Goal: Task Accomplishment & Management: Manage account settings

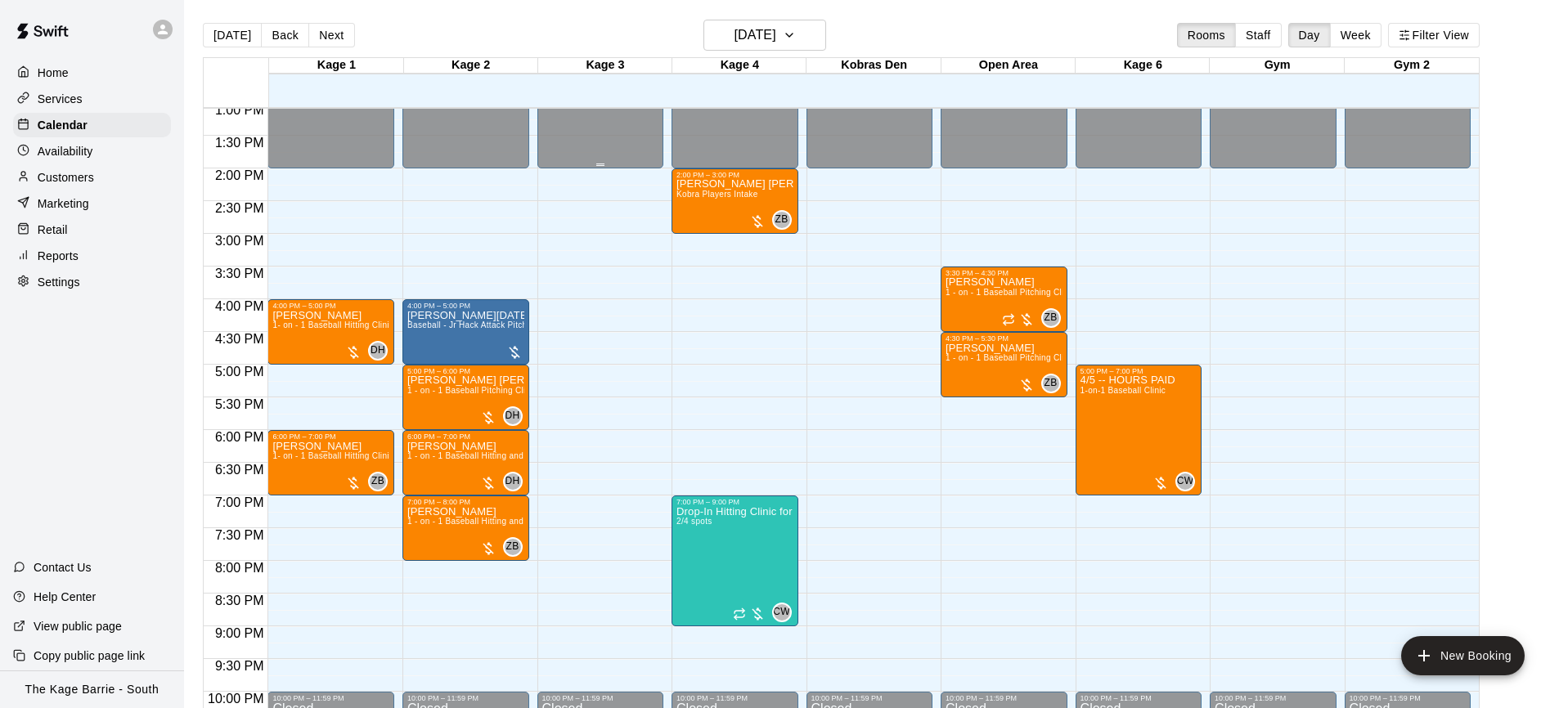
scroll to position [893, 0]
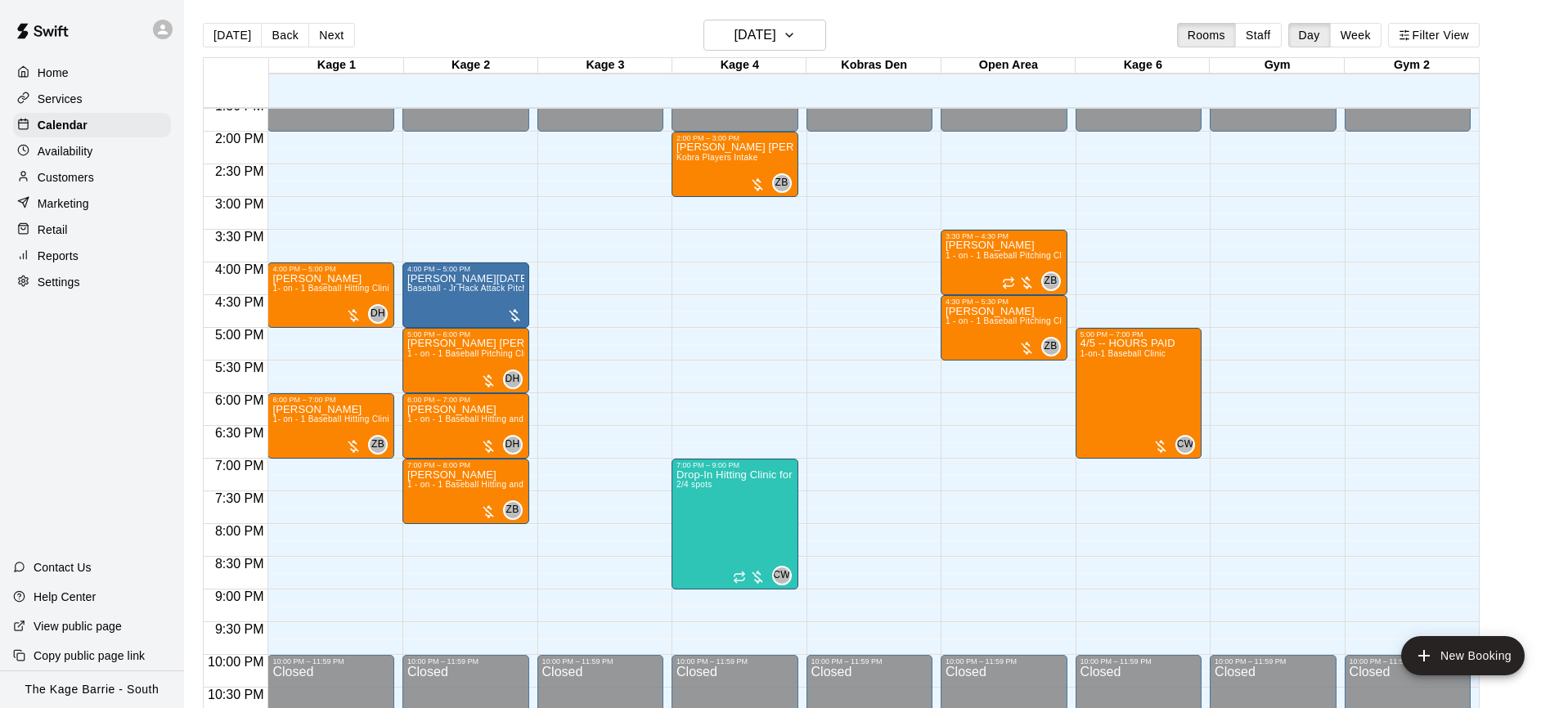
click at [332, 36] on button "Next" at bounding box center [332, 35] width 46 height 25
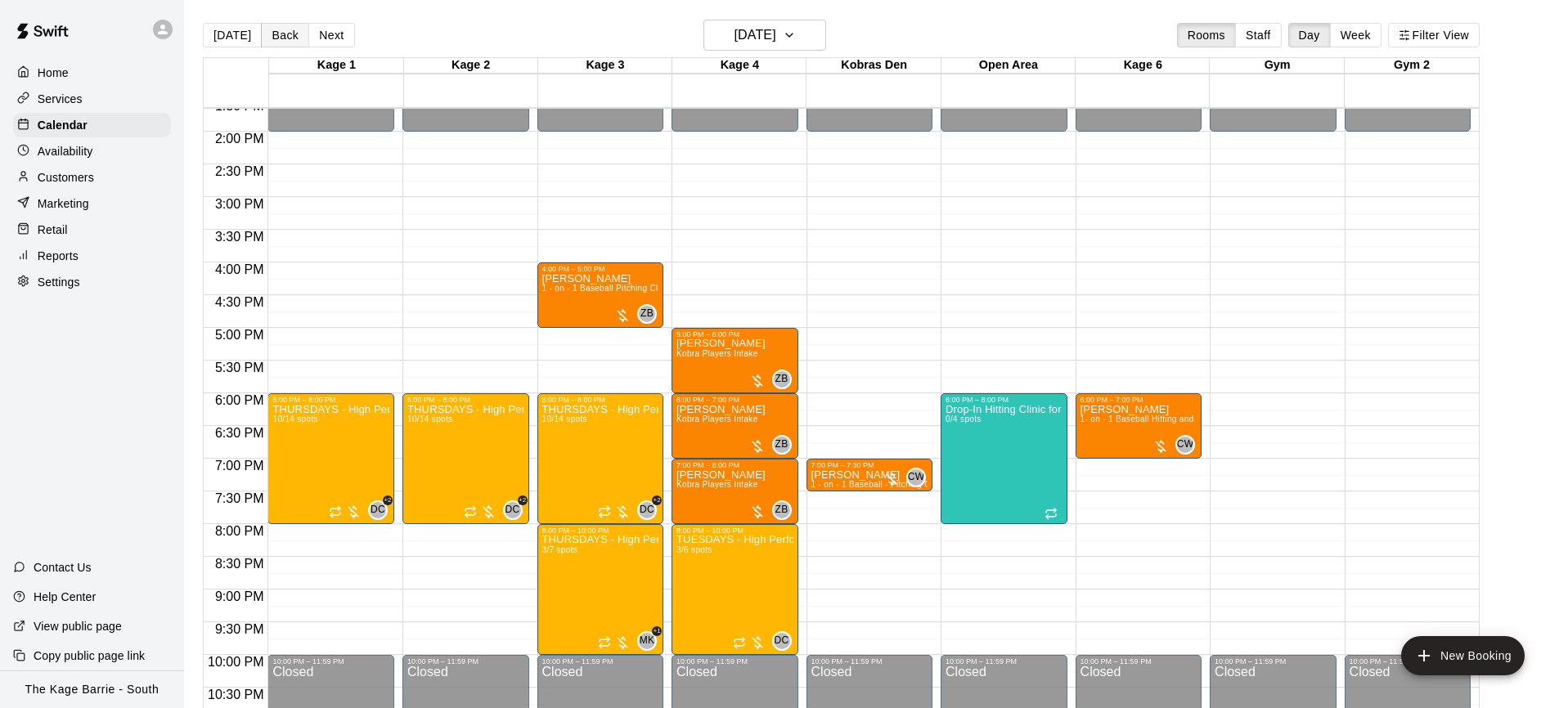
click at [292, 47] on button "Back" at bounding box center [285, 35] width 48 height 25
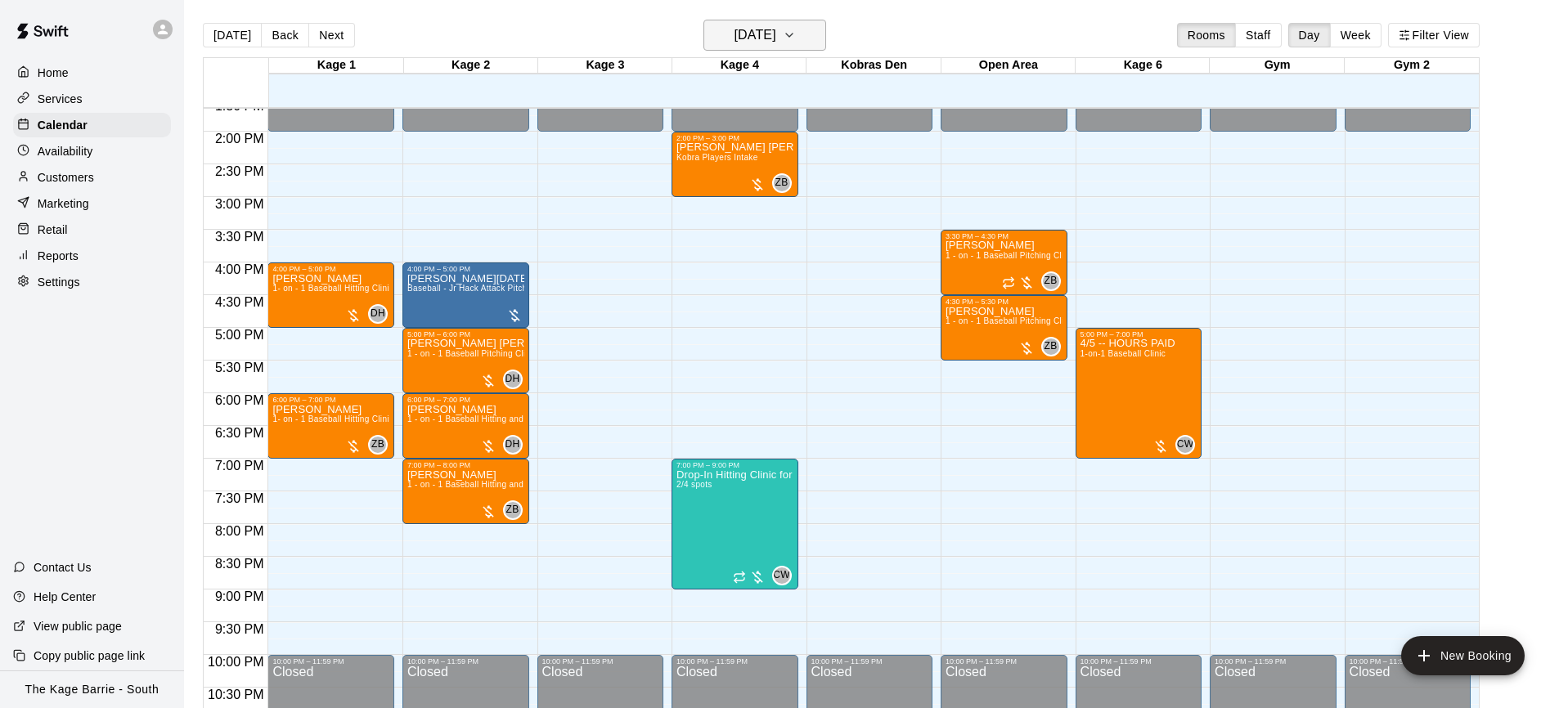
click at [796, 34] on icon "button" at bounding box center [789, 35] width 13 height 19
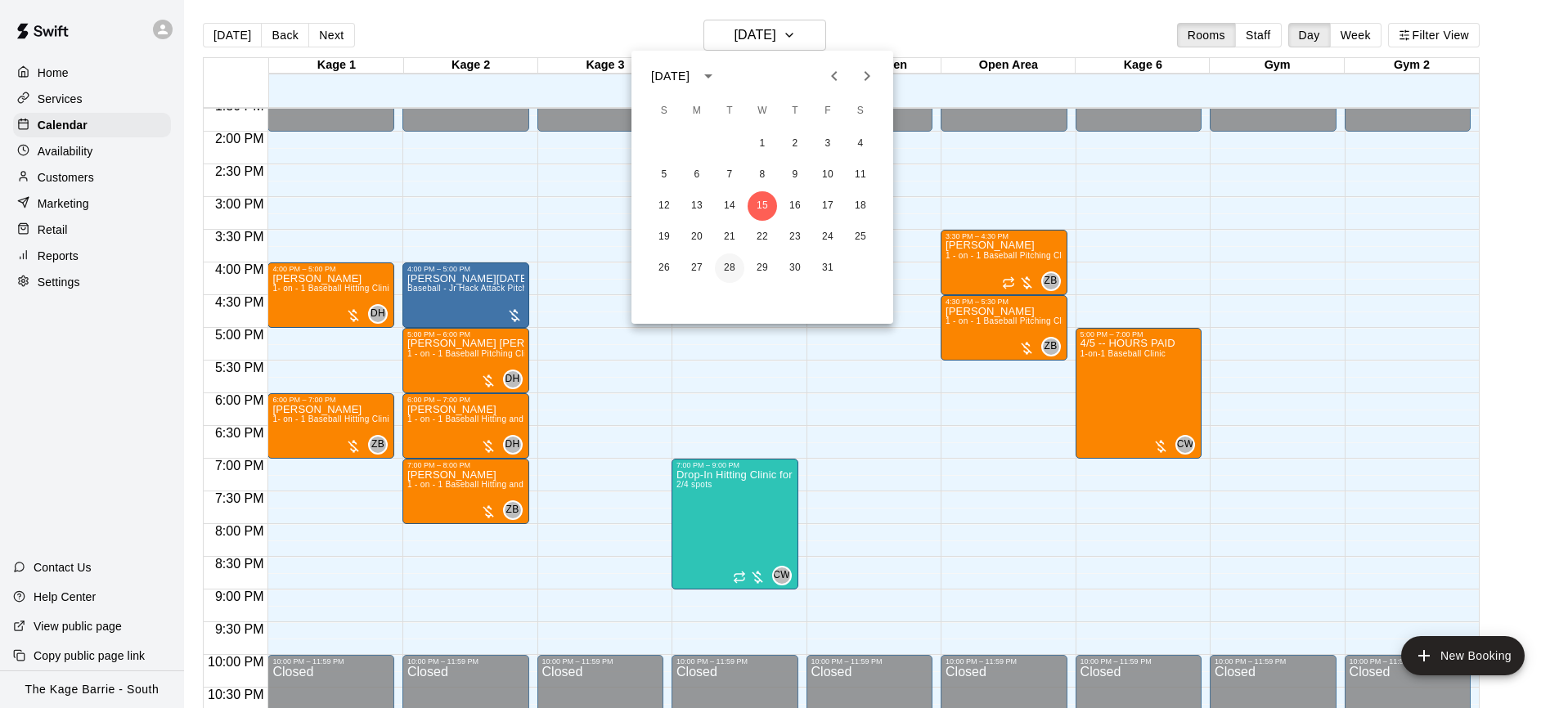
click at [721, 270] on button "28" at bounding box center [729, 267] width 29 height 29
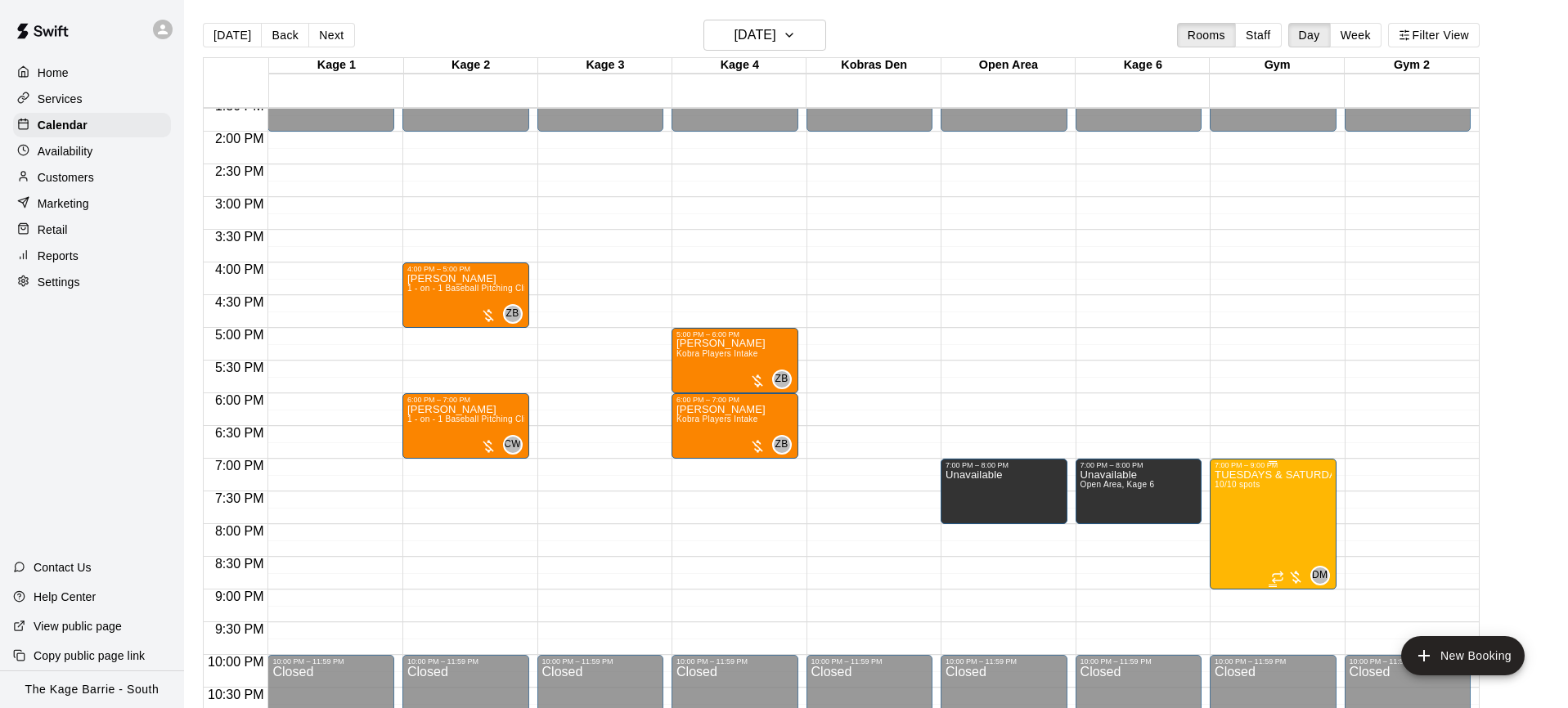
click at [1241, 520] on button "edit" at bounding box center [1231, 525] width 33 height 32
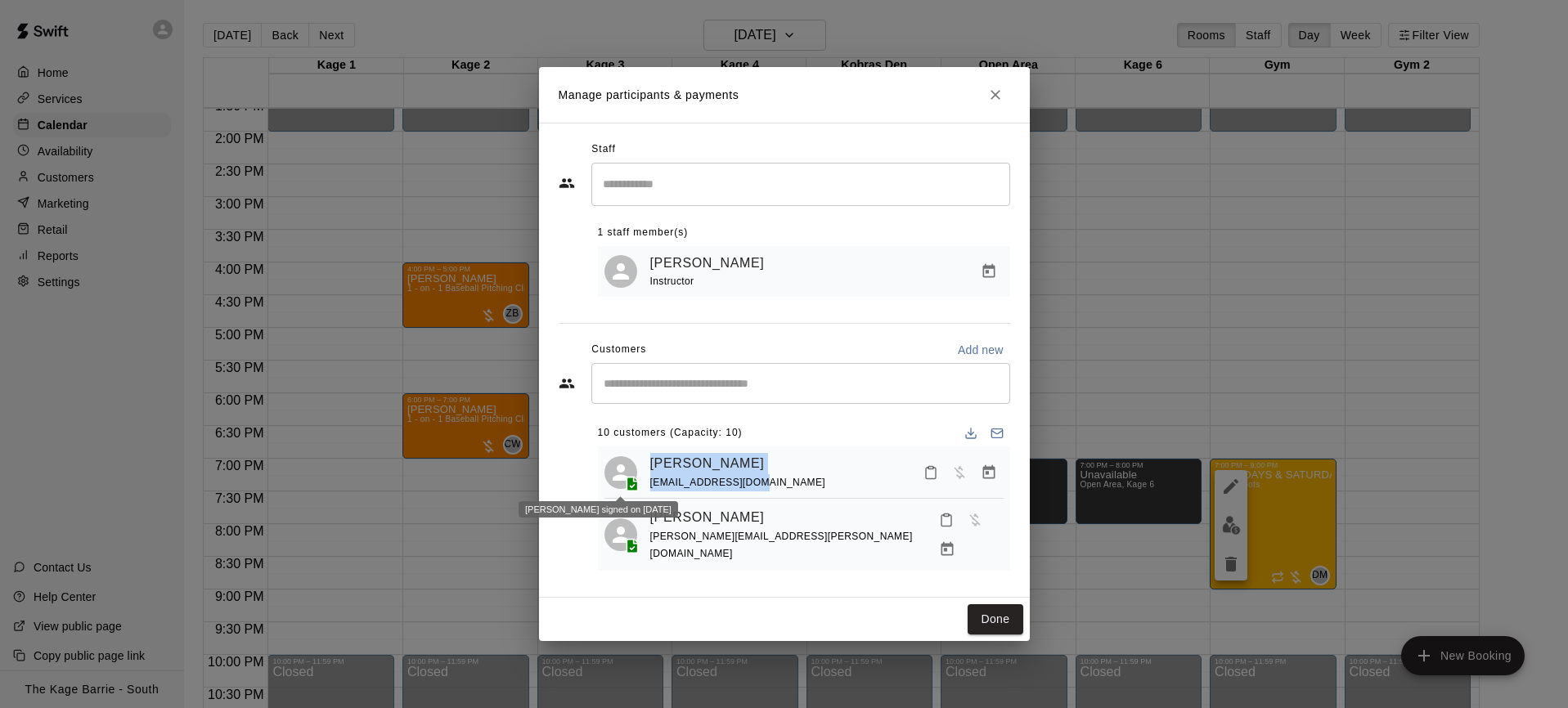
drag, startPoint x: 701, startPoint y: 484, endPoint x: 639, endPoint y: 477, distance: 62.4
click at [634, 473] on div "Alan Rooks rooksalan@gmail.com" at bounding box center [804, 472] width 399 height 39
click at [1010, 618] on button "Done" at bounding box center [995, 619] width 55 height 30
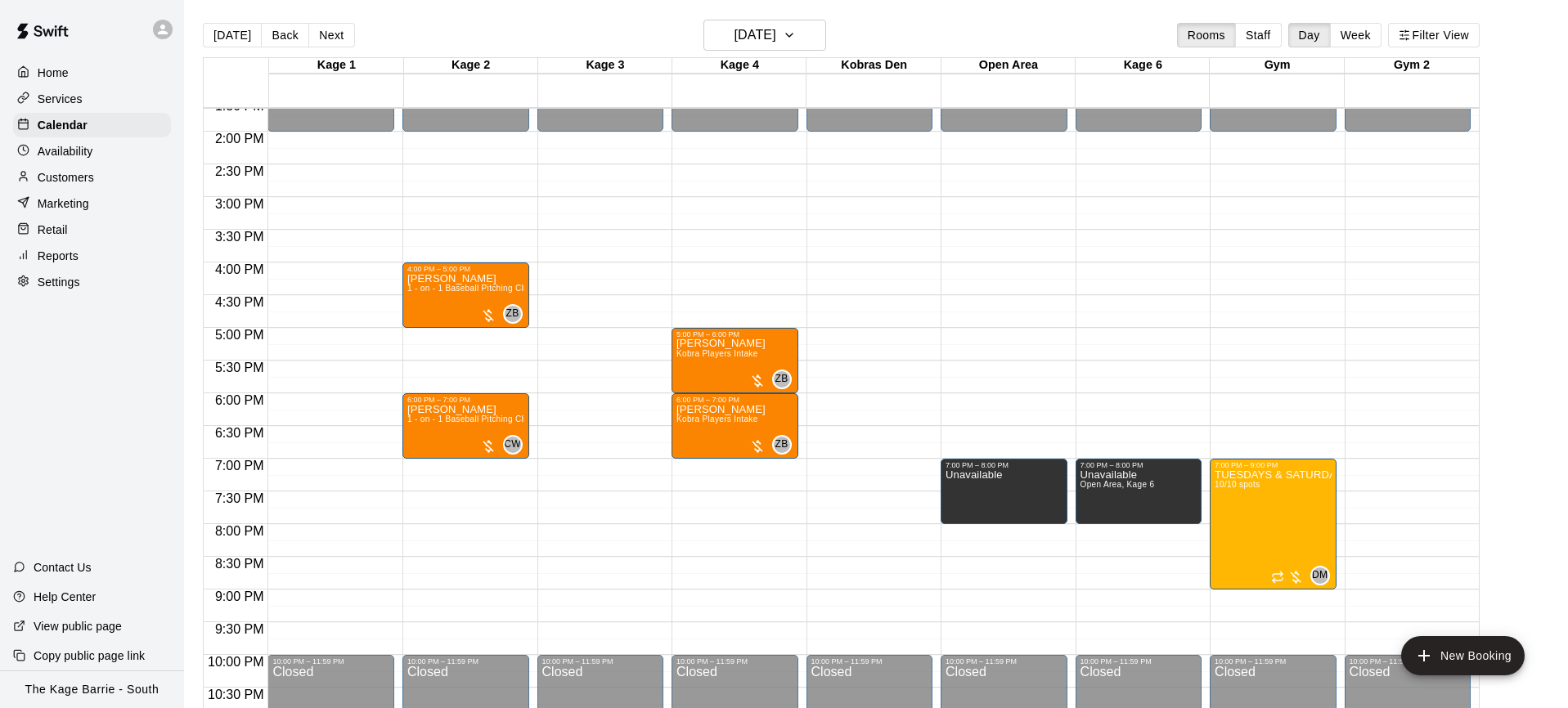
scroll to position [892, 0]
click at [233, 39] on button "Today" at bounding box center [232, 35] width 59 height 25
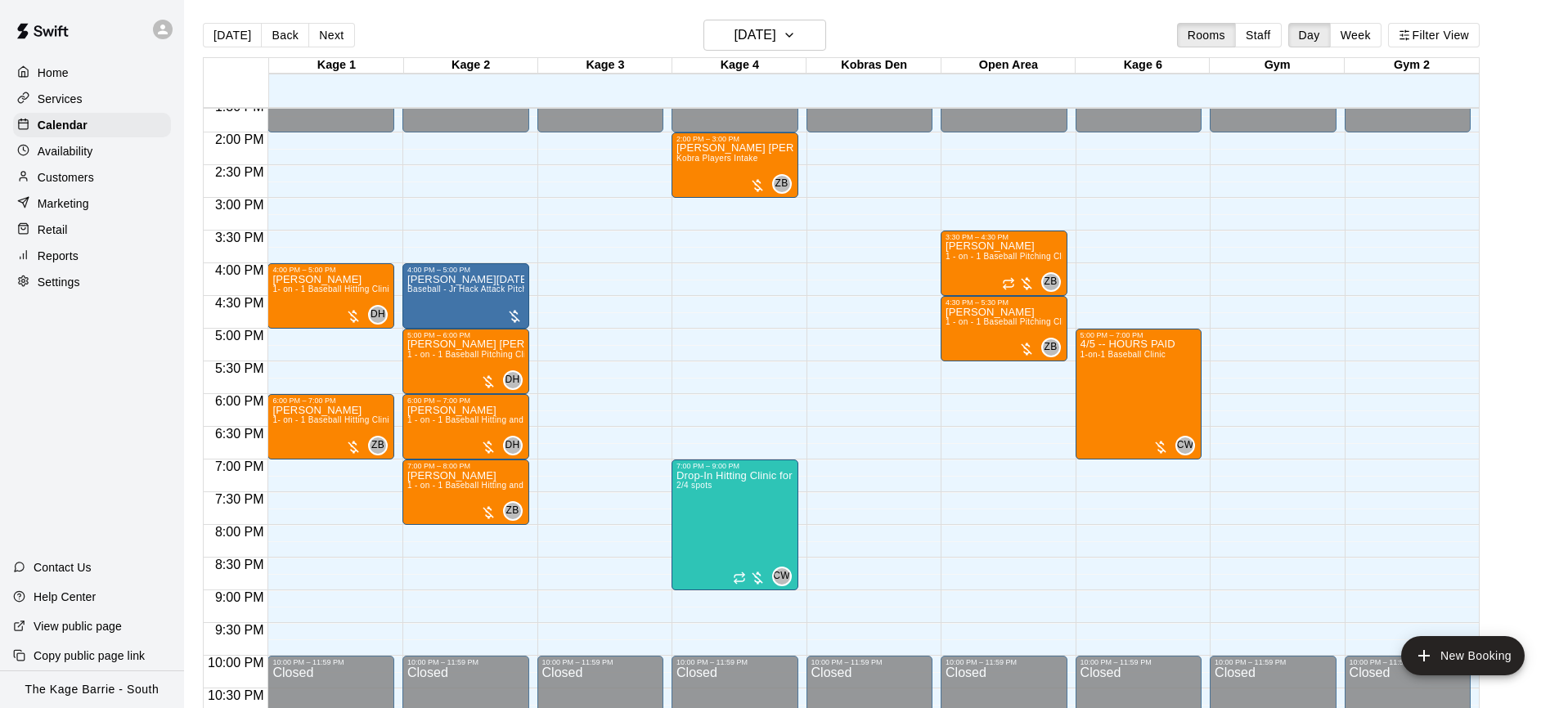
click at [83, 282] on div "Settings" at bounding box center [92, 282] width 158 height 25
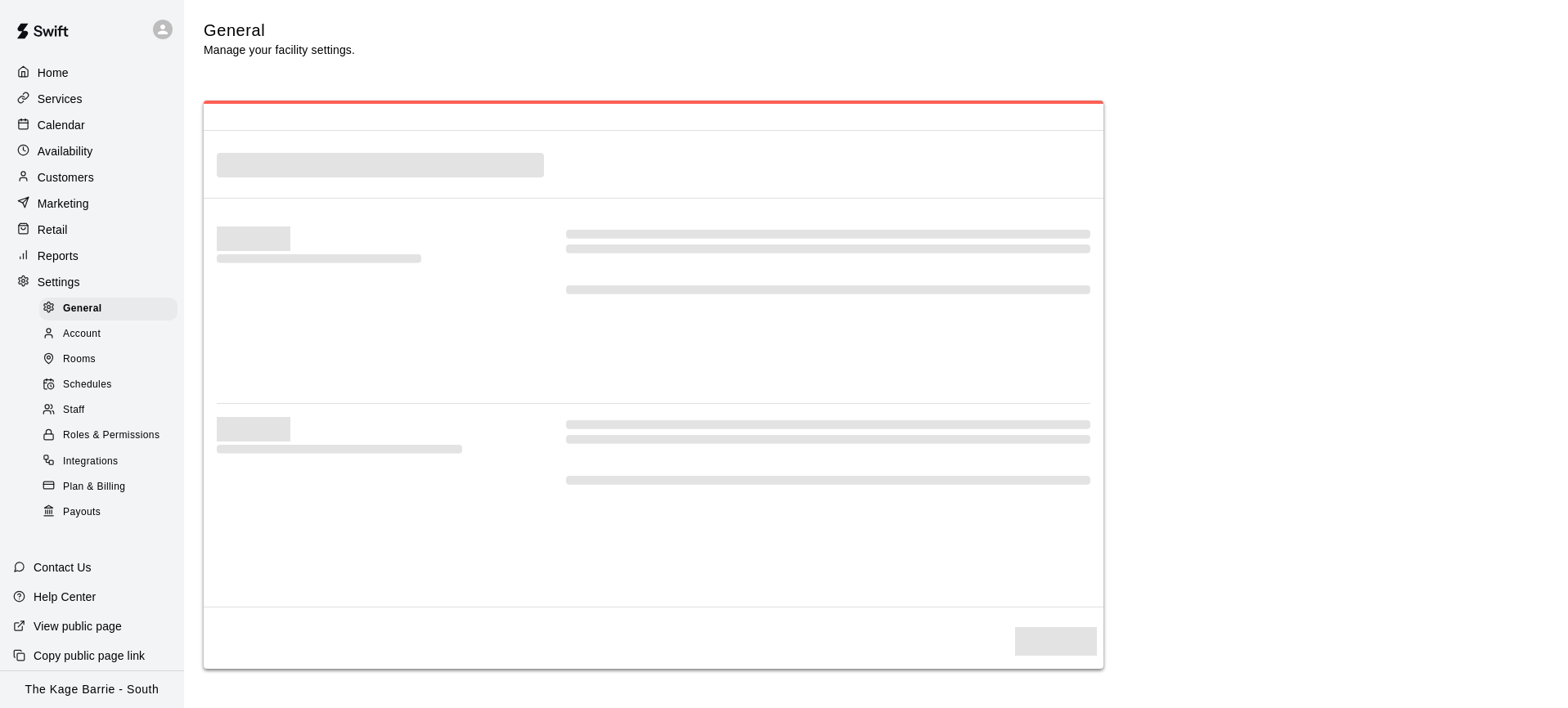
select select "**"
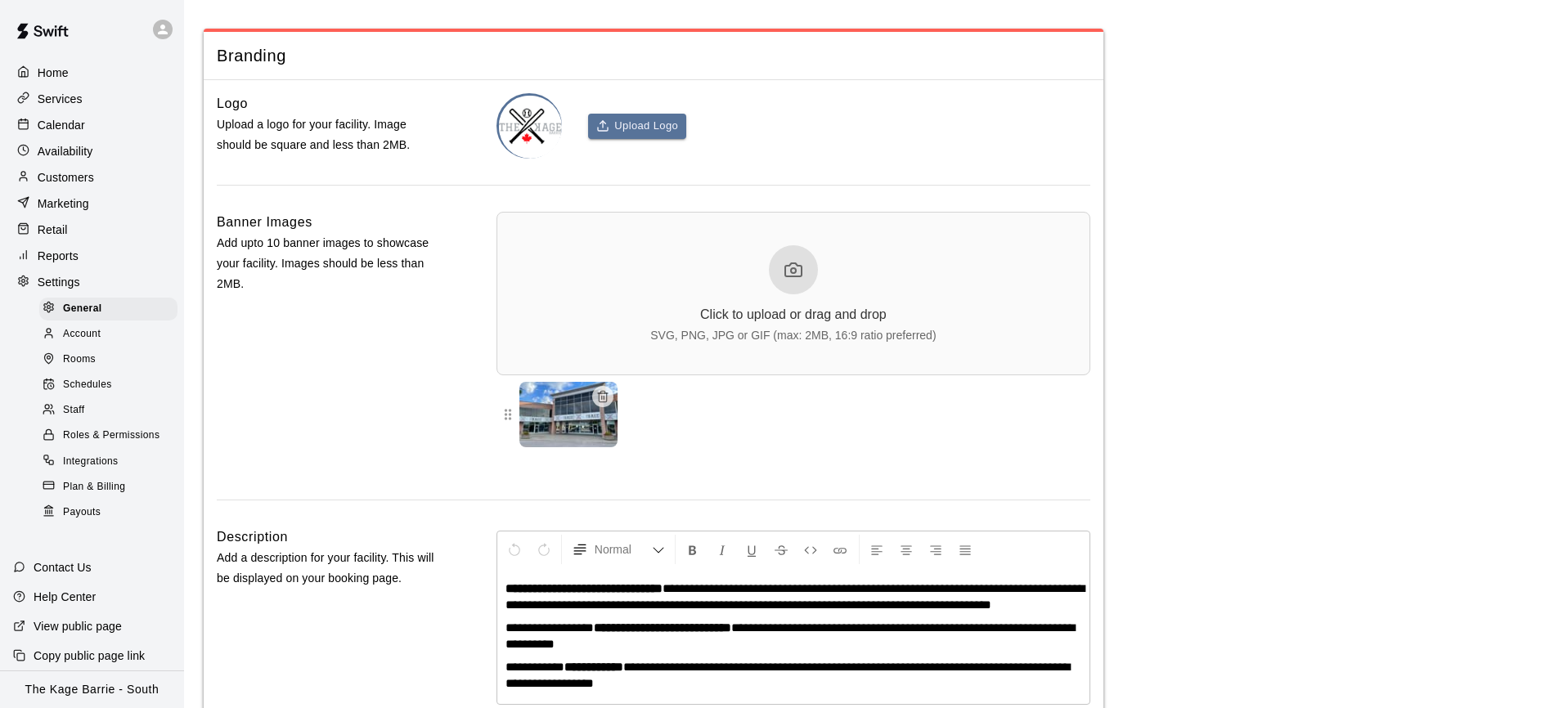
scroll to position [3235, 0]
click at [106, 386] on span "Schedules" at bounding box center [88, 385] width 49 height 17
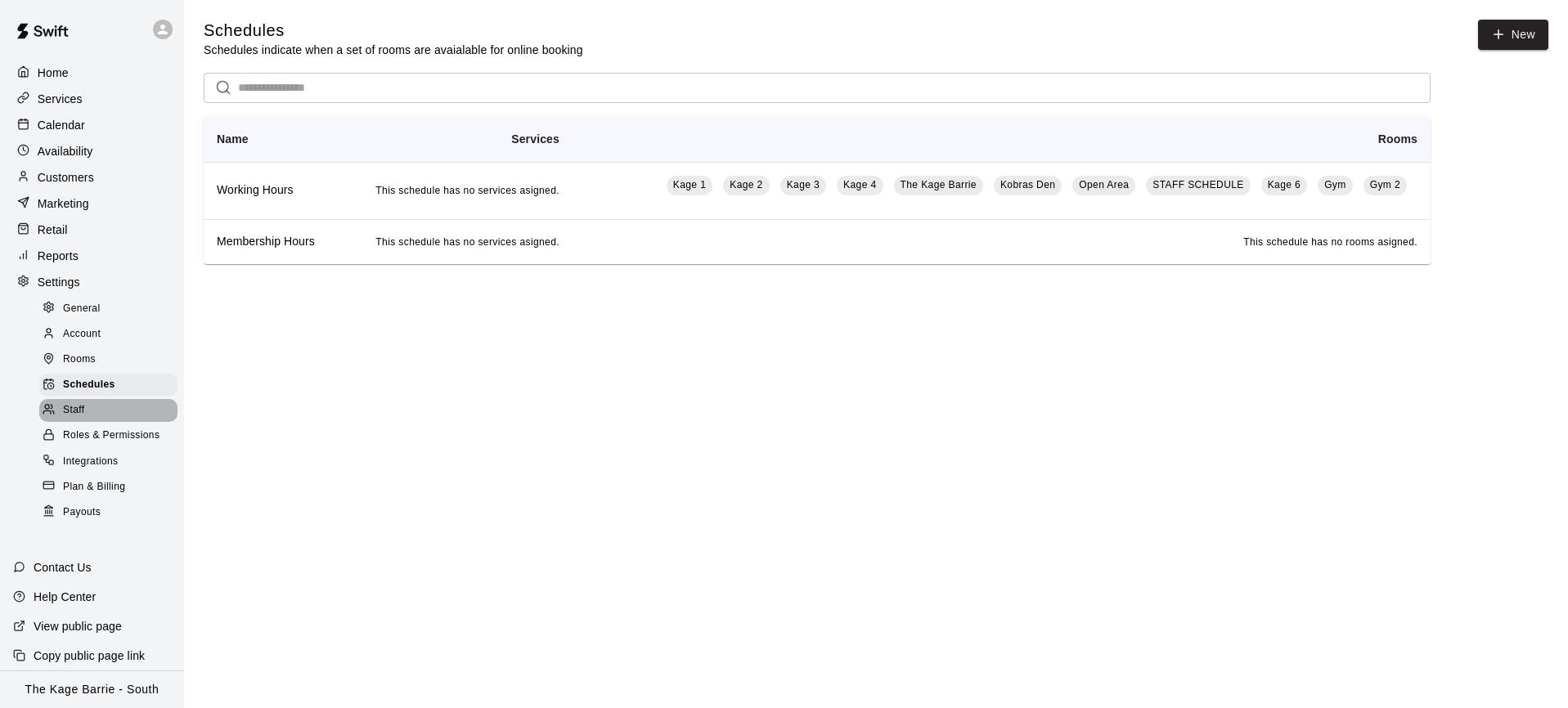
click at [97, 406] on div "Staff" at bounding box center [108, 411] width 138 height 23
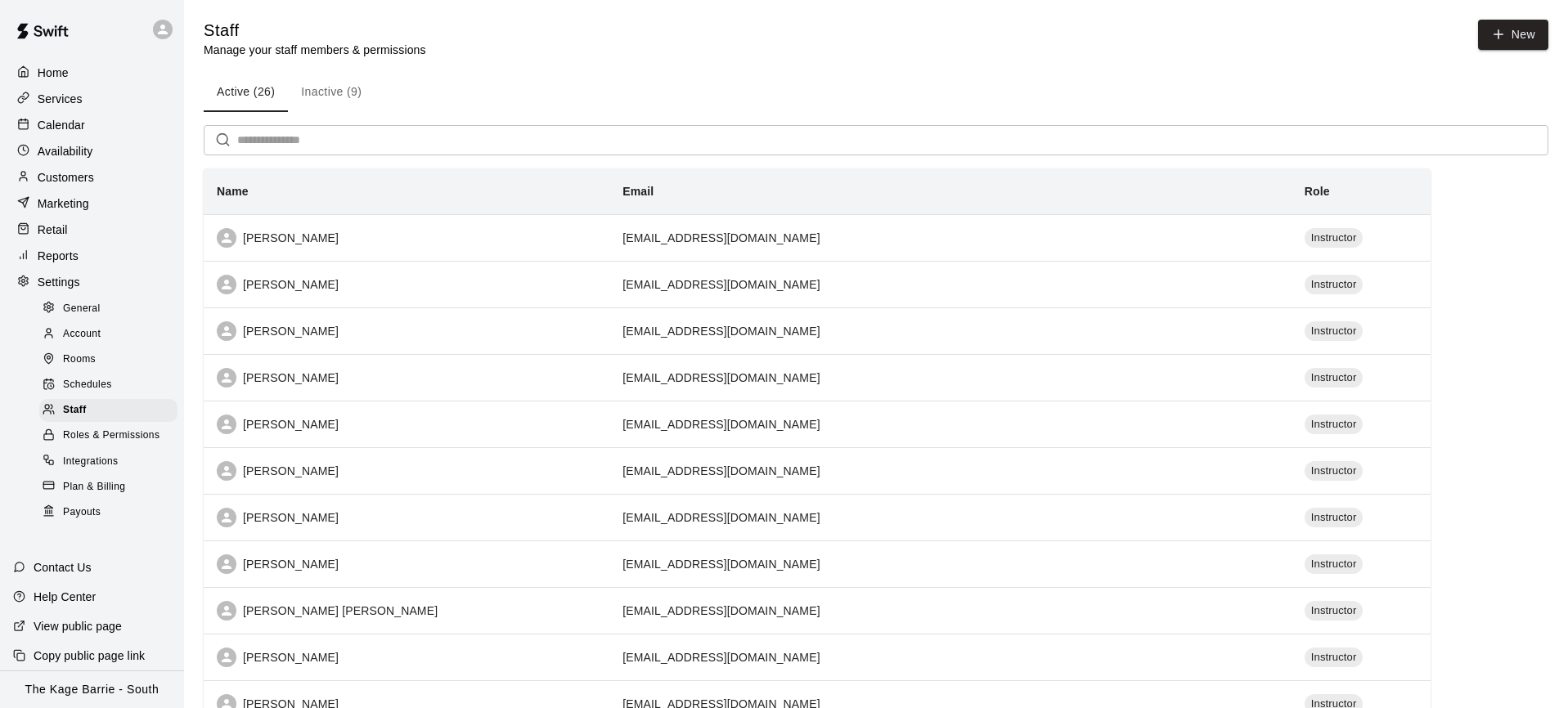
click at [116, 175] on div "Customers" at bounding box center [92, 178] width 158 height 25
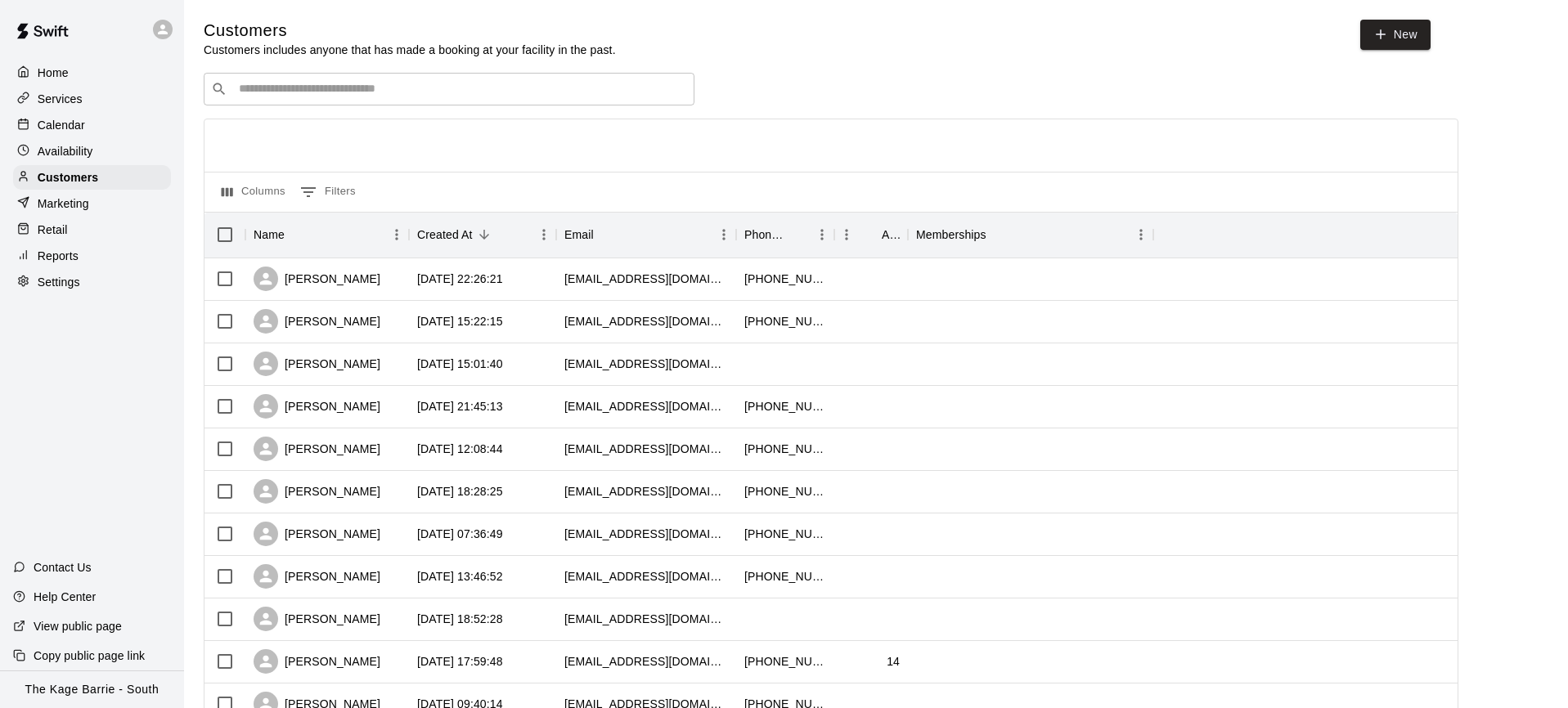
click at [495, 97] on div "​ ​" at bounding box center [450, 89] width 491 height 33
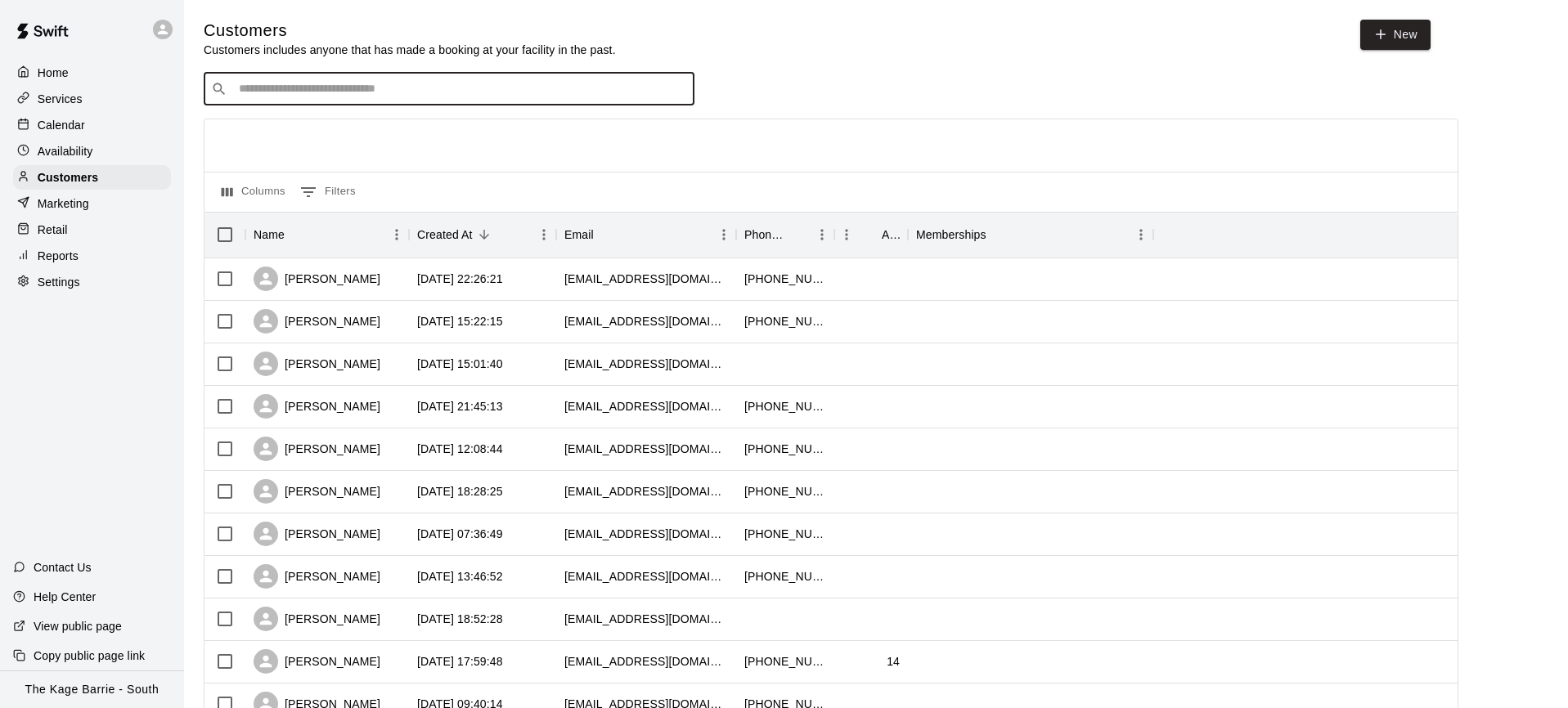
paste input "**********"
drag, startPoint x: 497, startPoint y: 96, endPoint x: 256, endPoint y: 65, distance: 243.0
click at [256, 65] on div "**********" at bounding box center [876, 692] width 1345 height 1346
type input "******"
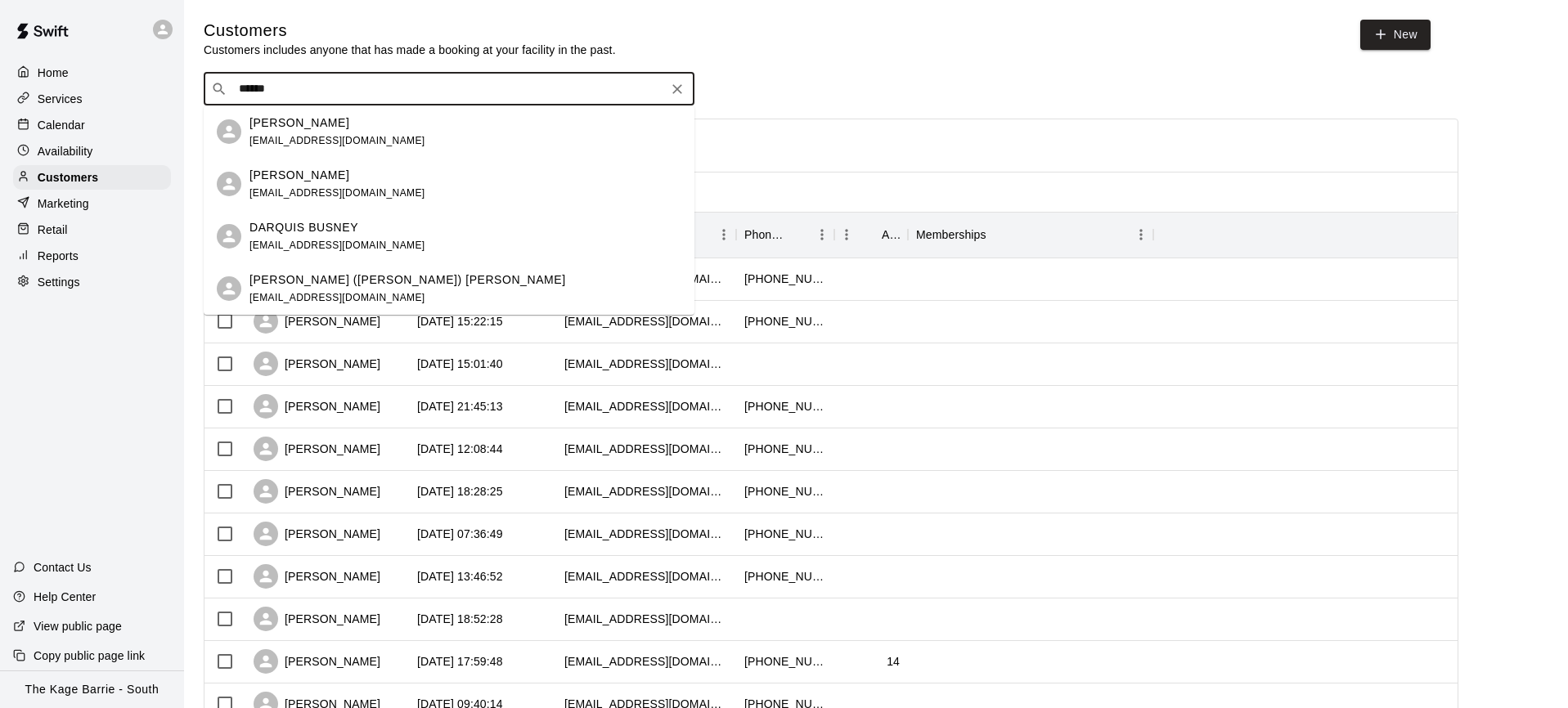
click at [372, 290] on div "Tobias (Tobi) Bushey randdbushey@hotmail.com" at bounding box center [408, 289] width 317 height 35
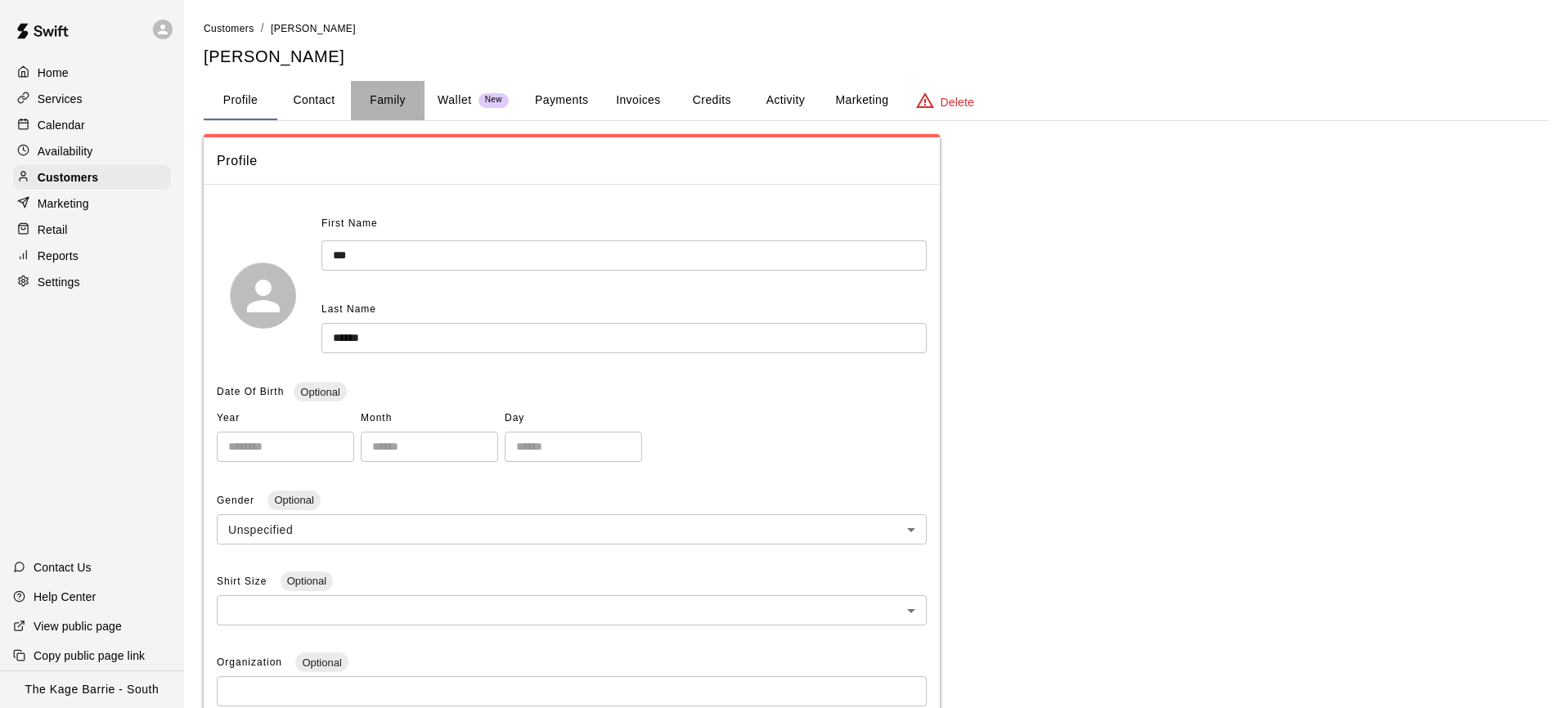
click at [385, 99] on button "Family" at bounding box center [388, 100] width 74 height 40
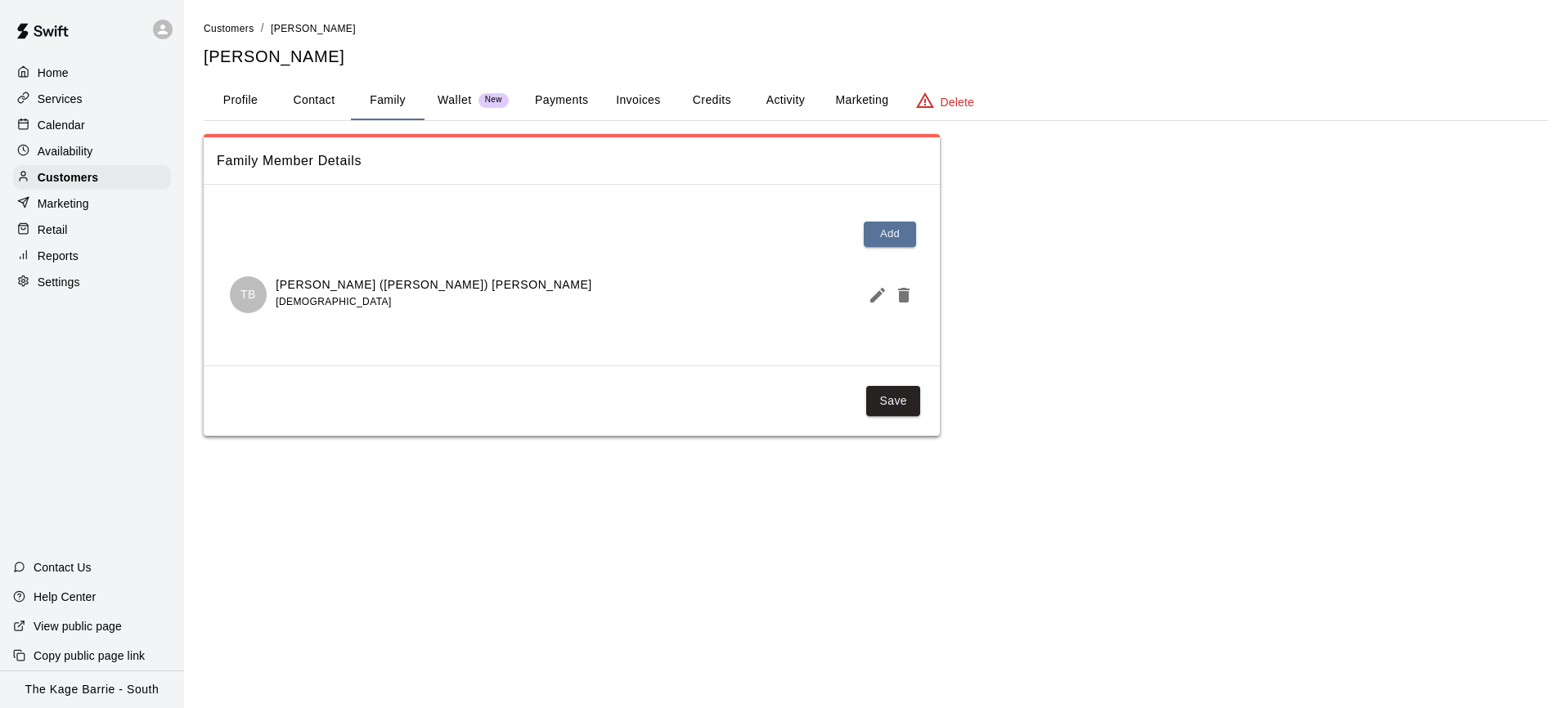
click at [237, 99] on button "Profile" at bounding box center [241, 100] width 74 height 40
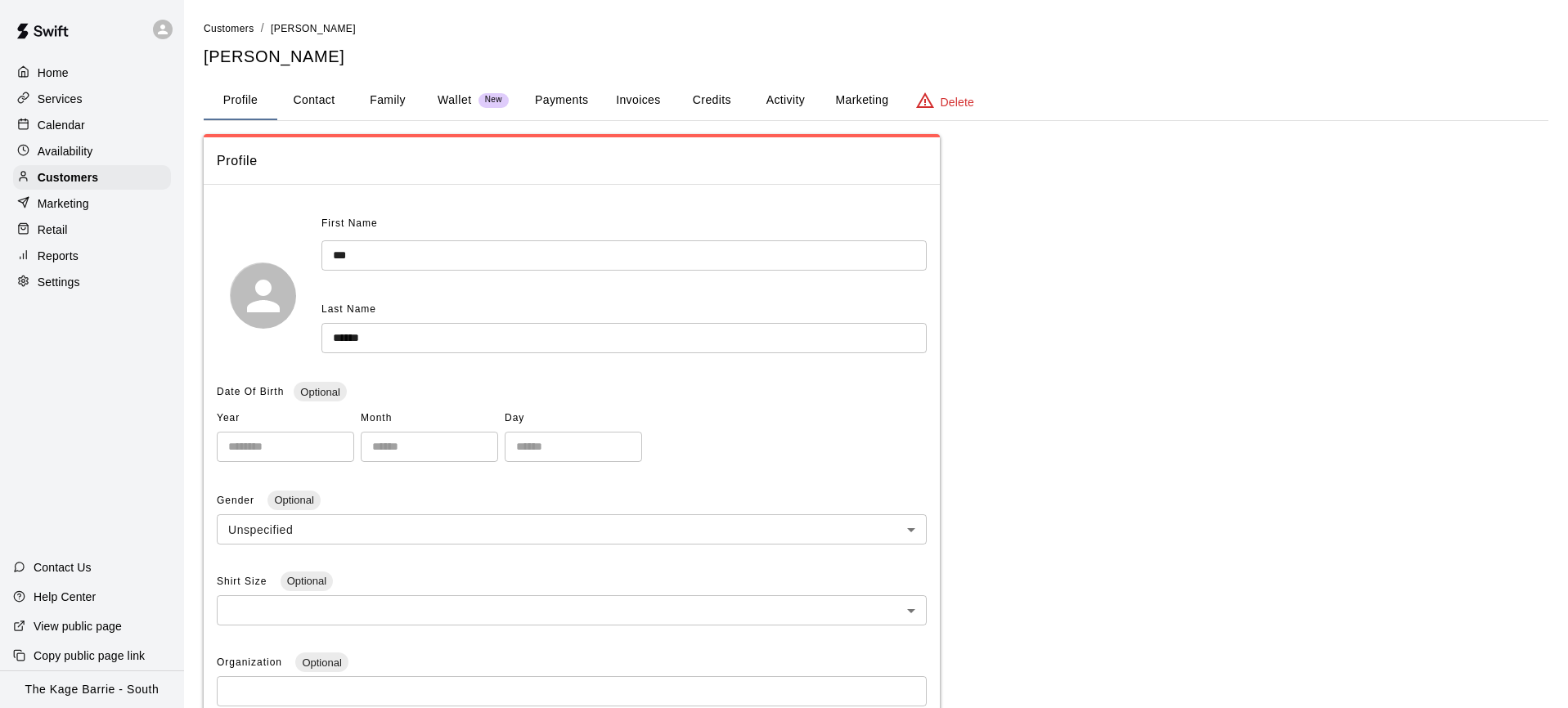
click at [326, 98] on button "Contact" at bounding box center [314, 100] width 74 height 40
select select "**"
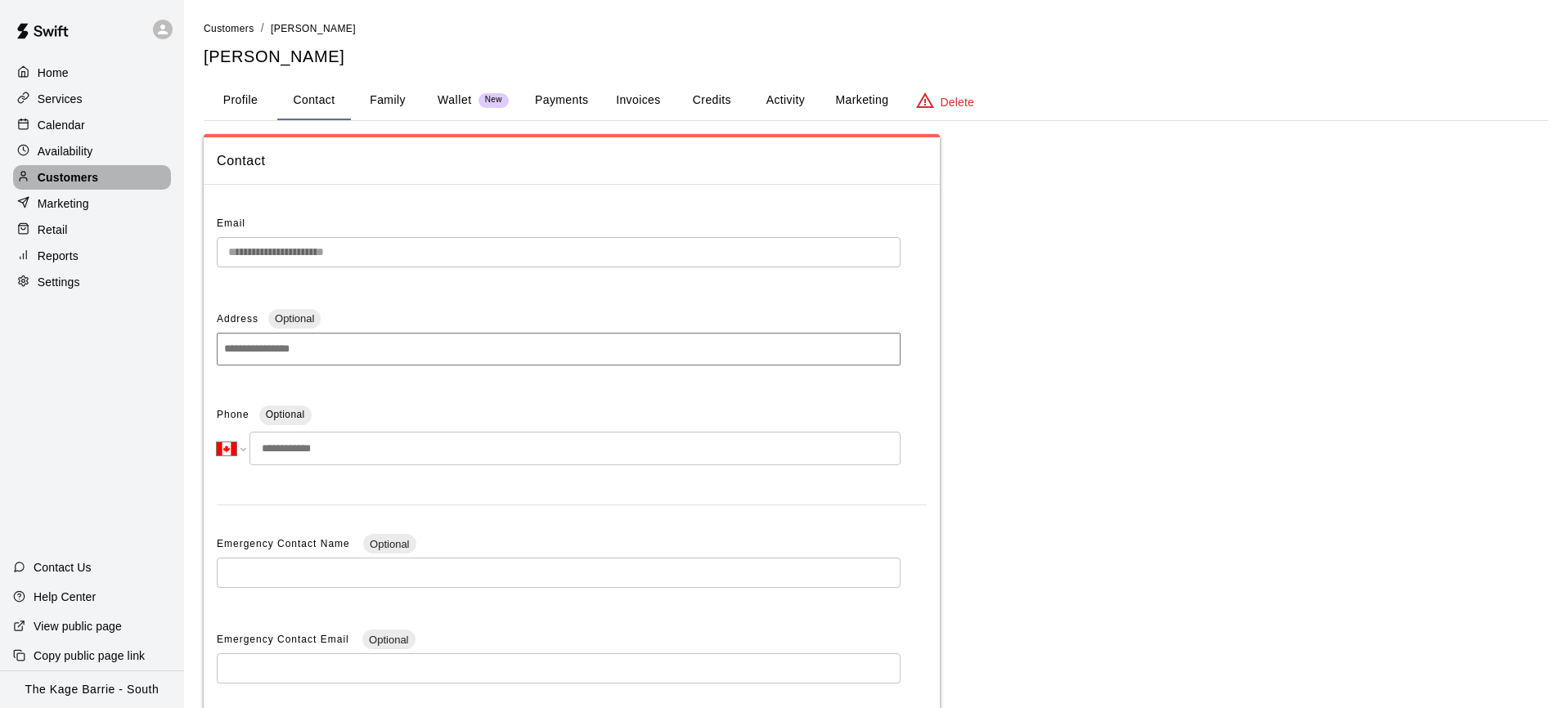
click at [94, 175] on p "Customers" at bounding box center [68, 177] width 61 height 17
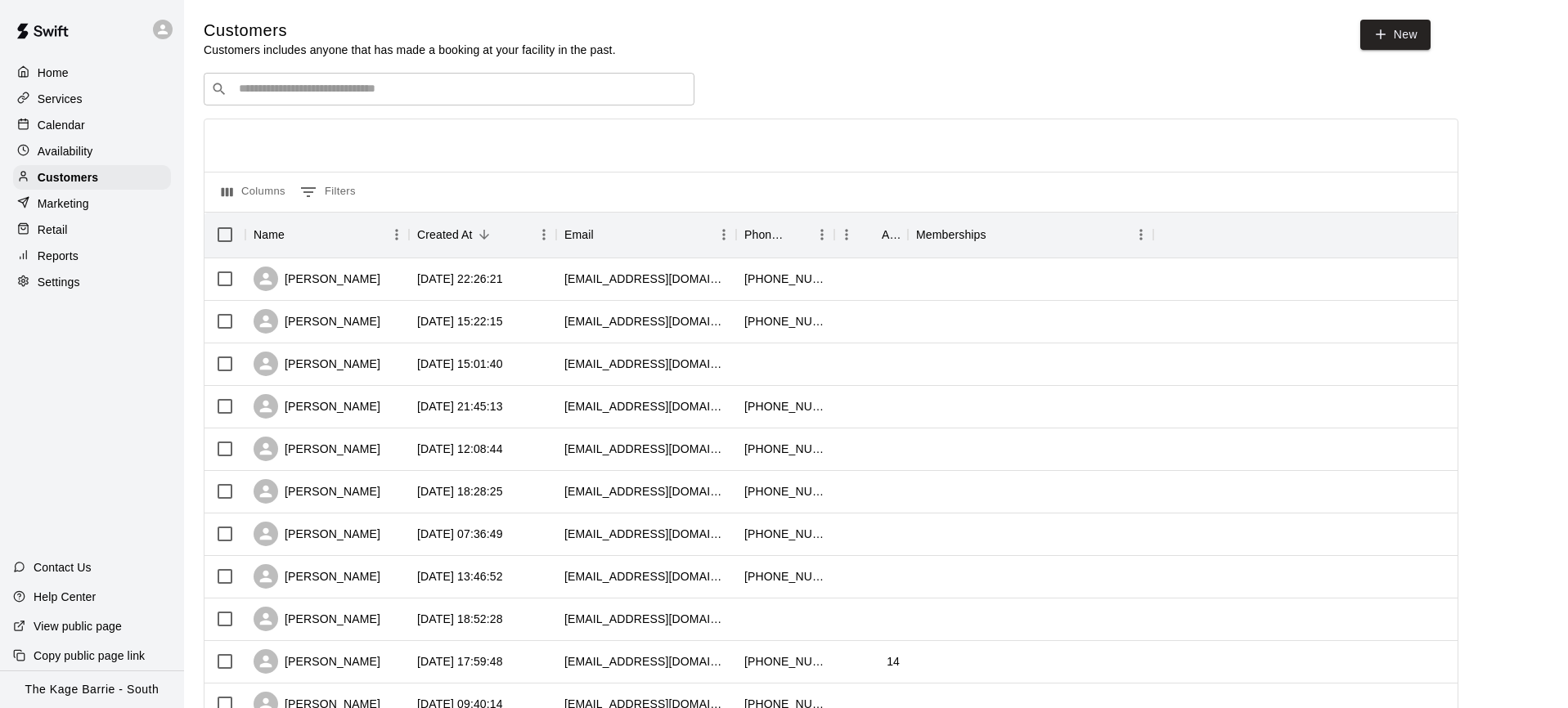
click at [396, 90] on input "Search customers by name or email" at bounding box center [460, 89] width 453 height 17
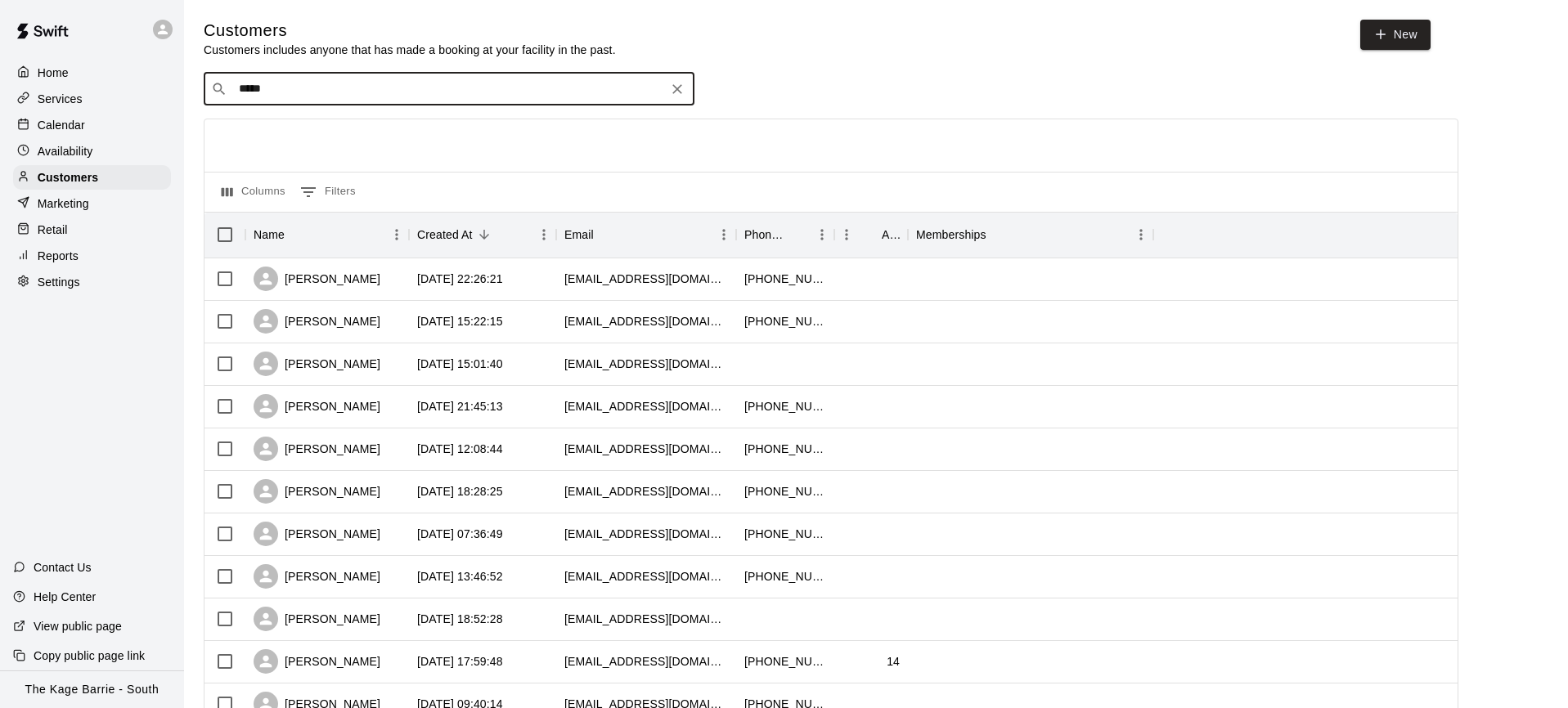
type input "******"
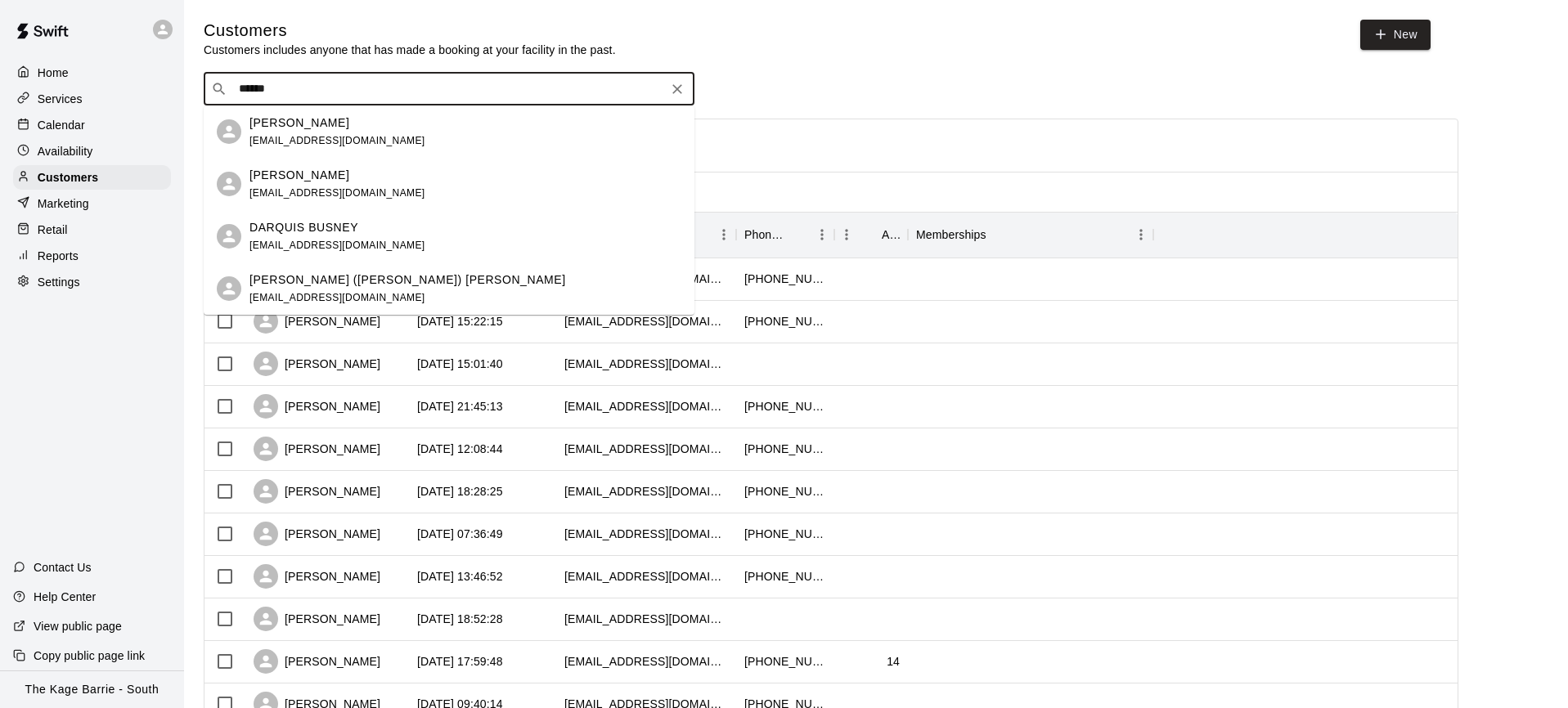
click at [440, 233] on div "DARQUIS BUSNEY RANDDBUSHEY@HOTMAIL.COM" at bounding box center [465, 237] width 432 height 35
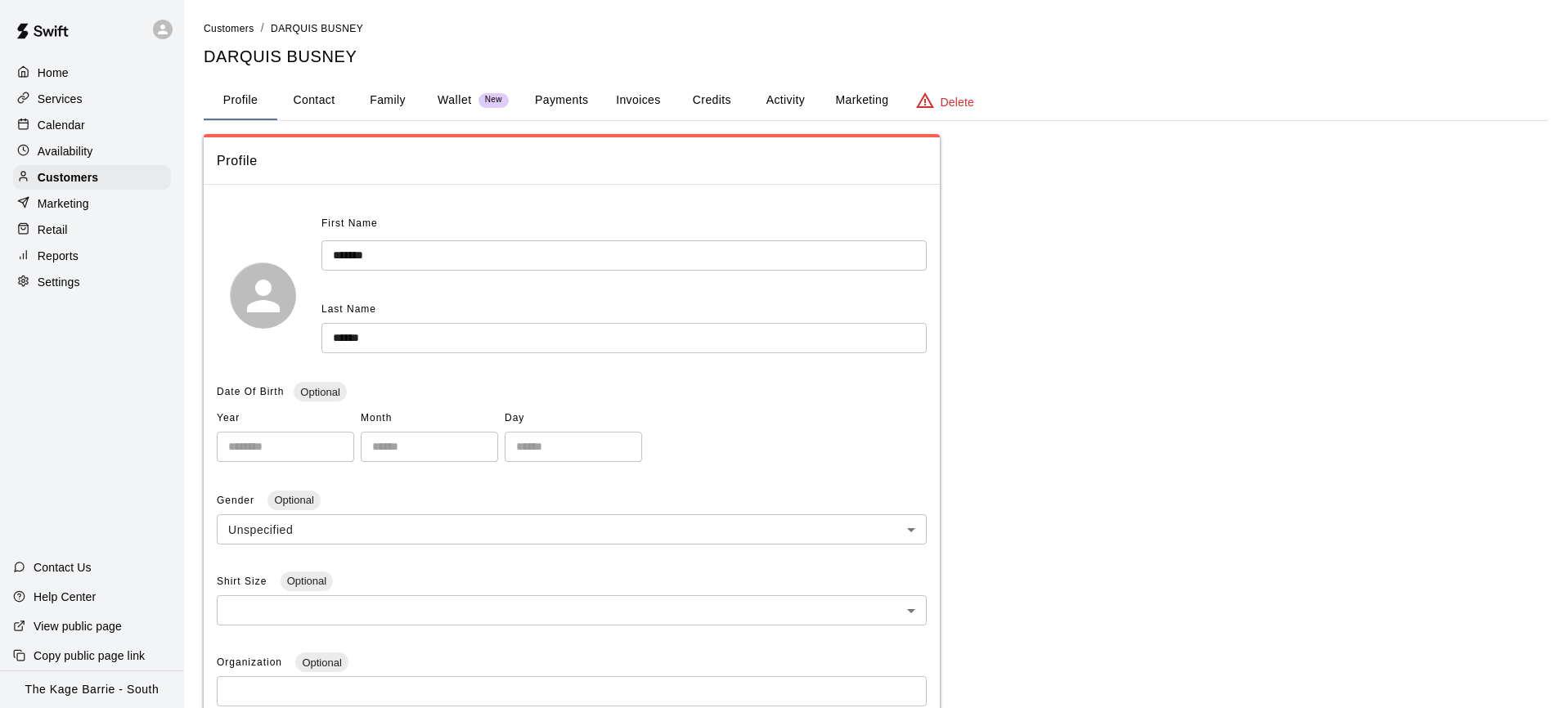
click at [335, 99] on button "Contact" at bounding box center [314, 100] width 74 height 40
select select "**"
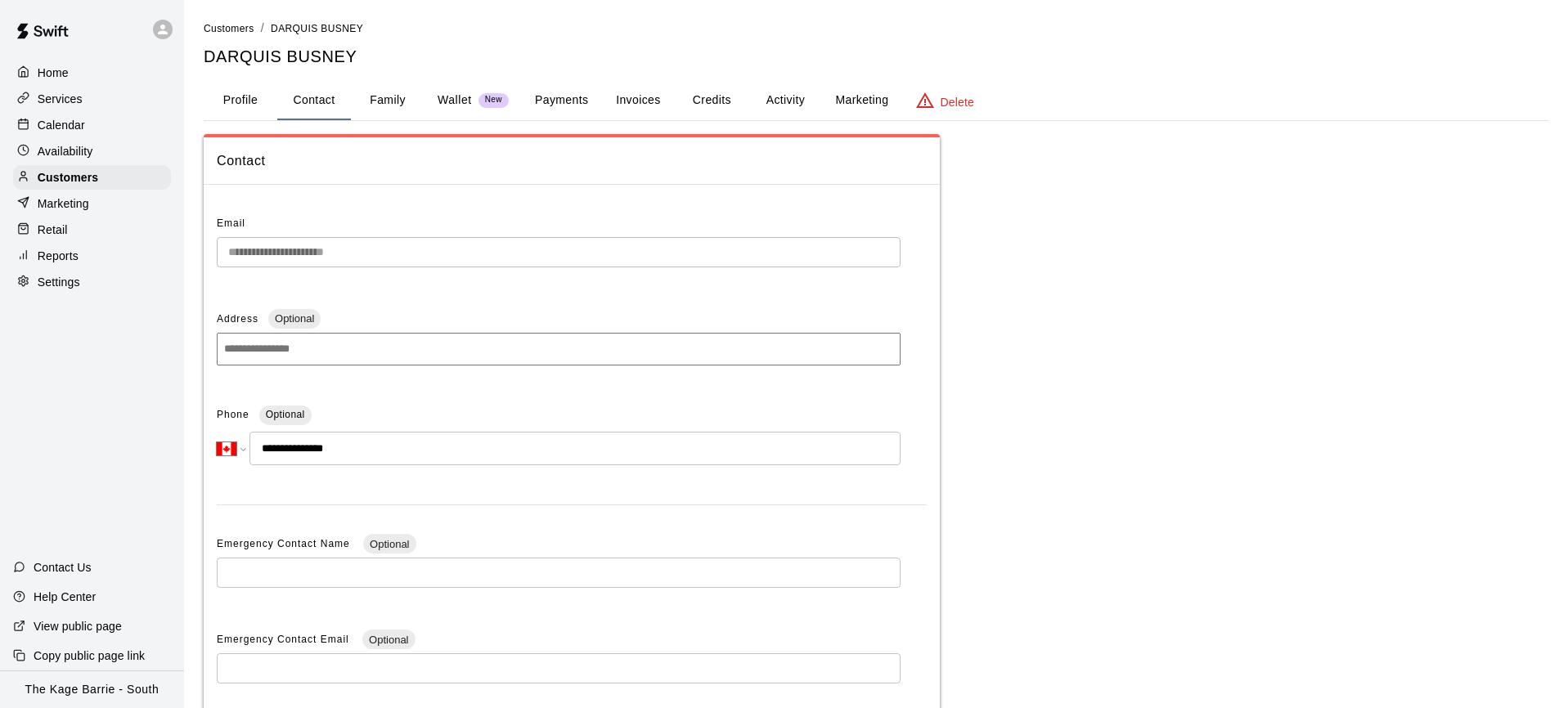
click at [331, 99] on button "Contact" at bounding box center [314, 100] width 74 height 40
click at [251, 101] on button "Profile" at bounding box center [241, 100] width 74 height 40
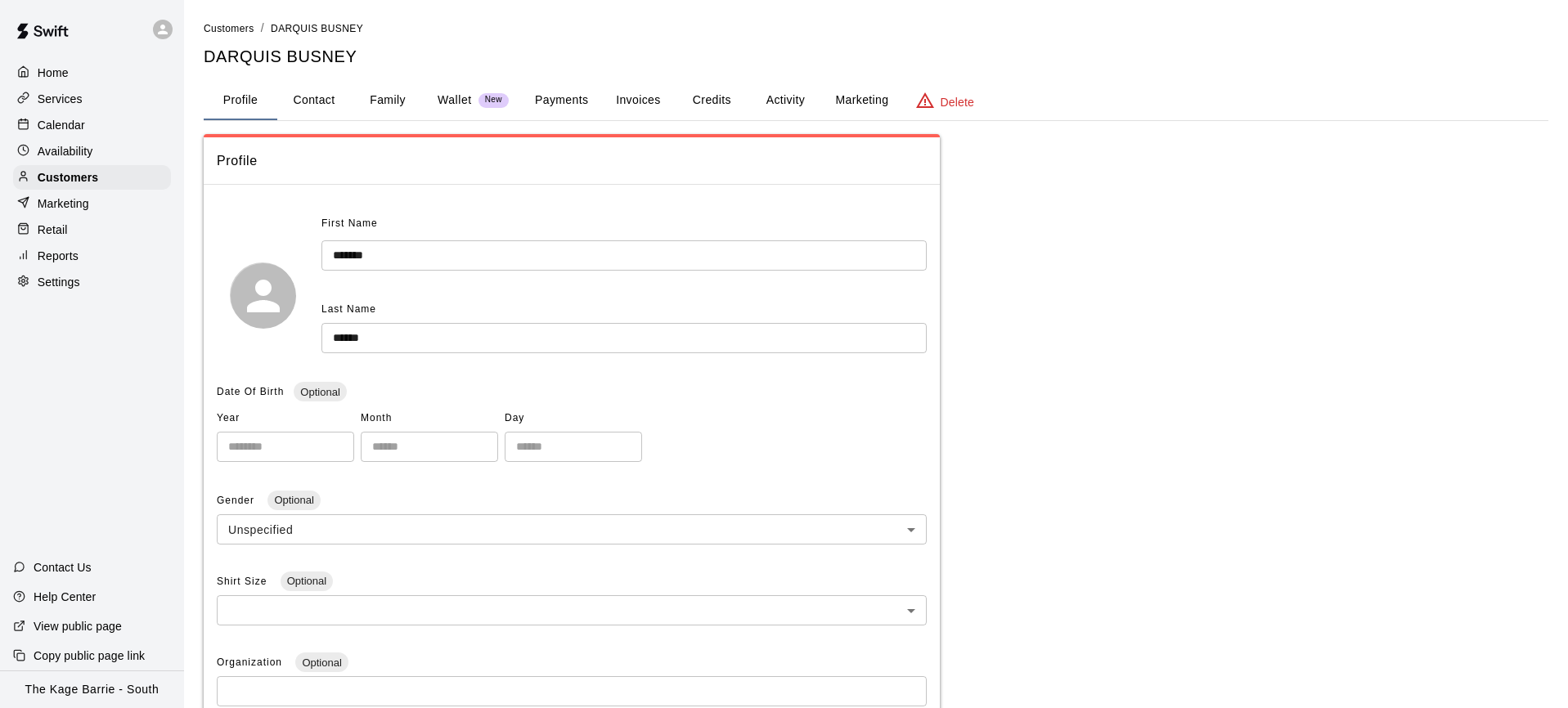
click at [323, 105] on button "Contact" at bounding box center [314, 100] width 74 height 40
select select "**"
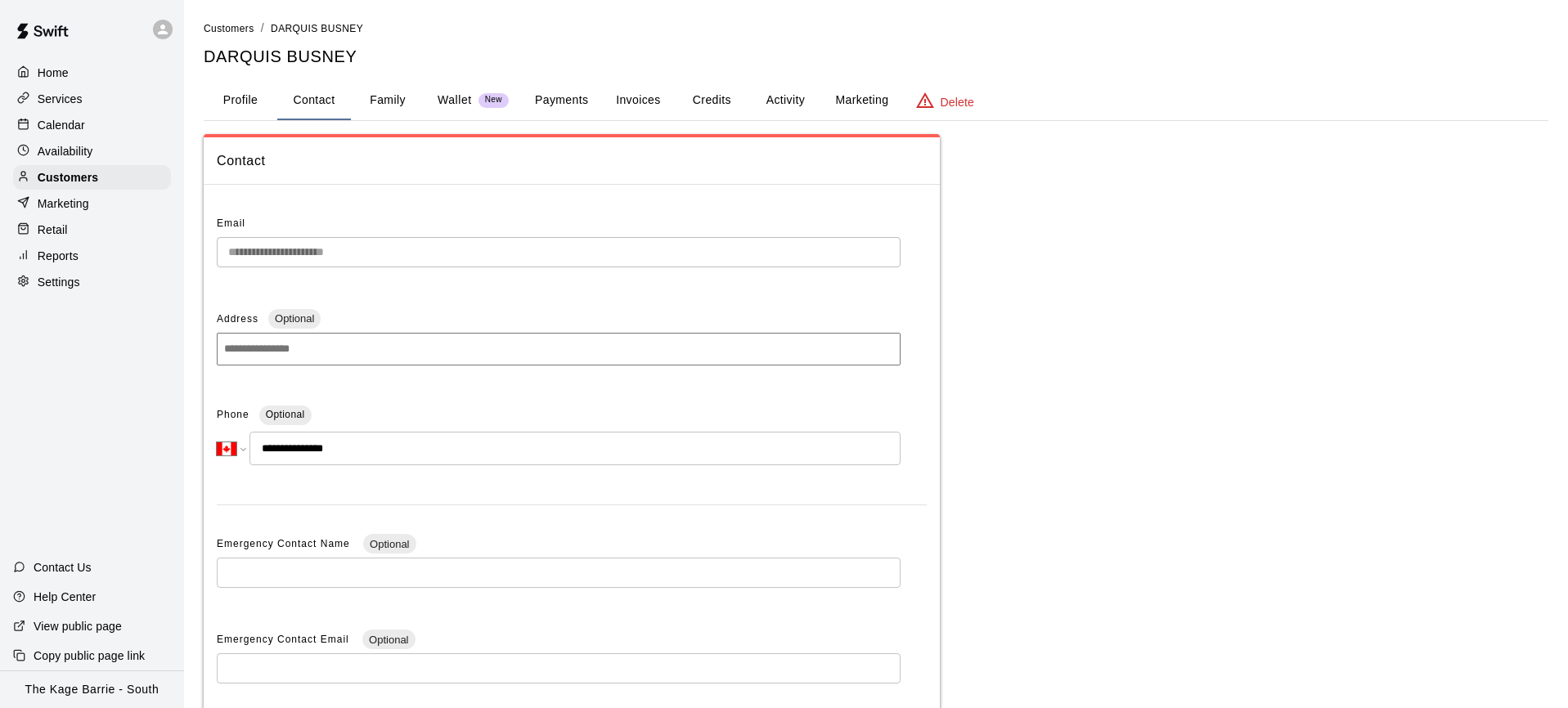
click at [92, 123] on div "Calendar" at bounding box center [92, 125] width 158 height 25
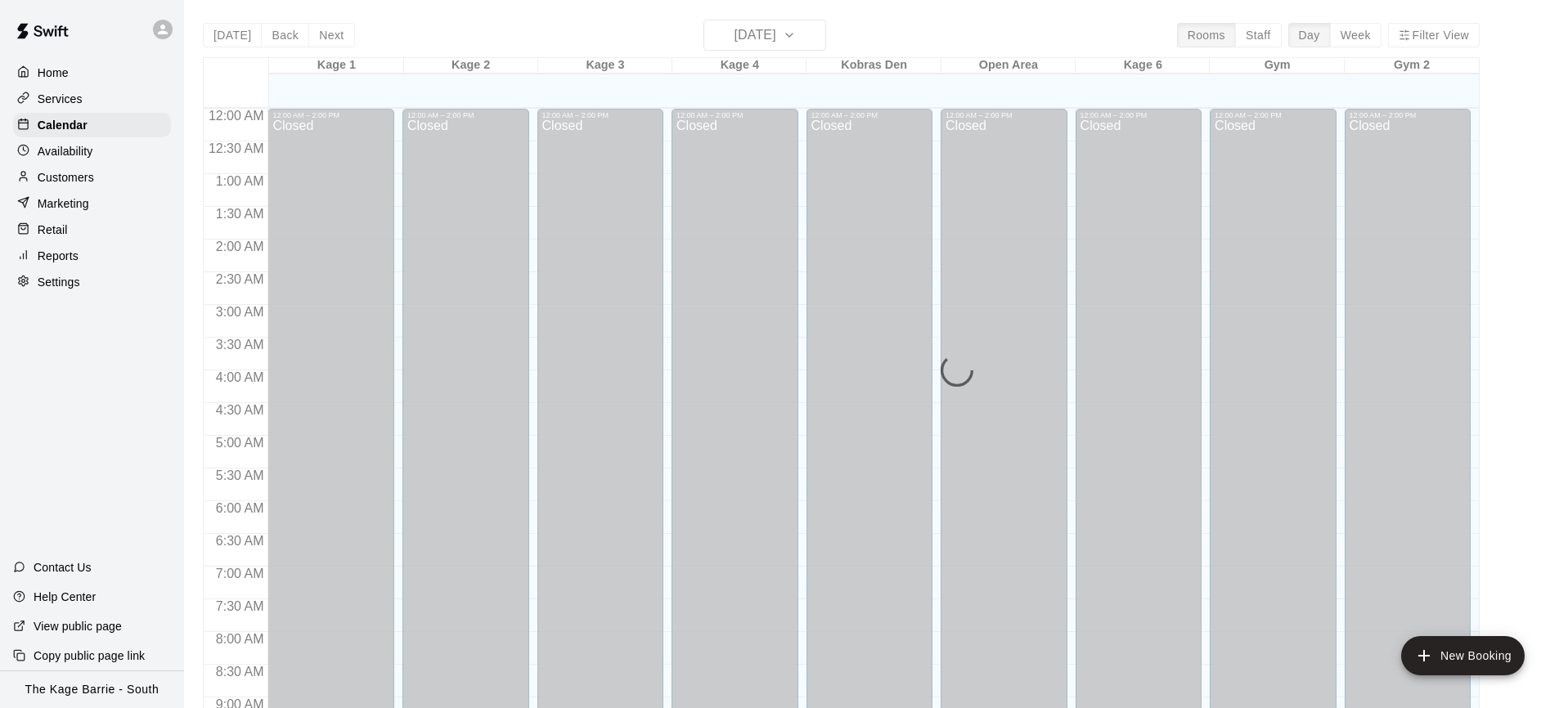
scroll to position [856, 0]
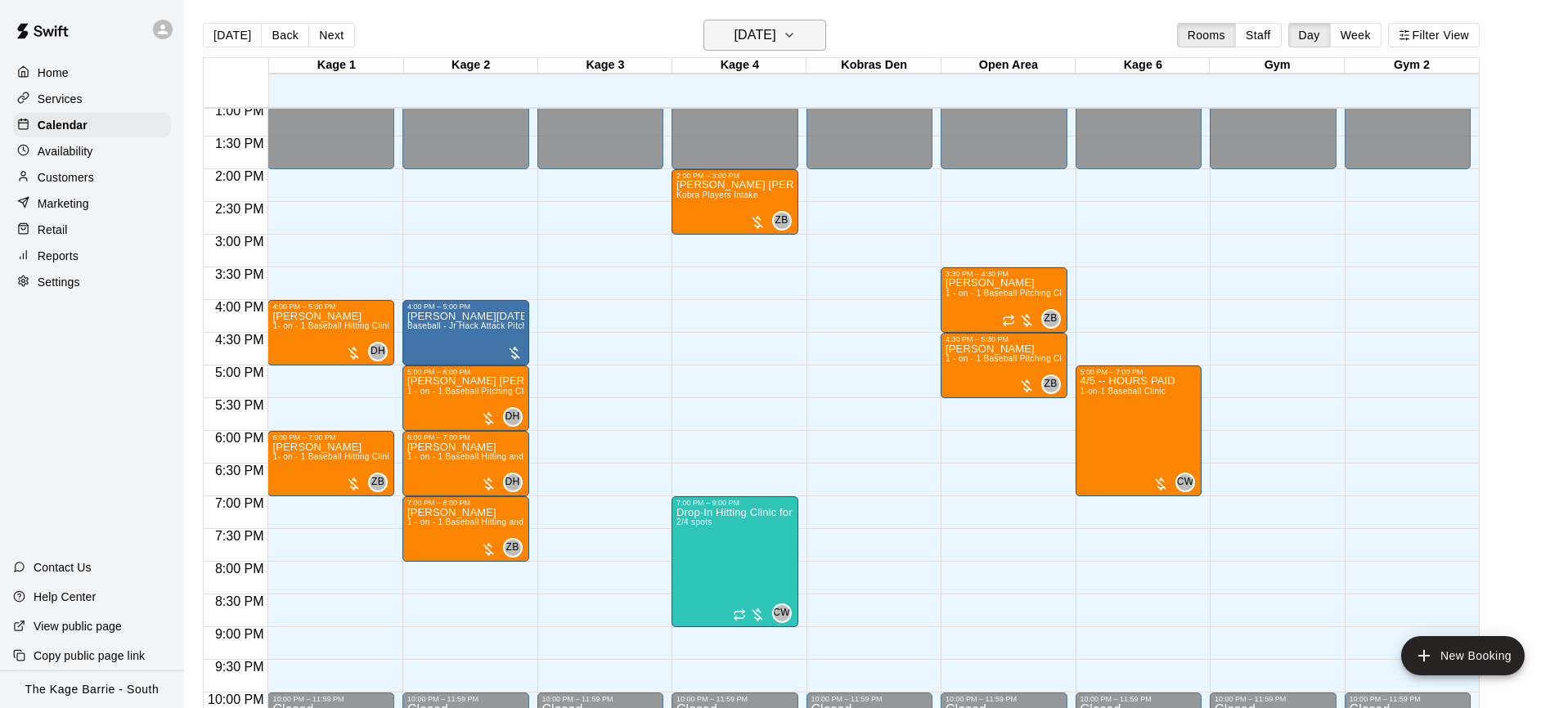
click at [796, 42] on icon "button" at bounding box center [789, 35] width 13 height 19
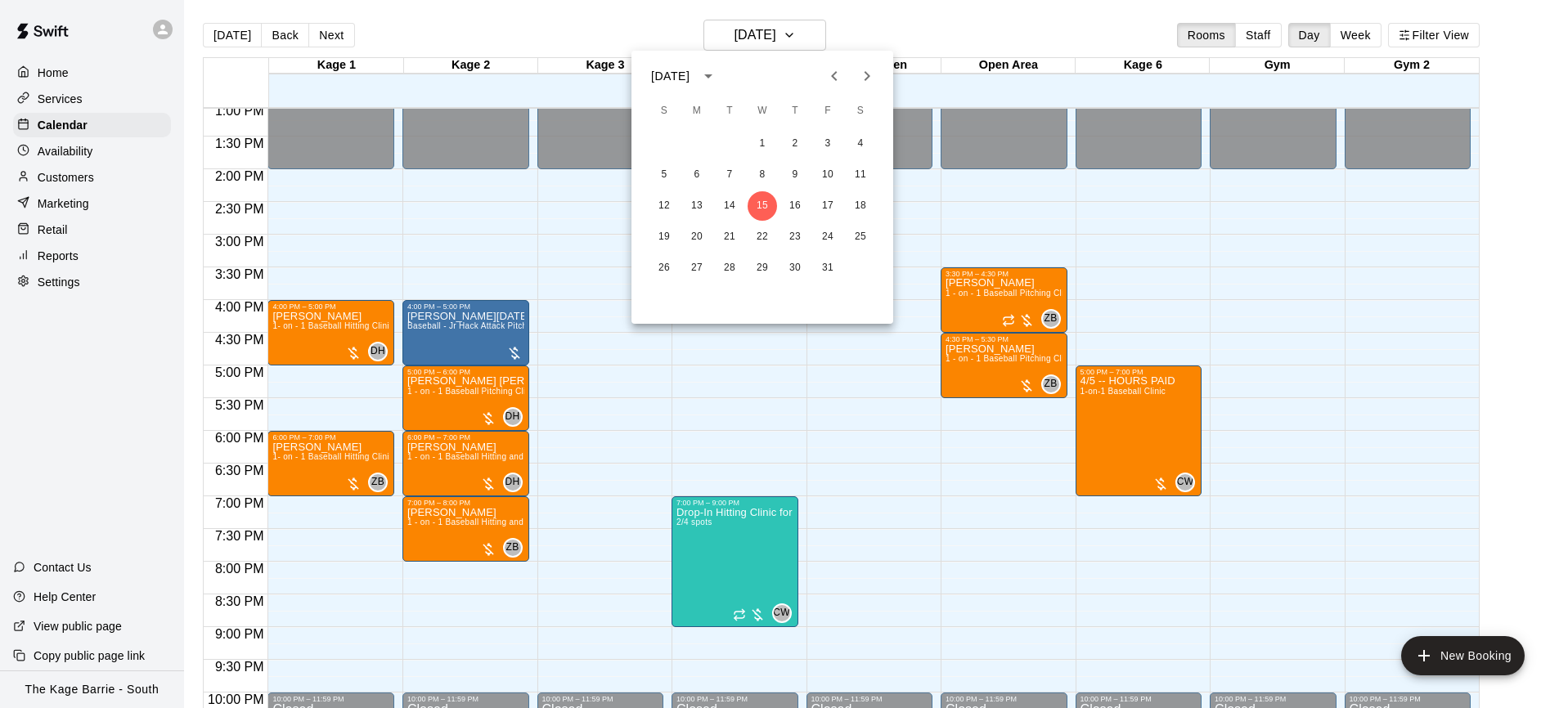
click at [865, 81] on icon "Next month" at bounding box center [867, 76] width 19 height 19
click at [662, 174] on button "2" at bounding box center [663, 174] width 29 height 29
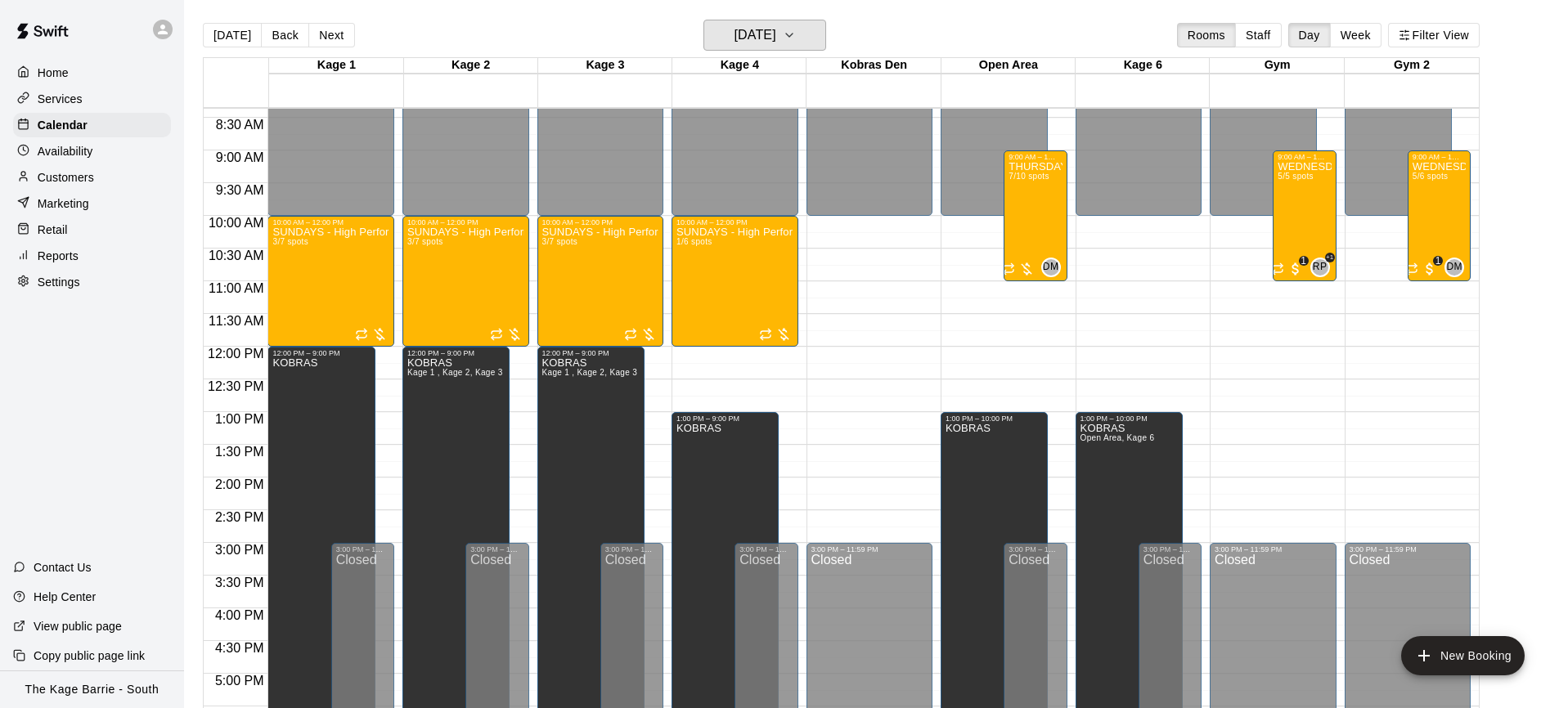
scroll to position [540, 0]
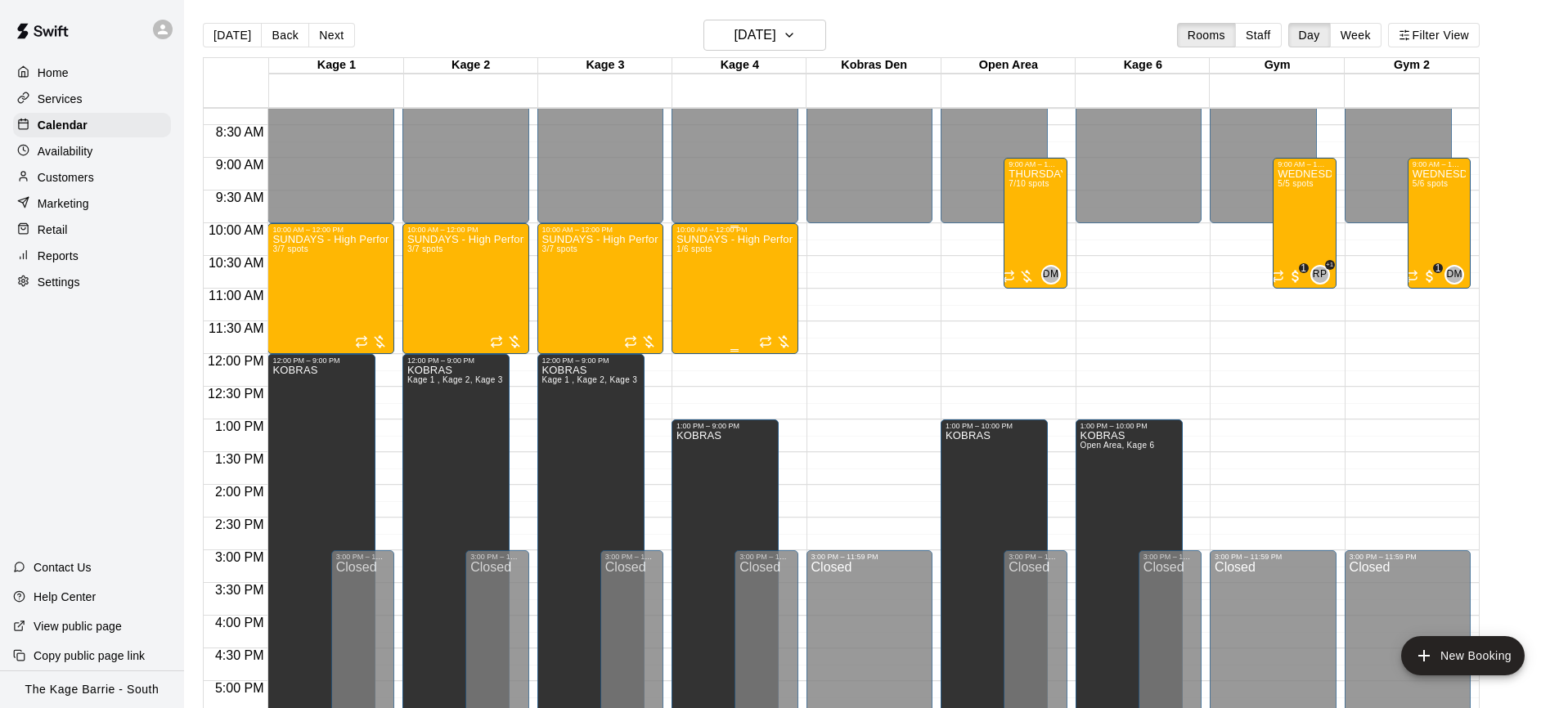
click at [737, 294] on div "SUNDAYS - High Performance Catchers Program - Baseball Program - 12U - 14U 1/6 …" at bounding box center [735, 588] width 117 height 708
click at [697, 298] on img "edit" at bounding box center [692, 289] width 18 height 18
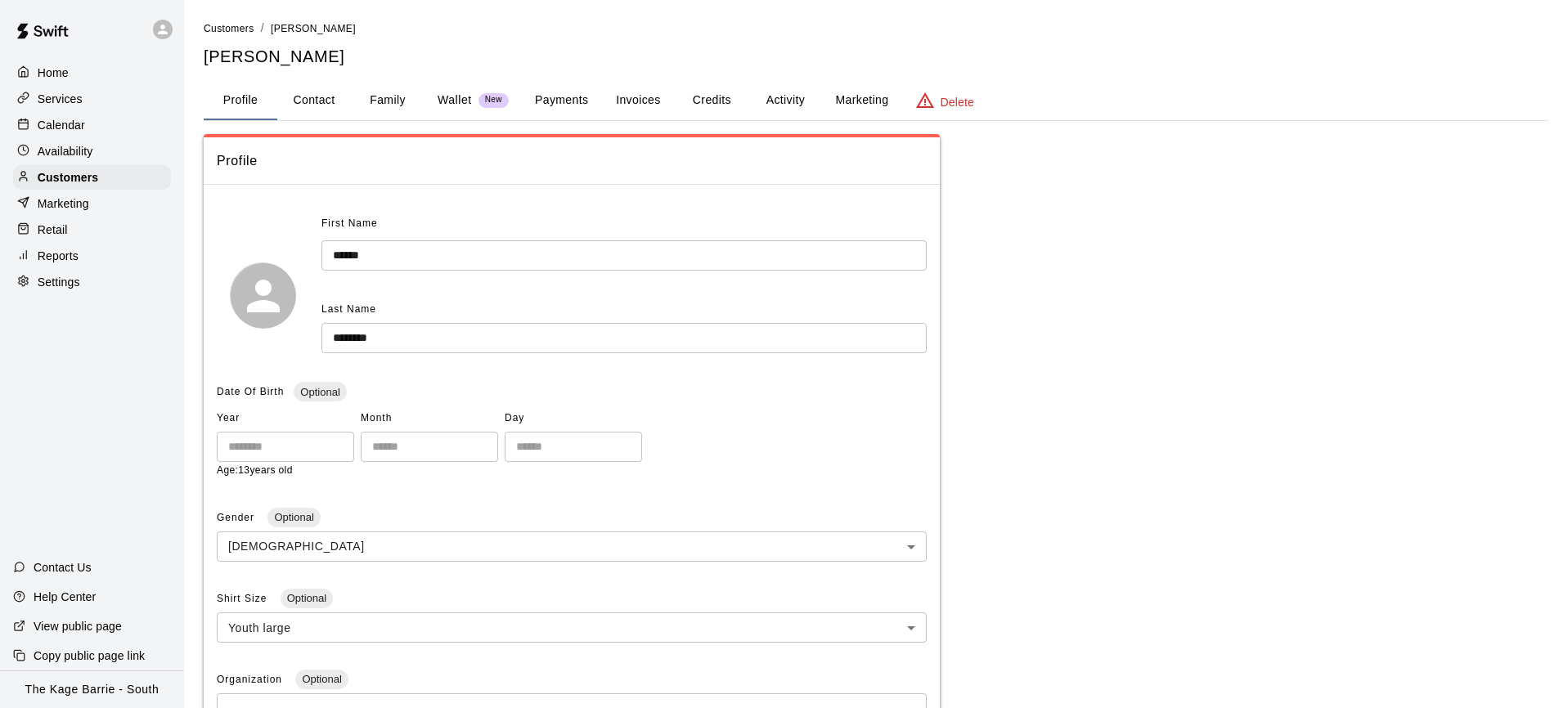
click at [92, 123] on div "Calendar" at bounding box center [92, 125] width 158 height 25
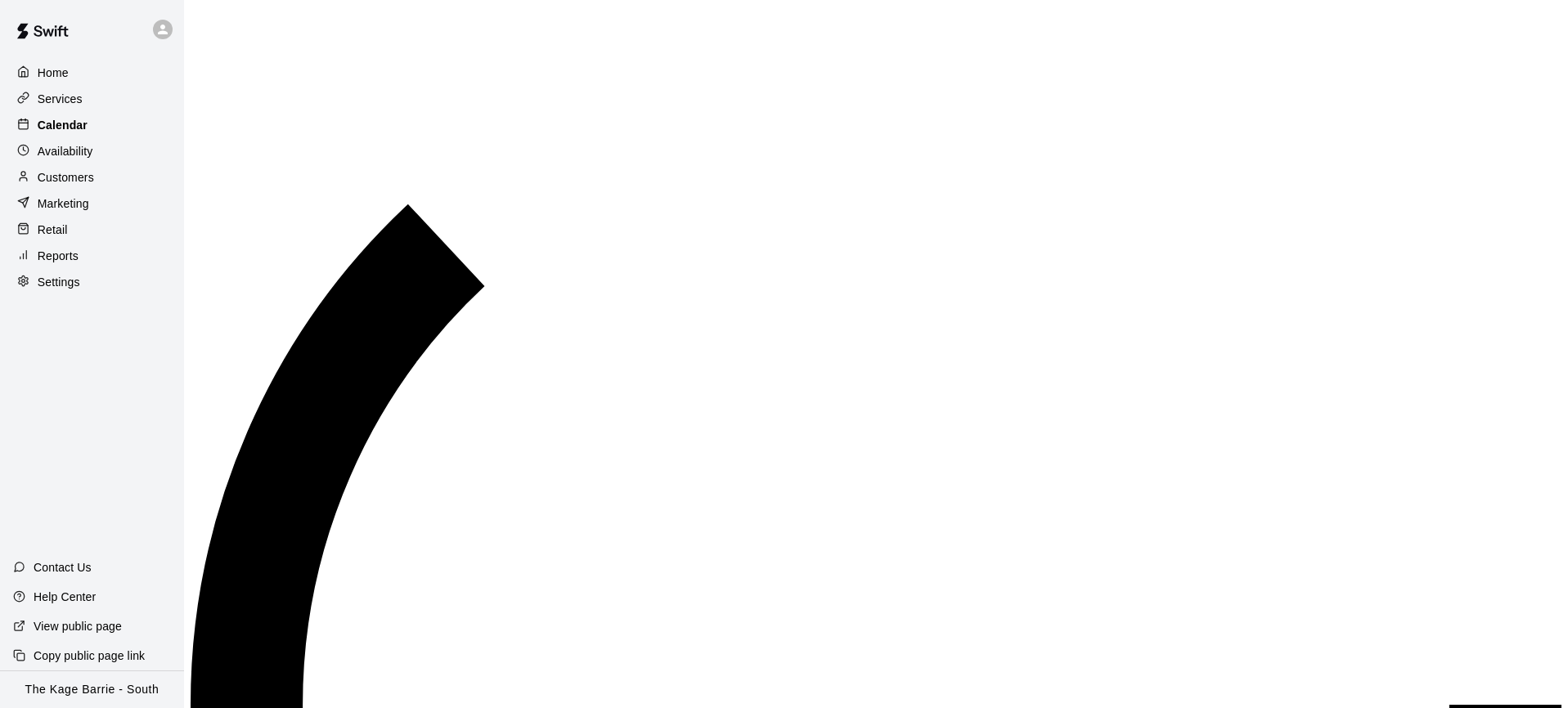
scroll to position [864, 0]
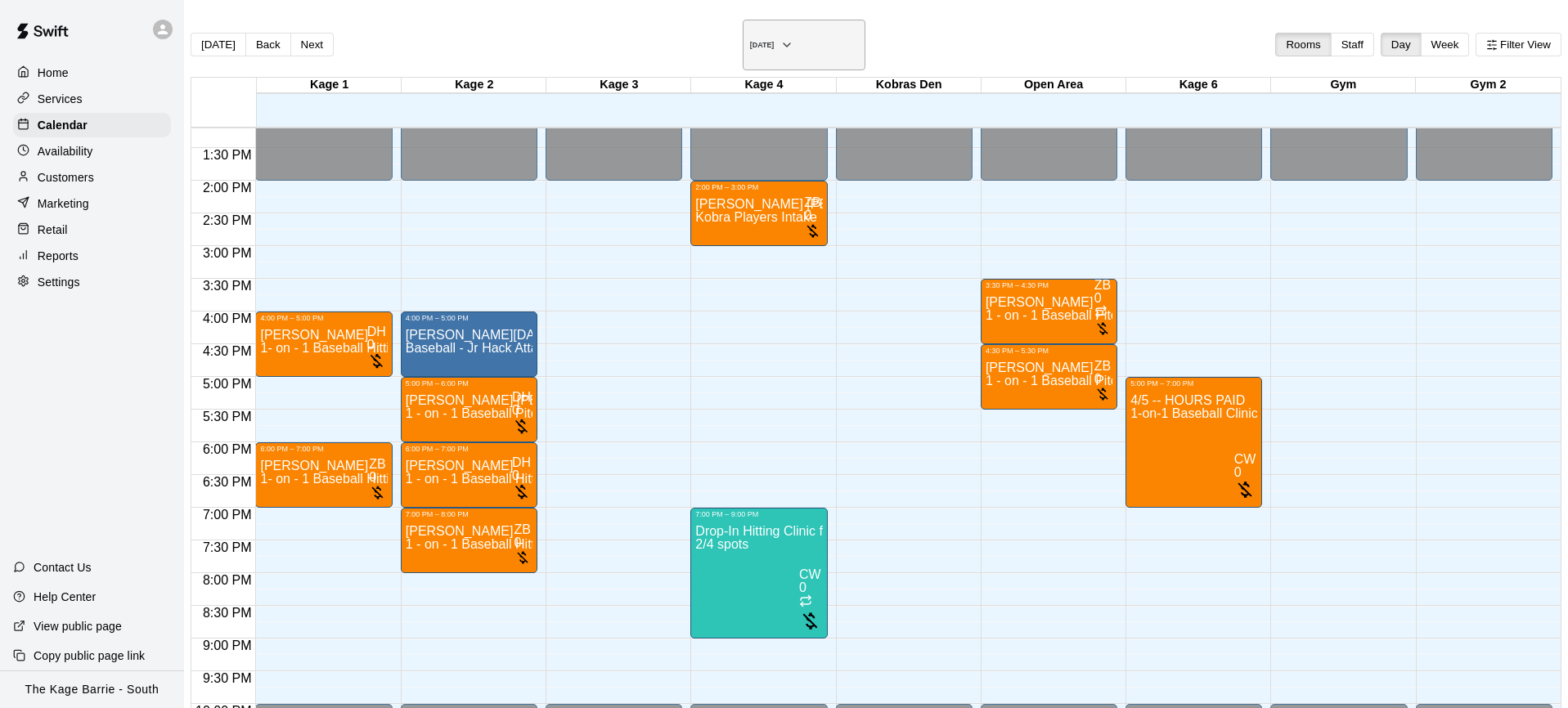
click at [794, 35] on icon "button" at bounding box center [787, 45] width 13 height 19
drag, startPoint x: 829, startPoint y: 230, endPoint x: 818, endPoint y: 231, distance: 11.0
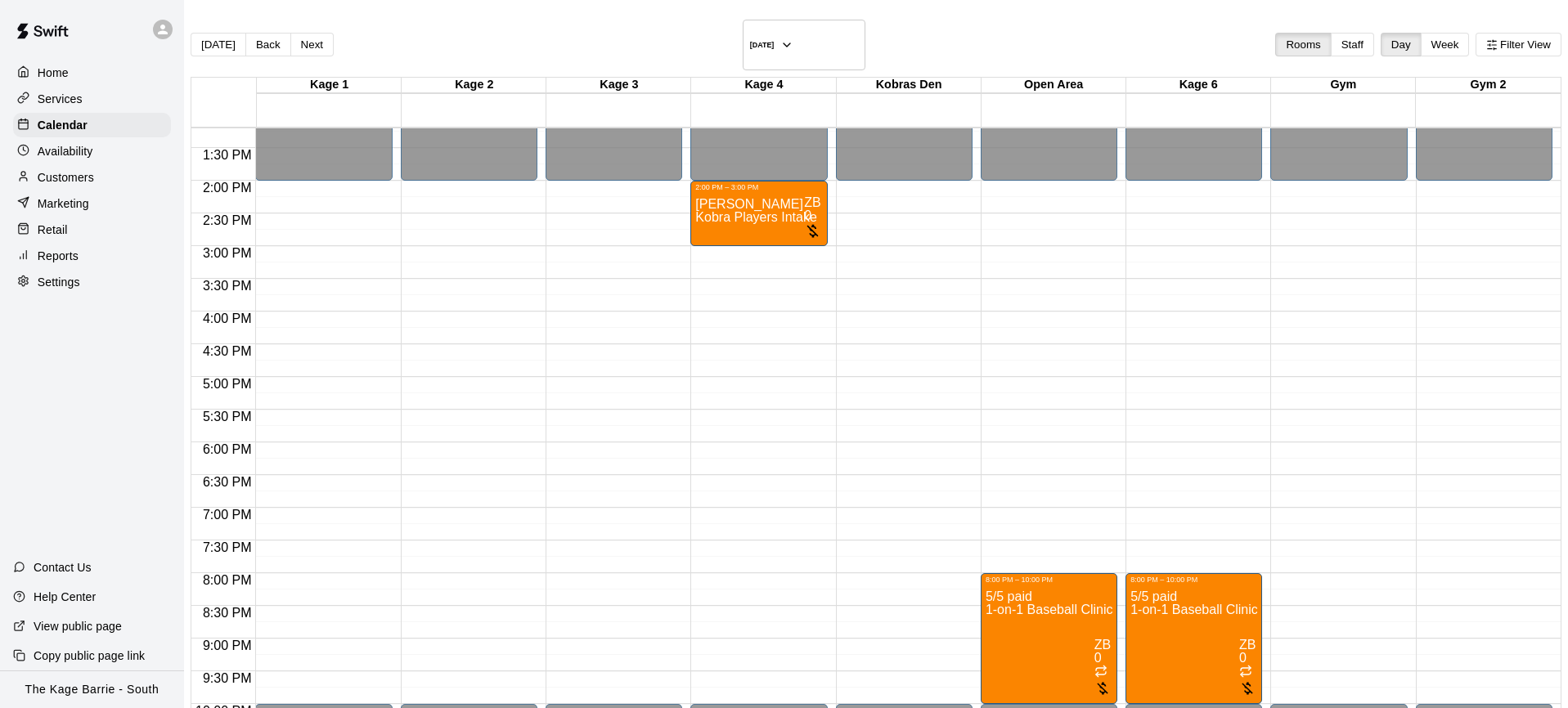
click at [84, 148] on p "Availability" at bounding box center [65, 151] width 55 height 17
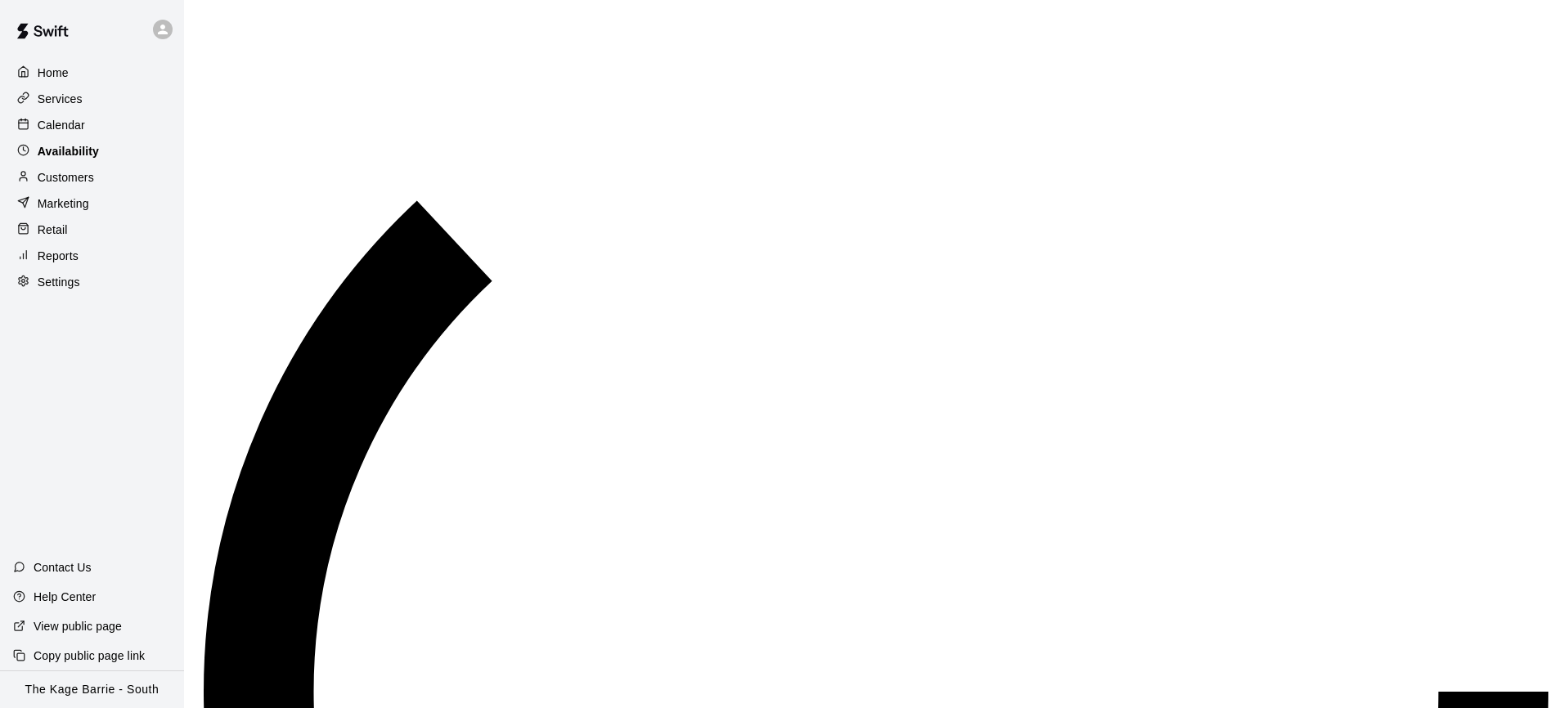
scroll to position [864, 0]
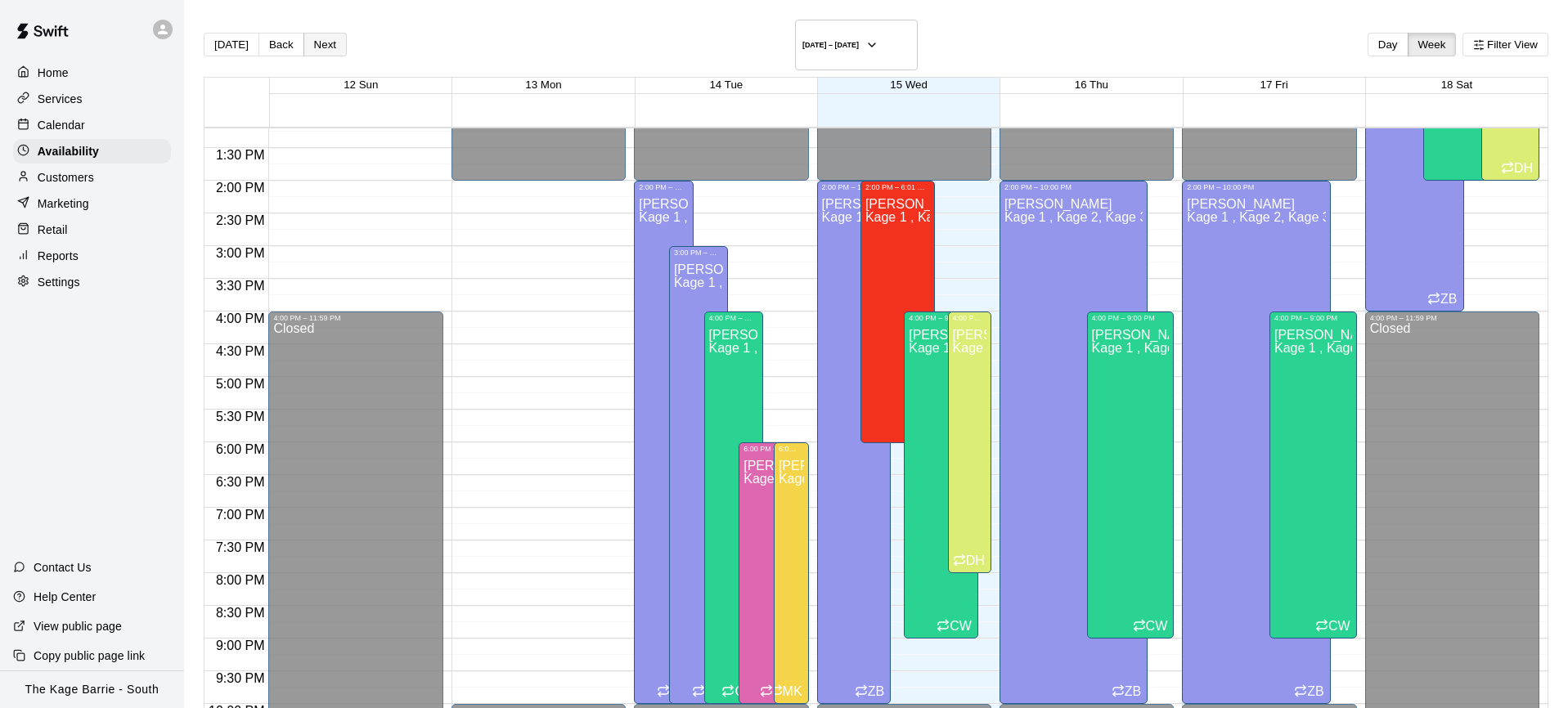
click at [326, 36] on button "Next" at bounding box center [325, 44] width 43 height 24
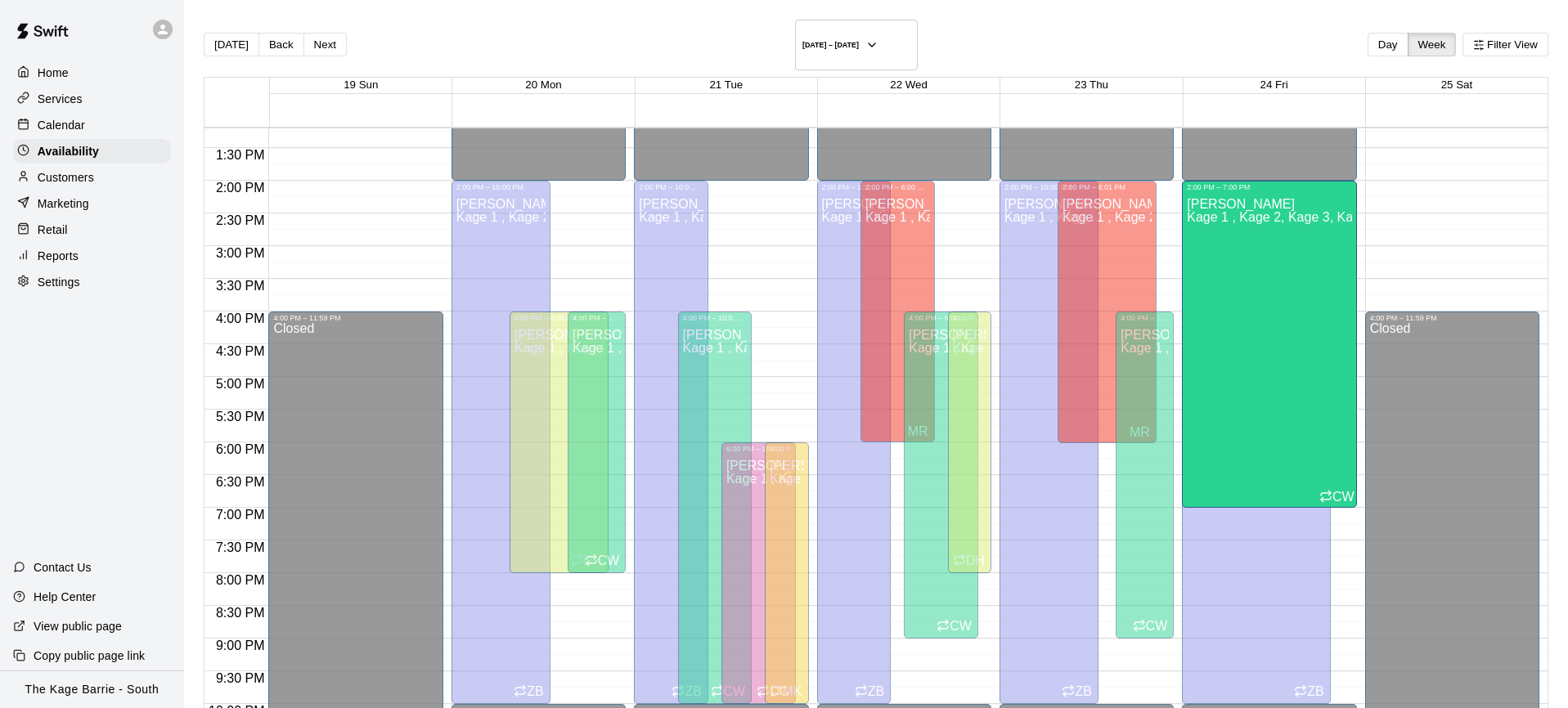
drag, startPoint x: 1327, startPoint y: 343, endPoint x: 1317, endPoint y: 219, distance: 124.4
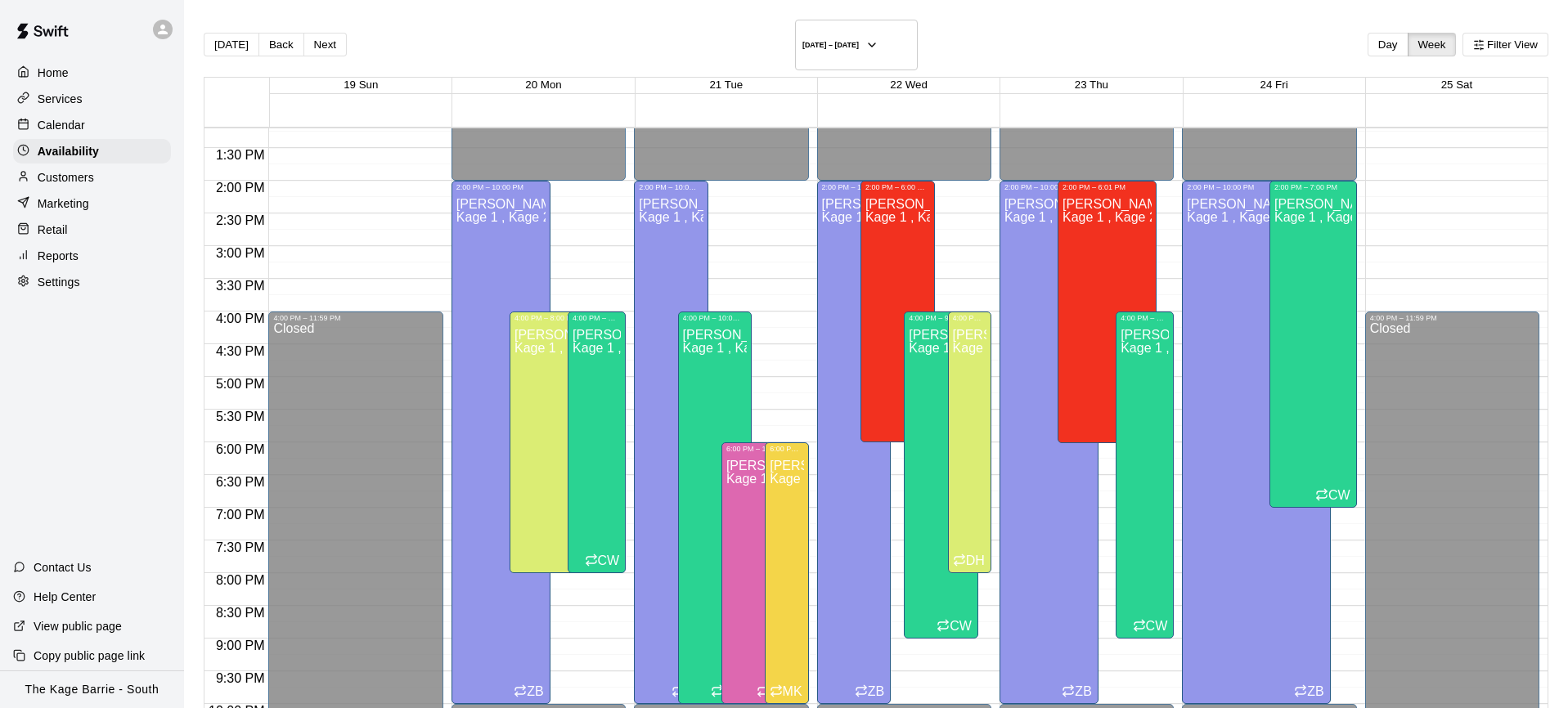
click at [81, 93] on p "Services" at bounding box center [60, 99] width 45 height 17
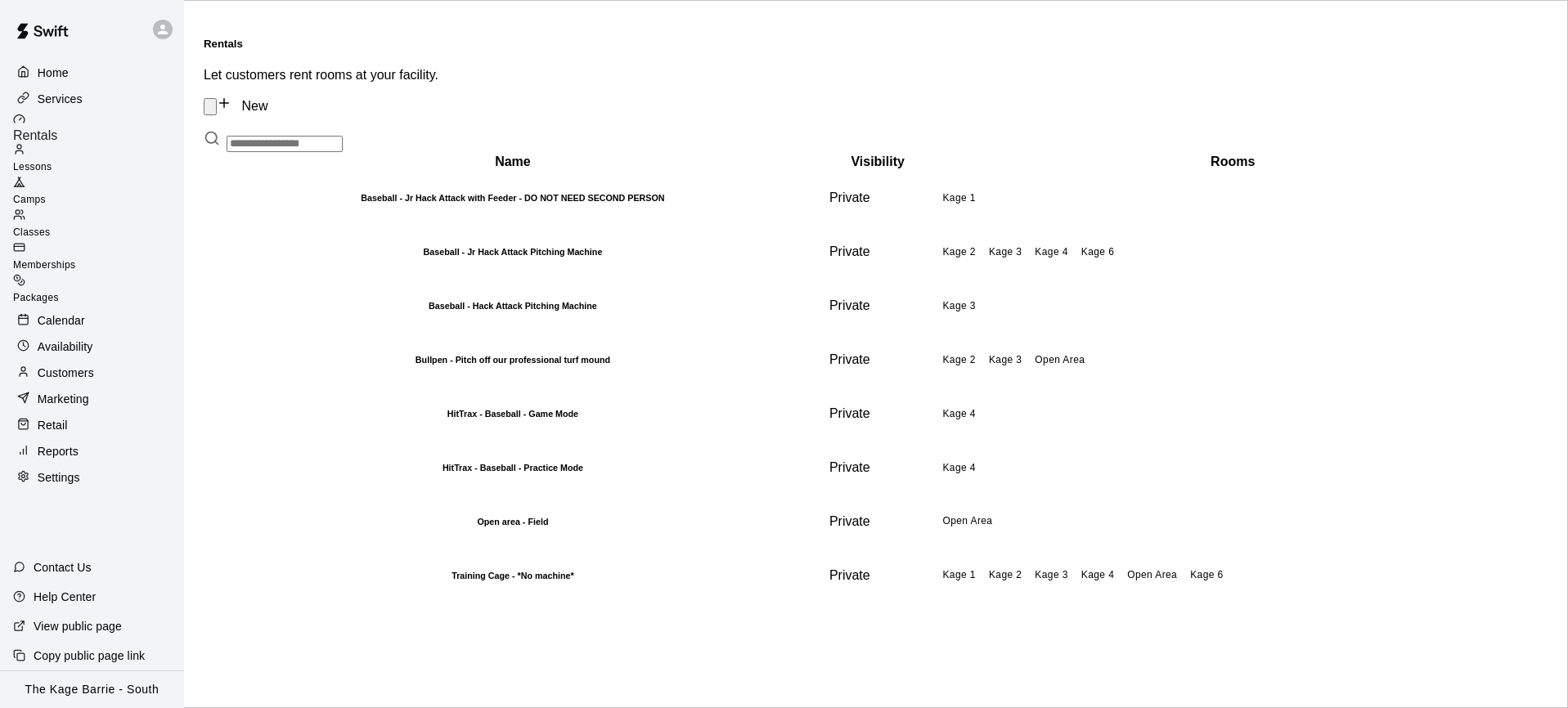
click at [106, 208] on div "Classes" at bounding box center [99, 224] width 171 height 33
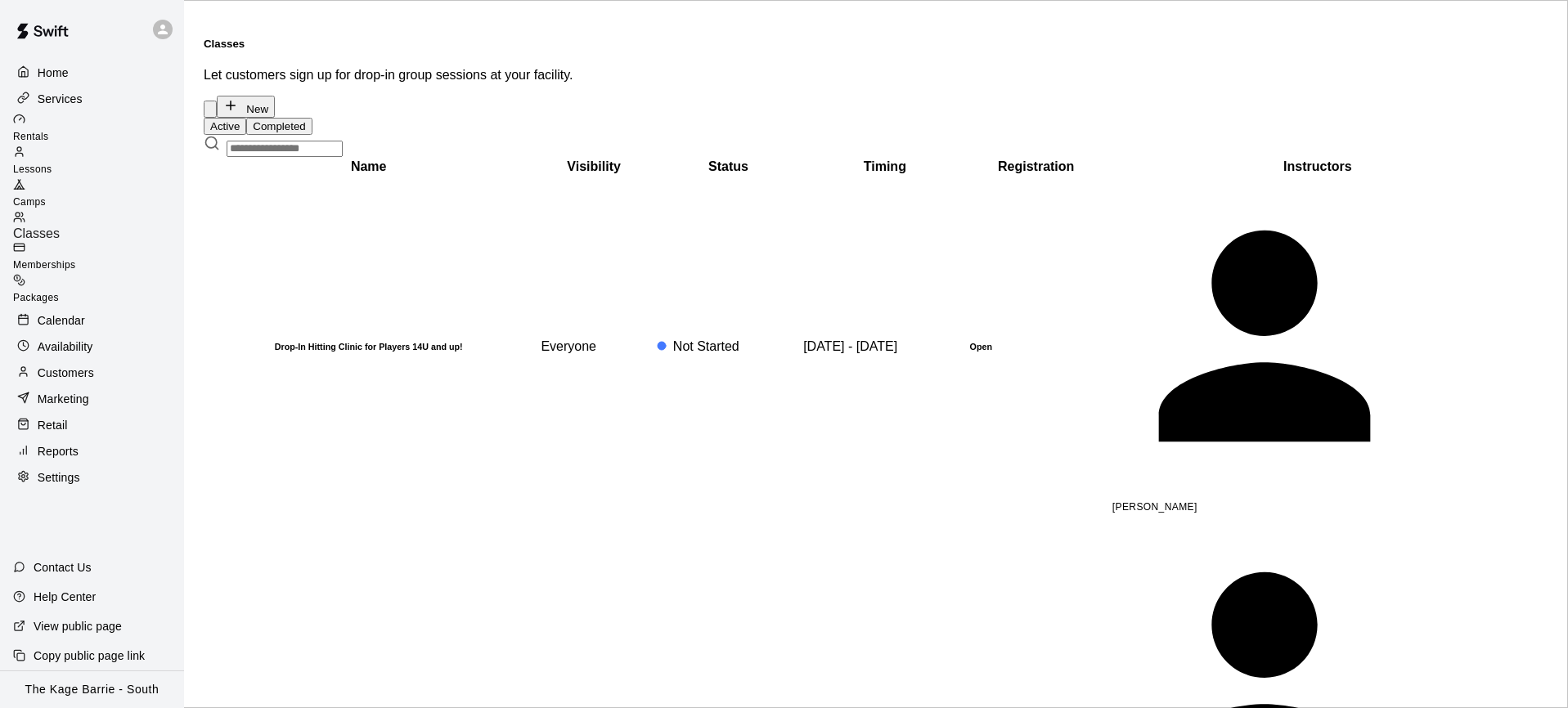
click at [103, 179] on div "Camps" at bounding box center [99, 194] width 171 height 33
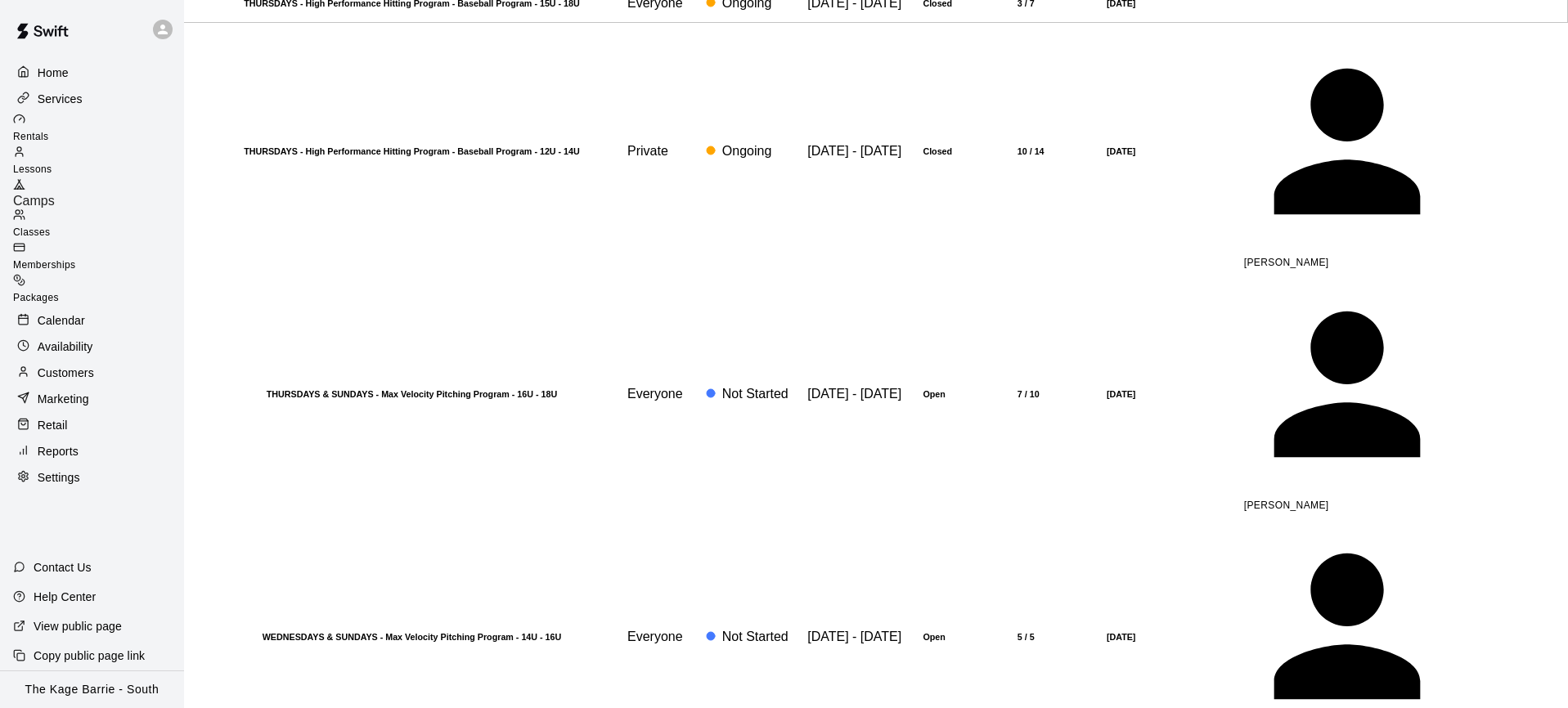
scroll to position [732, 0]
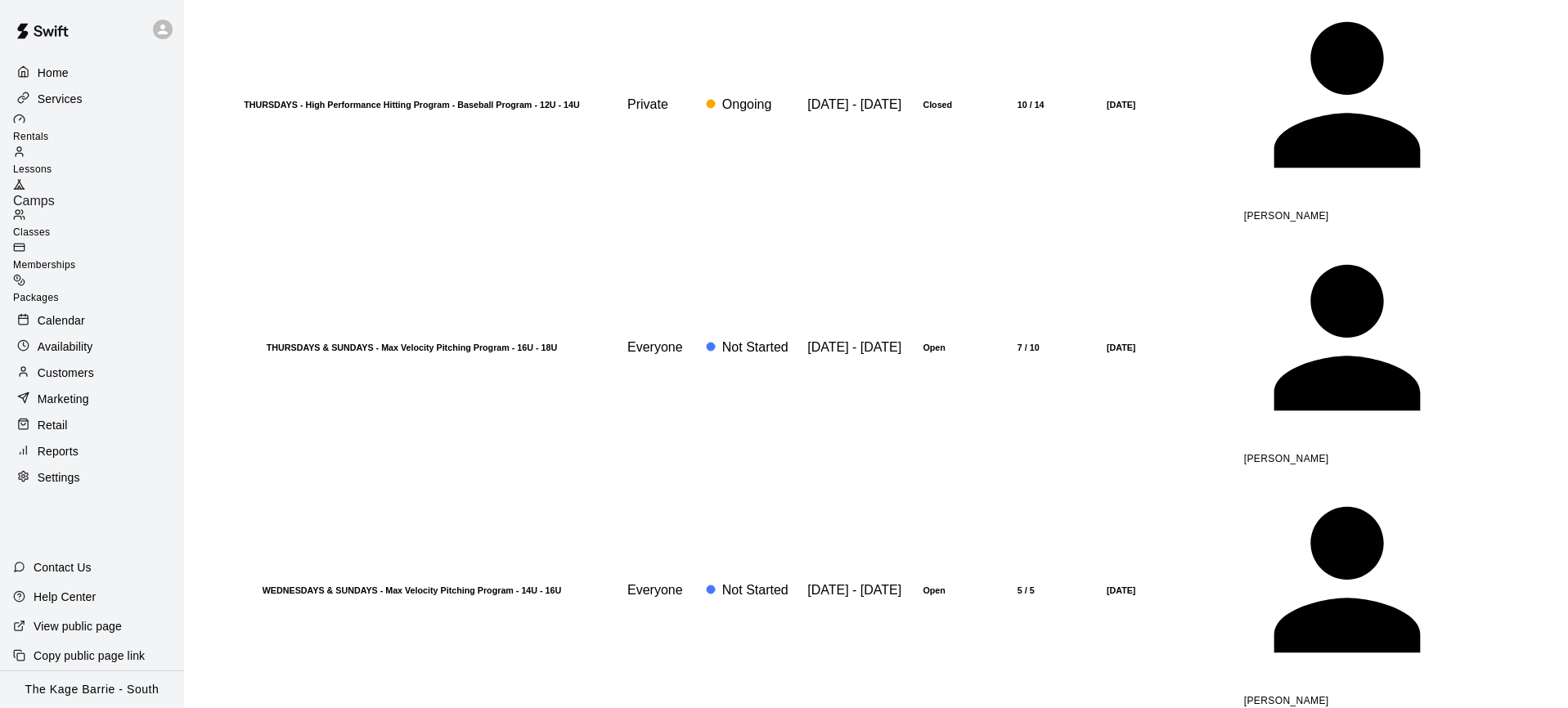
click at [104, 361] on div "Customers" at bounding box center [92, 373] width 158 height 25
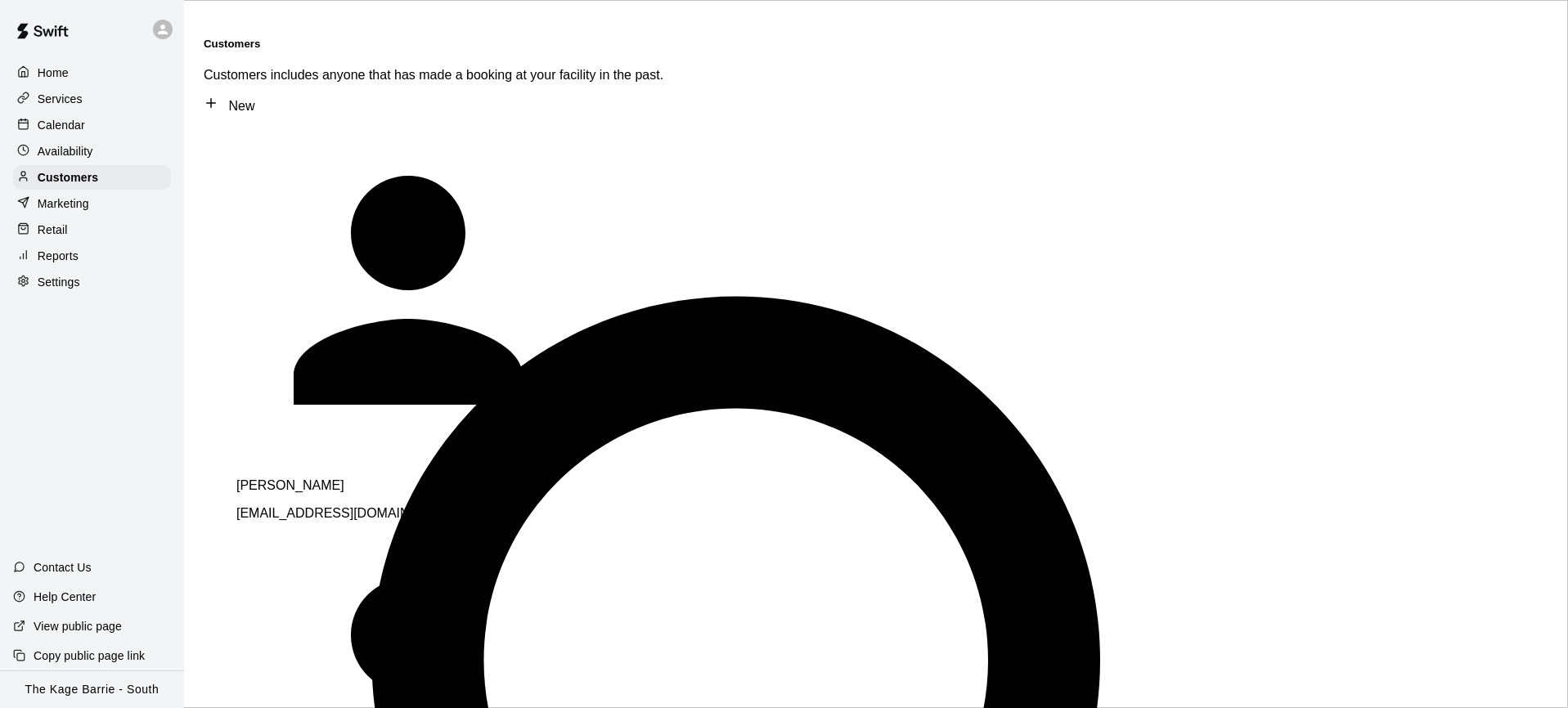
scroll to position [87, 0]
type input "****"
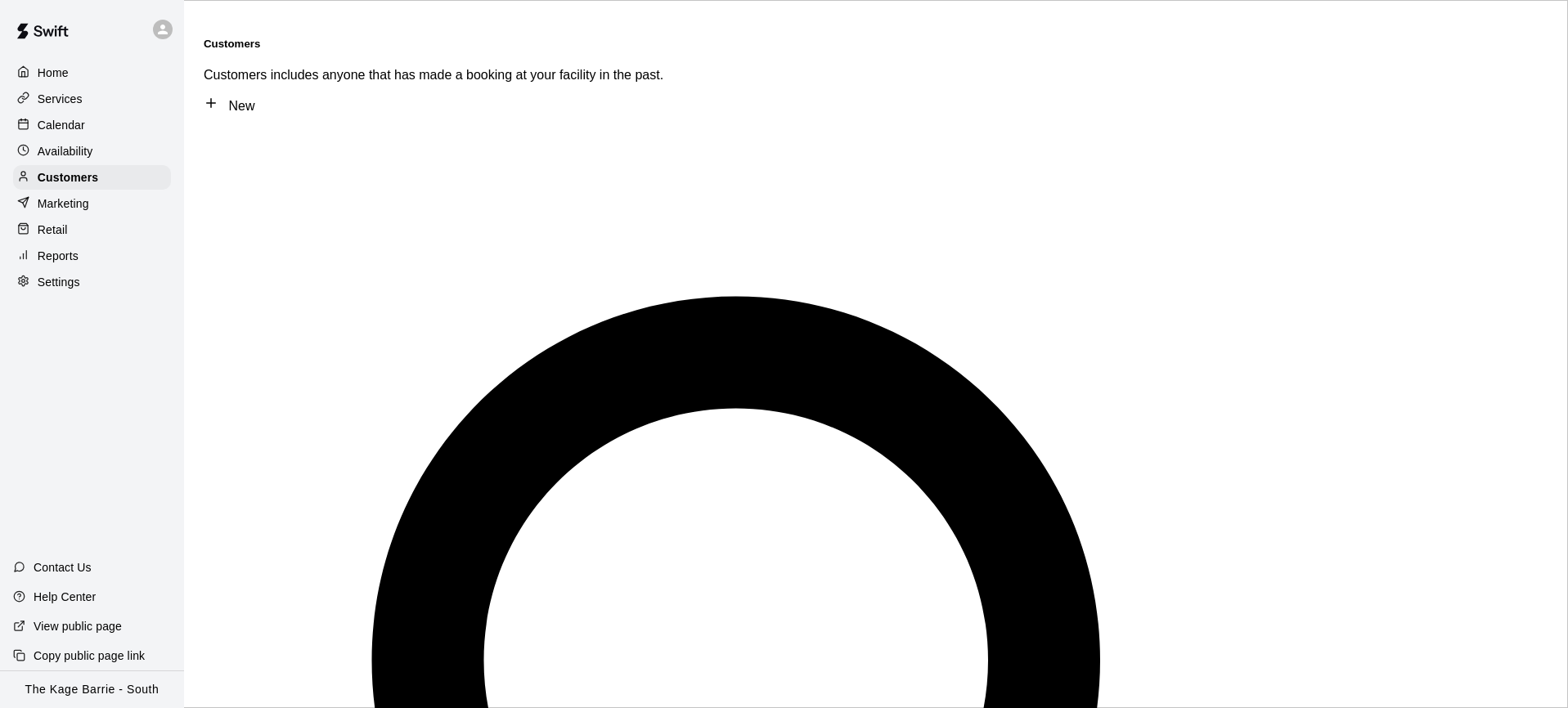
click at [93, 129] on div "Calendar" at bounding box center [92, 125] width 158 height 25
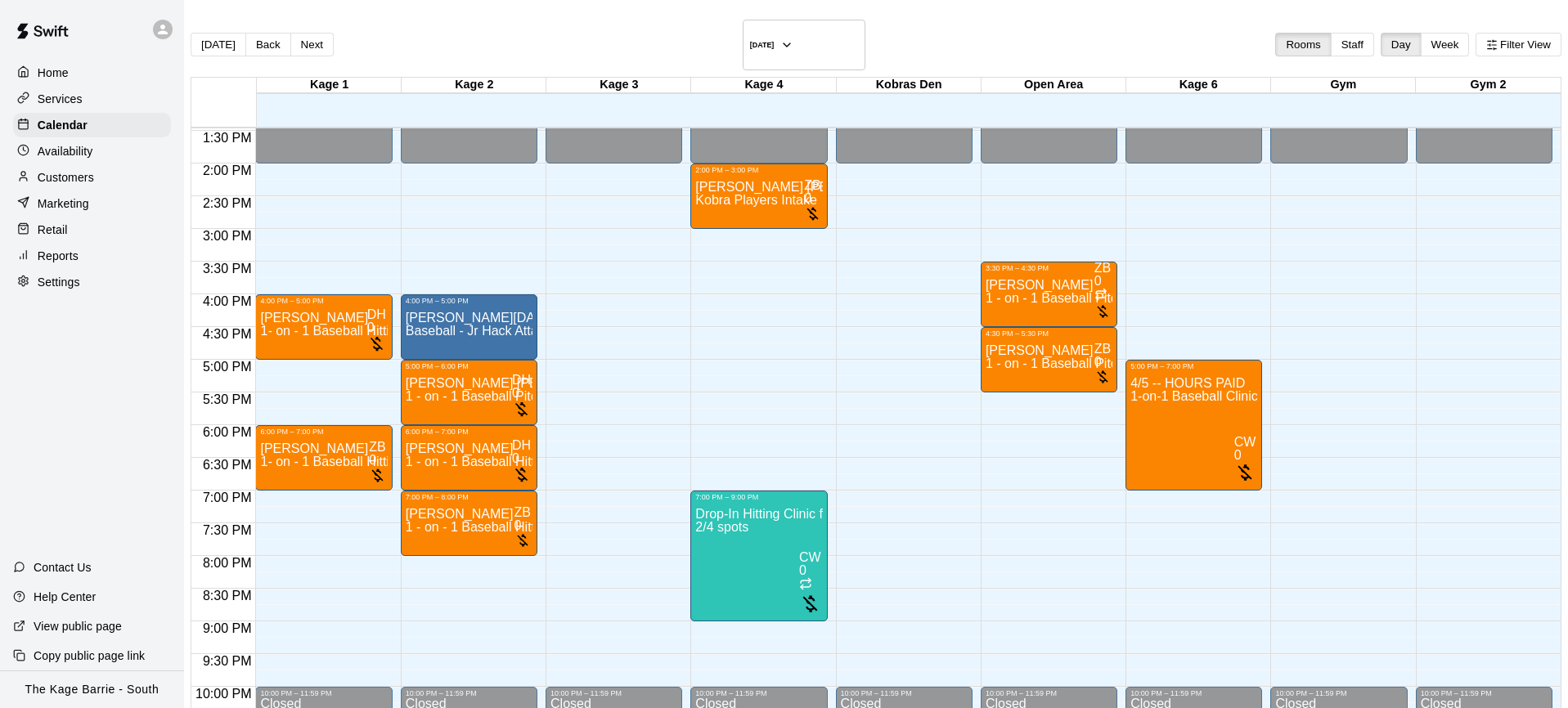
scroll to position [883, 0]
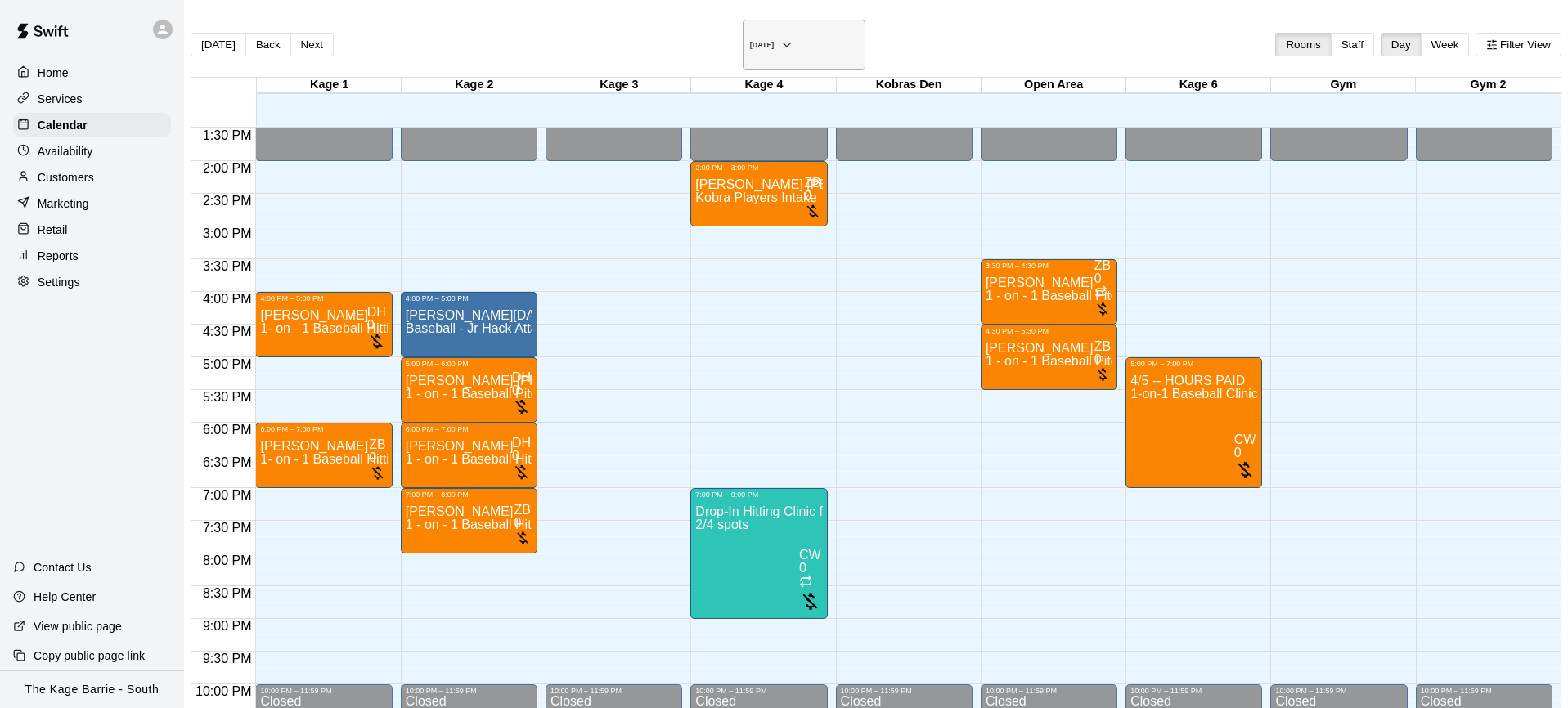
click at [794, 40] on icon "button" at bounding box center [787, 45] width 13 height 19
click at [774, 40] on h6 "Wednesday Oct 15" at bounding box center [763, 44] width 25 height 8
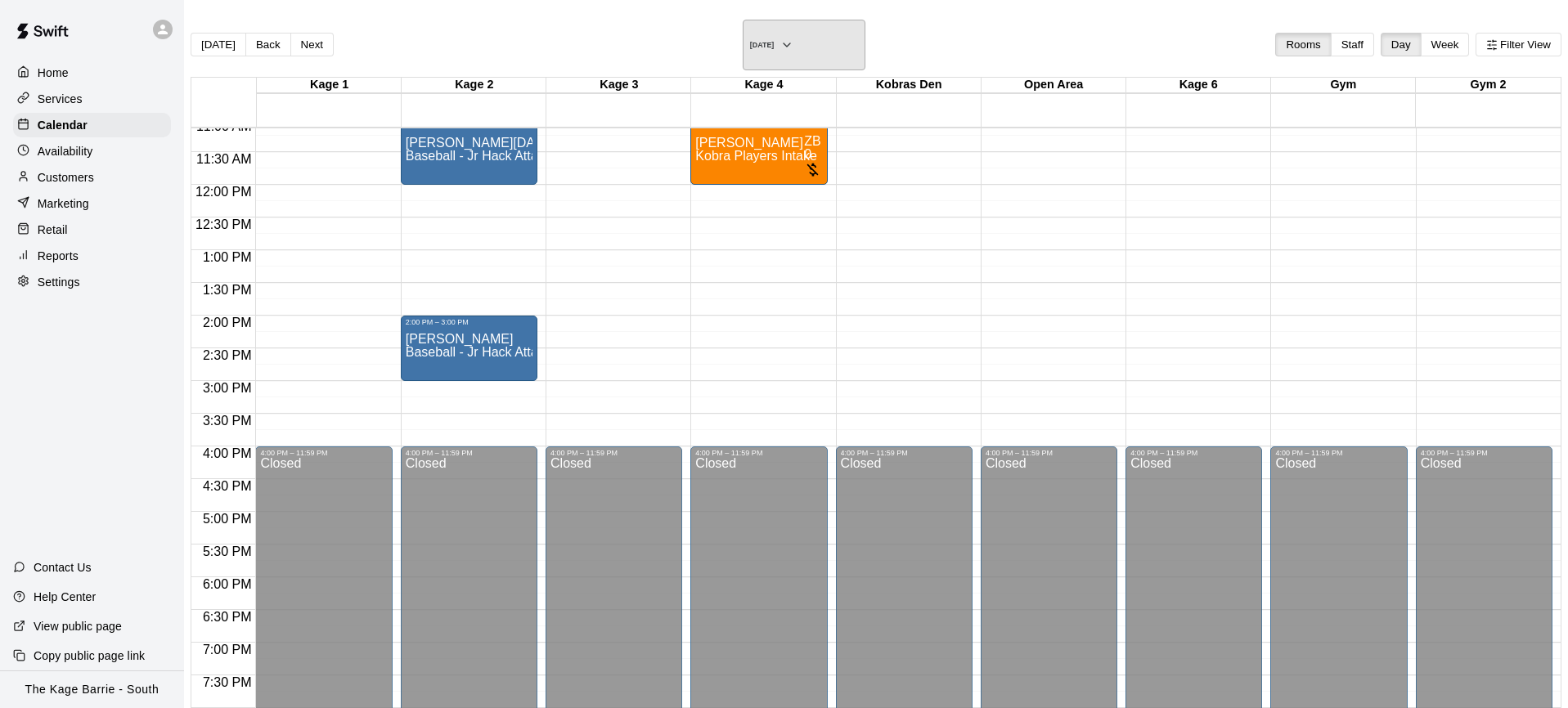
scroll to position [609, 0]
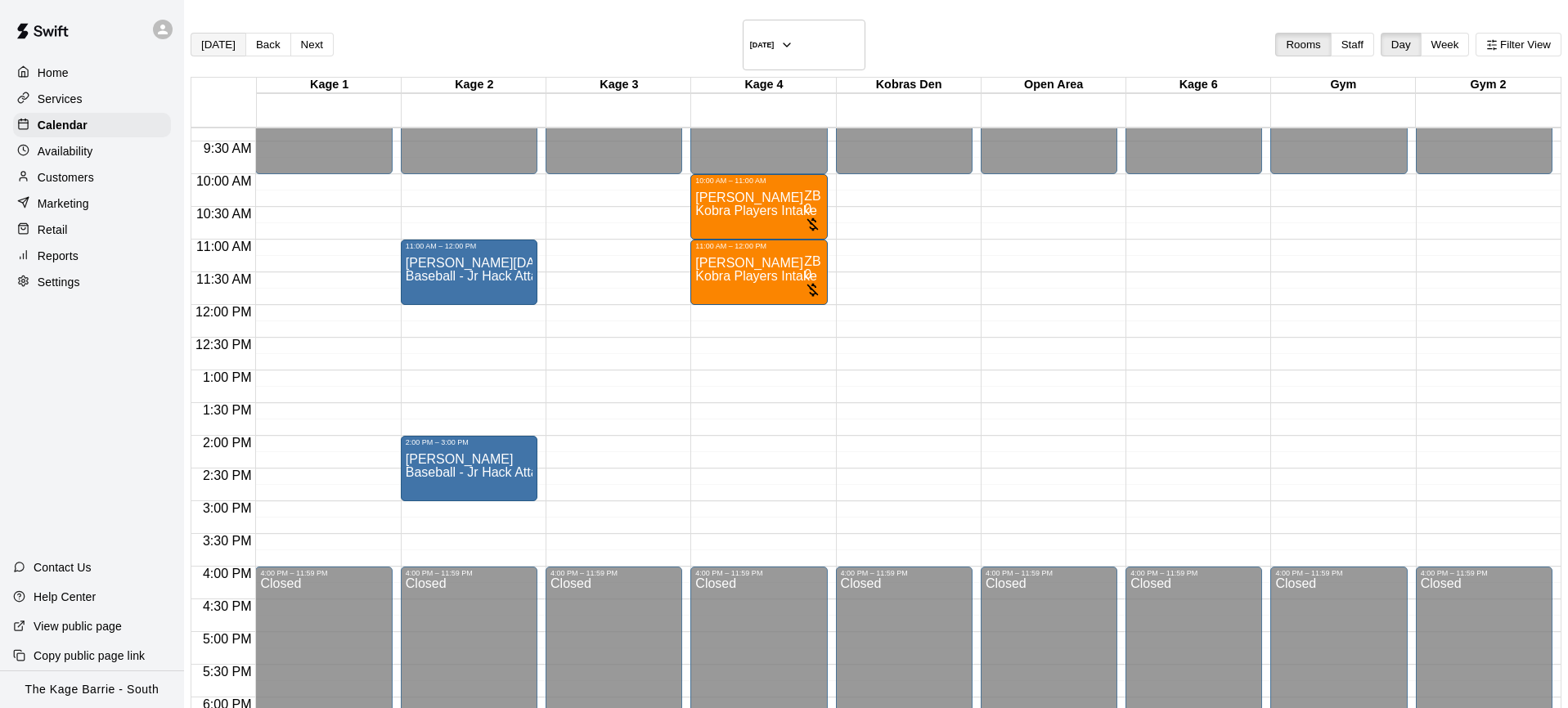
click at [238, 39] on button "Today" at bounding box center [218, 44] width 55 height 24
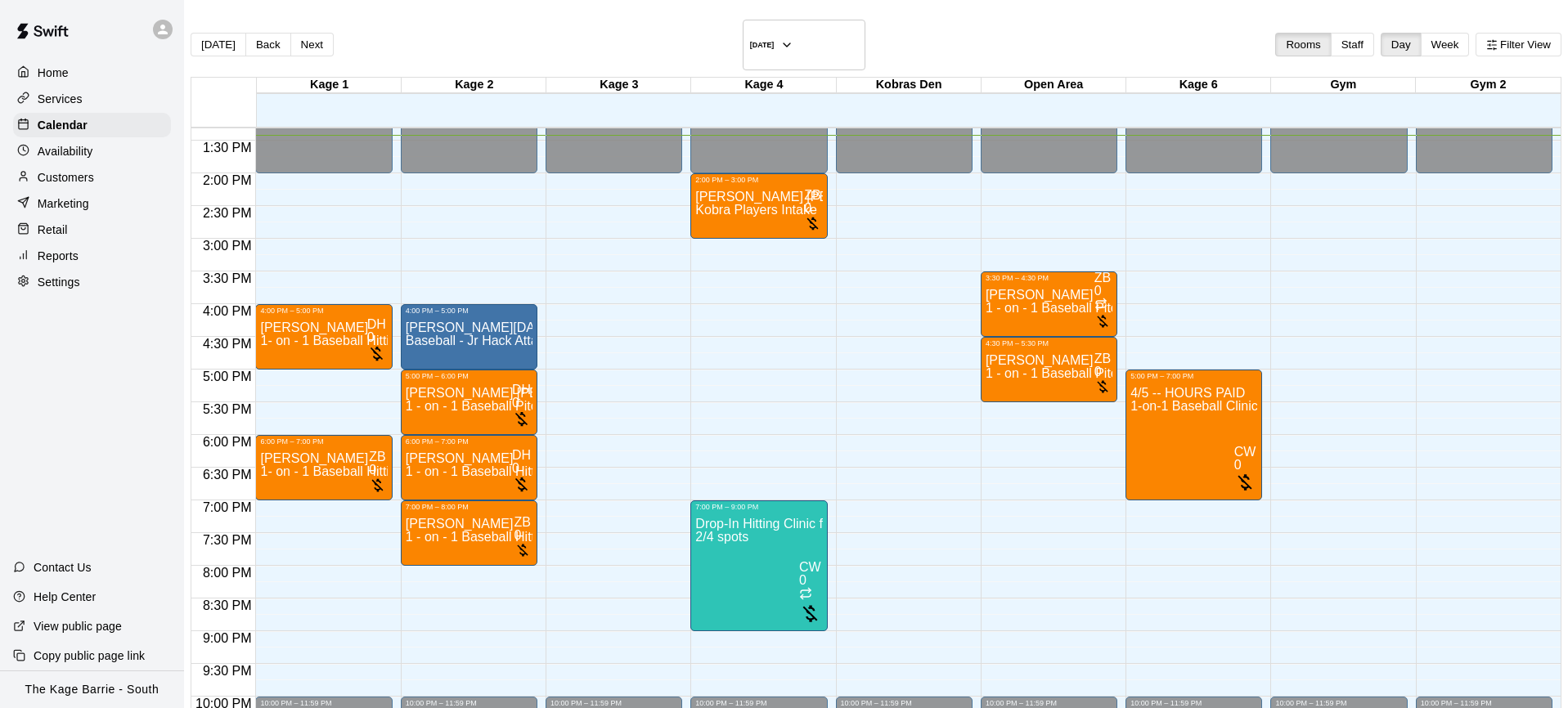
scroll to position [813, 0]
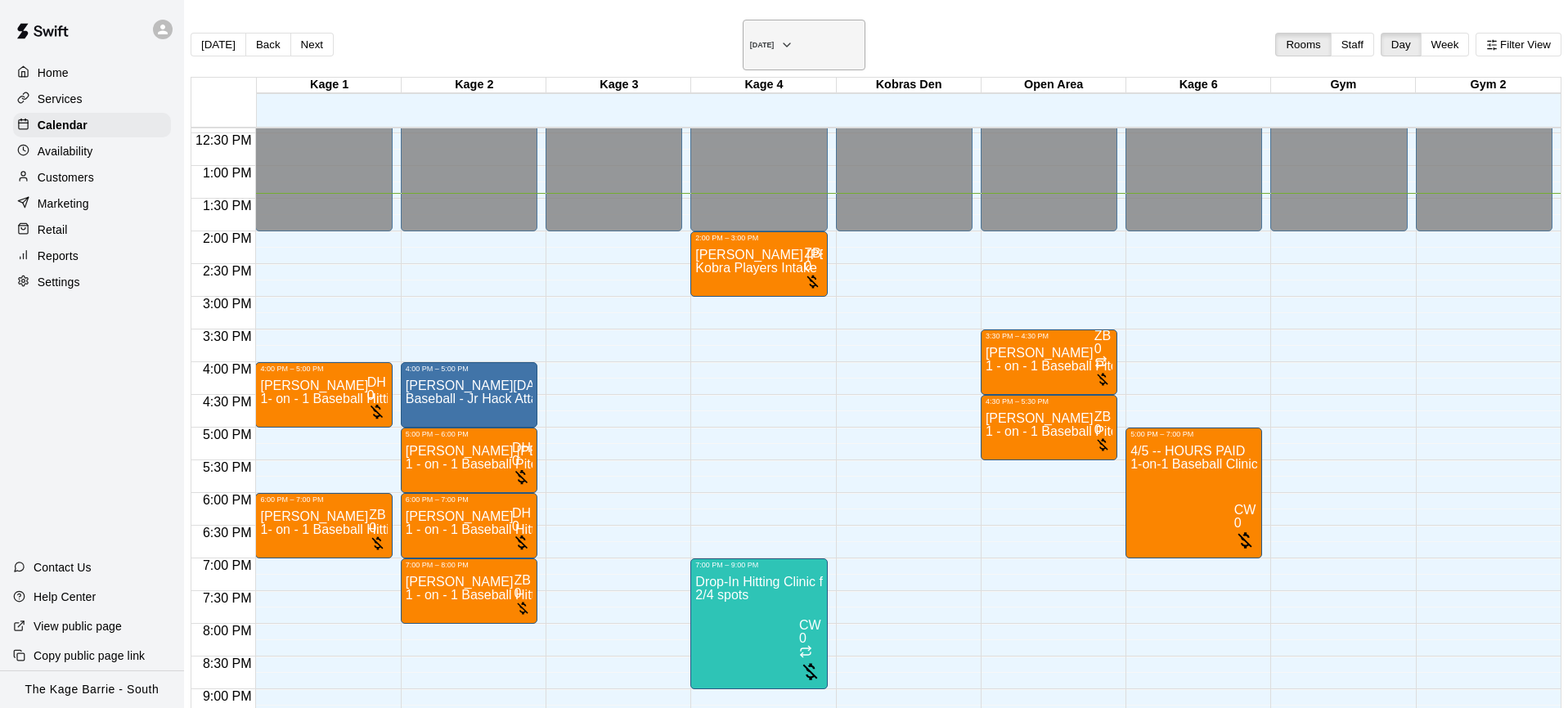
click at [794, 37] on icon "button" at bounding box center [787, 45] width 13 height 19
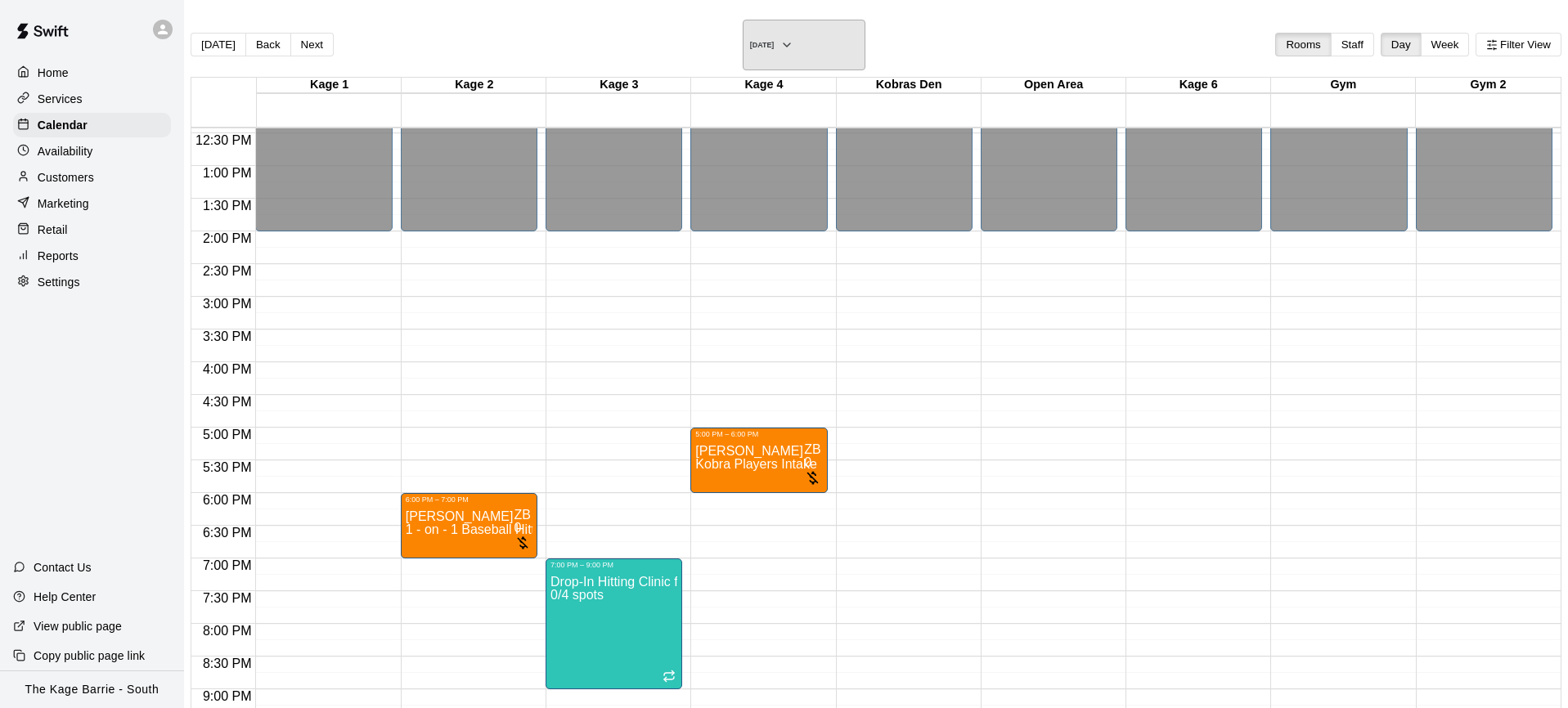
scroll to position [952, 0]
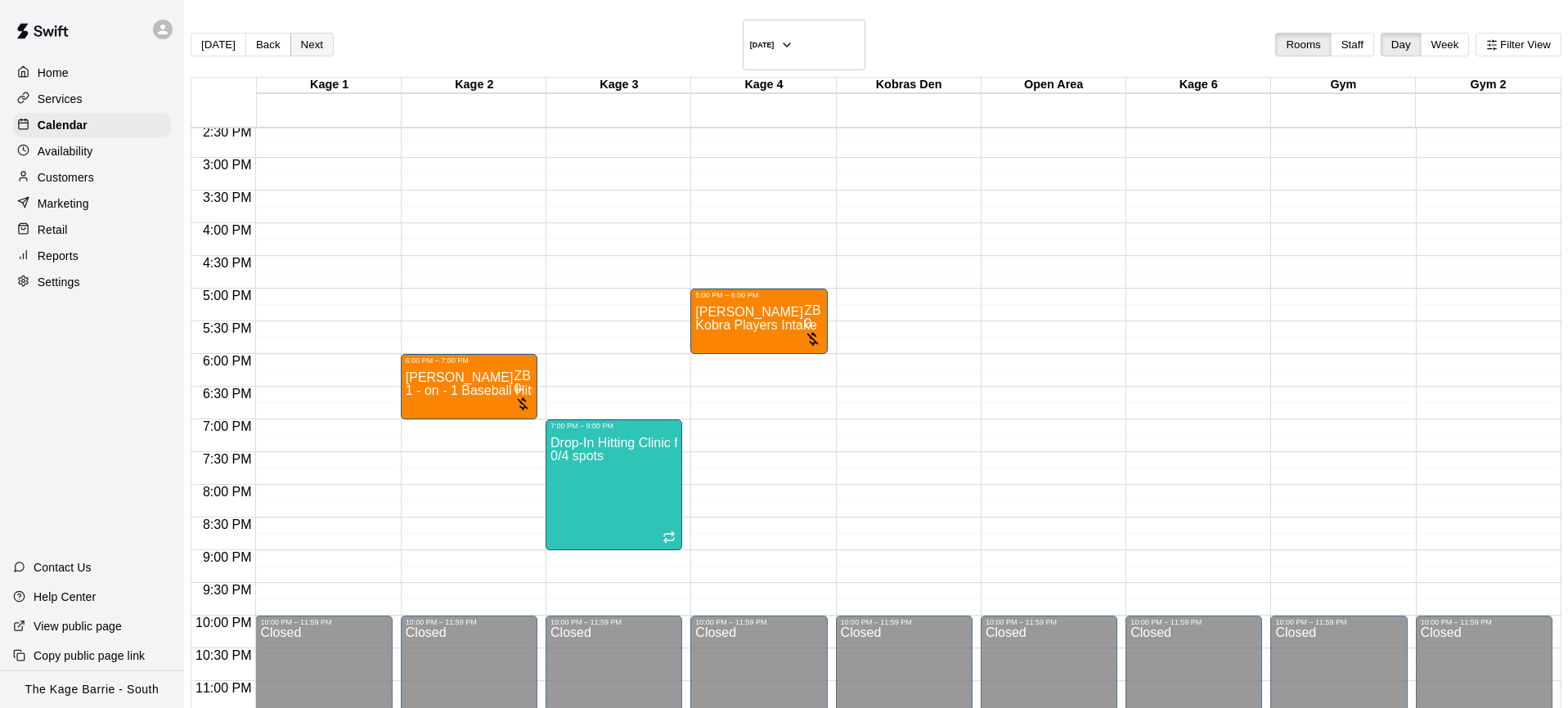
click at [333, 40] on button "Next" at bounding box center [311, 44] width 43 height 24
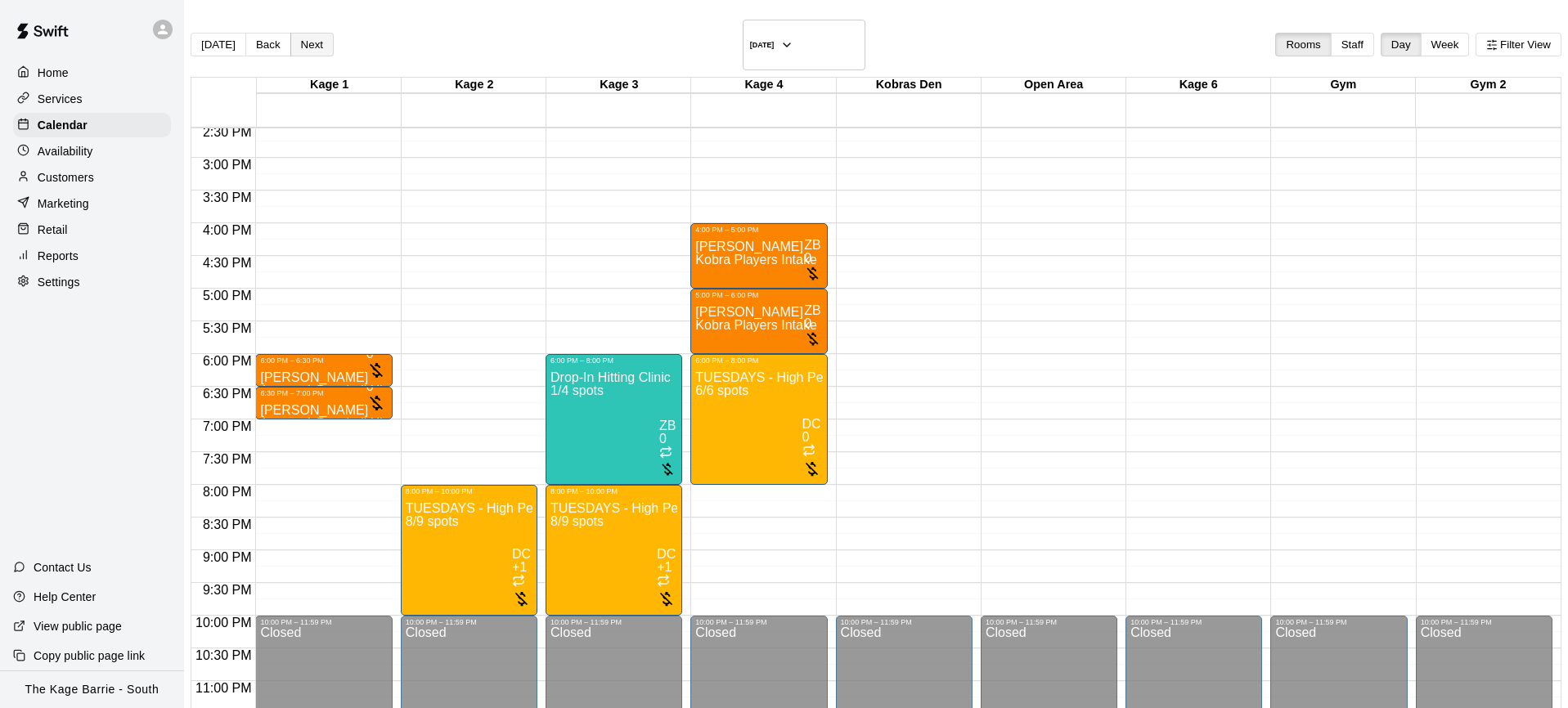
click at [333, 40] on button "Next" at bounding box center [311, 44] width 43 height 24
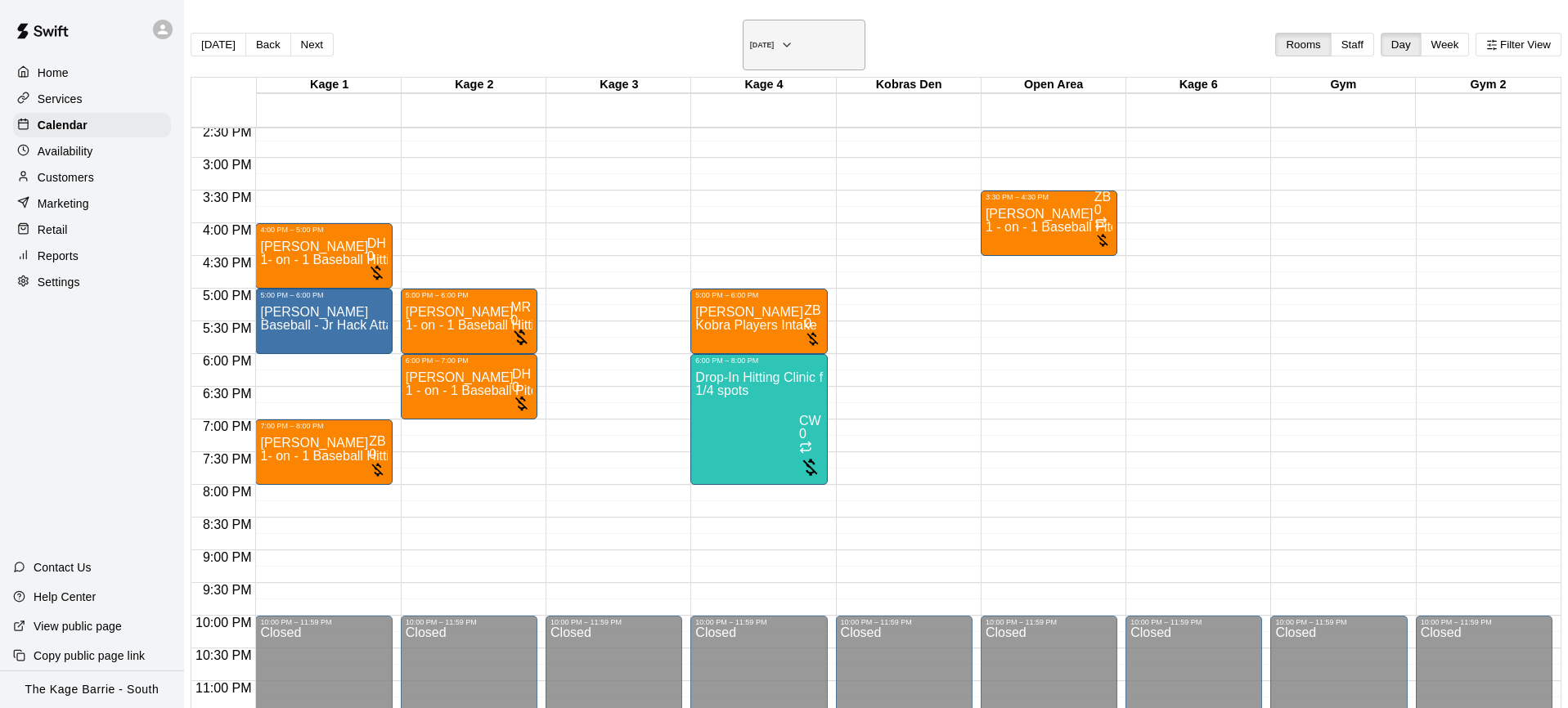
click at [794, 39] on icon "button" at bounding box center [787, 45] width 13 height 19
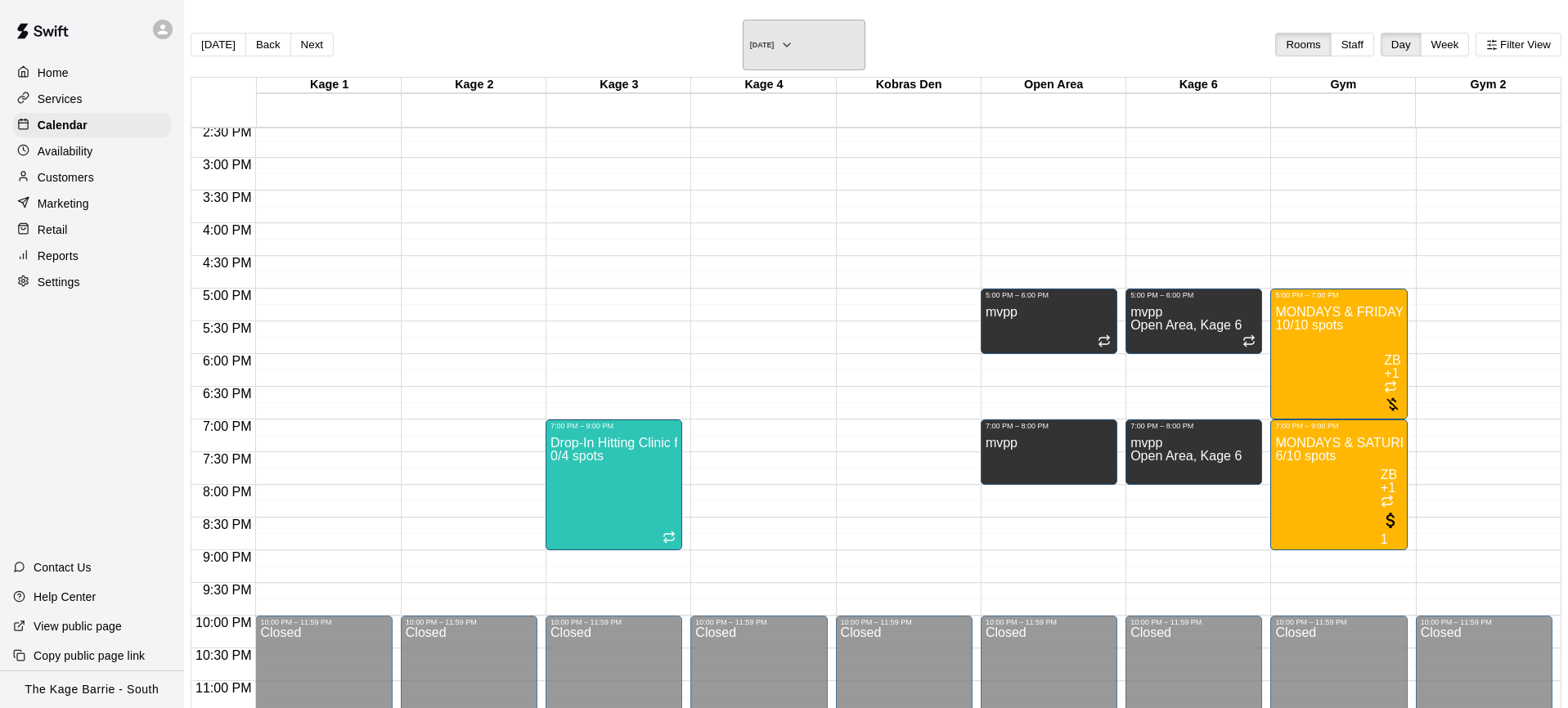
scroll to position [26, 0]
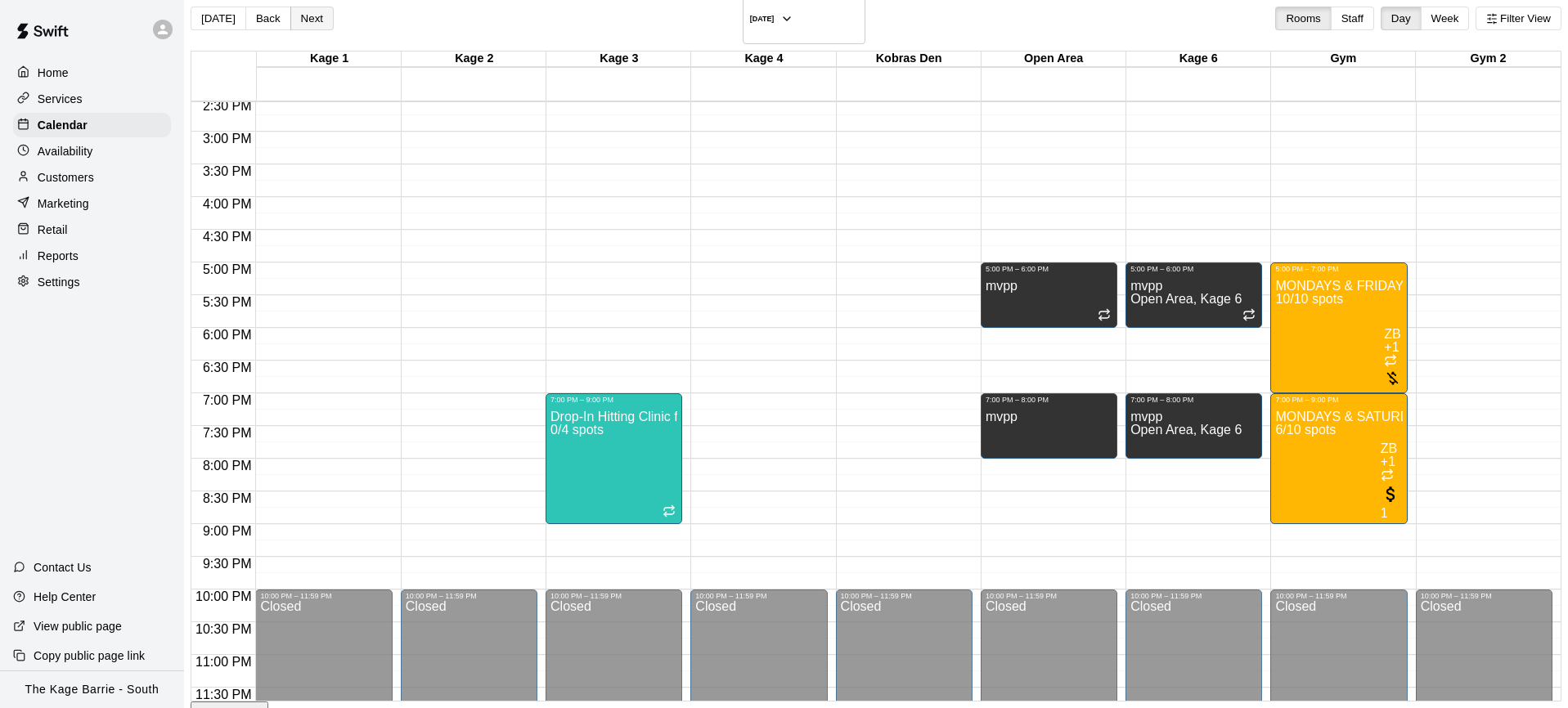
click at [329, 12] on button "Next" at bounding box center [311, 18] width 43 height 24
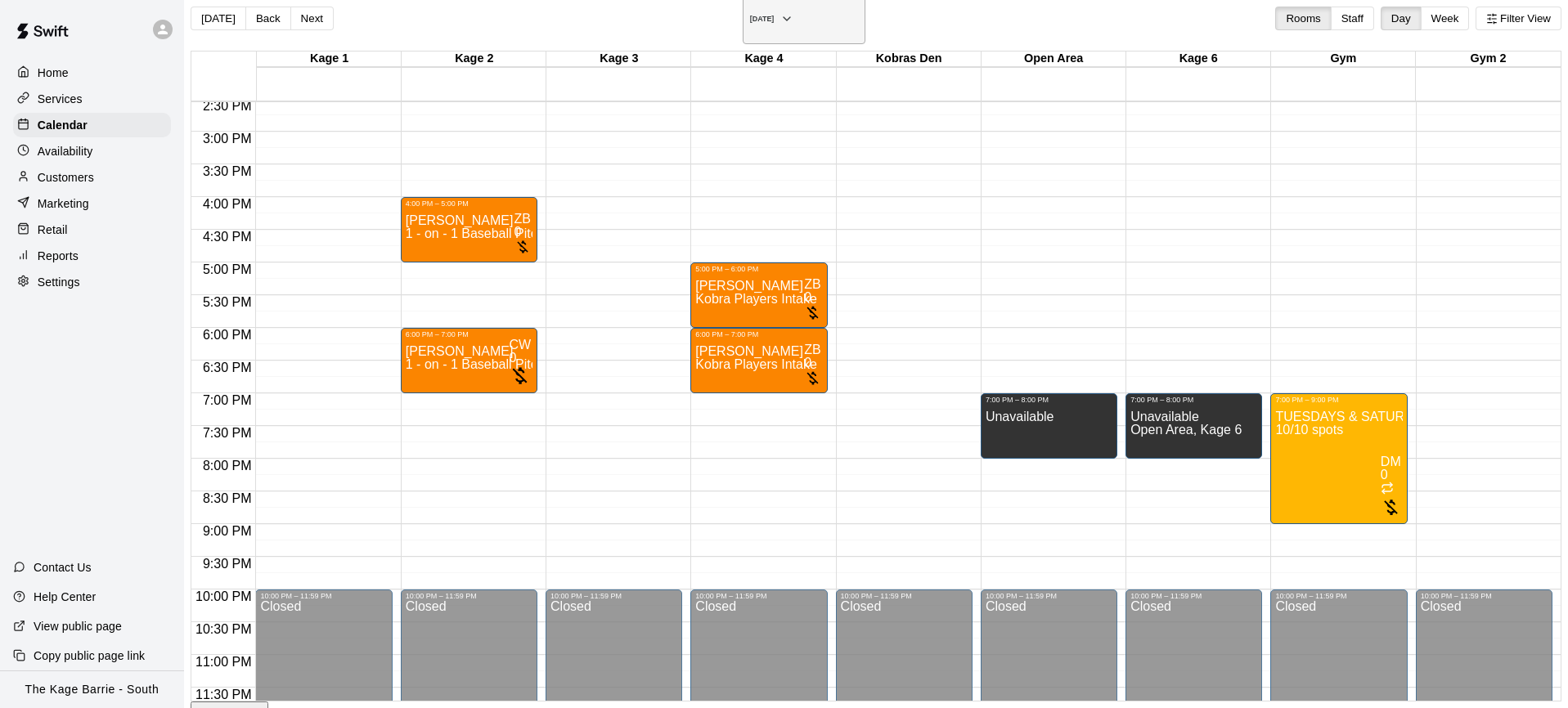
click at [794, 12] on icon "button" at bounding box center [787, 18] width 13 height 19
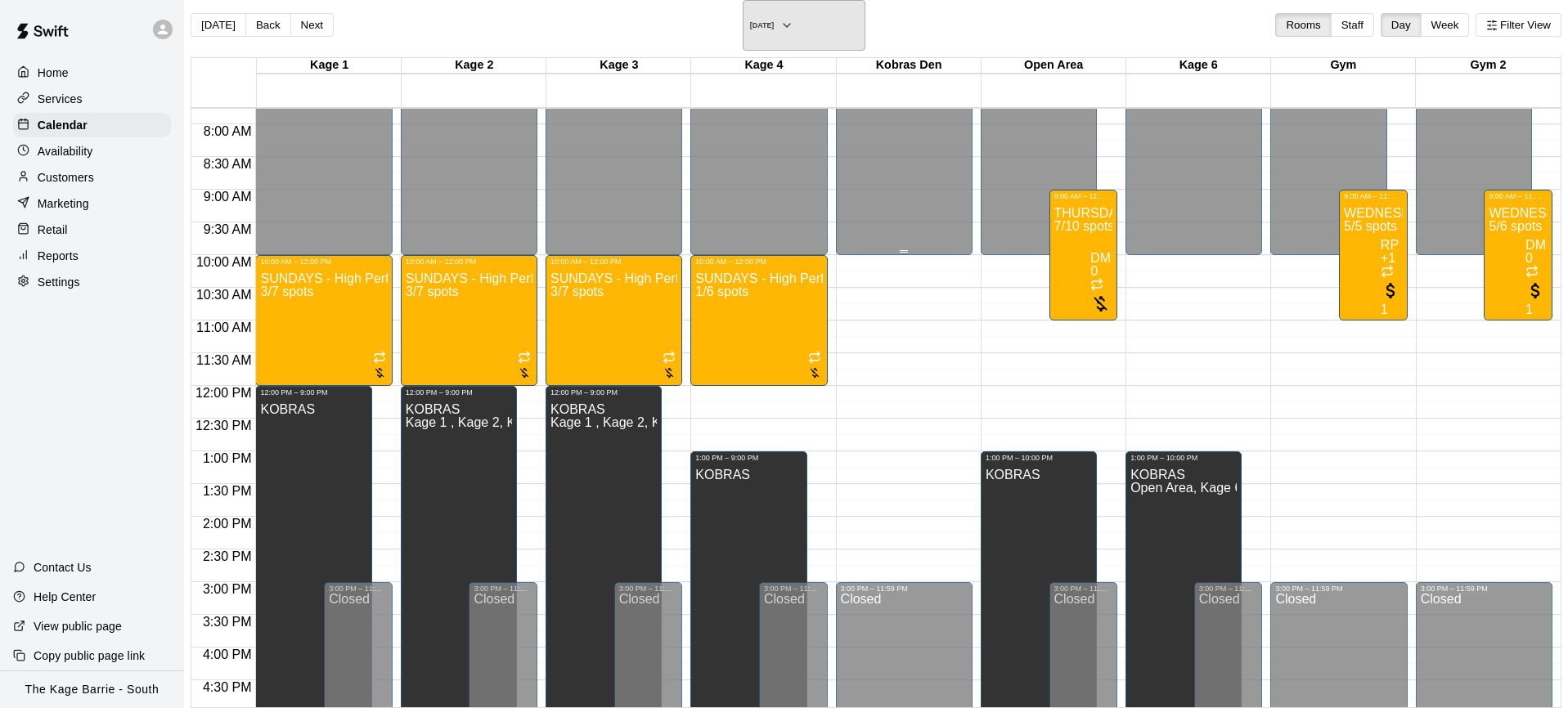
scroll to position [490, 0]
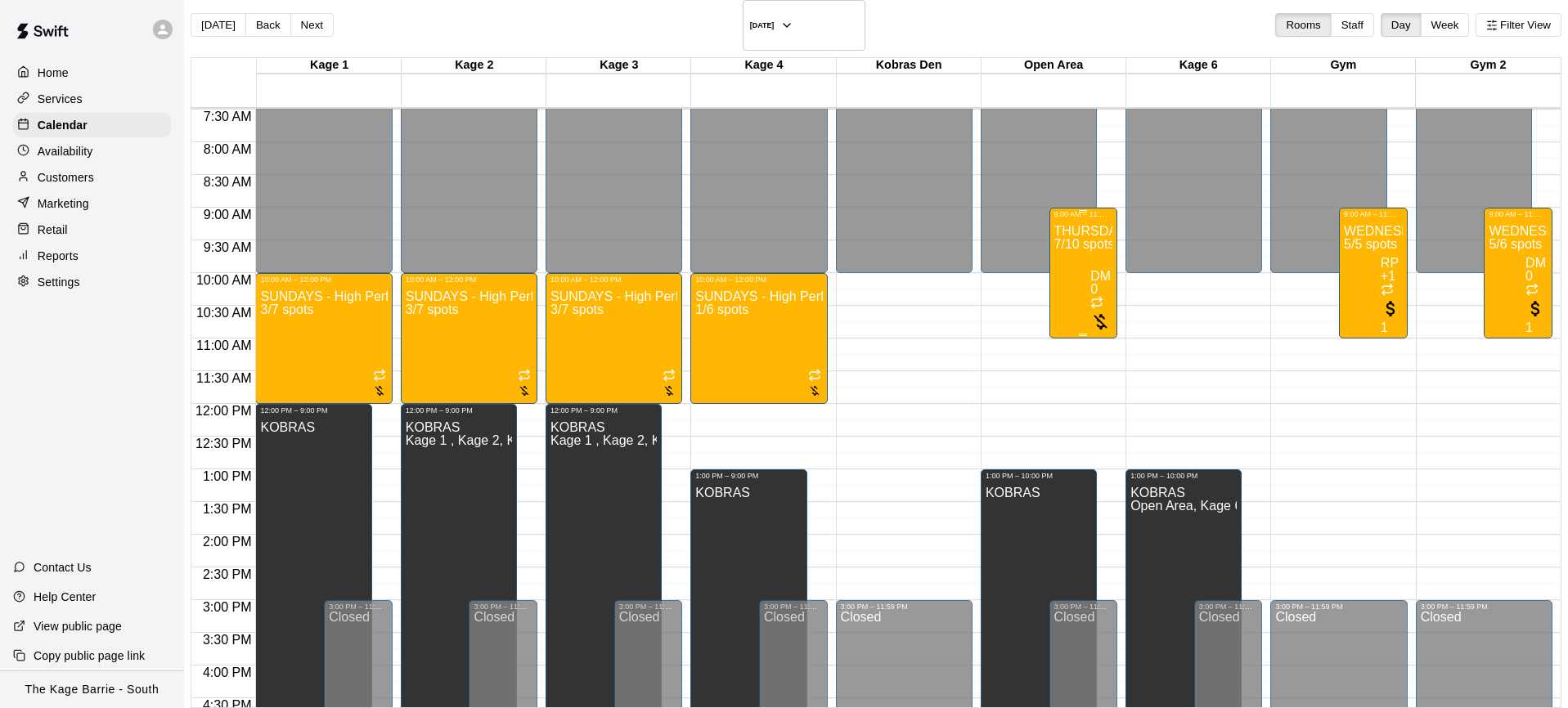
click at [1054, 241] on div "THURSDAYS & SUNDAYS - Max Velocity Pitching Program - 16U - 18U 7/10 spots" at bounding box center [1083, 572] width 59 height 708
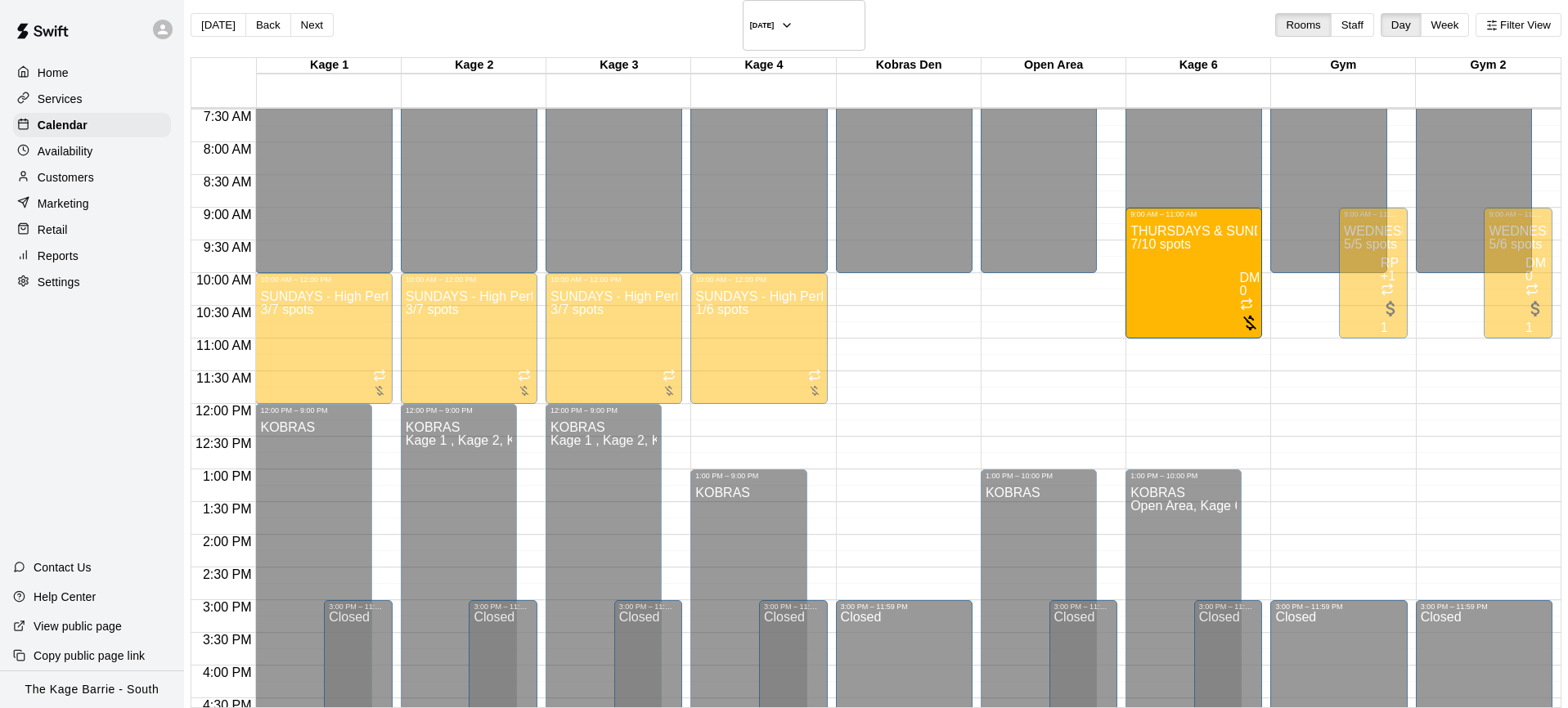
drag, startPoint x: 1036, startPoint y: 256, endPoint x: 1120, endPoint y: 257, distance: 84.0
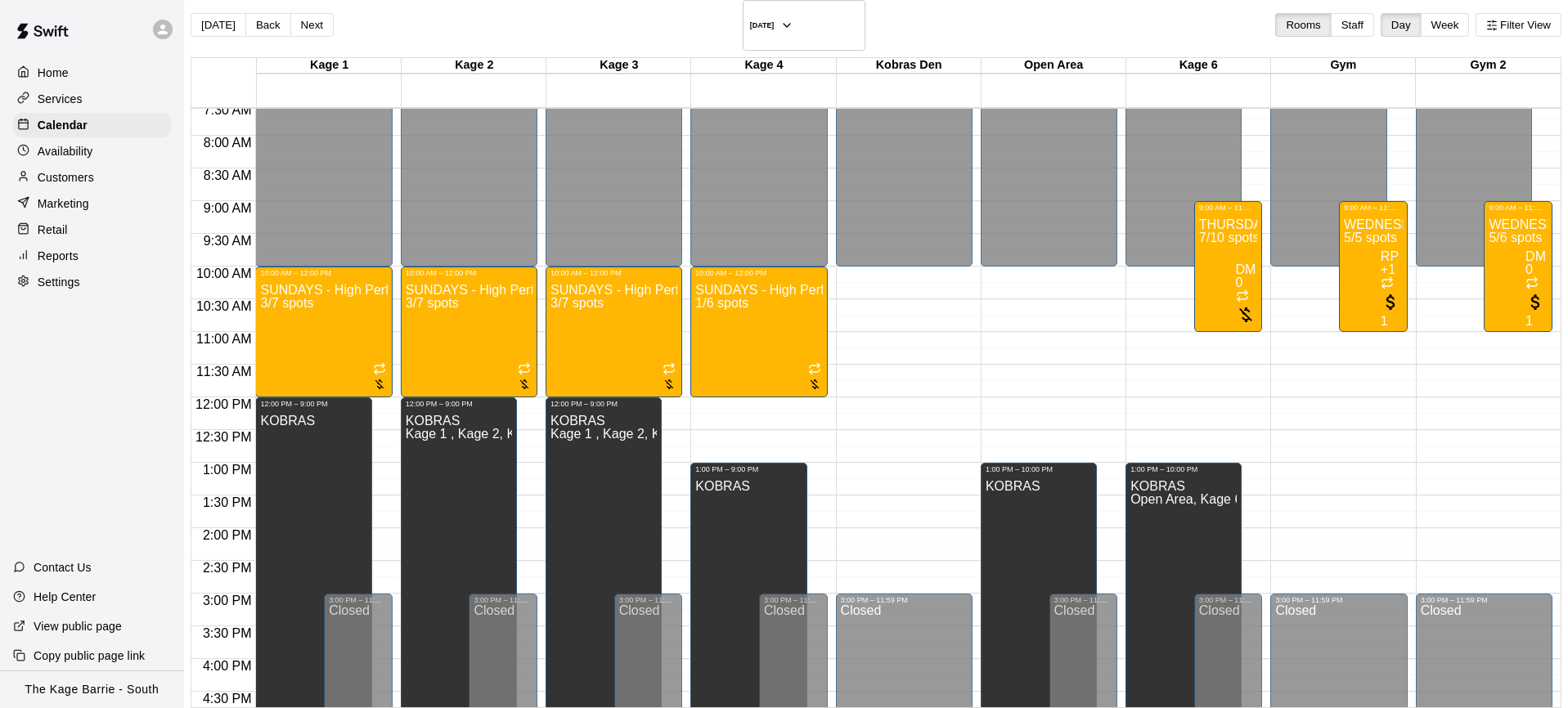
scroll to position [495, 0]
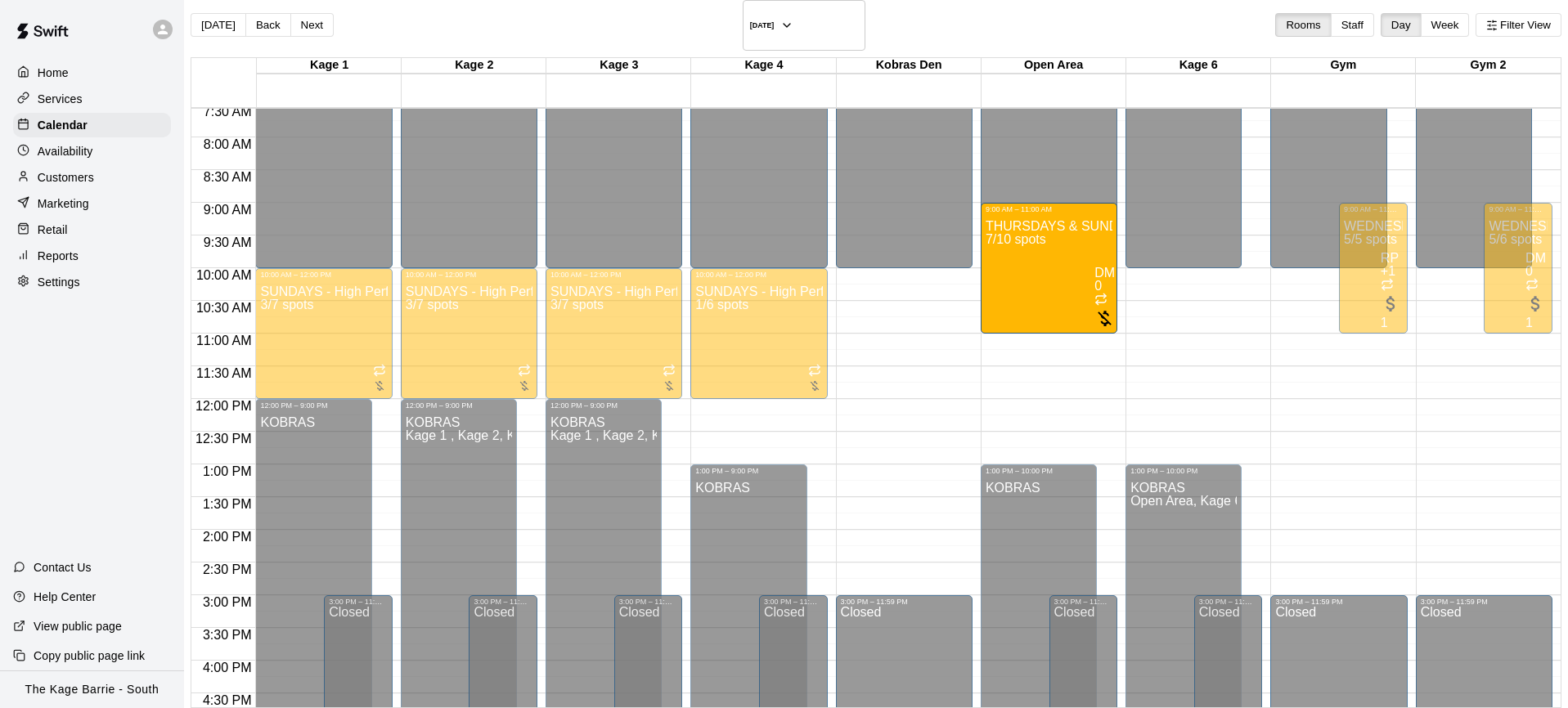
drag, startPoint x: 1177, startPoint y: 251, endPoint x: 1063, endPoint y: 252, distance: 114.0
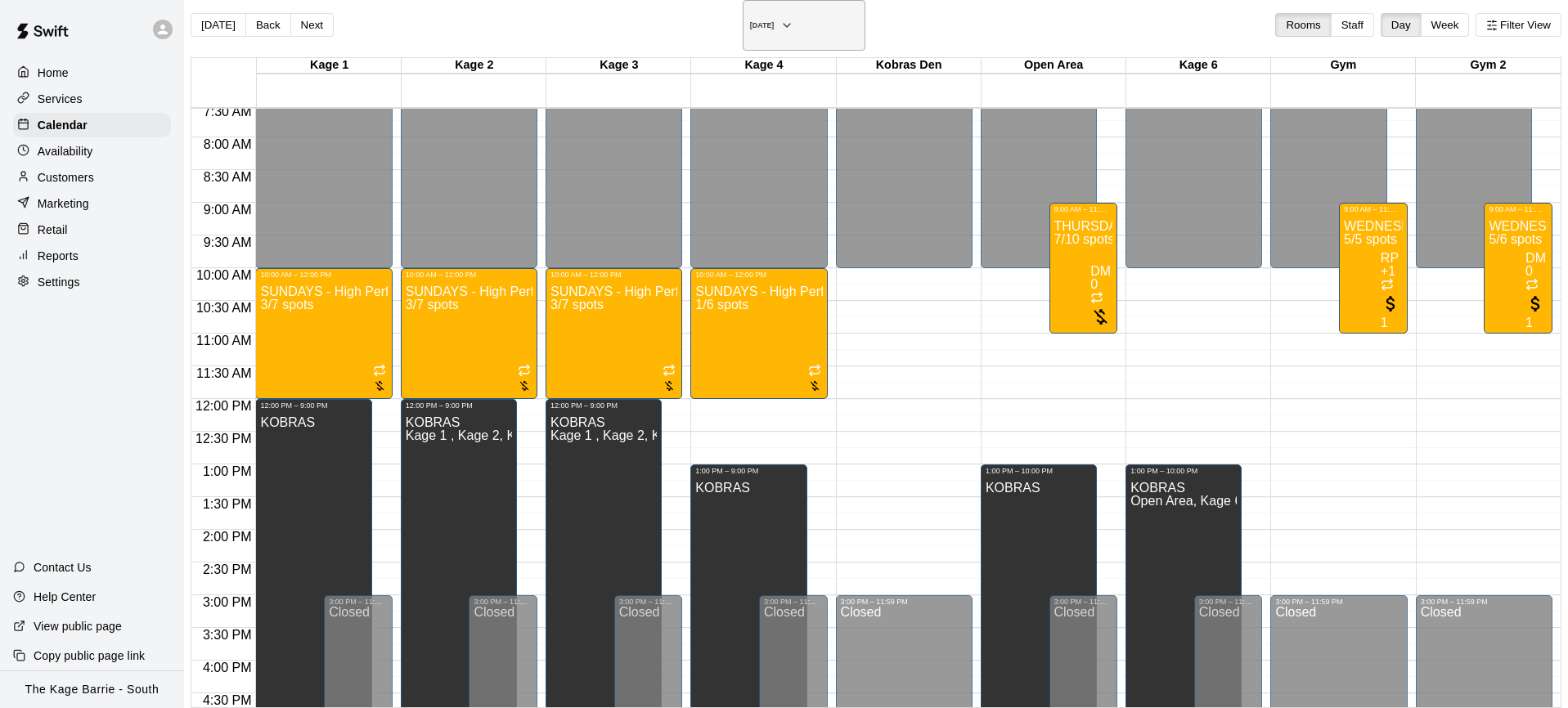
click at [800, 18] on button "Sunday Nov 02" at bounding box center [803, 26] width 122 height 51
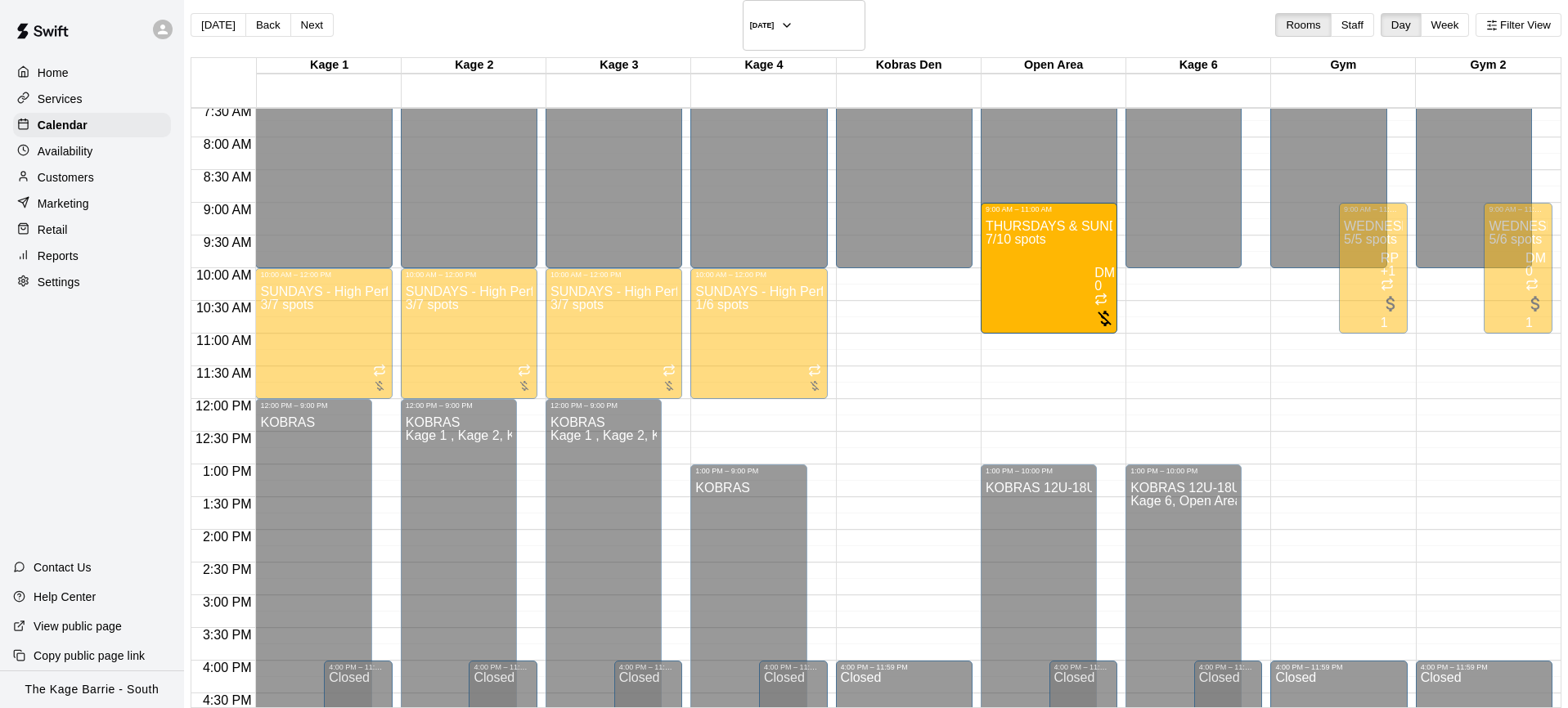
drag, startPoint x: 1162, startPoint y: 234, endPoint x: 1026, endPoint y: 236, distance: 136.0
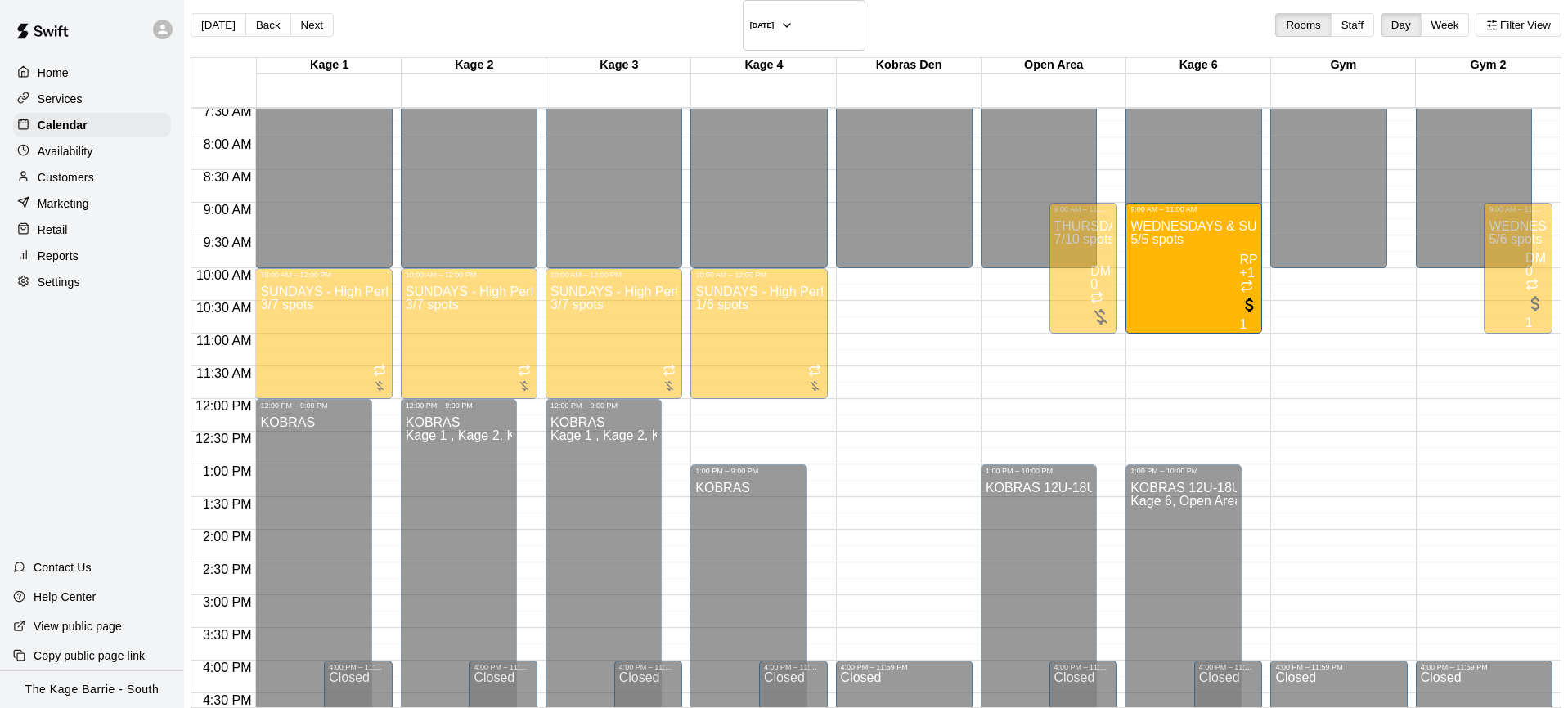
drag, startPoint x: 1308, startPoint y: 237, endPoint x: 1177, endPoint y: 238, distance: 131.0
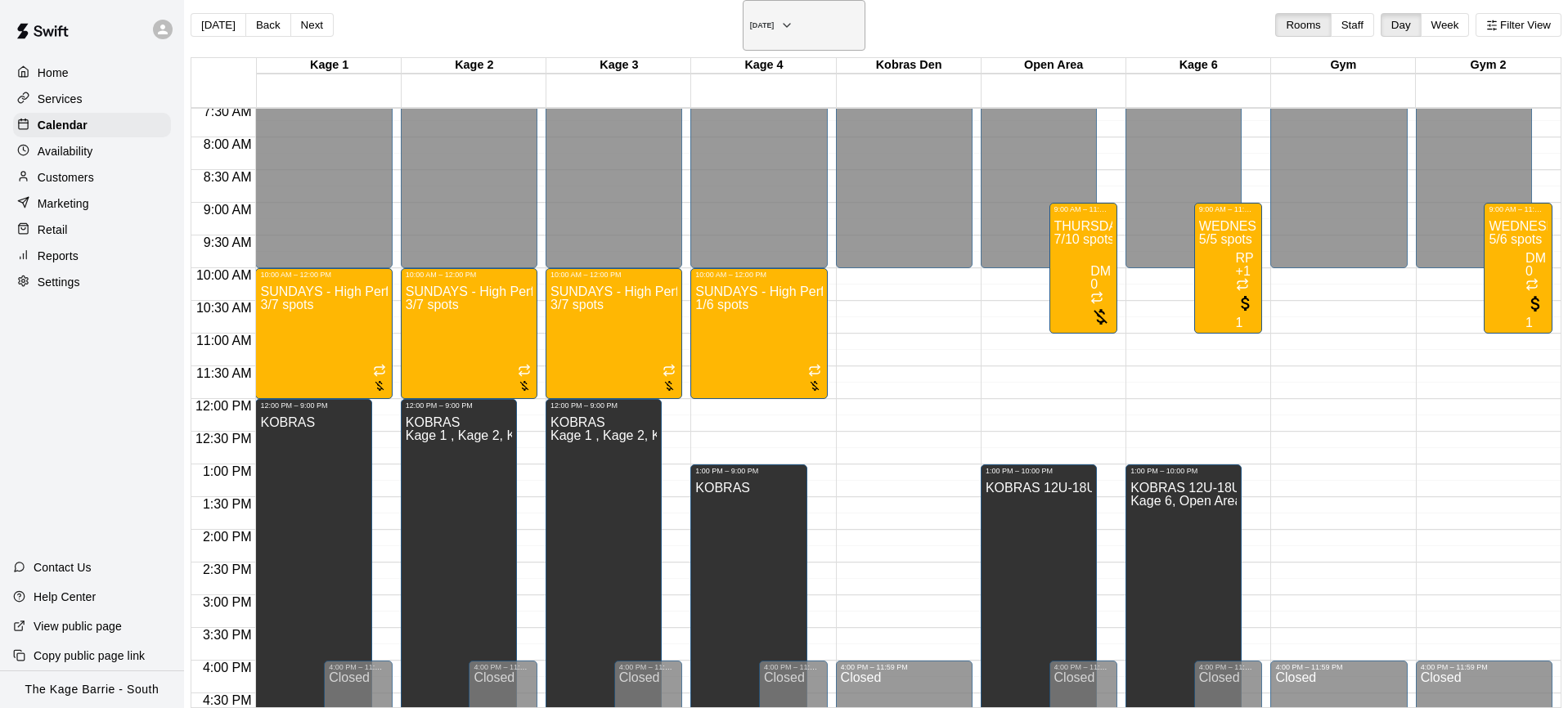
click at [817, 19] on button "Sunday Nov 09" at bounding box center [803, 26] width 122 height 51
drag, startPoint x: 666, startPoint y: 153, endPoint x: 658, endPoint y: 150, distance: 8.5
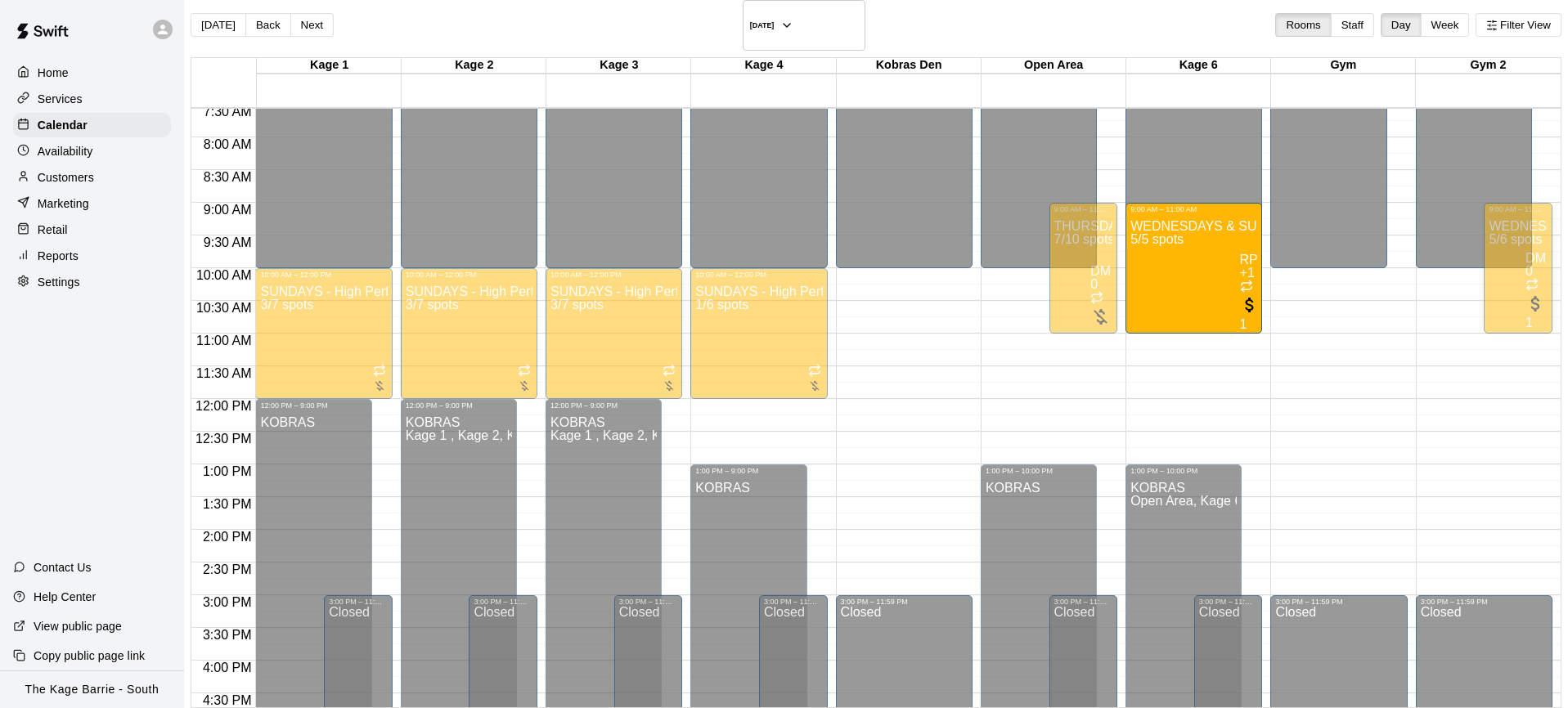
drag, startPoint x: 1306, startPoint y: 243, endPoint x: 1188, endPoint y: 247, distance: 118.1
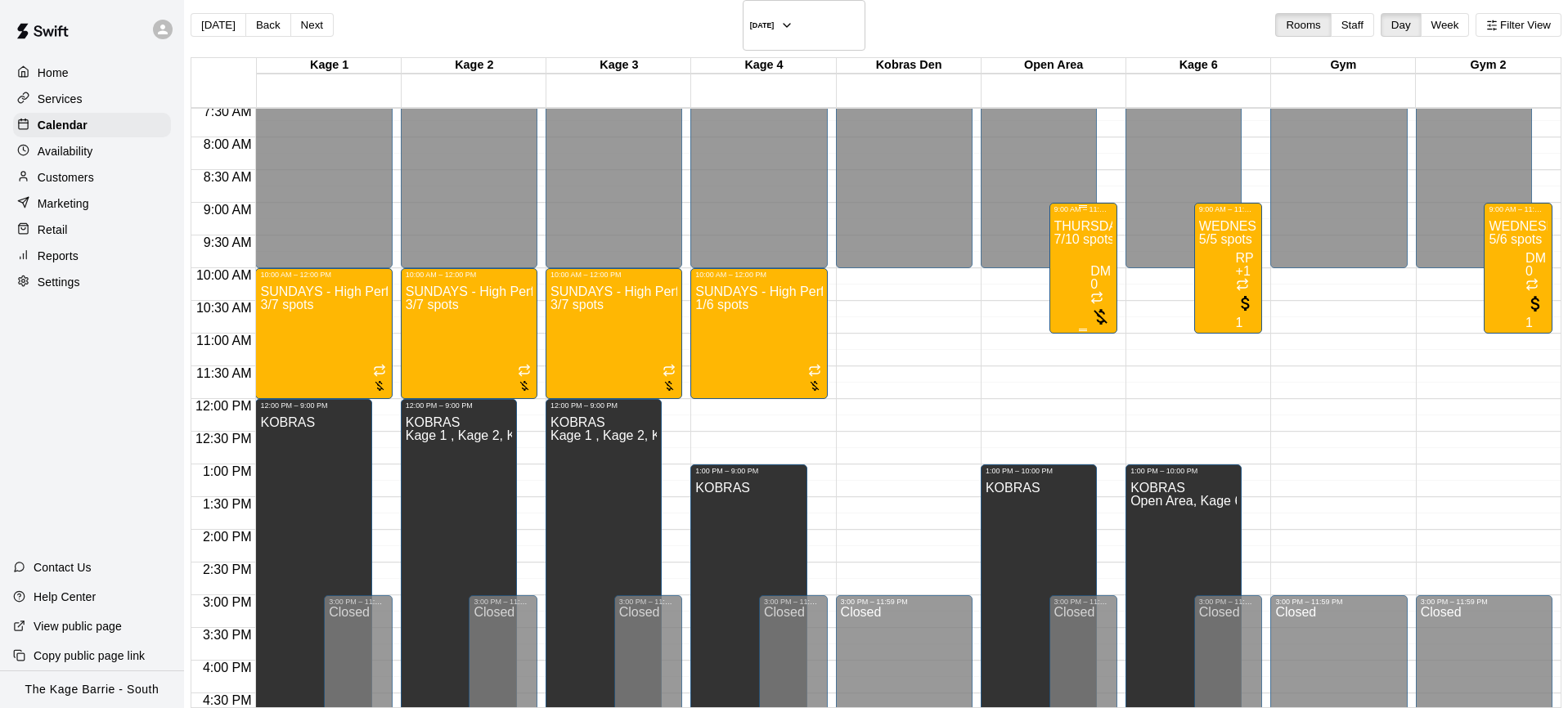
click at [1054, 253] on div "THURSDAYS & SUNDAYS - Max Velocity Pitching Program - 16U - 18U 7/10 spots" at bounding box center [1083, 567] width 59 height 708
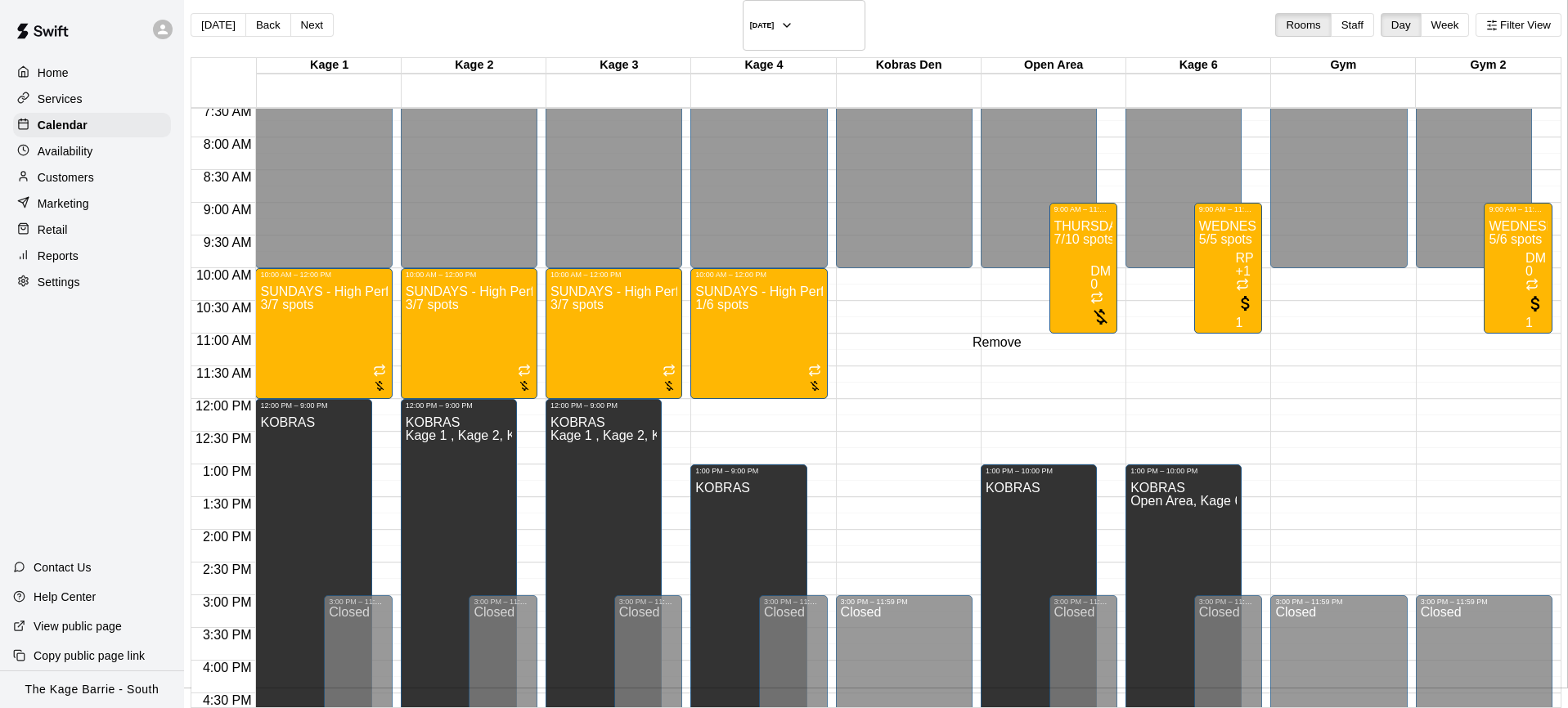
click at [774, 21] on h6 "Sunday Nov 02" at bounding box center [763, 25] width 25 height 8
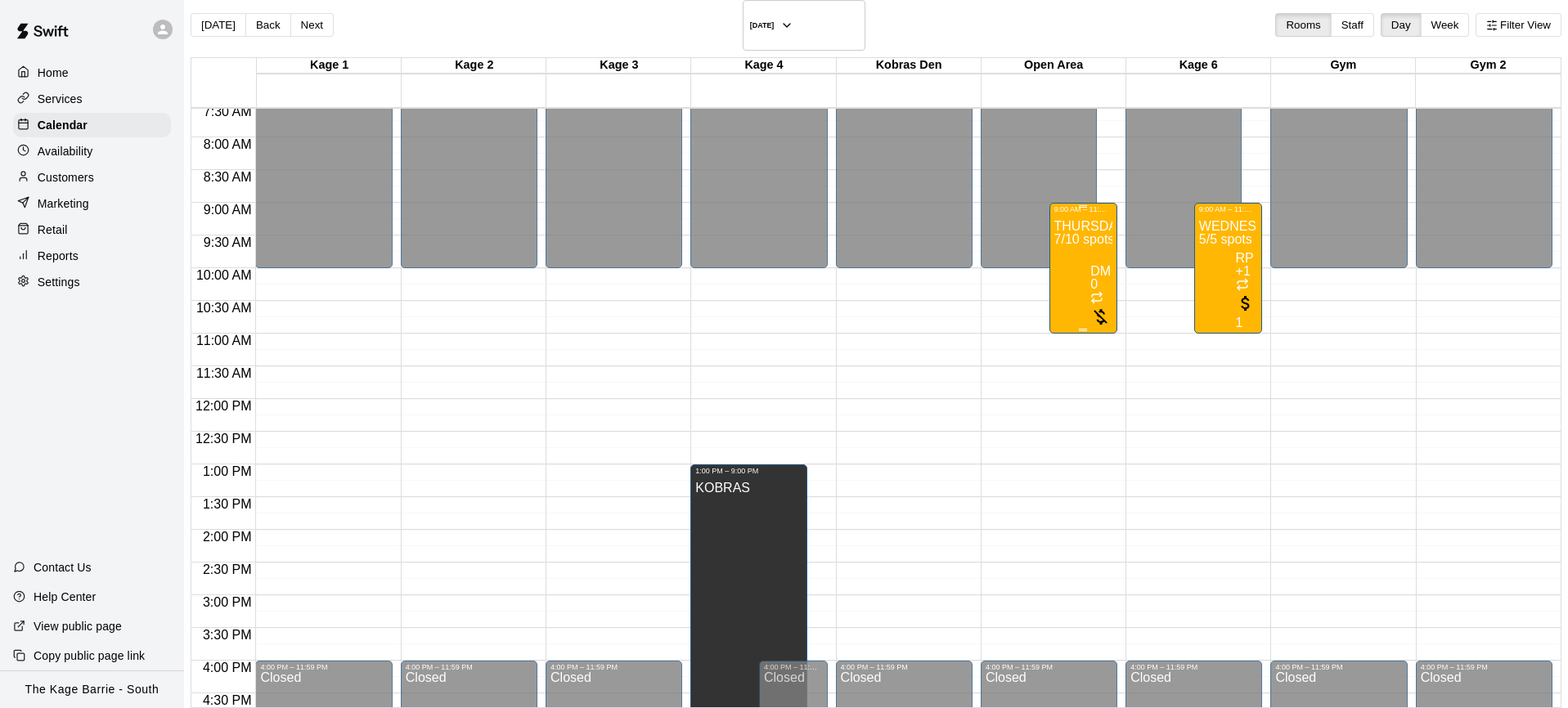
click at [1054, 232] on div "THURSDAYS & SUNDAYS - Max Velocity Pitching Program - 16U - 18U 7/10 spots" at bounding box center [1083, 567] width 59 height 708
click at [1199, 244] on div "WEDNESDAYS & SUNDAYS - Max Velocity Pitching Program - 14U - 15U 5/5 spots" at bounding box center [1228, 567] width 59 height 708
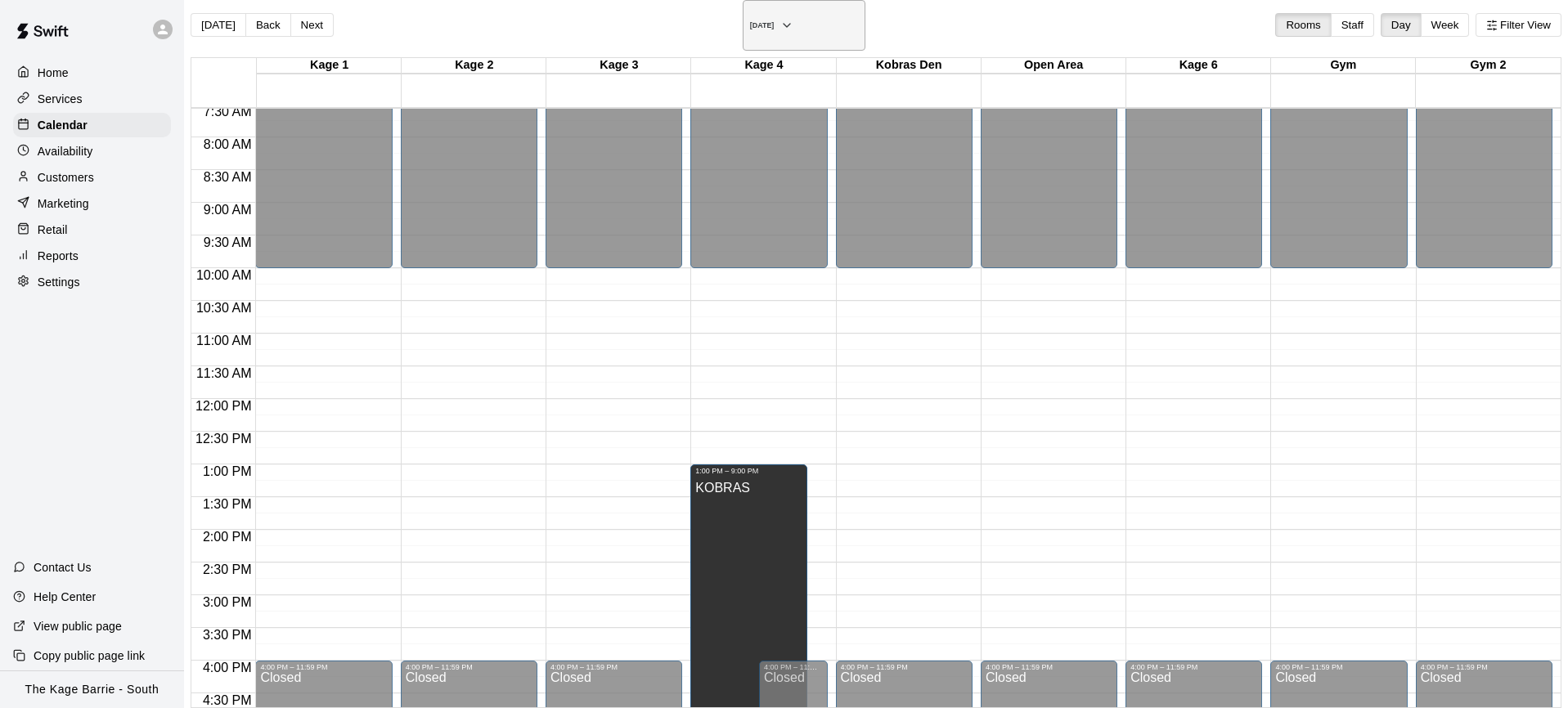
click at [794, 21] on icon "button" at bounding box center [787, 26] width 13 height 19
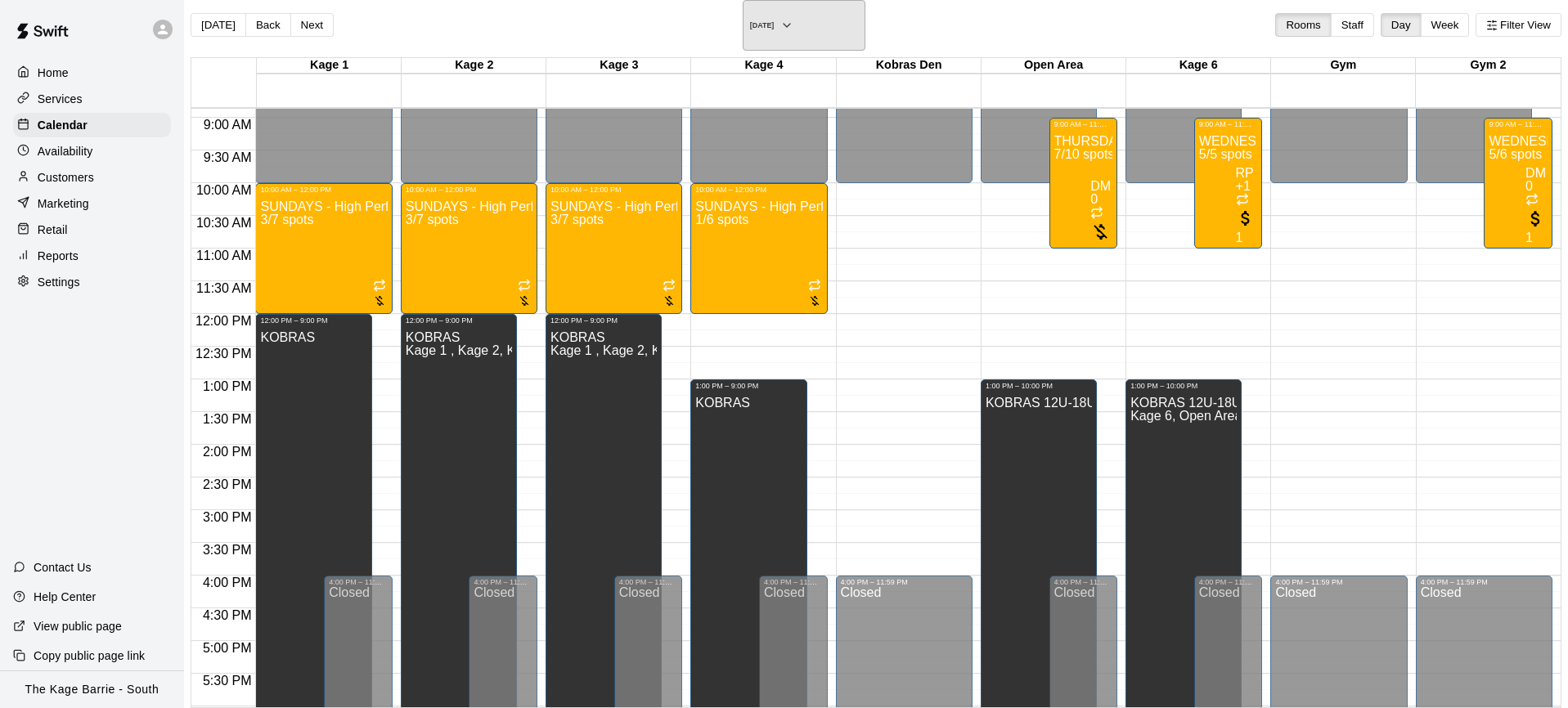
scroll to position [575, 0]
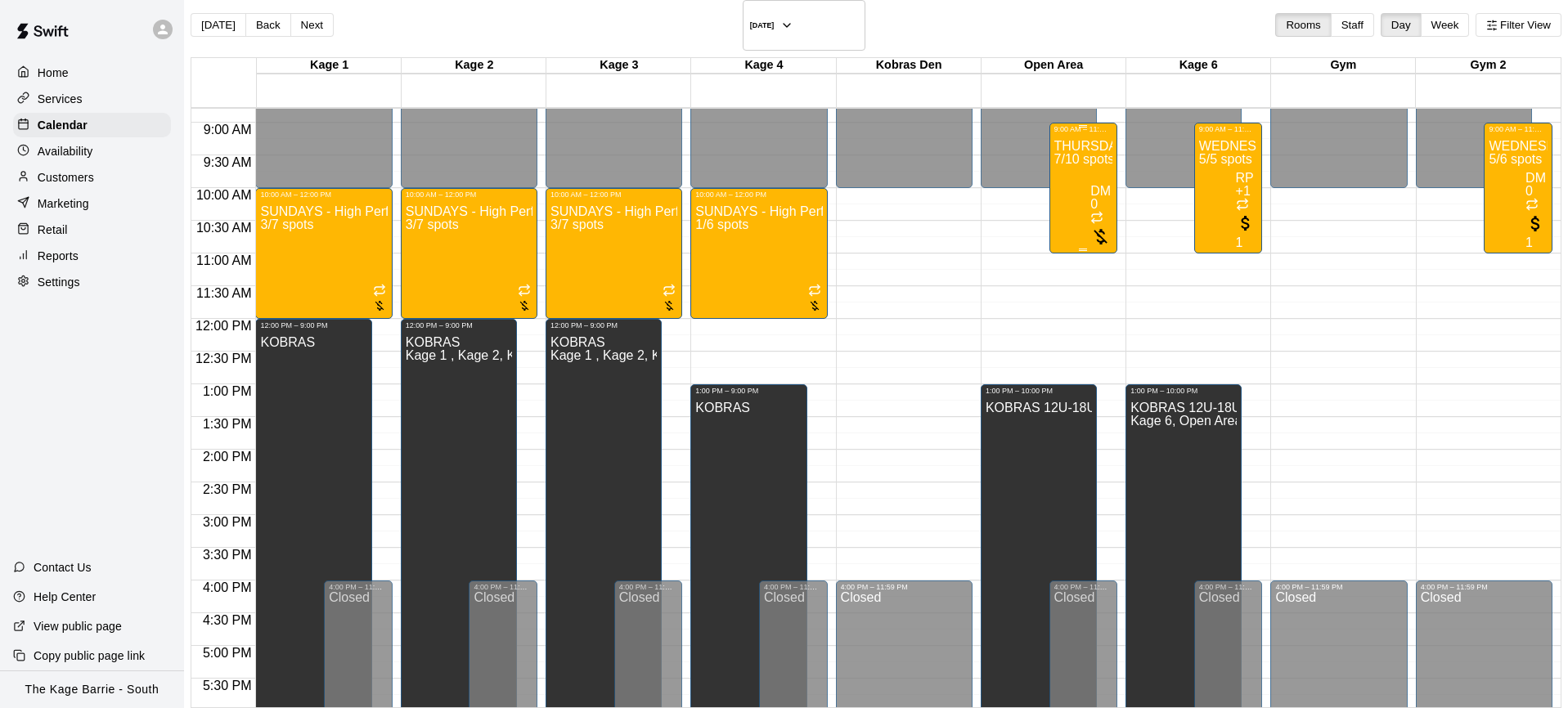
click at [1054, 162] on div "THURSDAYS & SUNDAYS - Max Velocity Pitching Program - 16U - 18U 7/10 spots" at bounding box center [1083, 487] width 59 height 708
click at [752, 21] on h6 "Sunday Dec 21" at bounding box center [763, 25] width 25 height 8
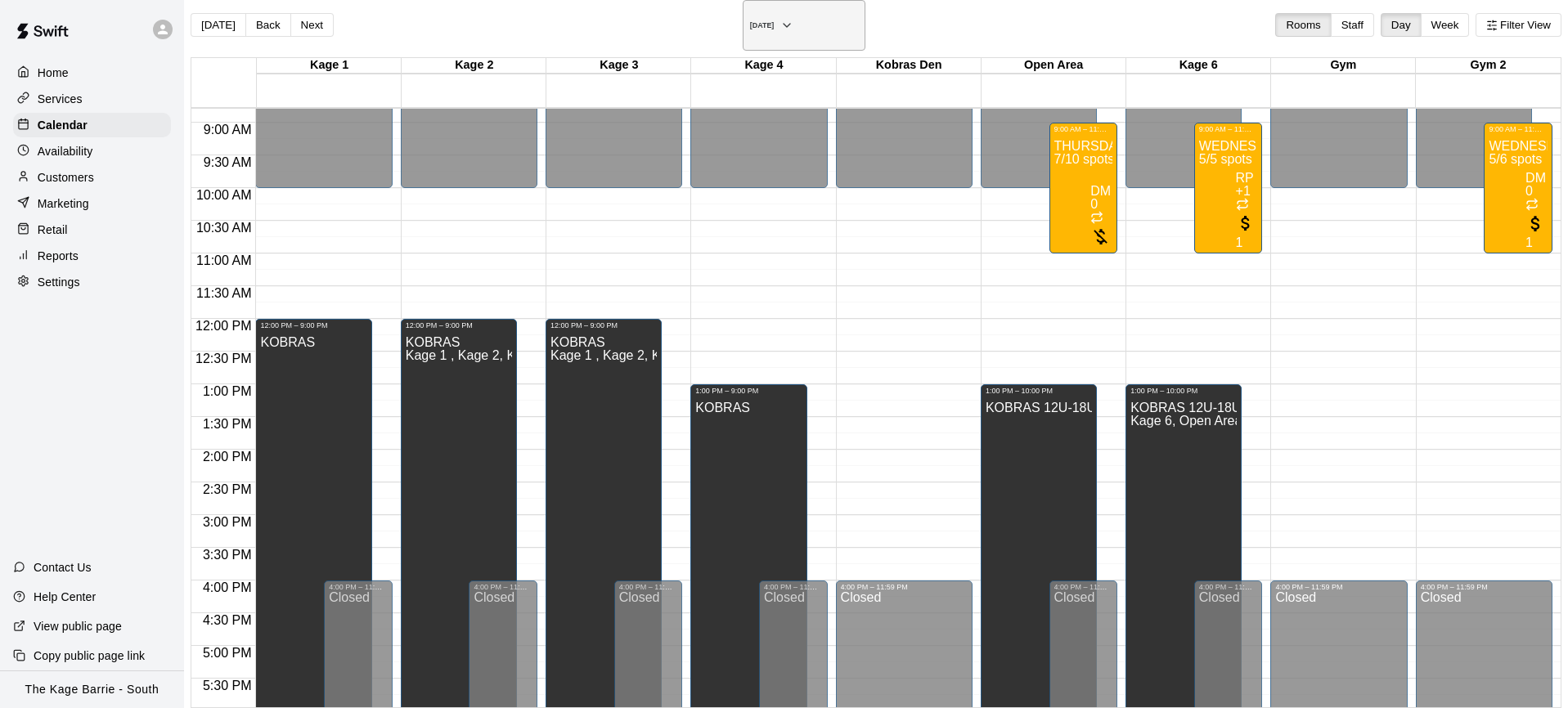
click at [794, 24] on icon "button" at bounding box center [787, 26] width 13 height 19
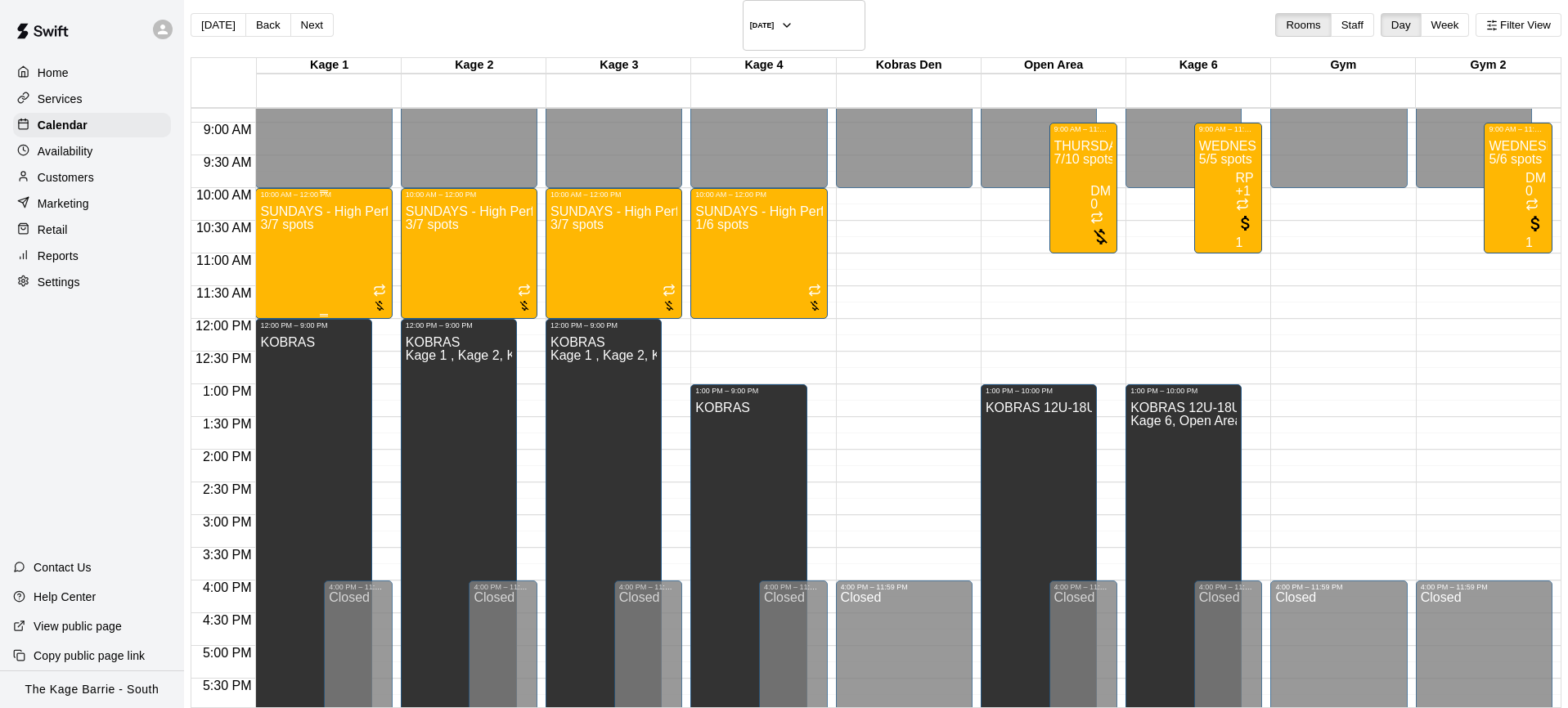
click at [304, 211] on div "SUNDAYS - High Performance Hitting Program - Baseball Program - 15U - 18U 3/7 s…" at bounding box center [324, 552] width 127 height 708
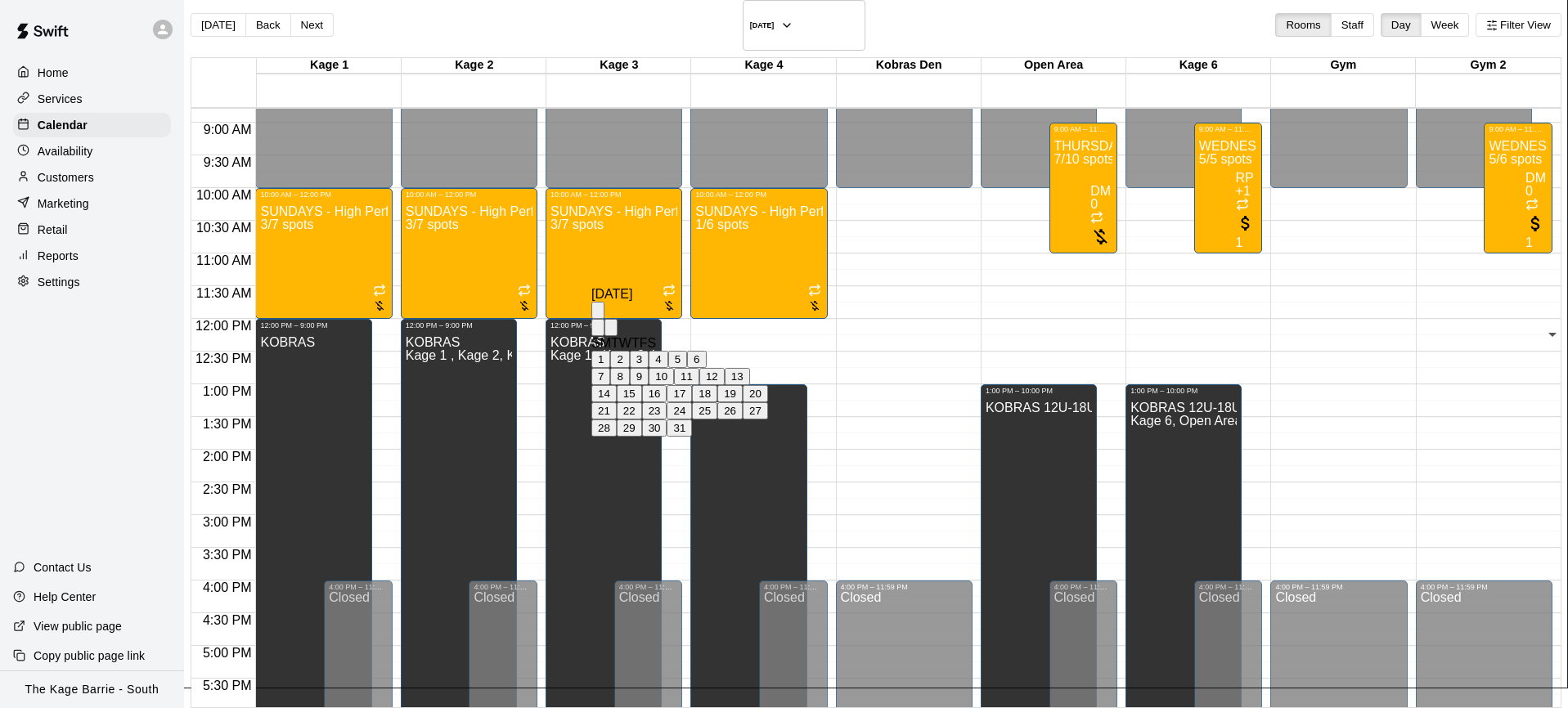
click at [617, 402] on button "14" at bounding box center [604, 394] width 26 height 18
type input "**********"
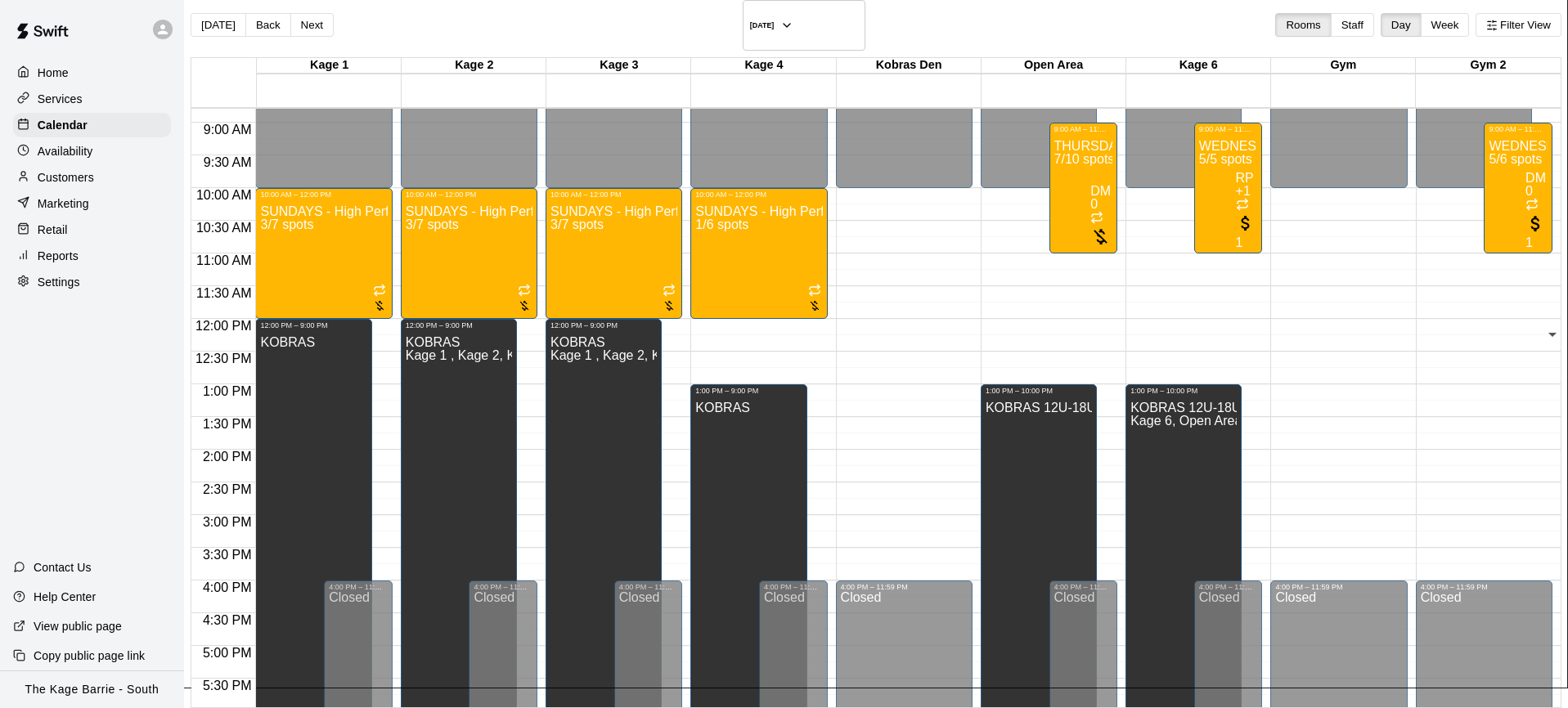
scroll to position [309, 0]
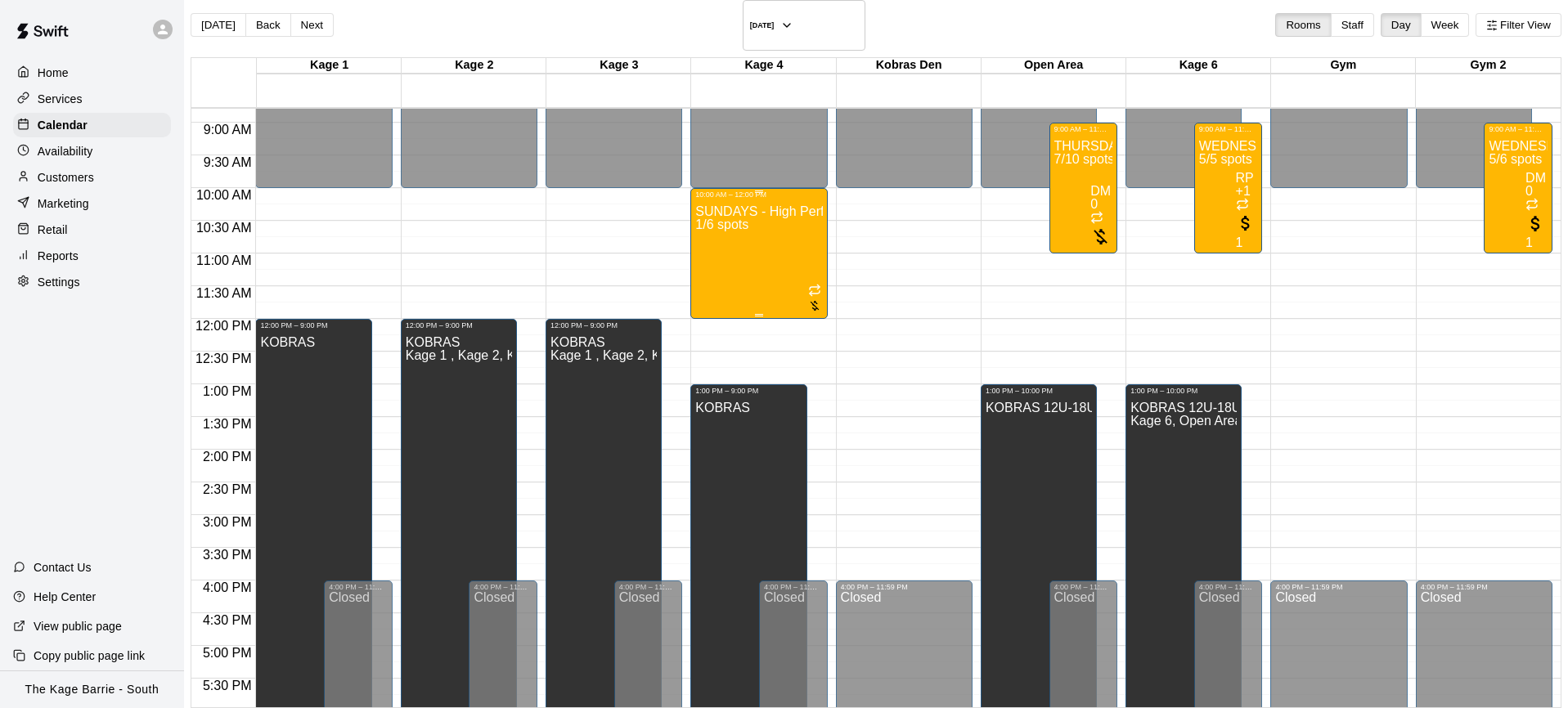
click at [728, 232] on div "SUNDAYS - High Performance Catchers Program - Baseball Program - 12U - 14U 1/6 …" at bounding box center [758, 552] width 127 height 708
click at [729, 226] on div "SUNDAYS - High Performance Catchers Program - Baseball Program - 12U - 14U 1/6 …" at bounding box center [758, 552] width 127 height 708
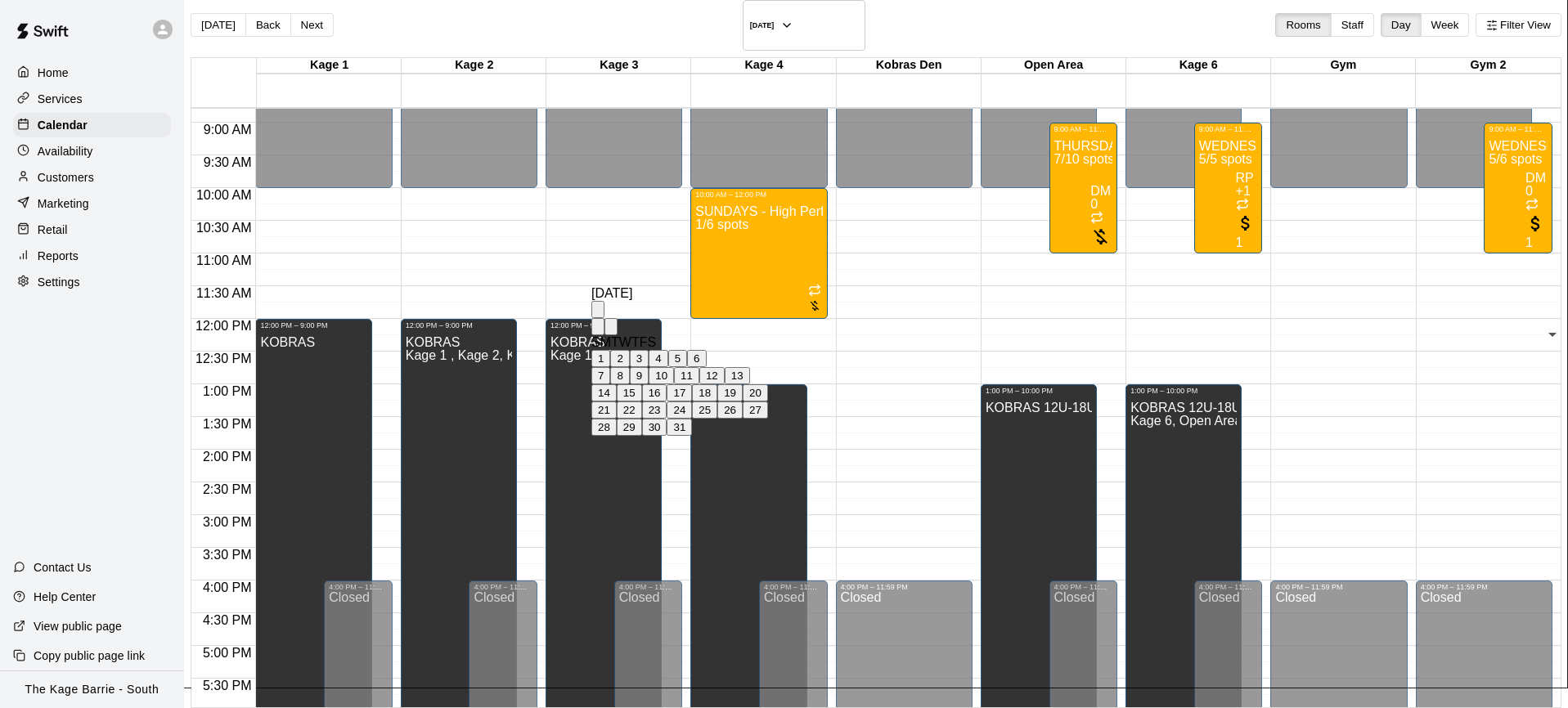
scroll to position [0, 0]
click at [617, 402] on button "14" at bounding box center [604, 393] width 26 height 18
type input "**********"
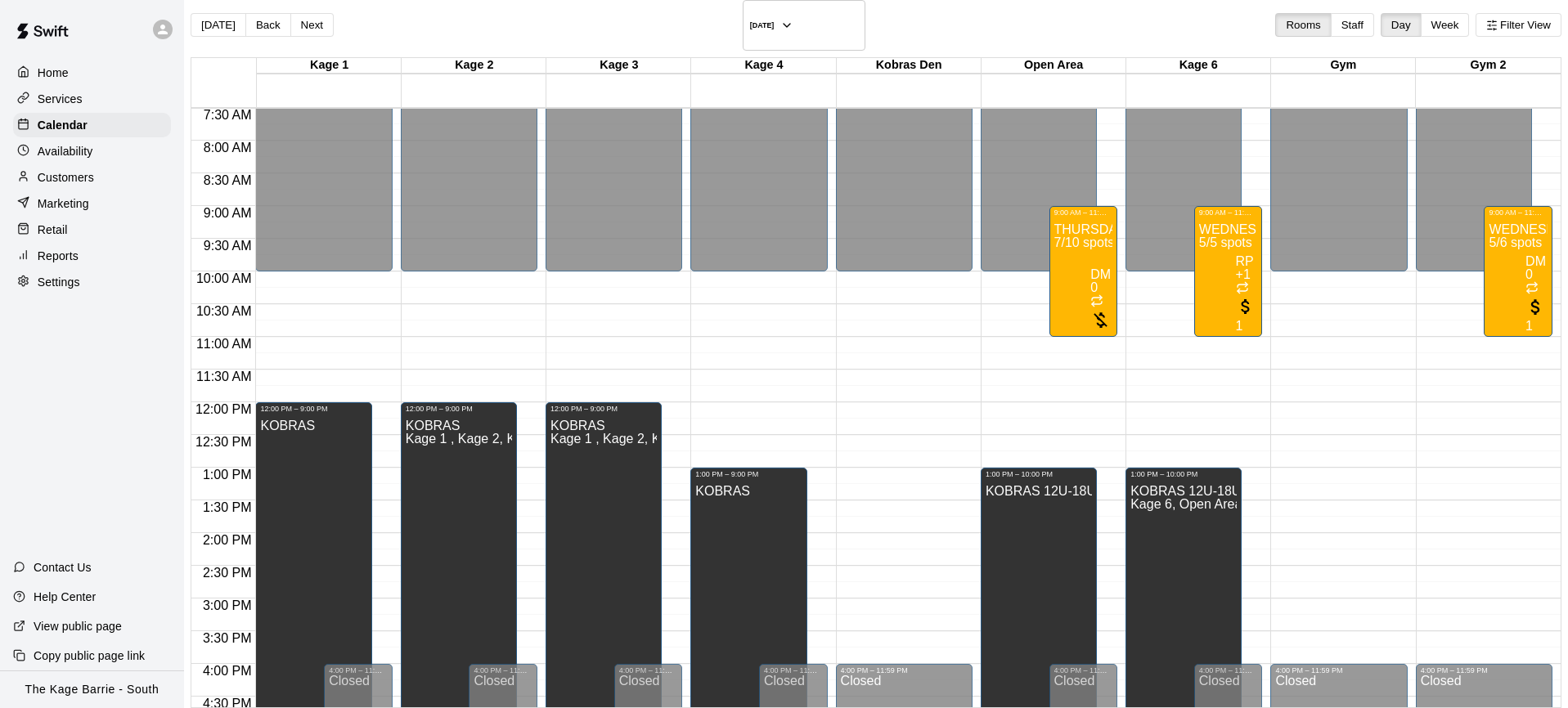
scroll to position [474, 0]
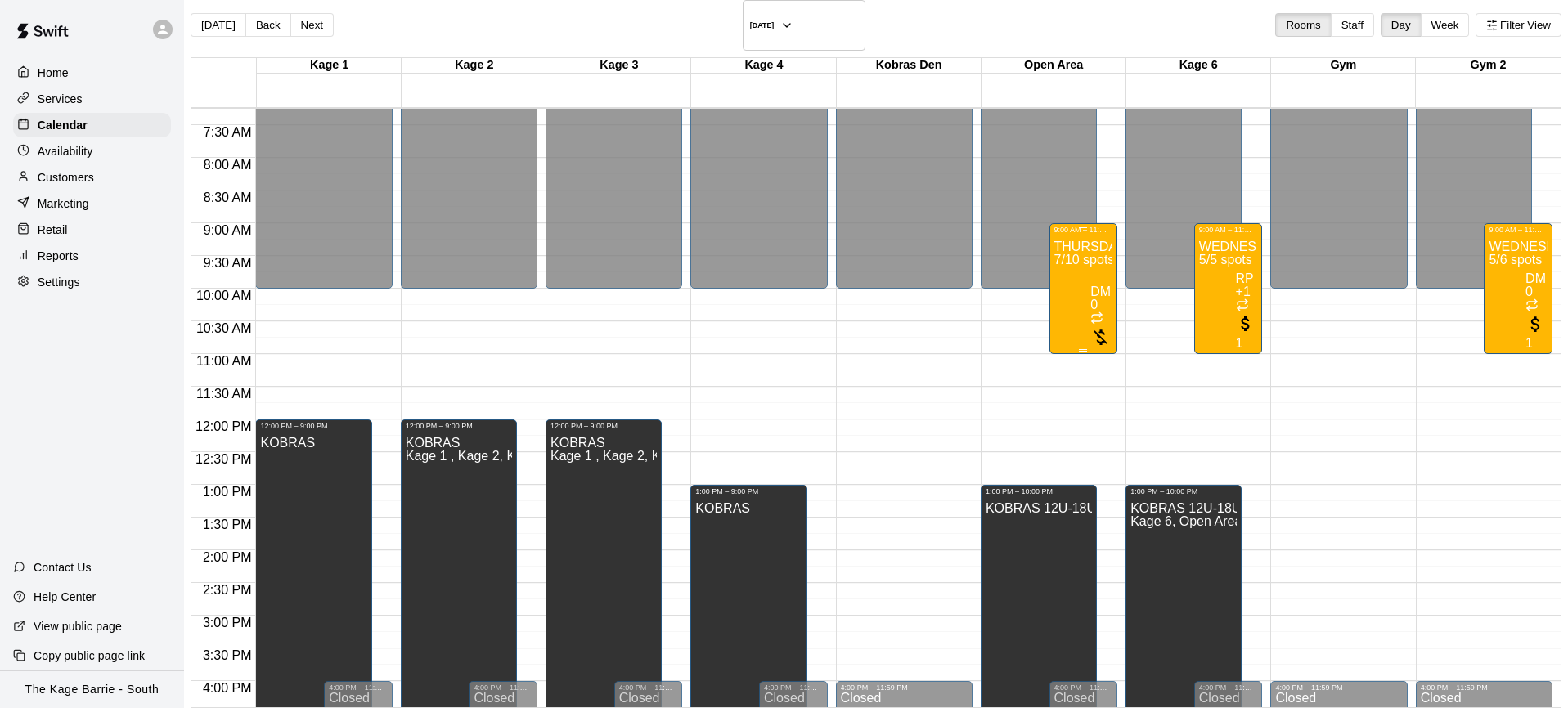
click at [1054, 274] on div "THURSDAYS & SUNDAYS - Max Velocity Pitching Program - 16U - 18U 7/10 spots" at bounding box center [1083, 588] width 59 height 708
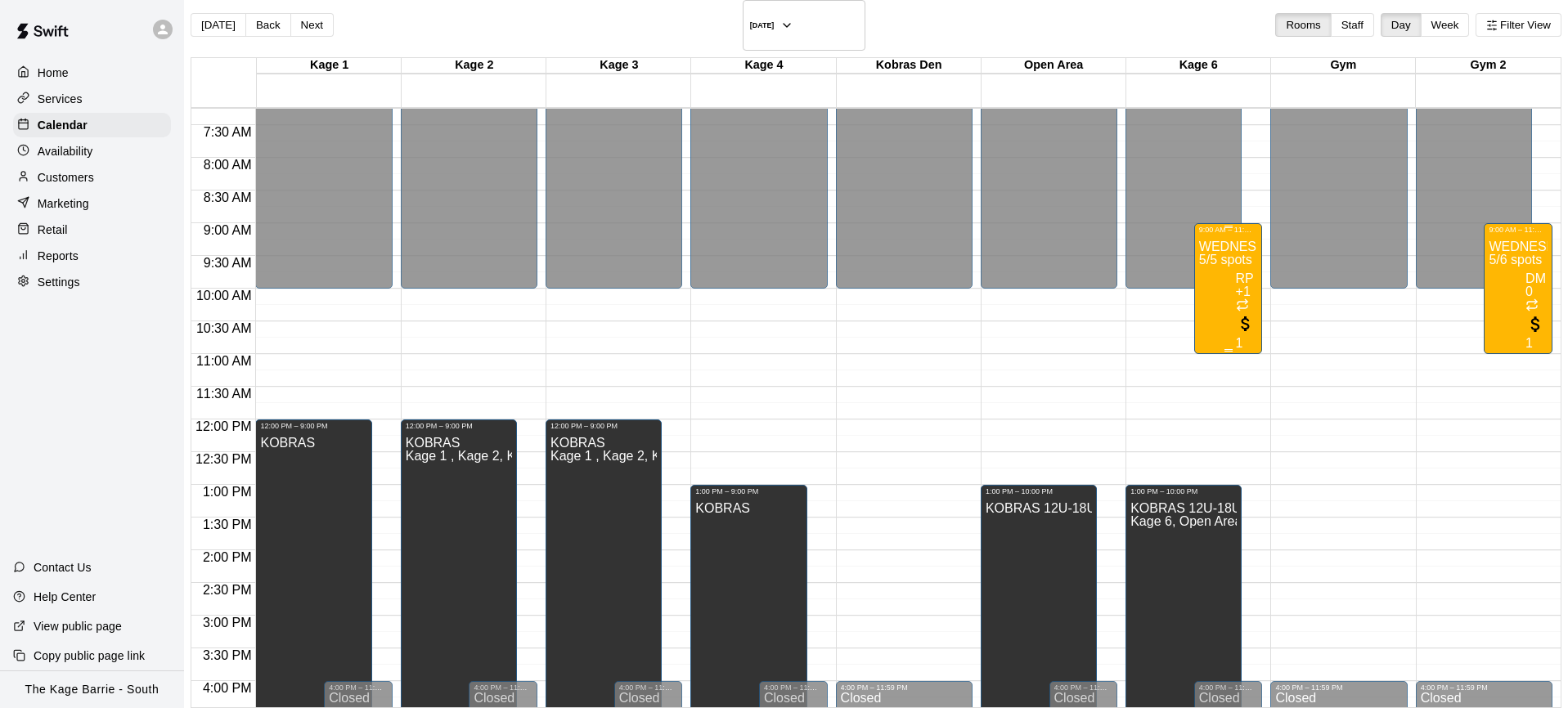
click at [1199, 264] on div "WEDNESDAYS & SUNDAYS - Max Velocity Pitching Program - 14U - 15U 5/5 spots" at bounding box center [1228, 588] width 59 height 708
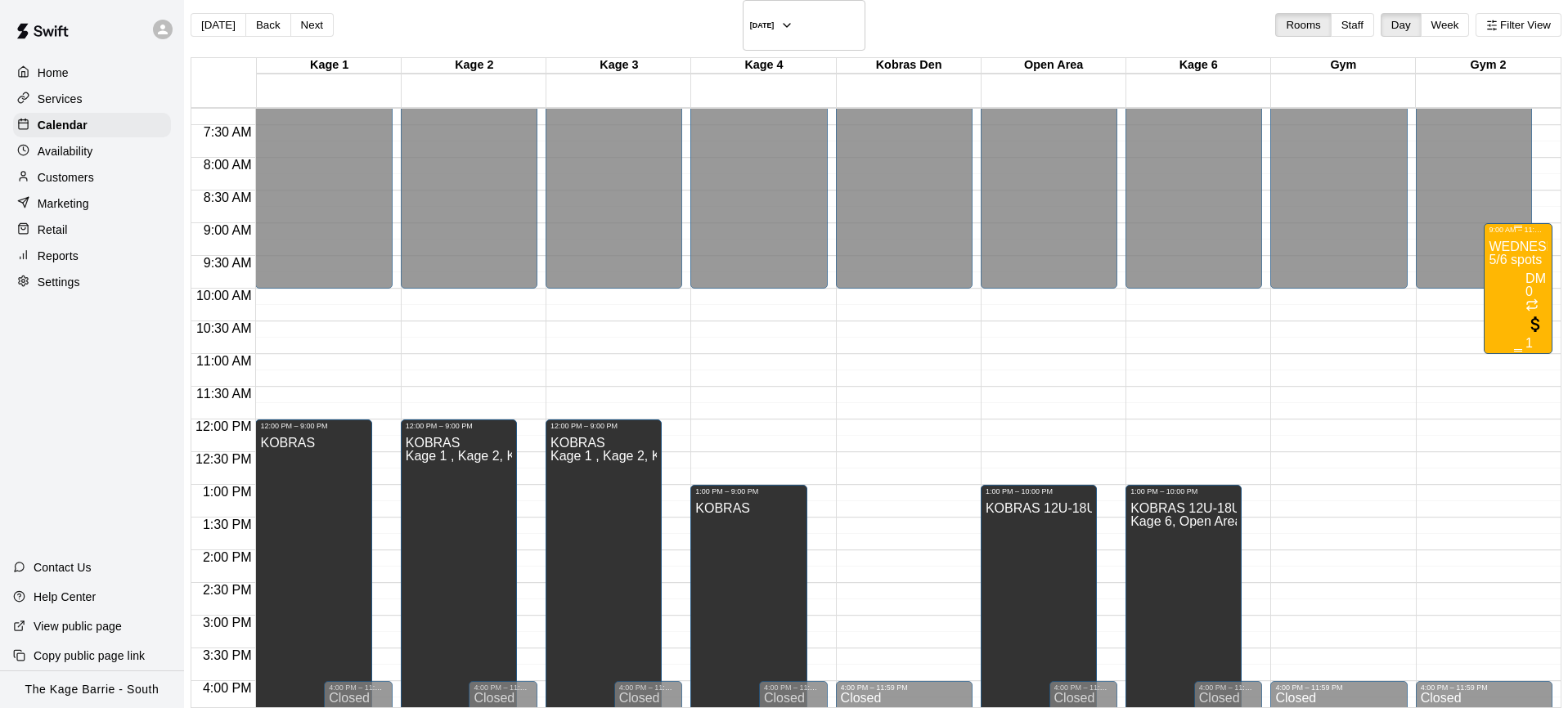
click at [1489, 257] on div "WEDNESDAYS & SUNDAYS - Max Velocity Pitching Program - 12U - 13U 5/6 spots" at bounding box center [1518, 588] width 59 height 708
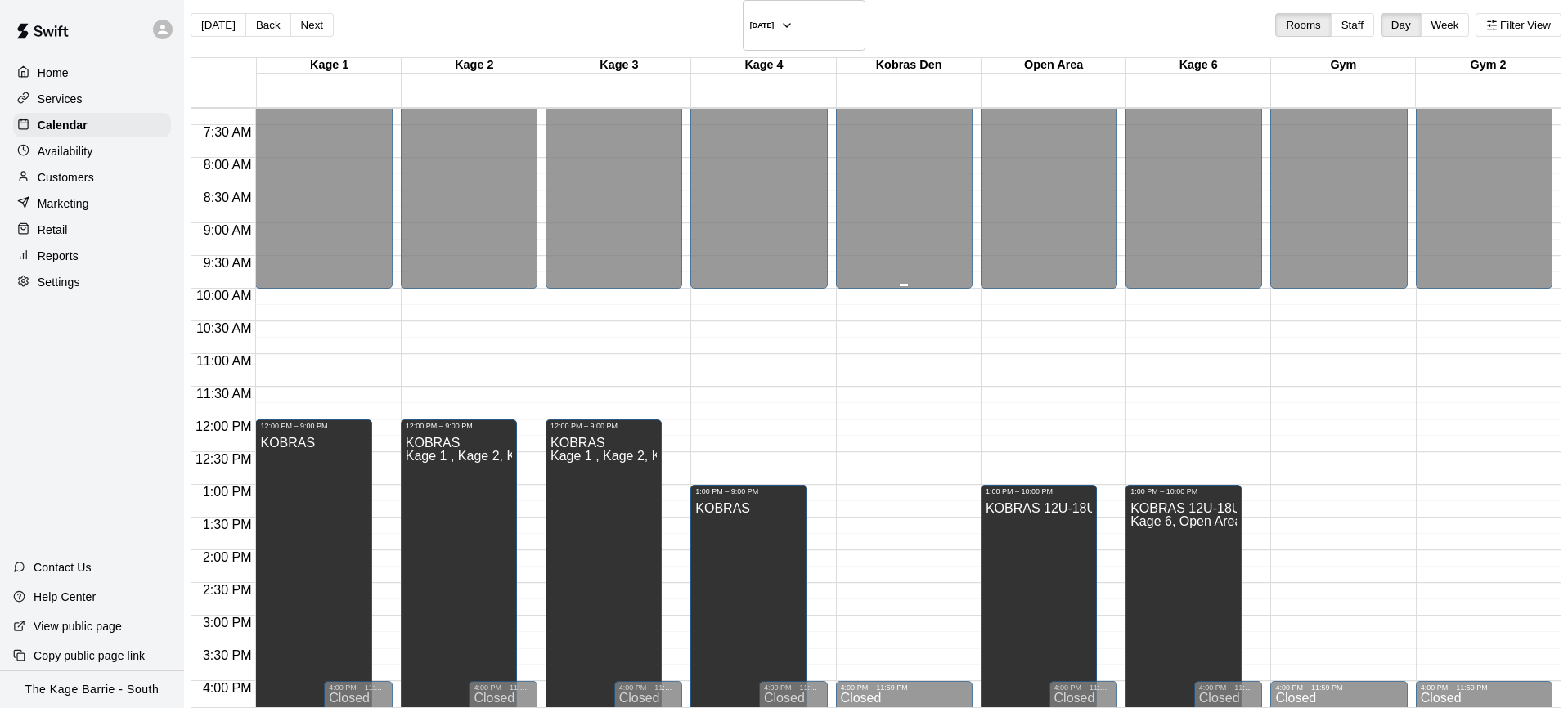
scroll to position [475, 0]
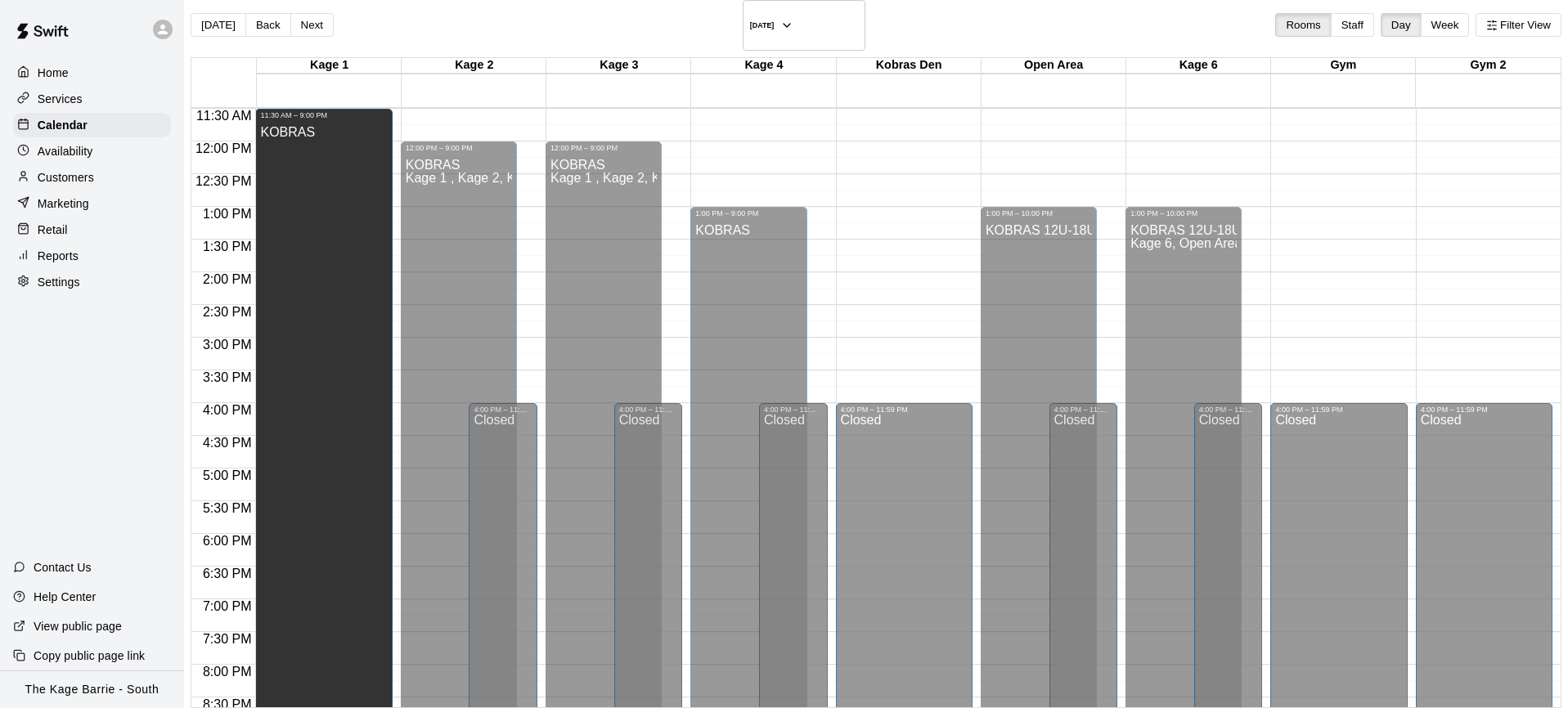
drag, startPoint x: 320, startPoint y: 402, endPoint x: 375, endPoint y: 92, distance: 314.8
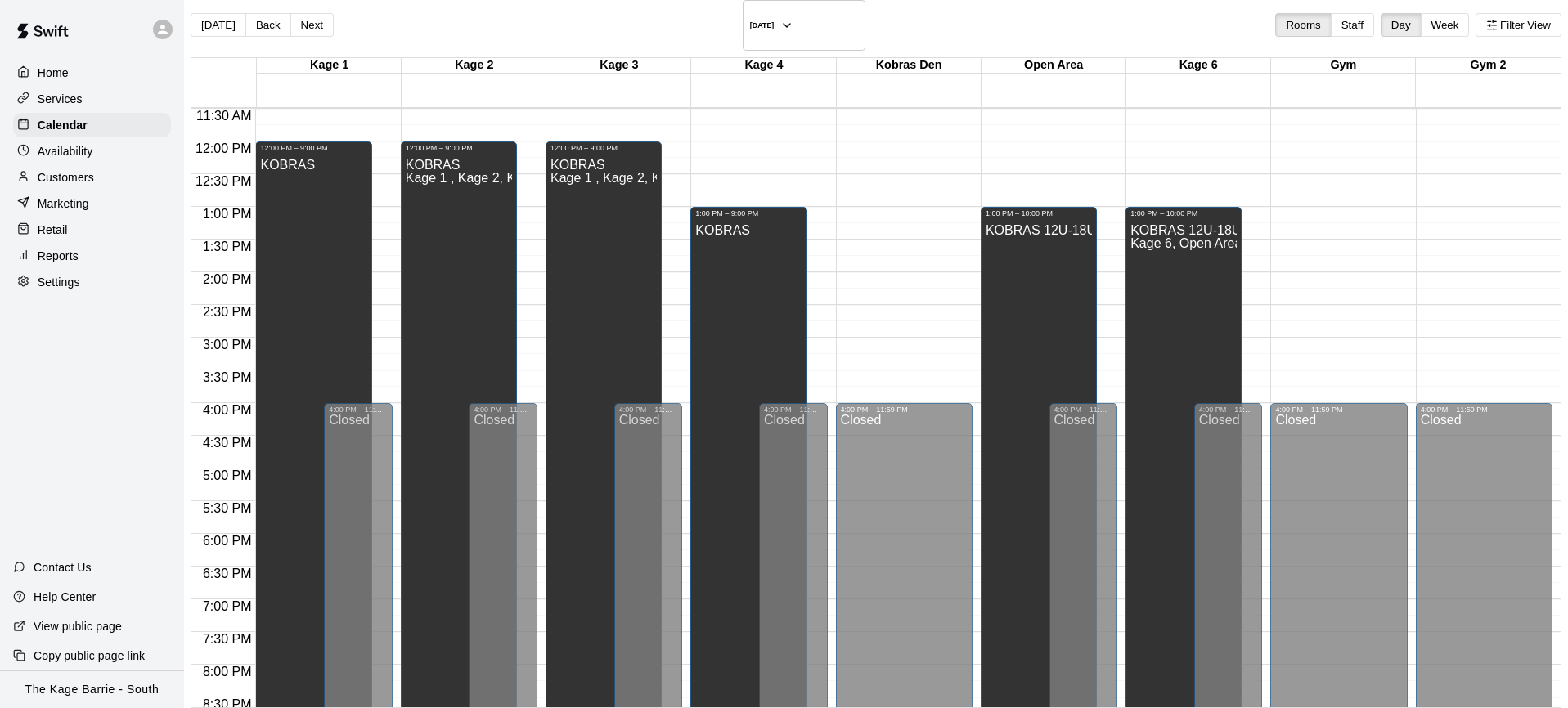
scroll to position [752, 0]
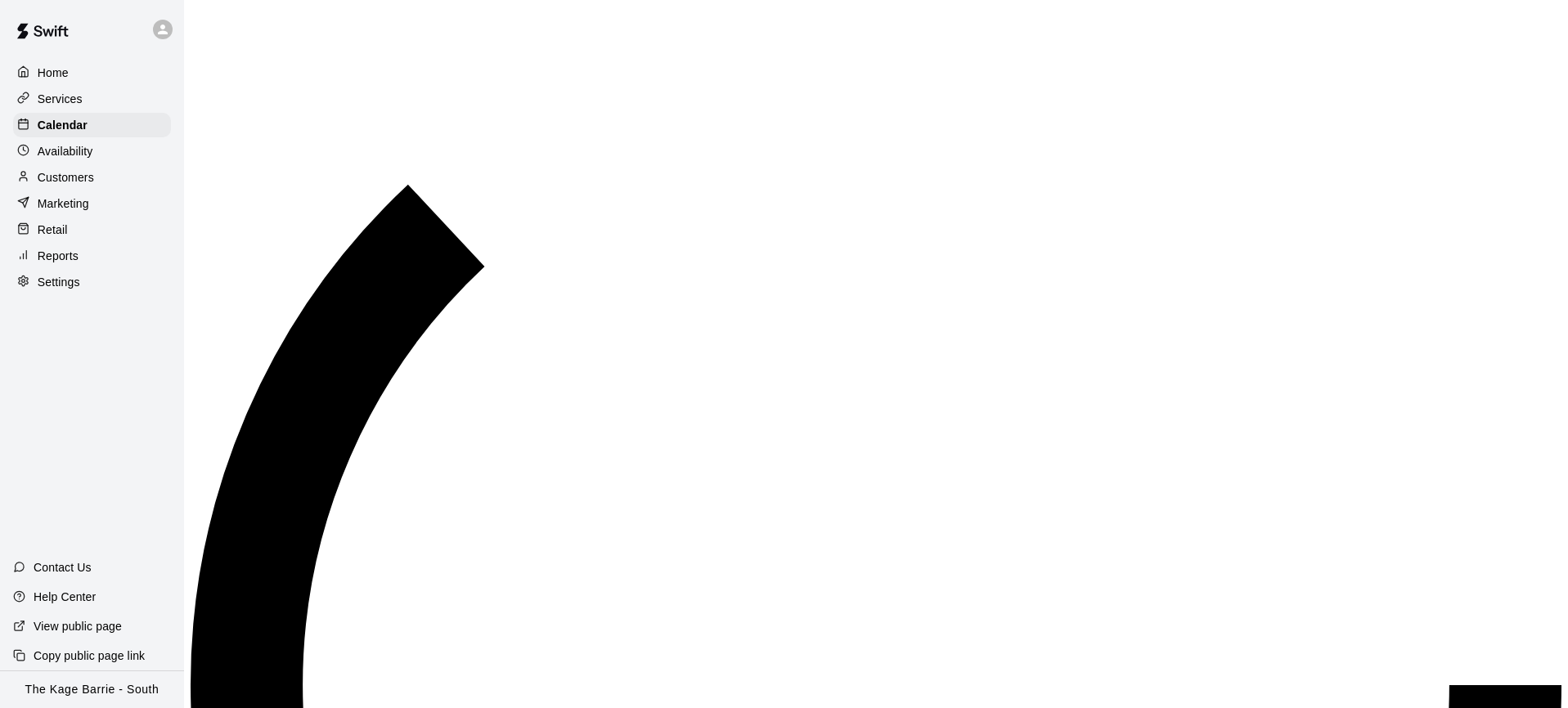
scroll to position [596, 0]
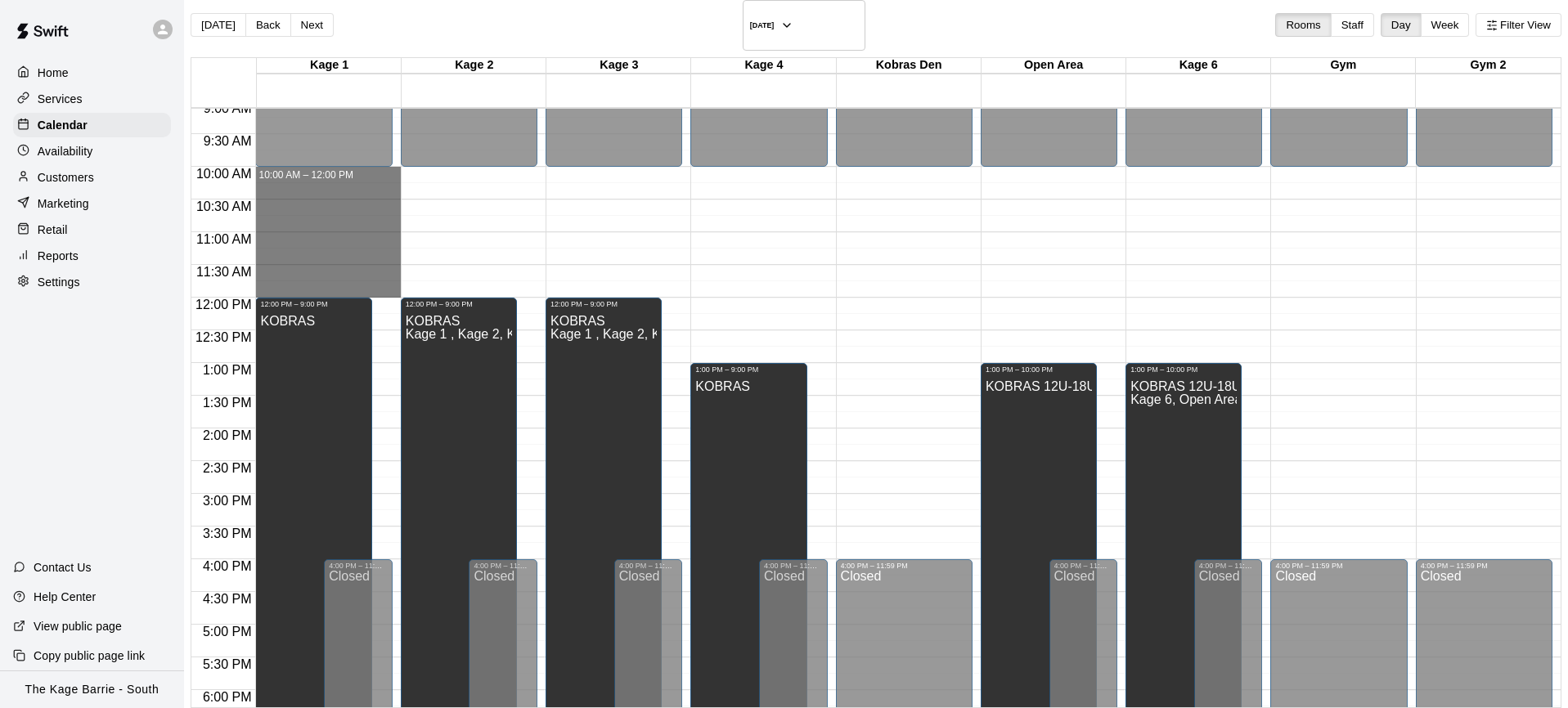
drag, startPoint x: 331, startPoint y: 151, endPoint x: 326, endPoint y: 269, distance: 118.1
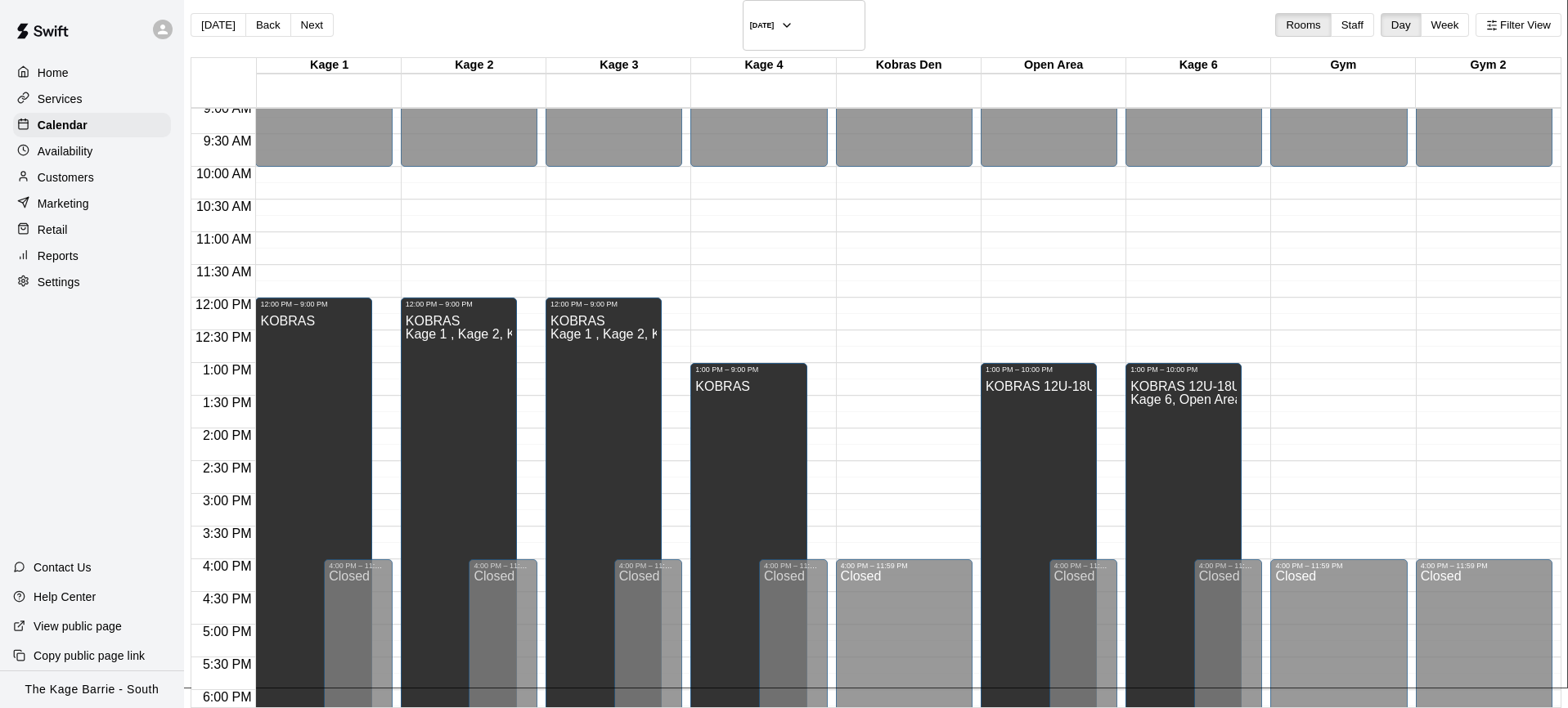
drag, startPoint x: 965, startPoint y: 122, endPoint x: 939, endPoint y: 124, distance: 26.1
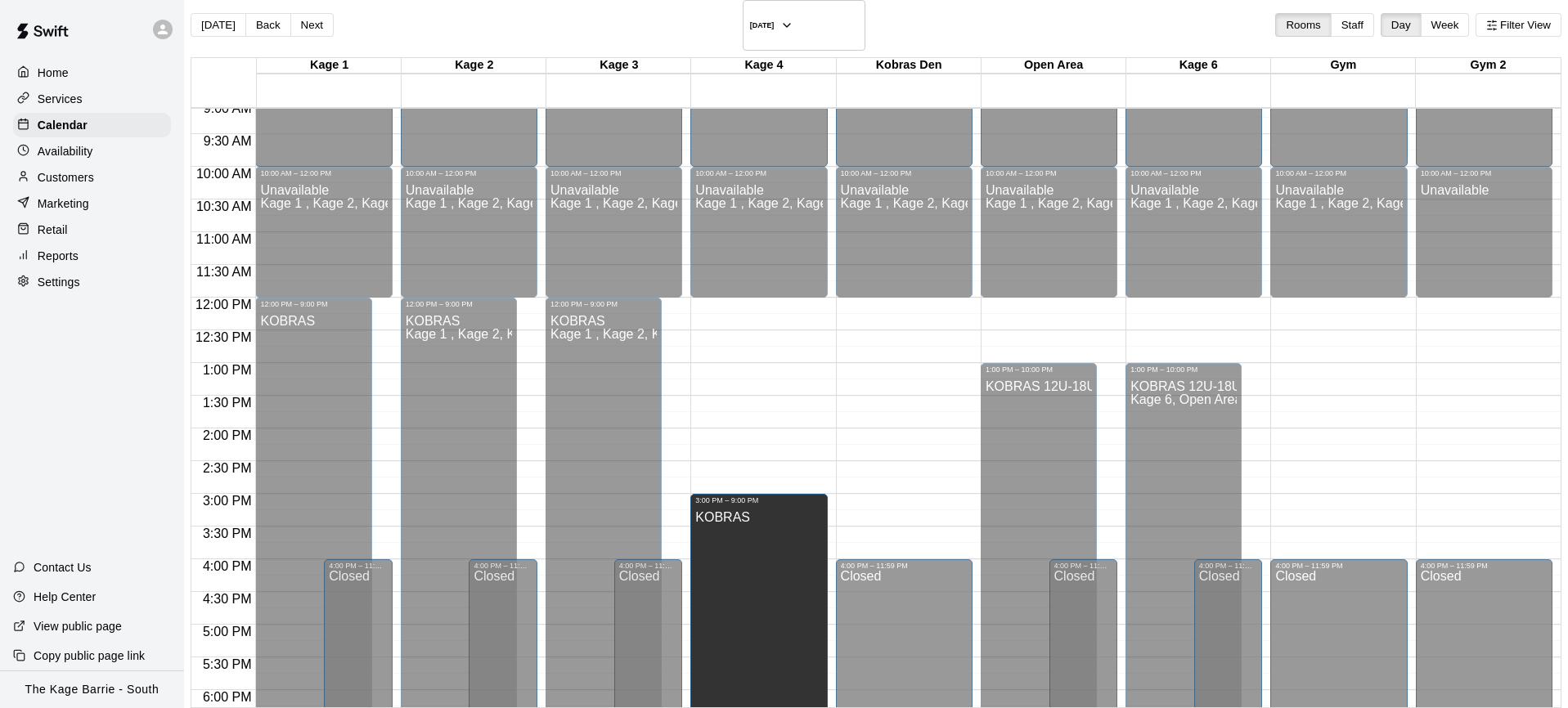
scroll to position [754, 0]
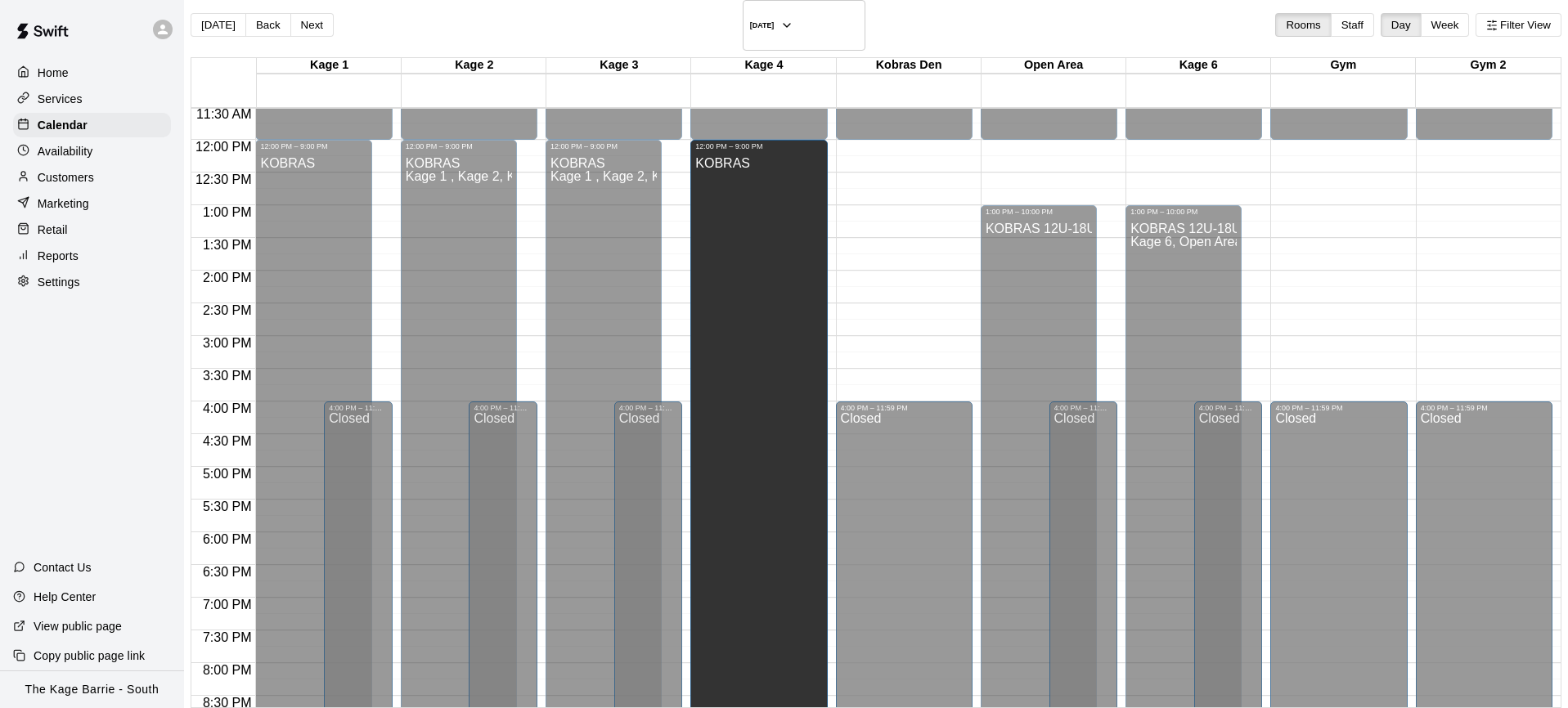
drag, startPoint x: 725, startPoint y: 345, endPoint x: 728, endPoint y: 127, distance: 218.0
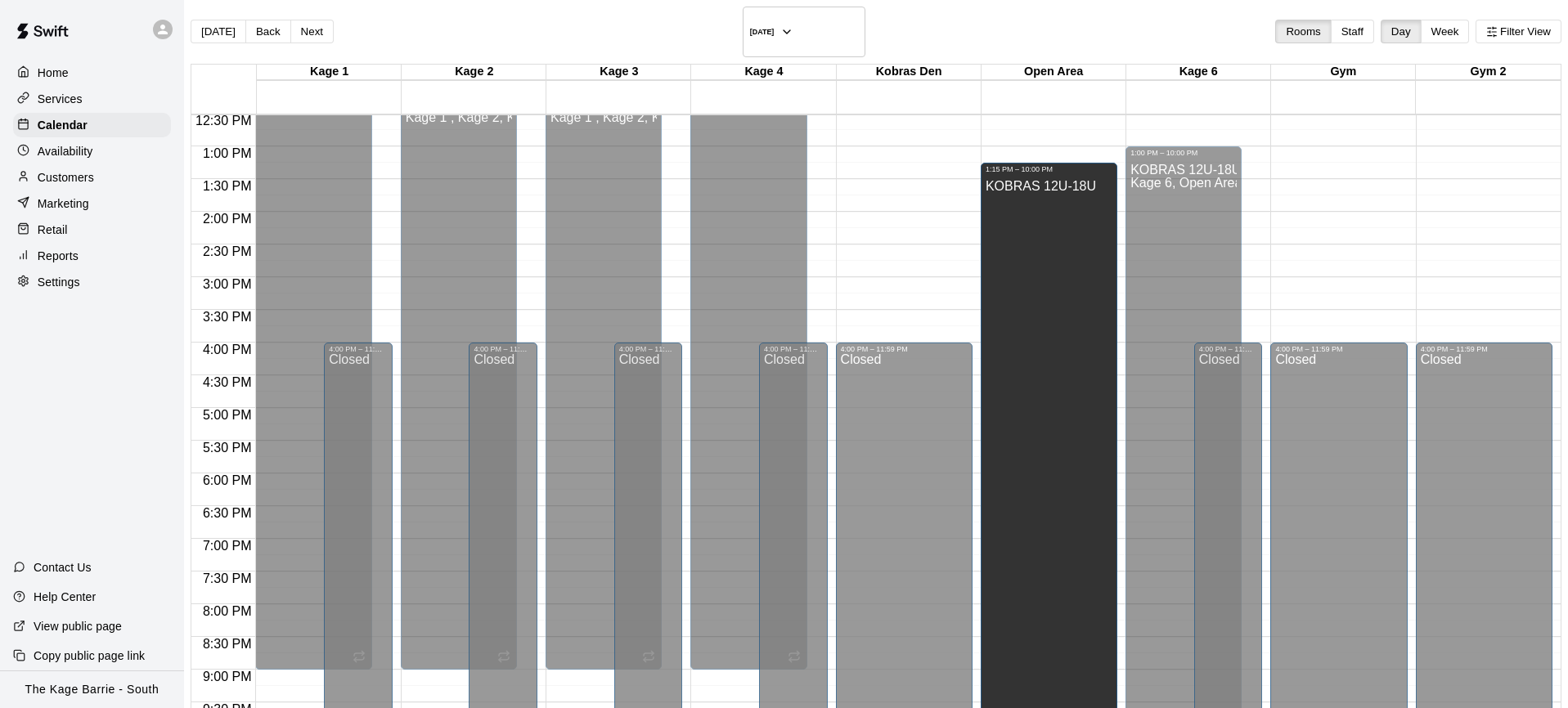
scroll to position [0, 0]
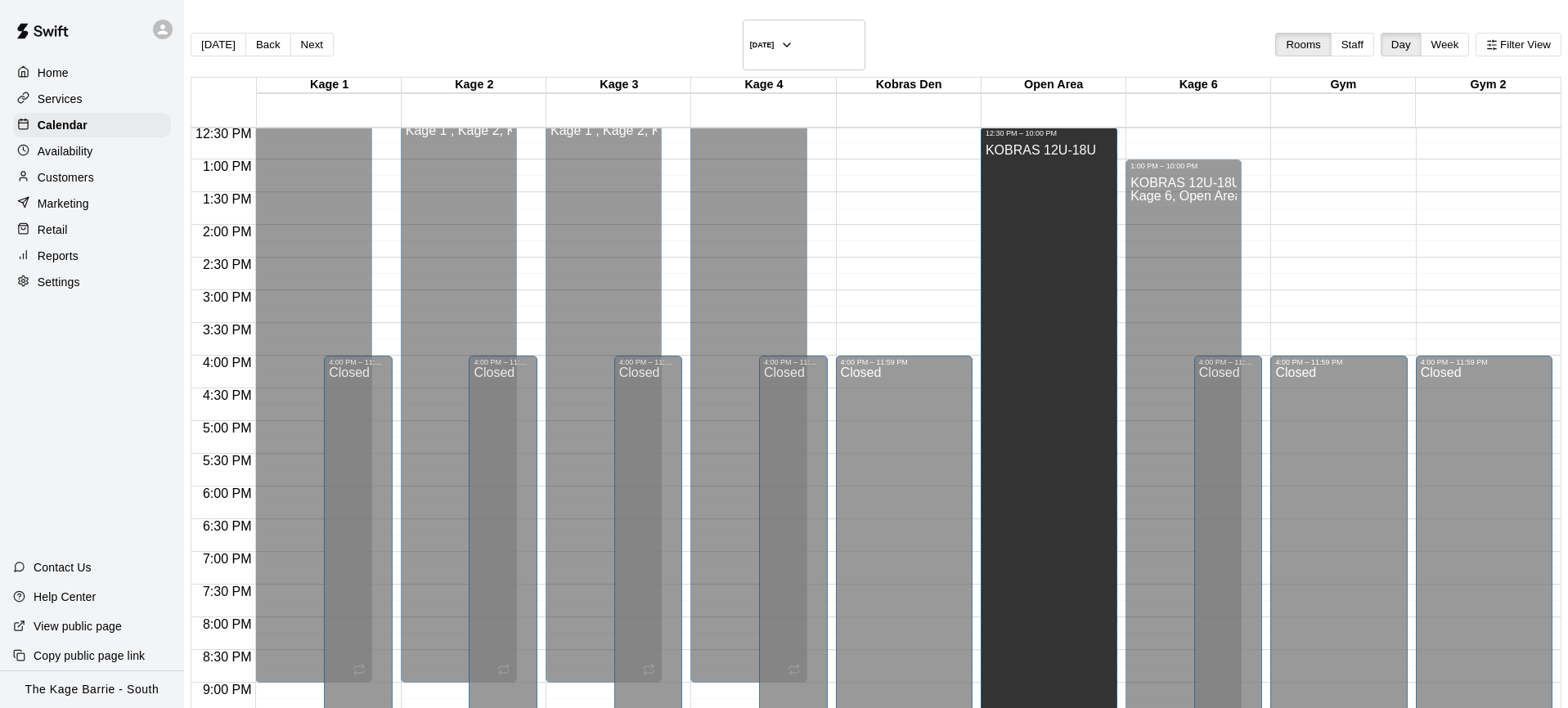
drag, startPoint x: 994, startPoint y: 342, endPoint x: 985, endPoint y: 115, distance: 227.2
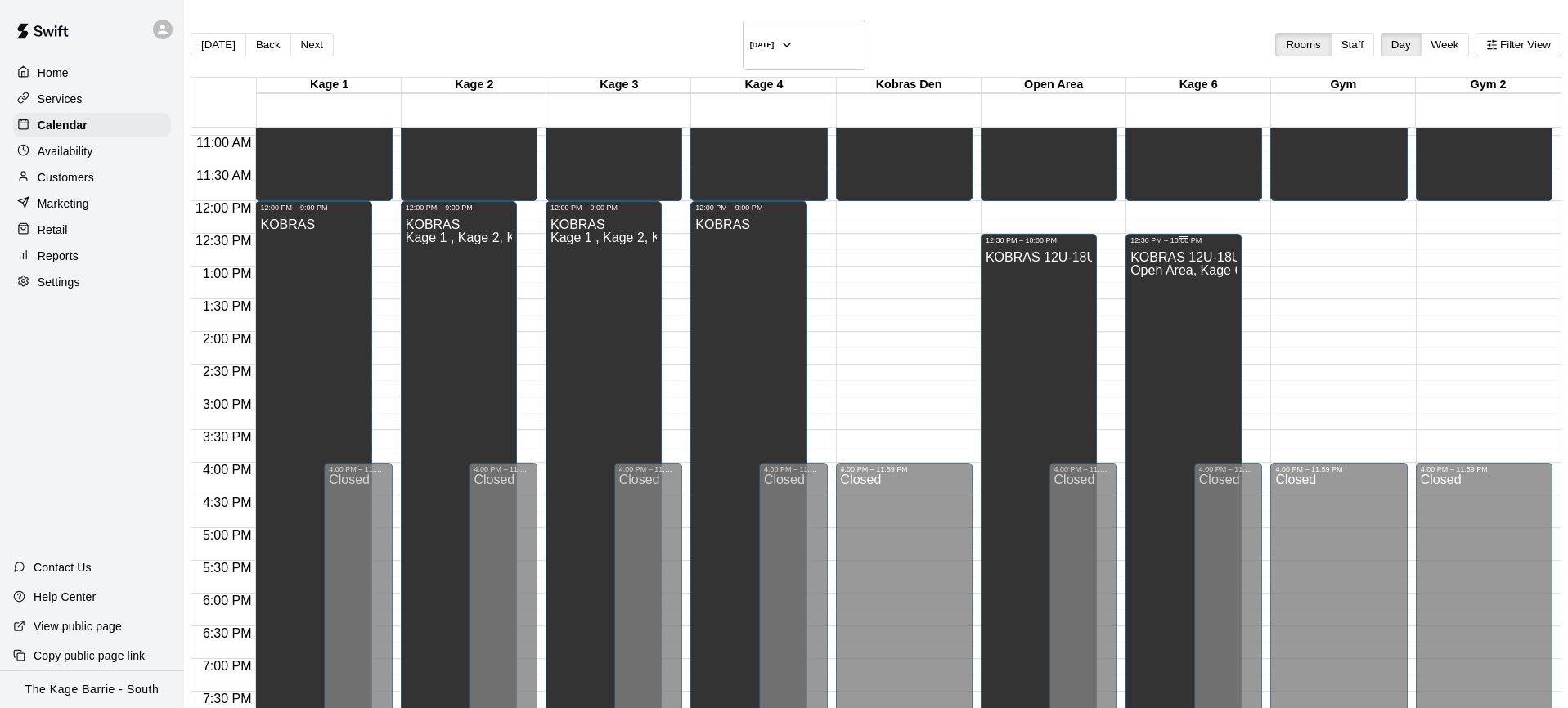
scroll to position [666, 0]
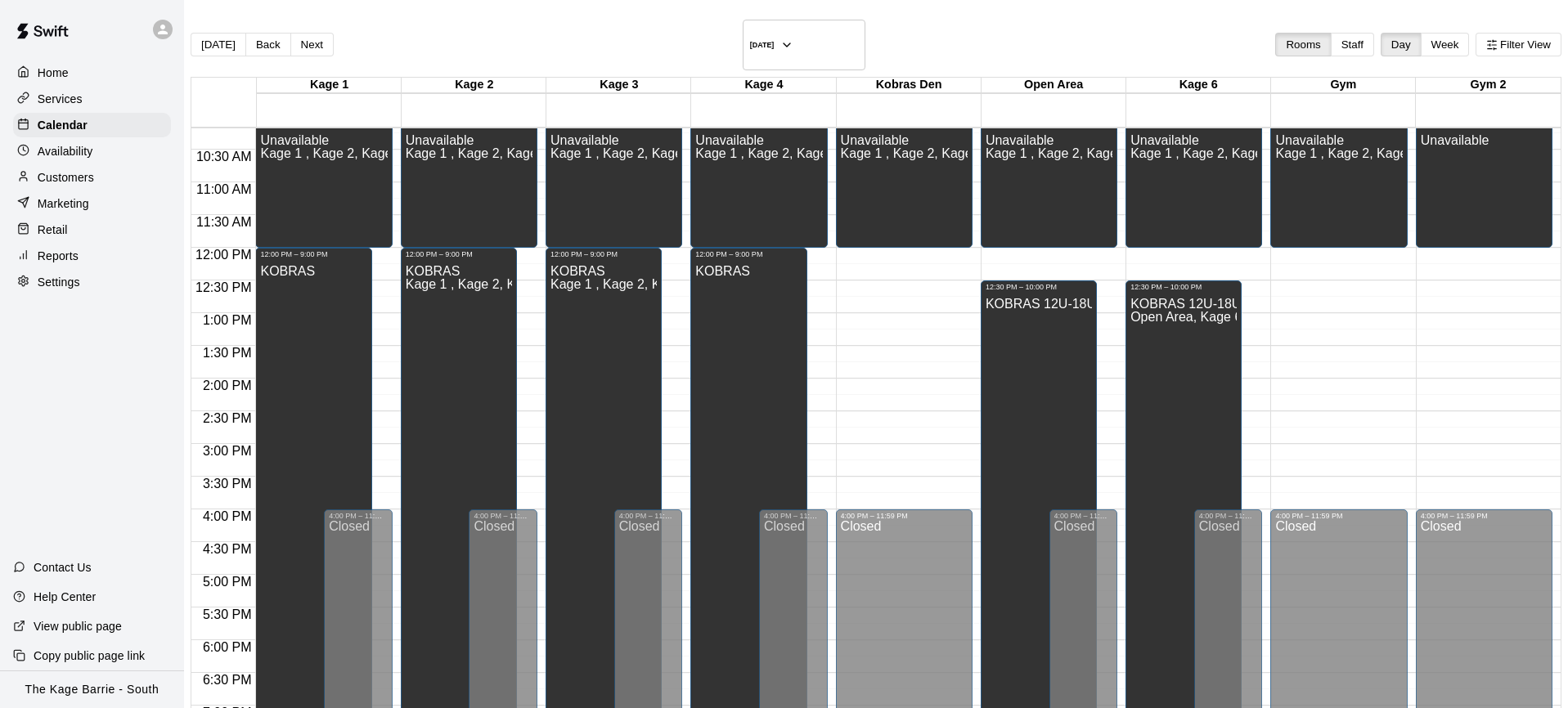
click at [999, 243] on div "12:00 AM – 10:00 AM Closed 10:00 AM – 12:00 PM Unavailable Kage 1 , Kage 2, Kag…" at bounding box center [1049, 247] width 136 height 1570
click at [1125, 238] on div "12:00 AM – 10:00 AM Closed 10:00 AM – 12:00 PM Unavailable Kage 1 , Kage 2, Kag…" at bounding box center [1193, 247] width 136 height 1570
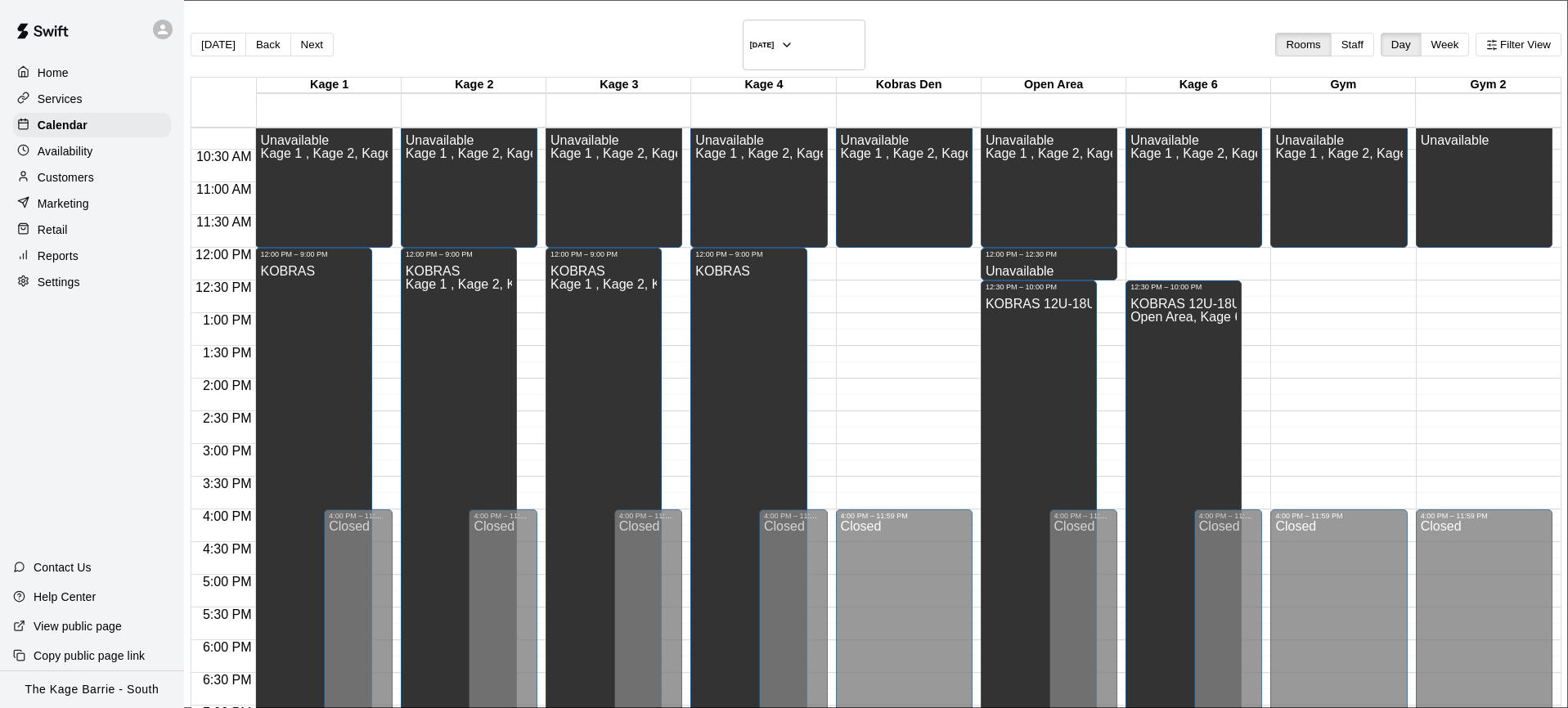
click at [794, 35] on icon "button" at bounding box center [787, 45] width 13 height 19
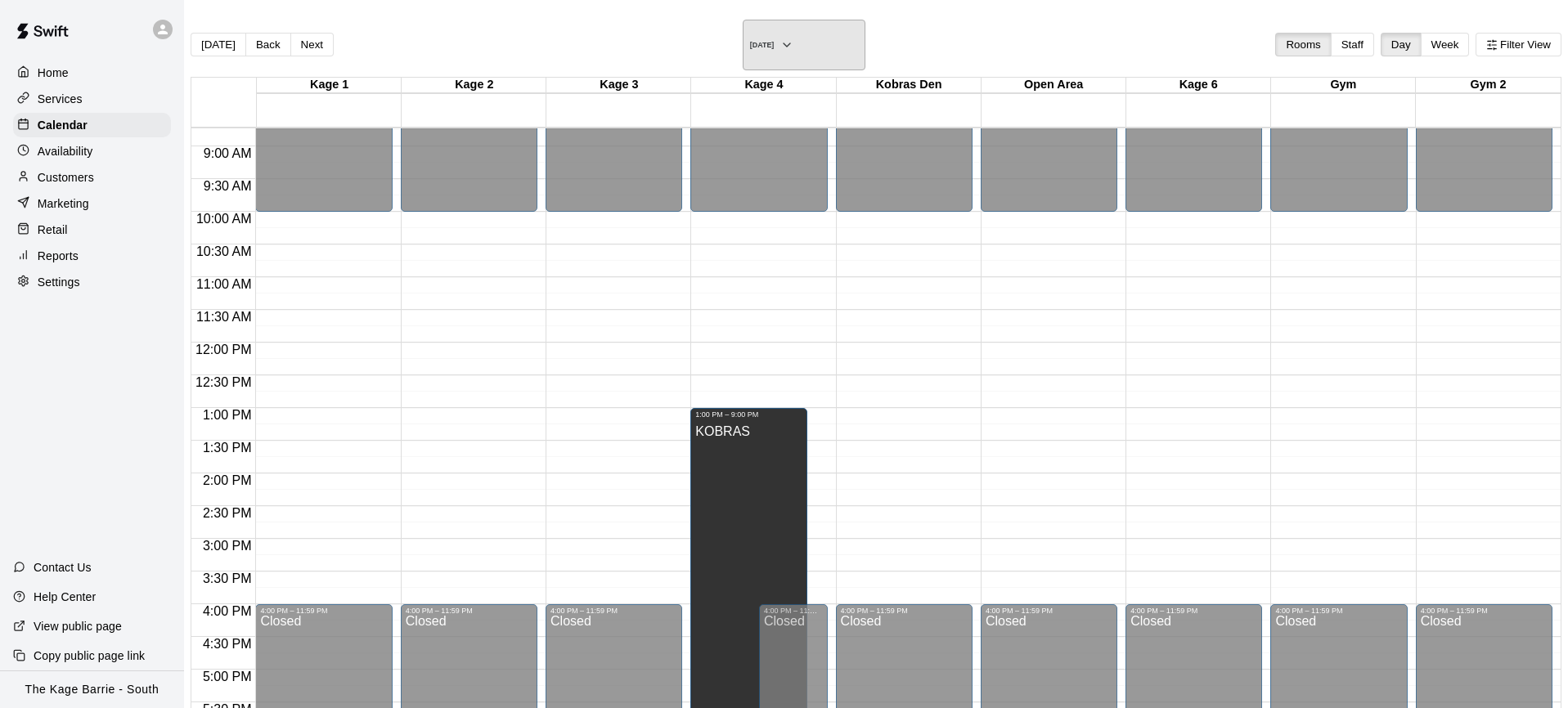
scroll to position [589, 0]
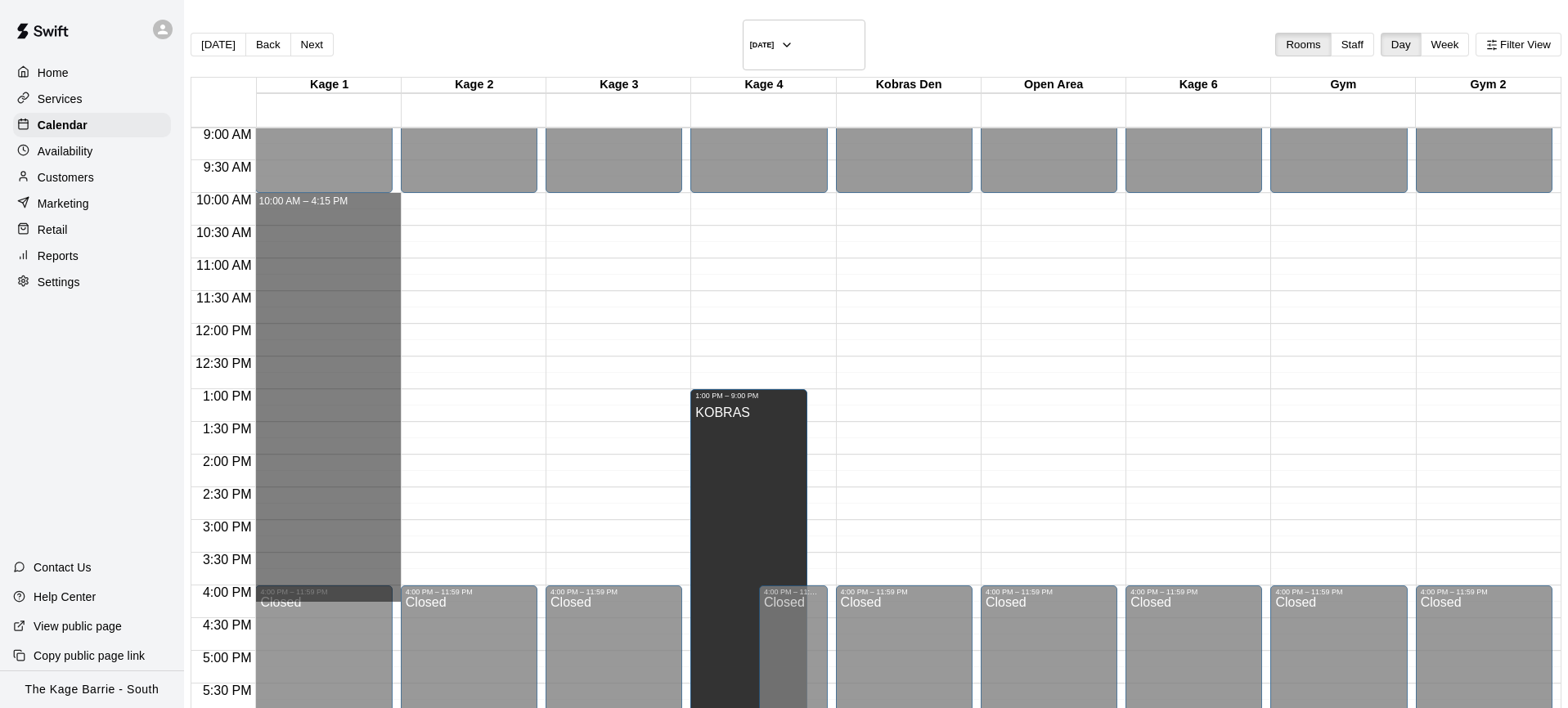
drag, startPoint x: 338, startPoint y: 179, endPoint x: 339, endPoint y: 565, distance: 386.0
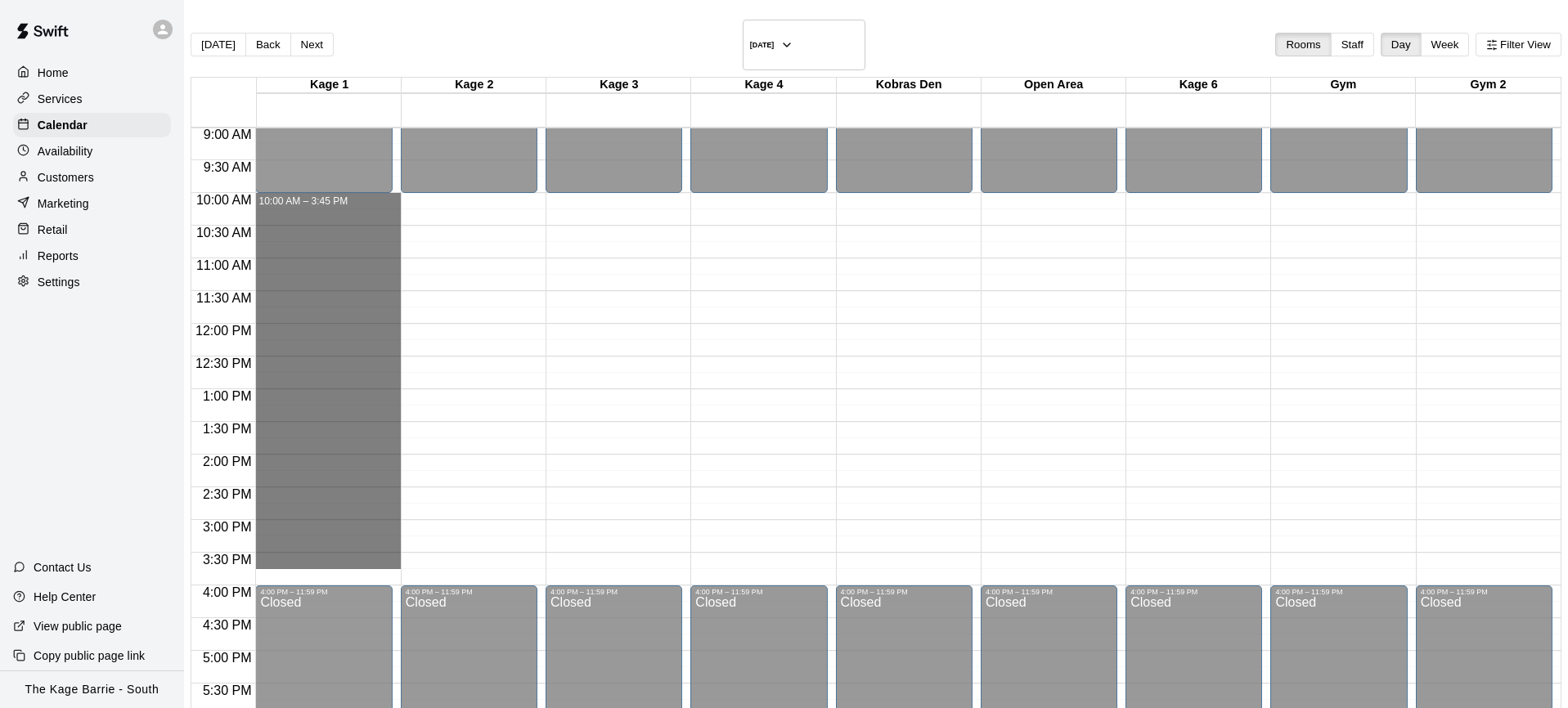
drag, startPoint x: 318, startPoint y: 181, endPoint x: 325, endPoint y: 545, distance: 364.1
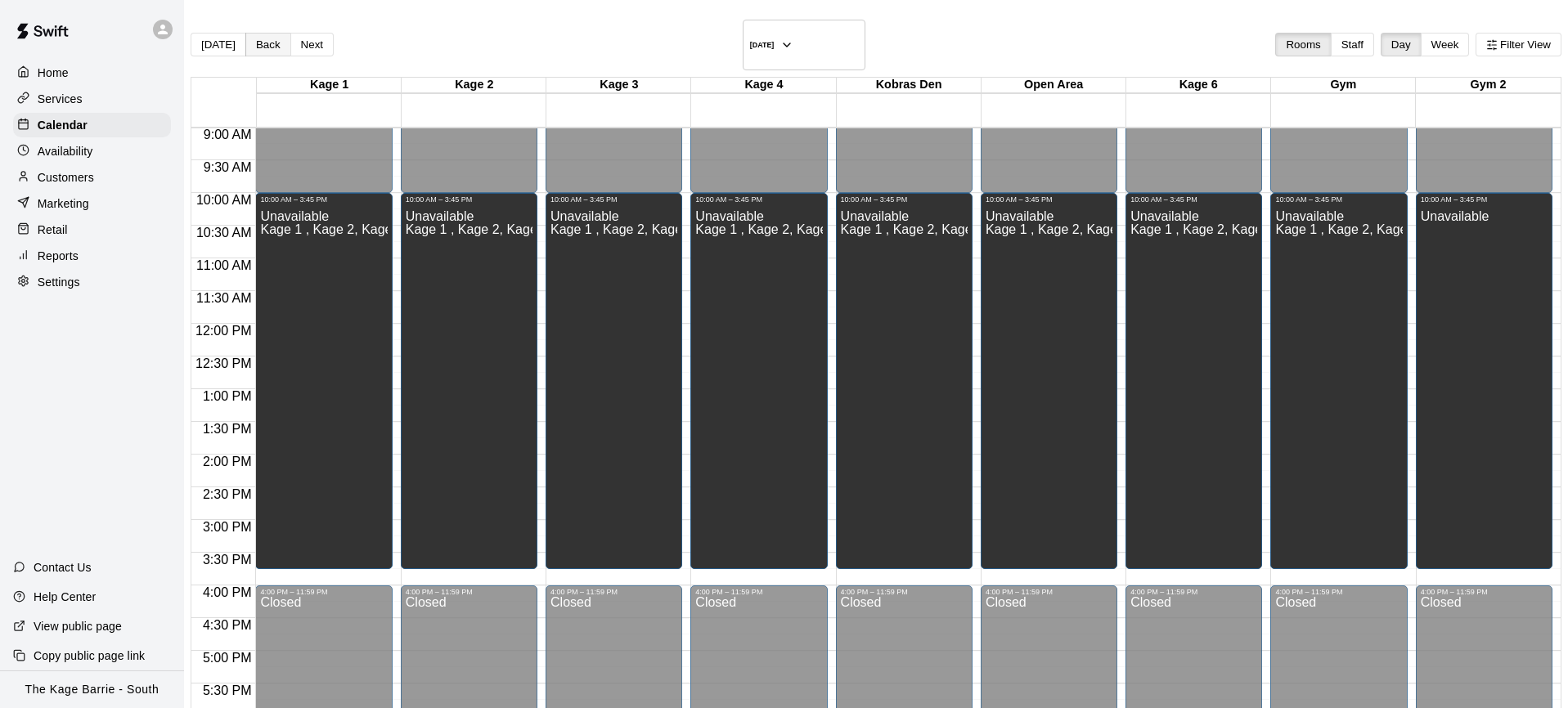
click at [282, 33] on button "Back" at bounding box center [268, 44] width 46 height 24
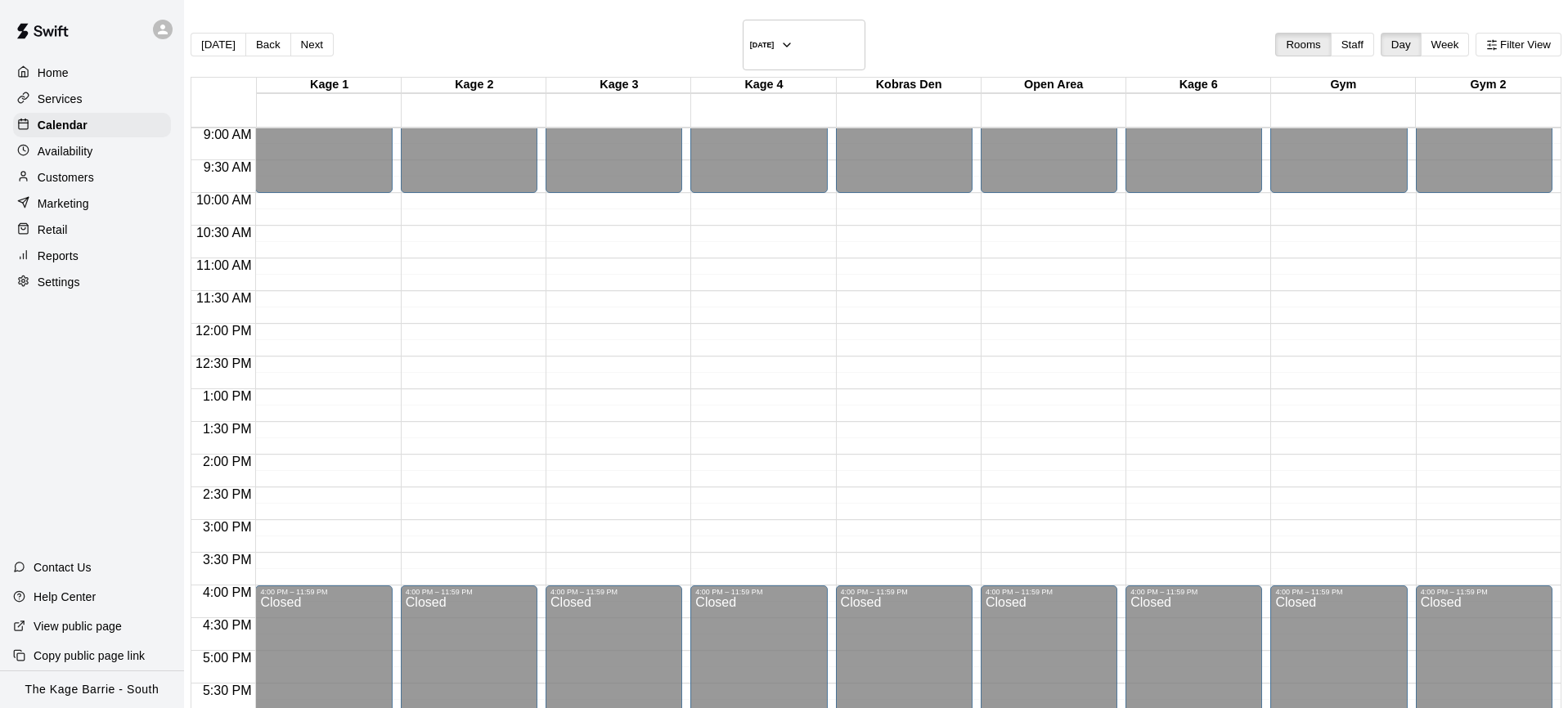
scroll to position [587, 0]
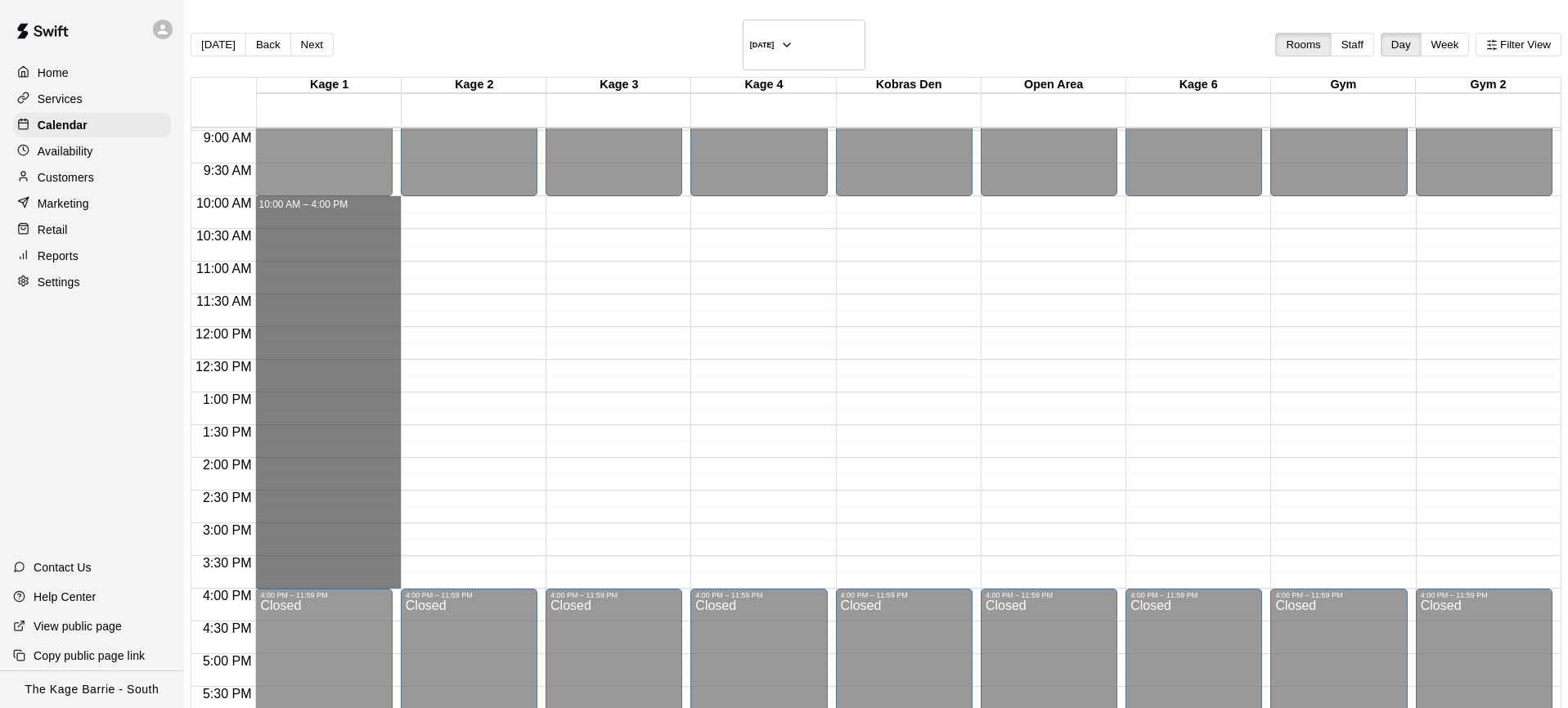
drag, startPoint x: 342, startPoint y: 182, endPoint x: 374, endPoint y: 563, distance: 382.3
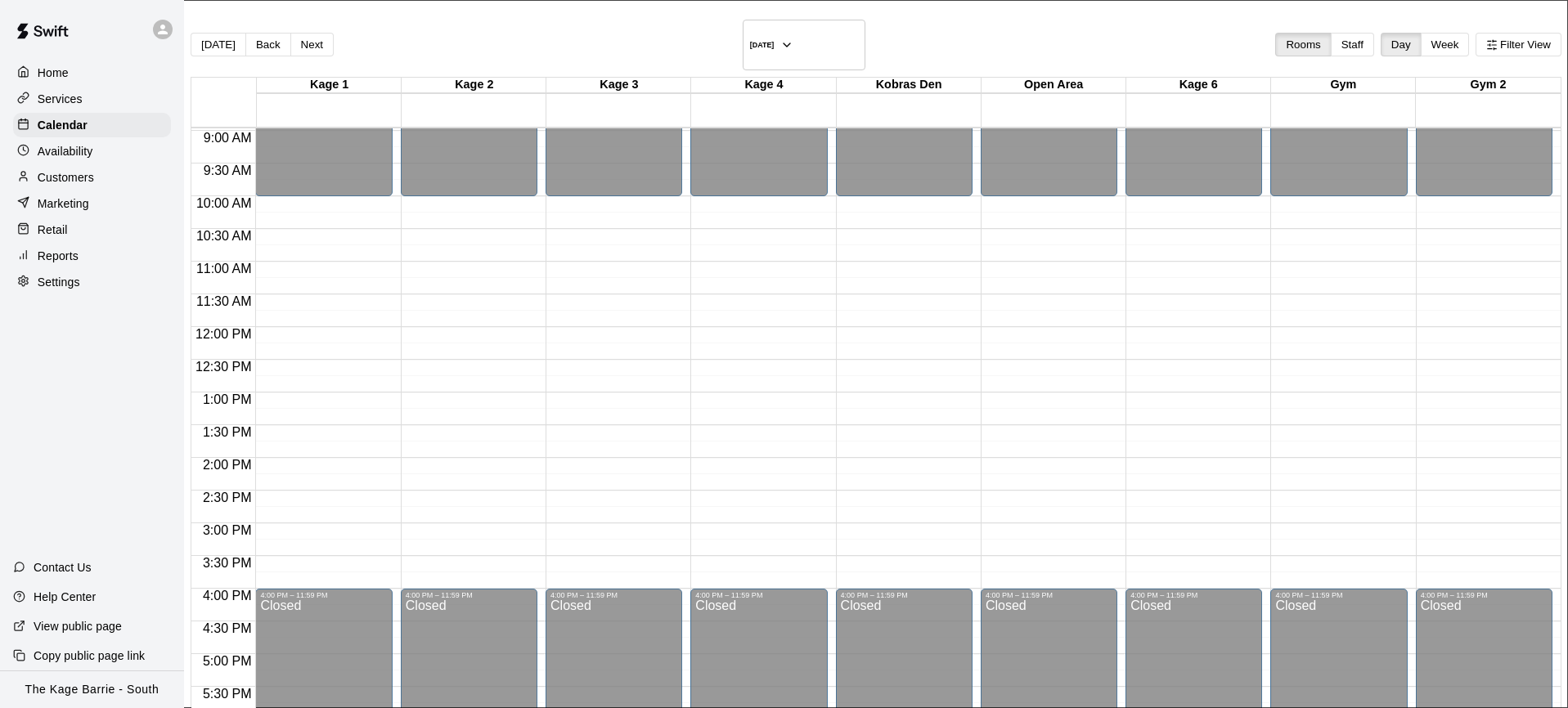
drag, startPoint x: 920, startPoint y: 426, endPoint x: 907, endPoint y: 424, distance: 13.2
drag, startPoint x: 993, startPoint y: 645, endPoint x: 1003, endPoint y: 658, distance: 16.4
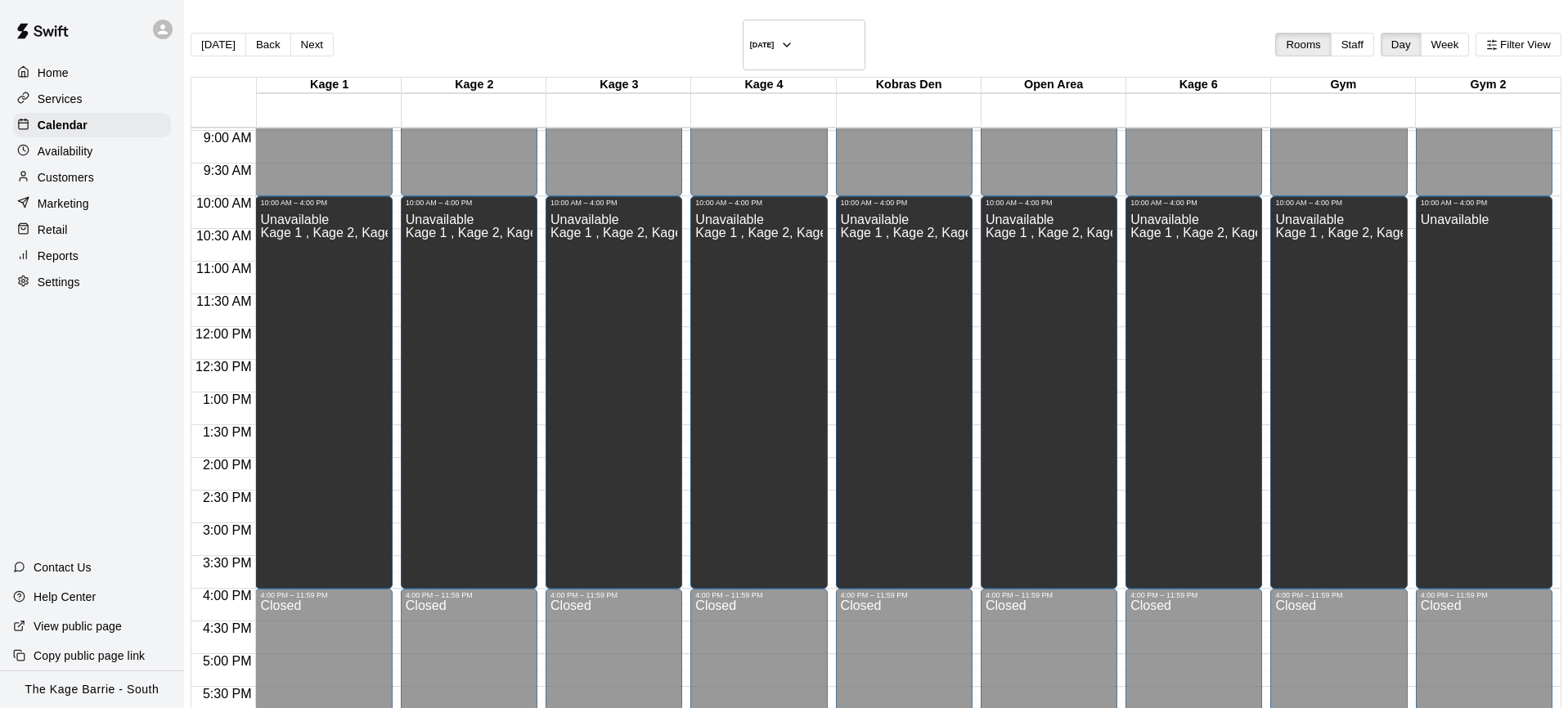
click at [333, 33] on button "Next" at bounding box center [311, 44] width 43 height 24
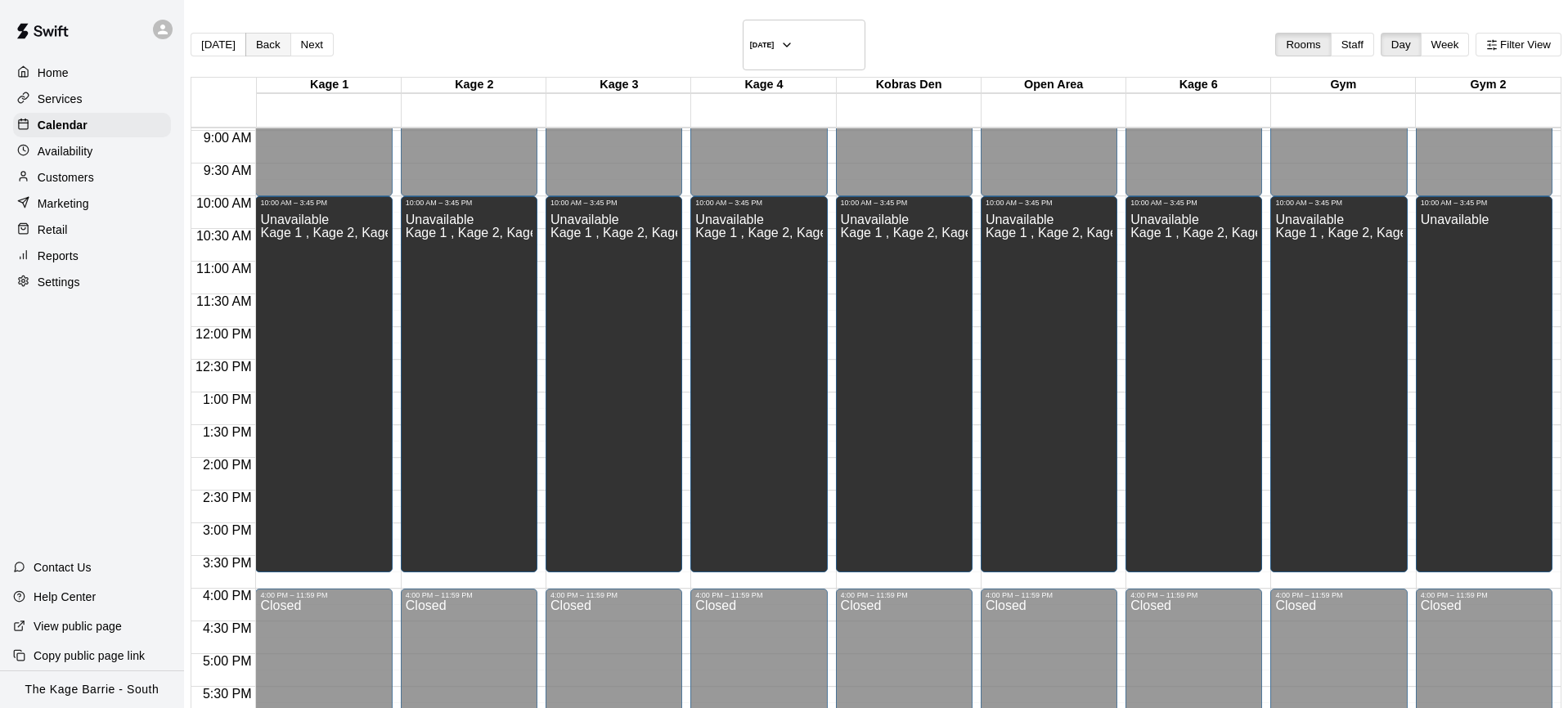
click at [283, 40] on button "Back" at bounding box center [268, 44] width 46 height 24
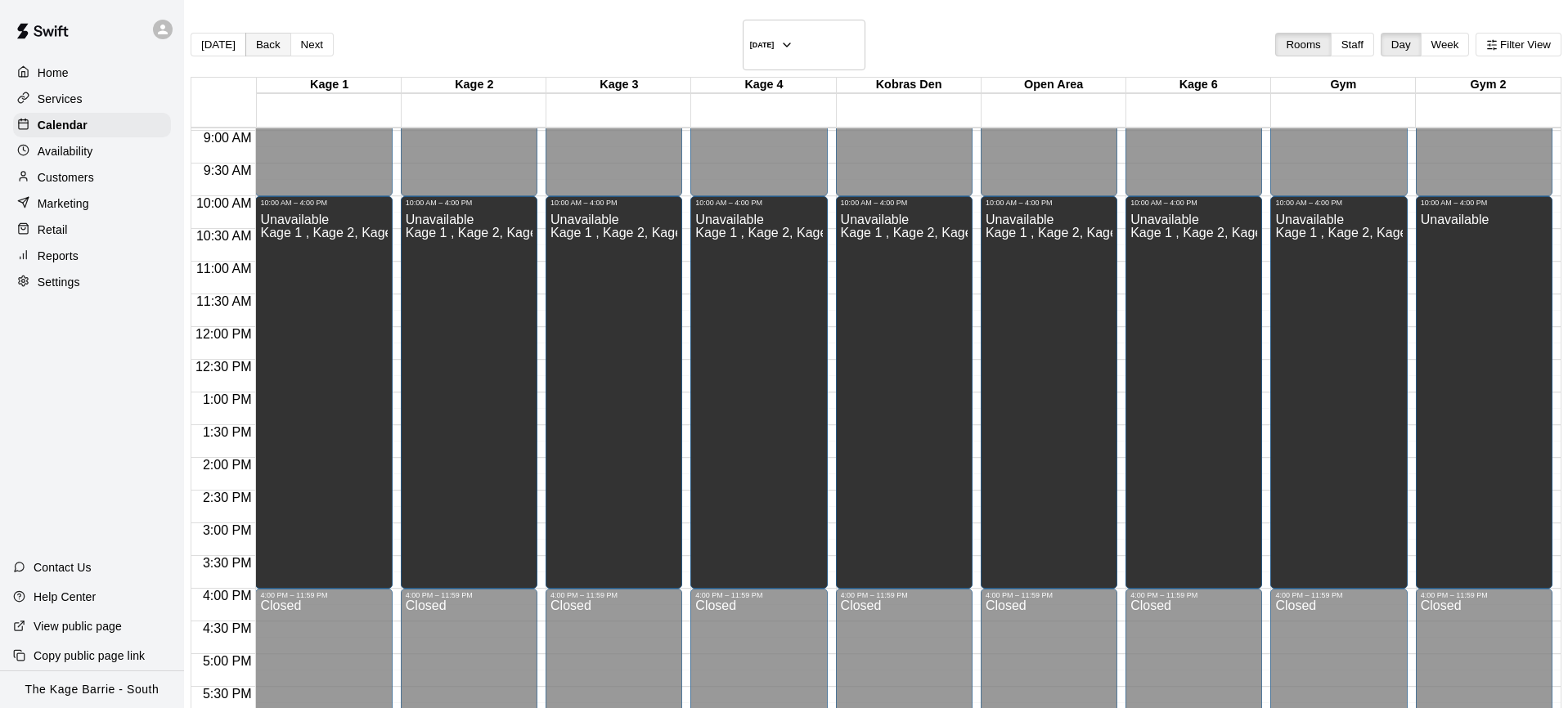
click at [282, 37] on button "Back" at bounding box center [268, 44] width 46 height 24
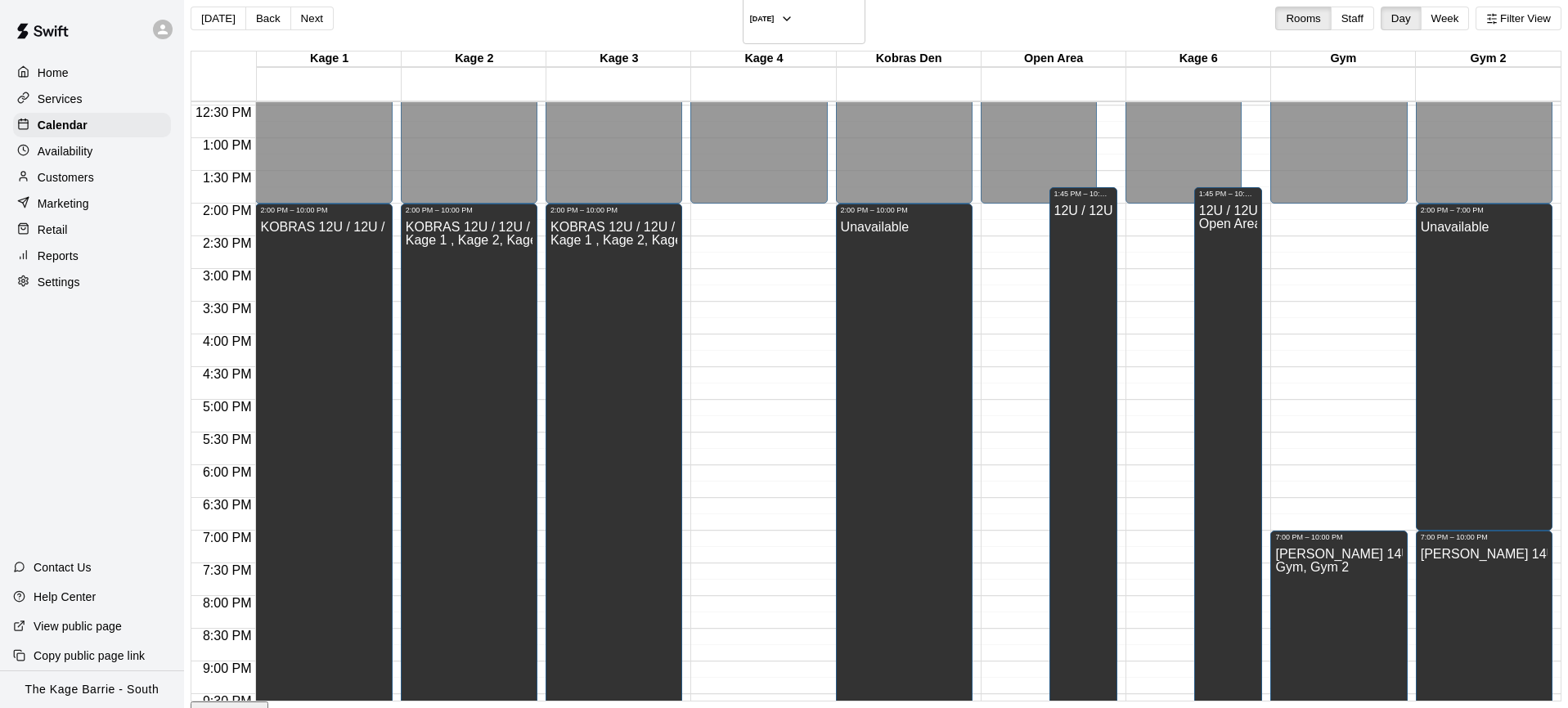
scroll to position [813, 0]
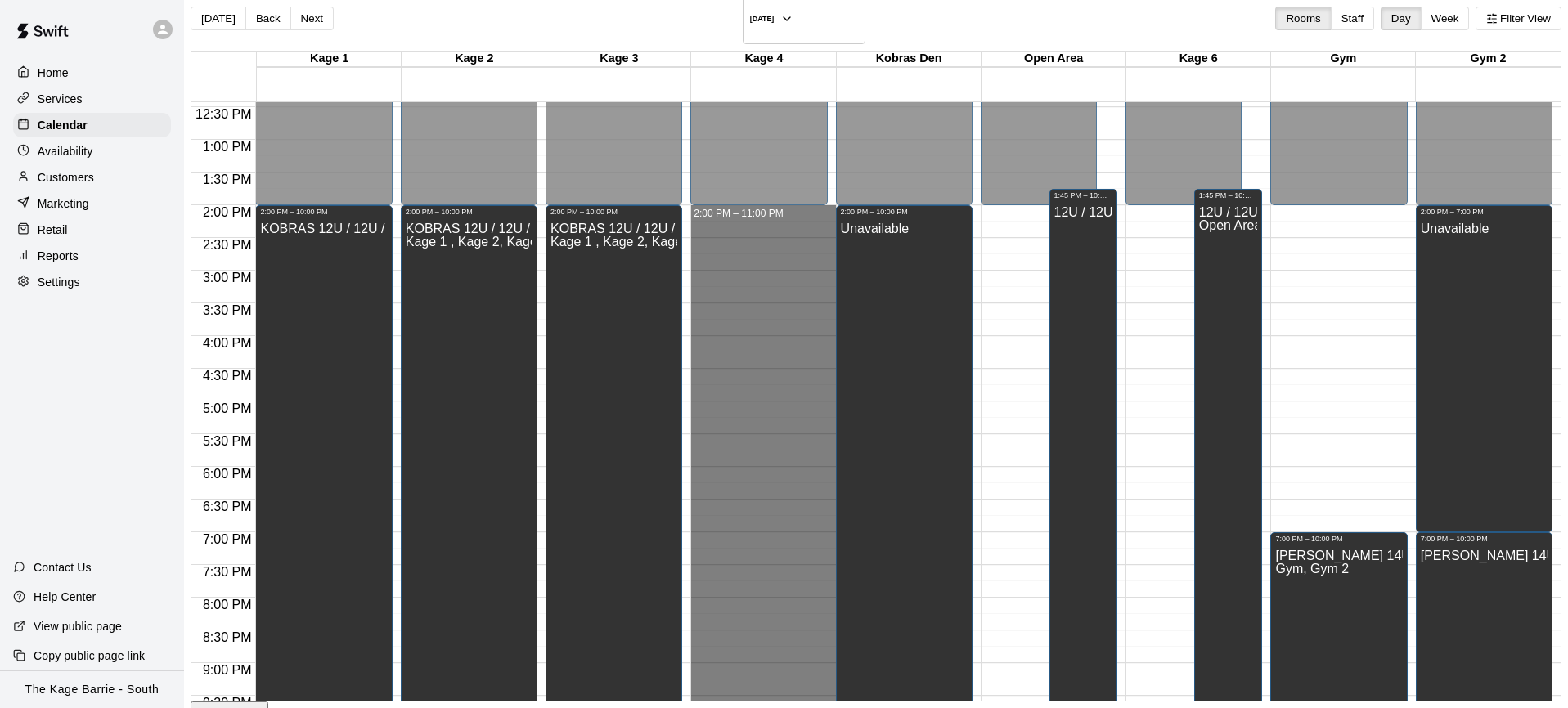
drag, startPoint x: 743, startPoint y: 192, endPoint x: 751, endPoint y: 766, distance: 574.1
click at [751, 707] on html "Home Services Calendar Availability Customers Marketing Retail Reports Settings…" at bounding box center [784, 383] width 1568 height 819
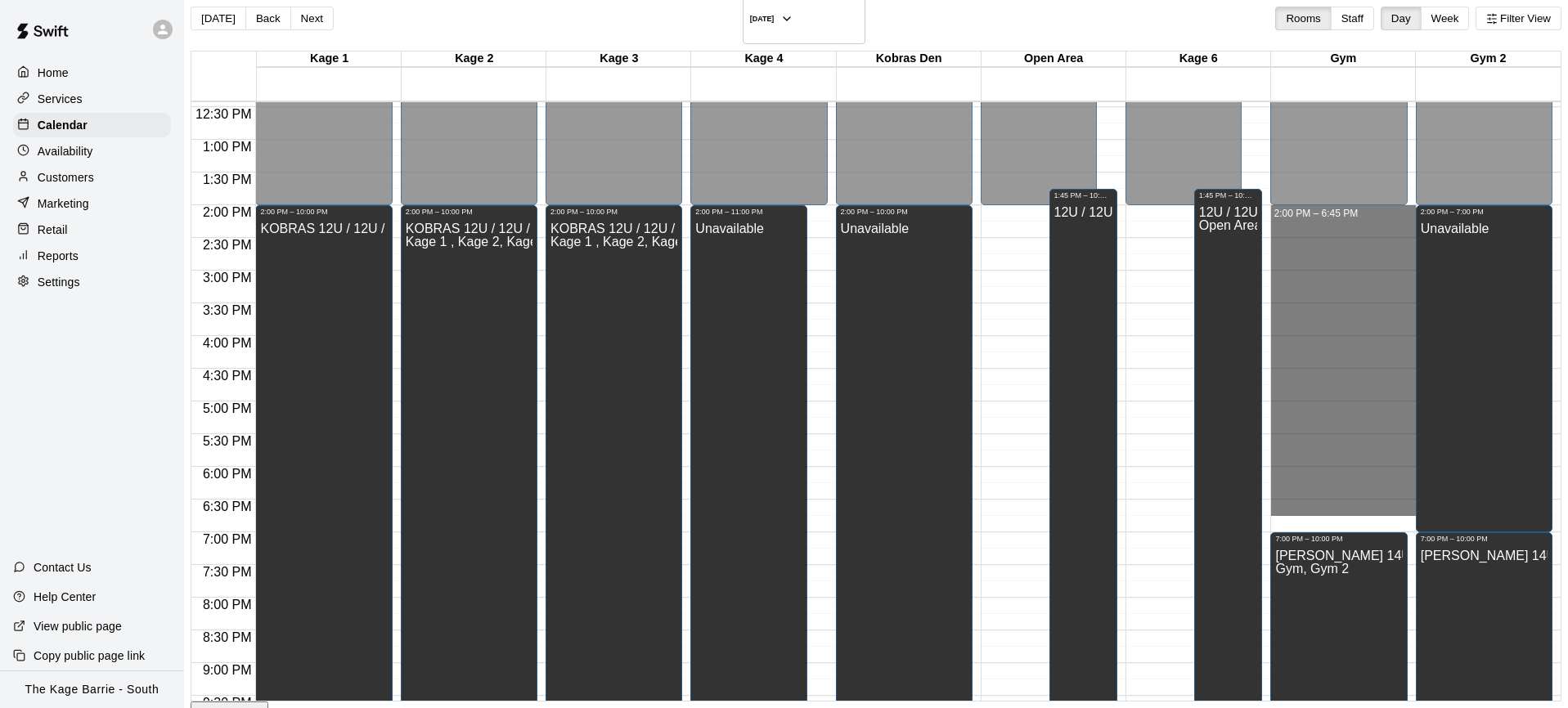
drag, startPoint x: 1263, startPoint y: 194, endPoint x: 1279, endPoint y: 491, distance: 297.4
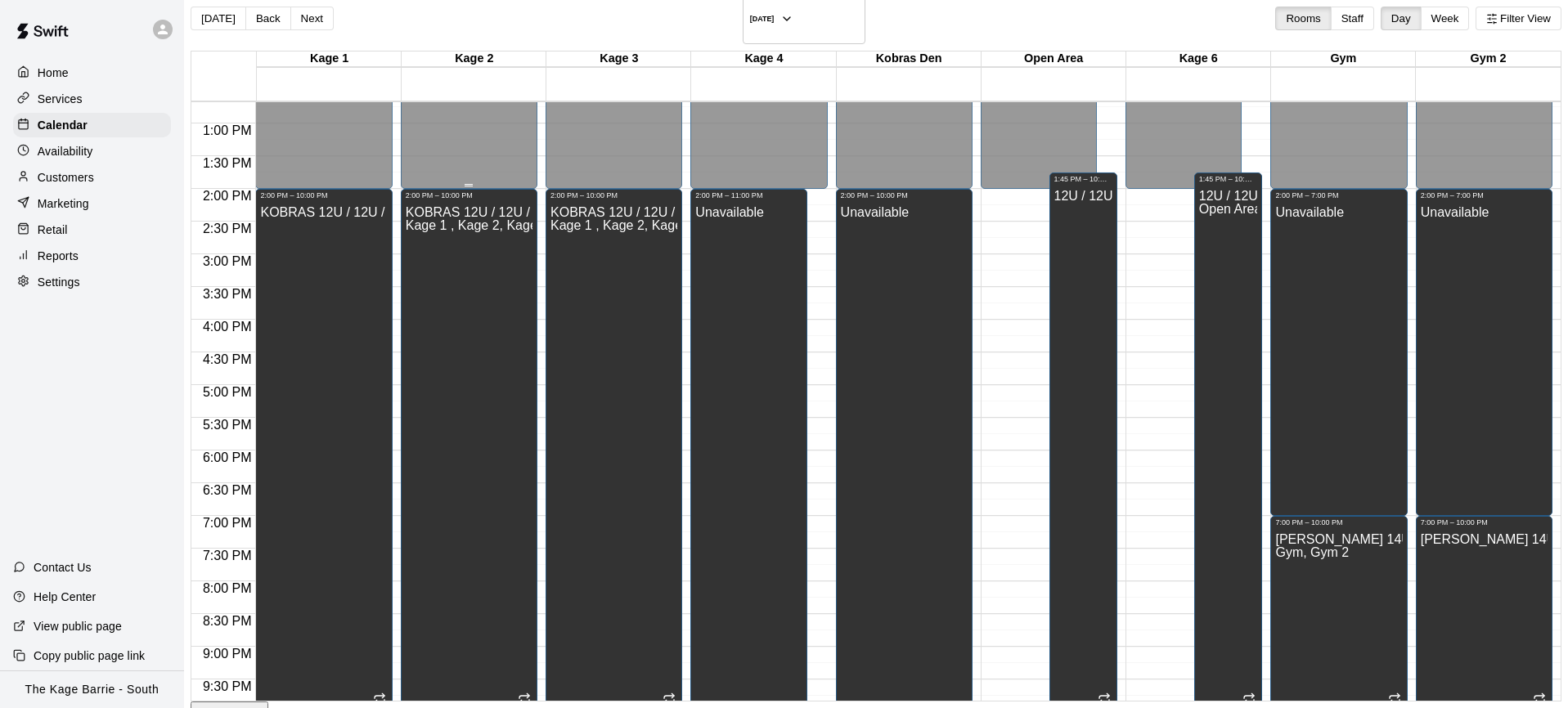
scroll to position [828, 0]
click at [283, 11] on button "Back" at bounding box center [268, 18] width 46 height 24
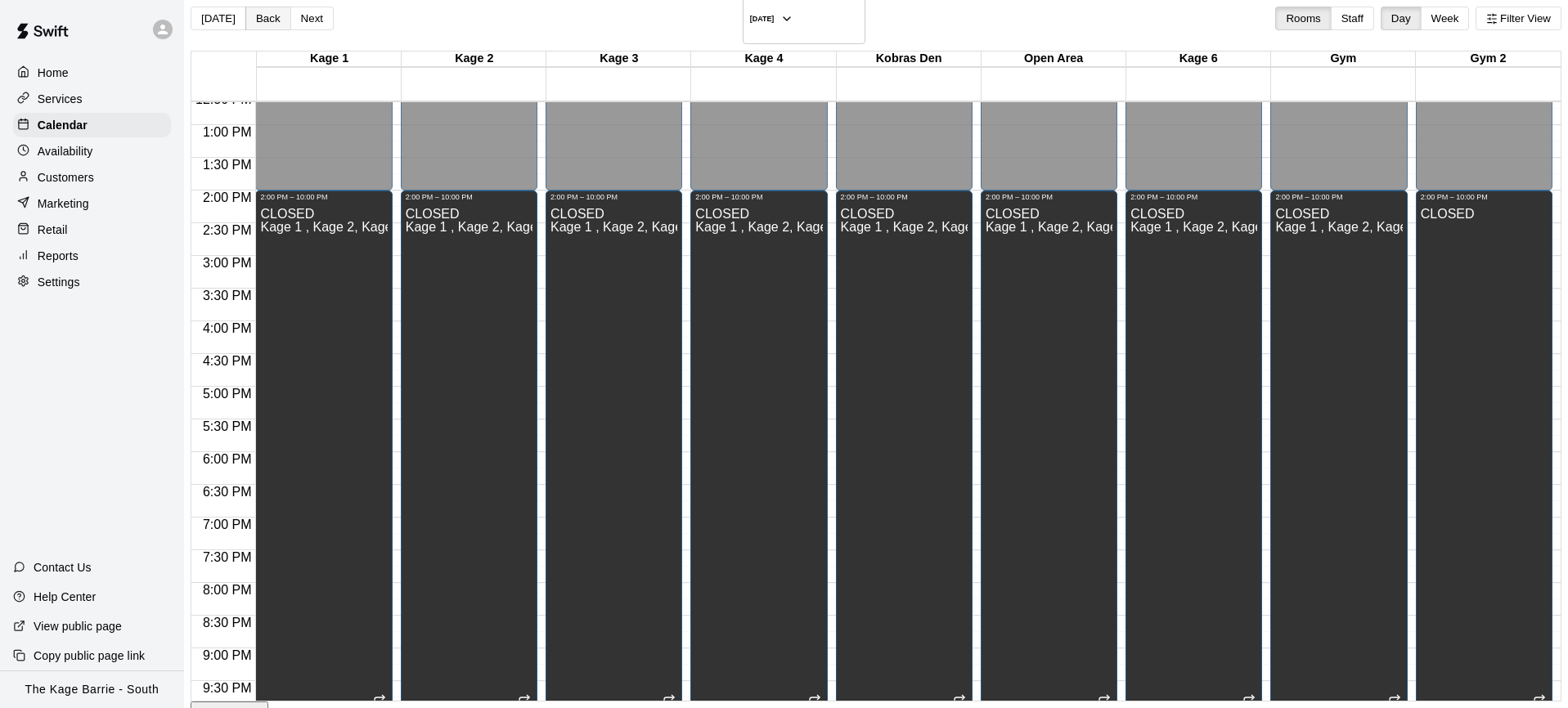
click at [275, 11] on button "Back" at bounding box center [268, 18] width 46 height 24
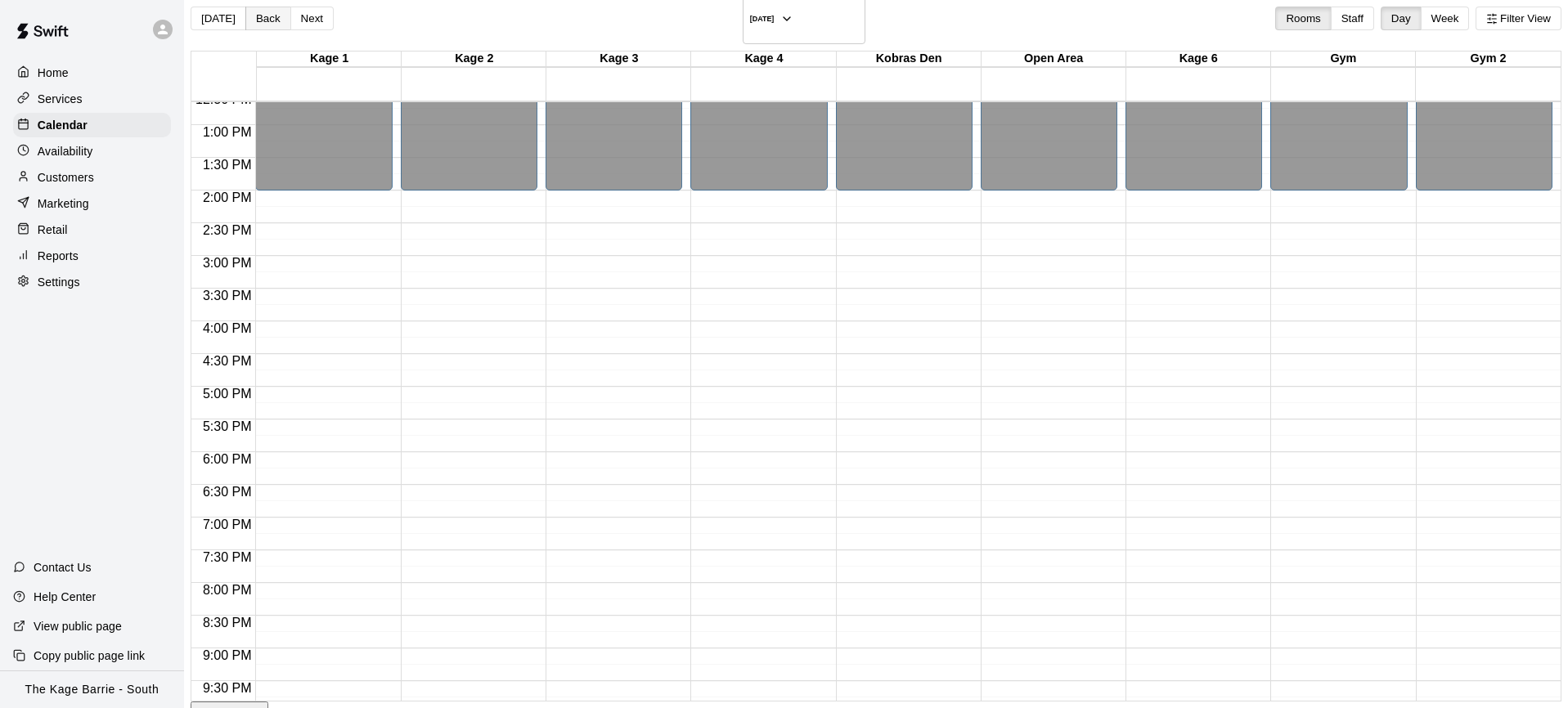
click at [285, 10] on button "Back" at bounding box center [268, 18] width 46 height 24
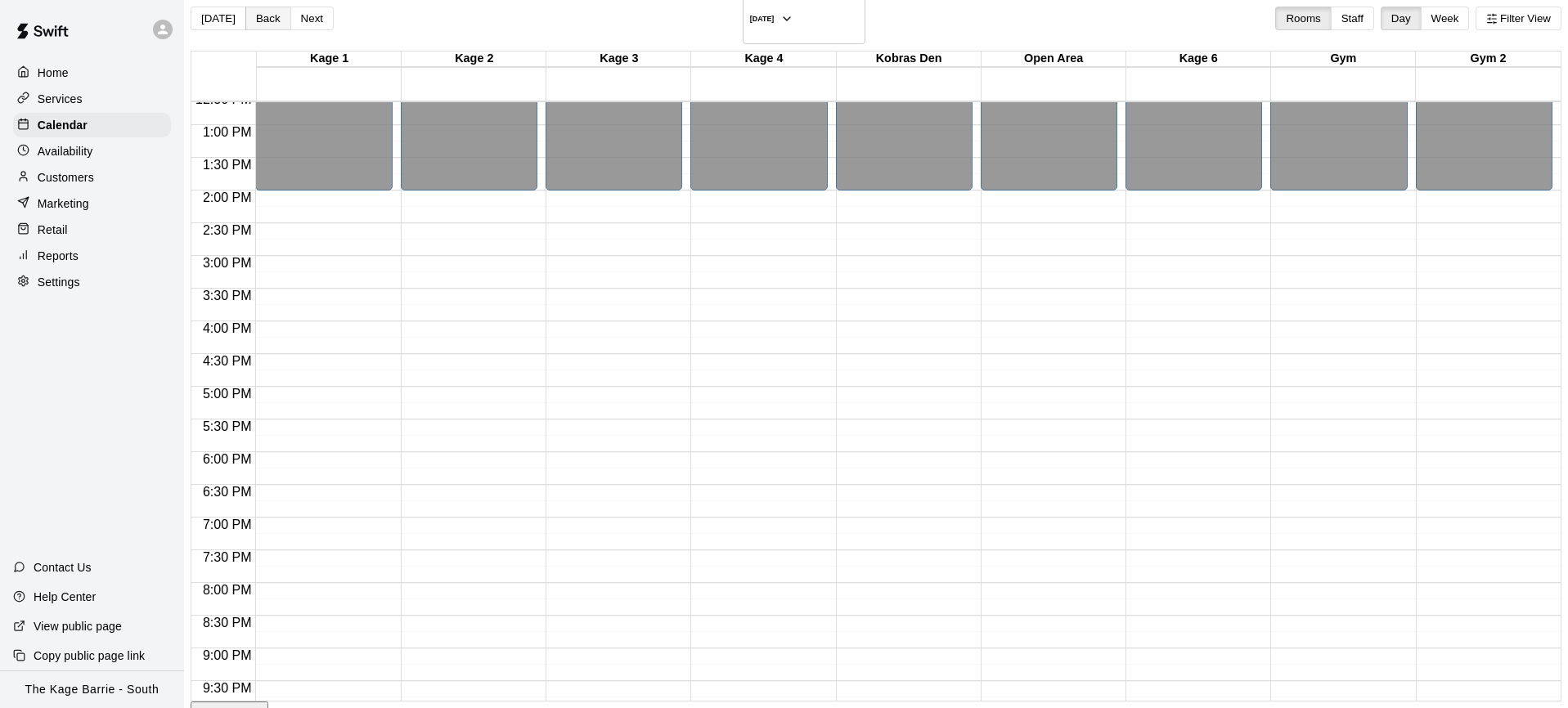
click at [274, 10] on button "Back" at bounding box center [268, 18] width 46 height 24
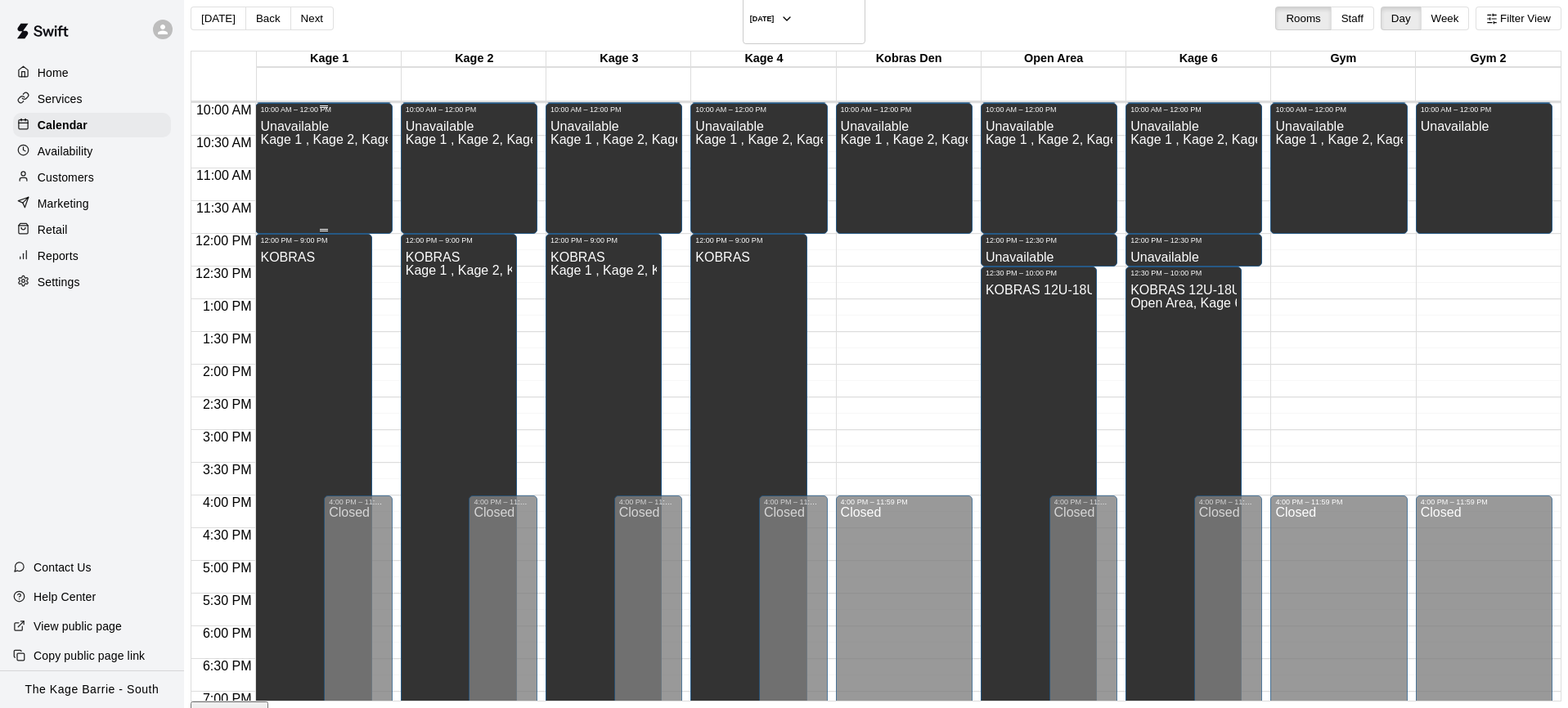
scroll to position [567, 0]
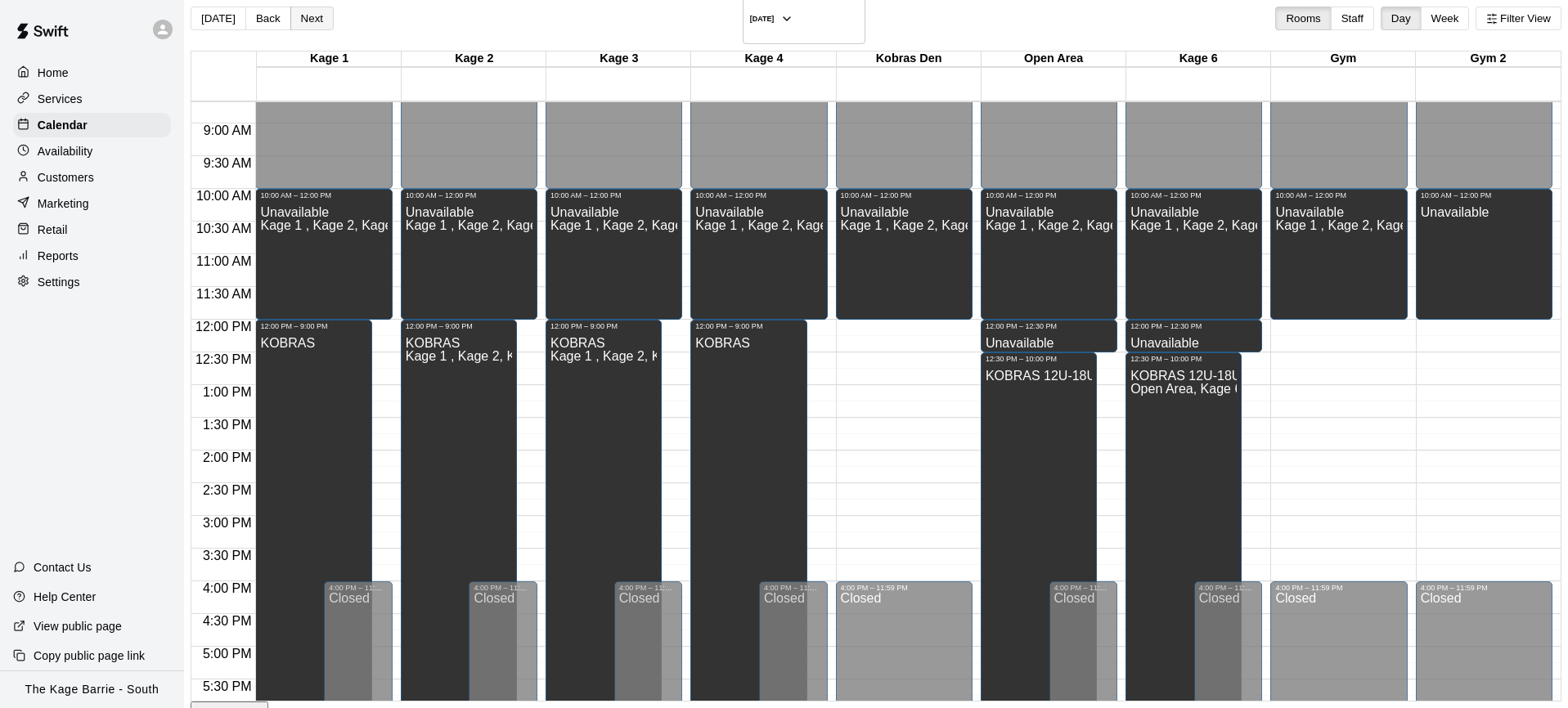
click at [326, 13] on button "Next" at bounding box center [311, 18] width 43 height 24
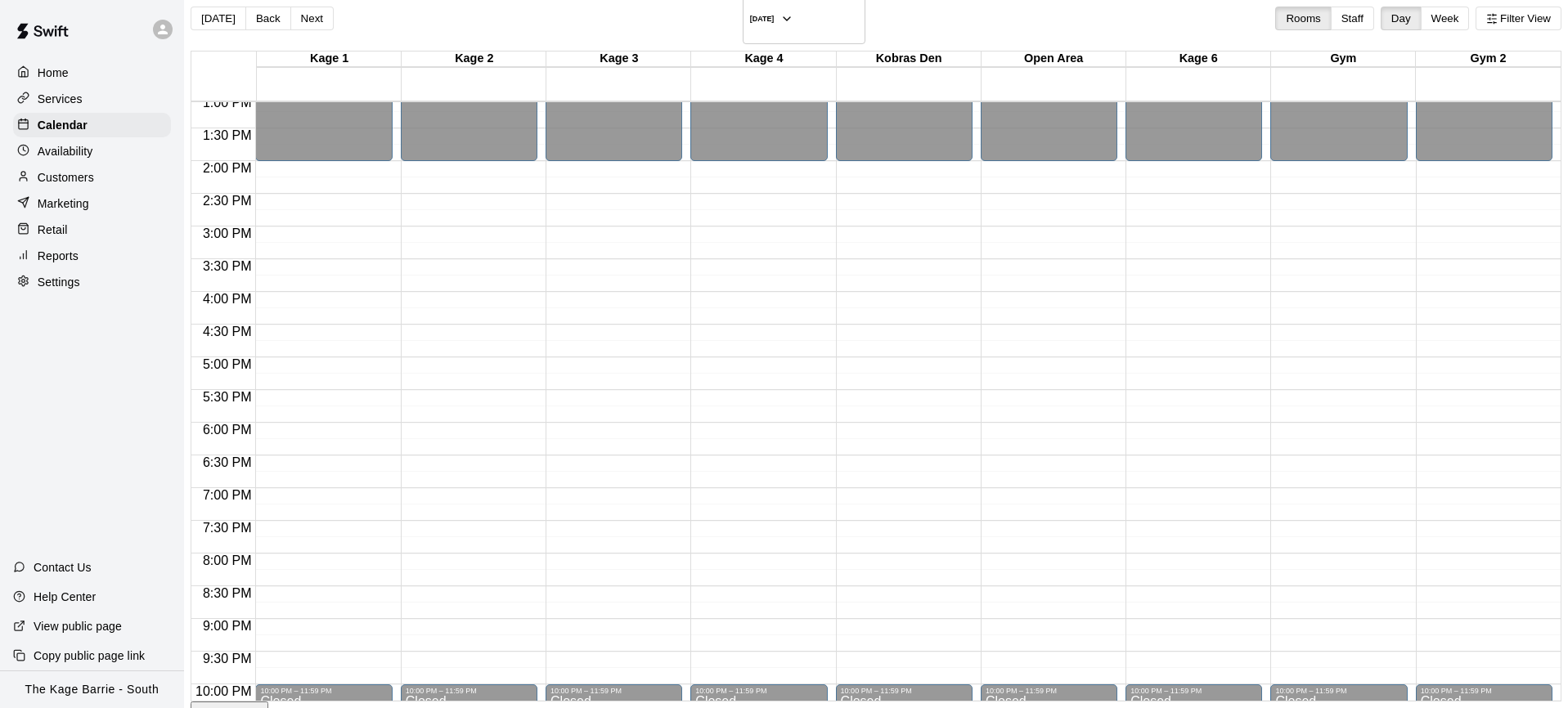
scroll to position [854, 0]
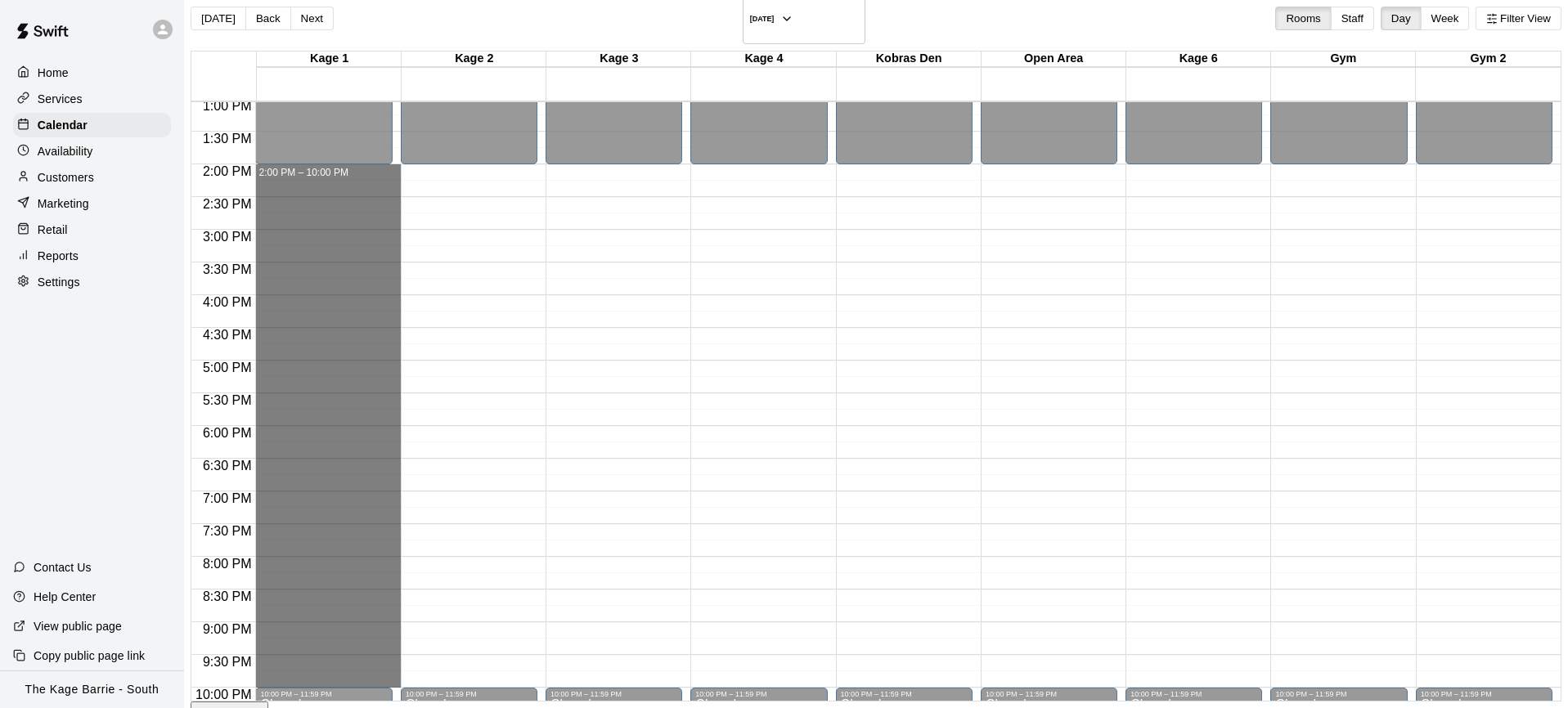
drag, startPoint x: 331, startPoint y: 152, endPoint x: 356, endPoint y: 656, distance: 504.6
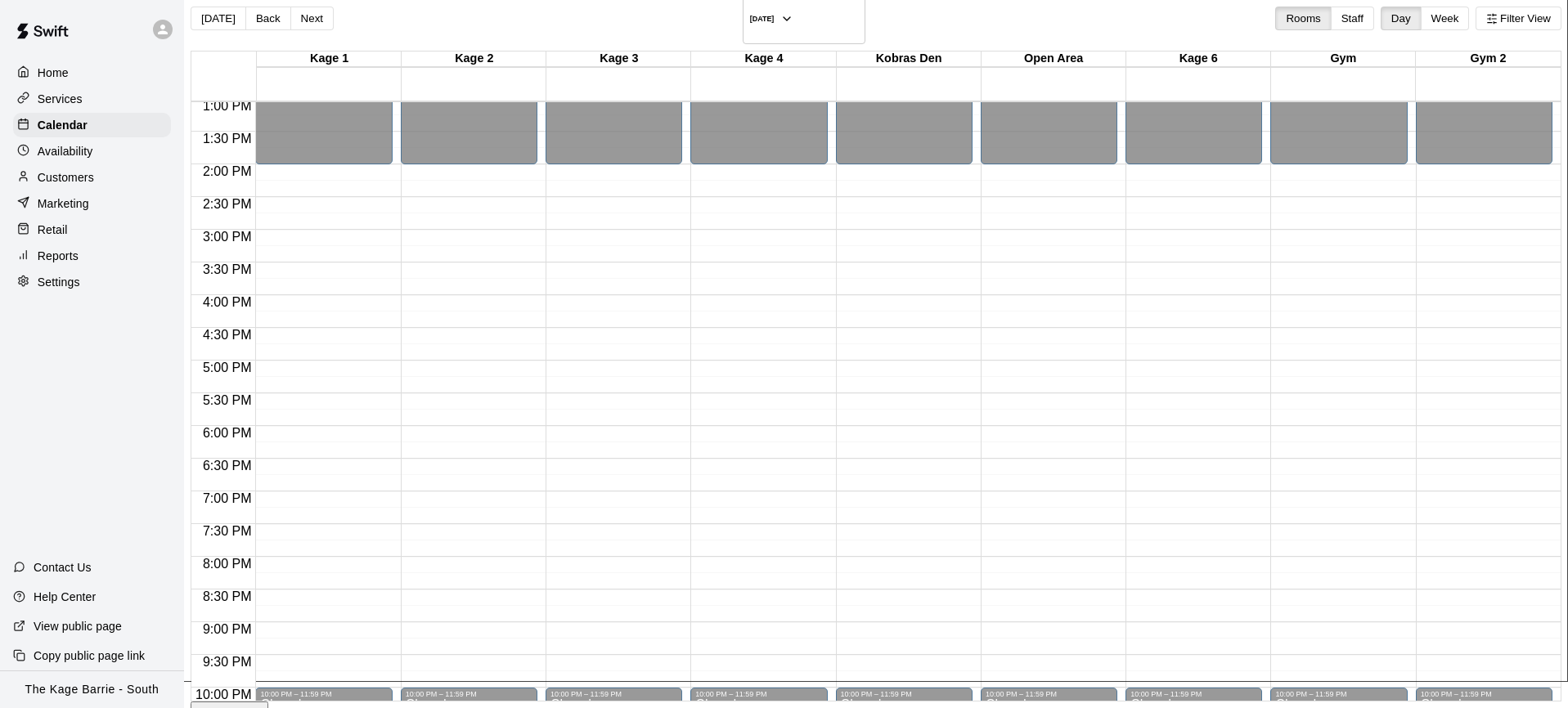
drag, startPoint x: 668, startPoint y: 320, endPoint x: 688, endPoint y: 320, distance: 20.0
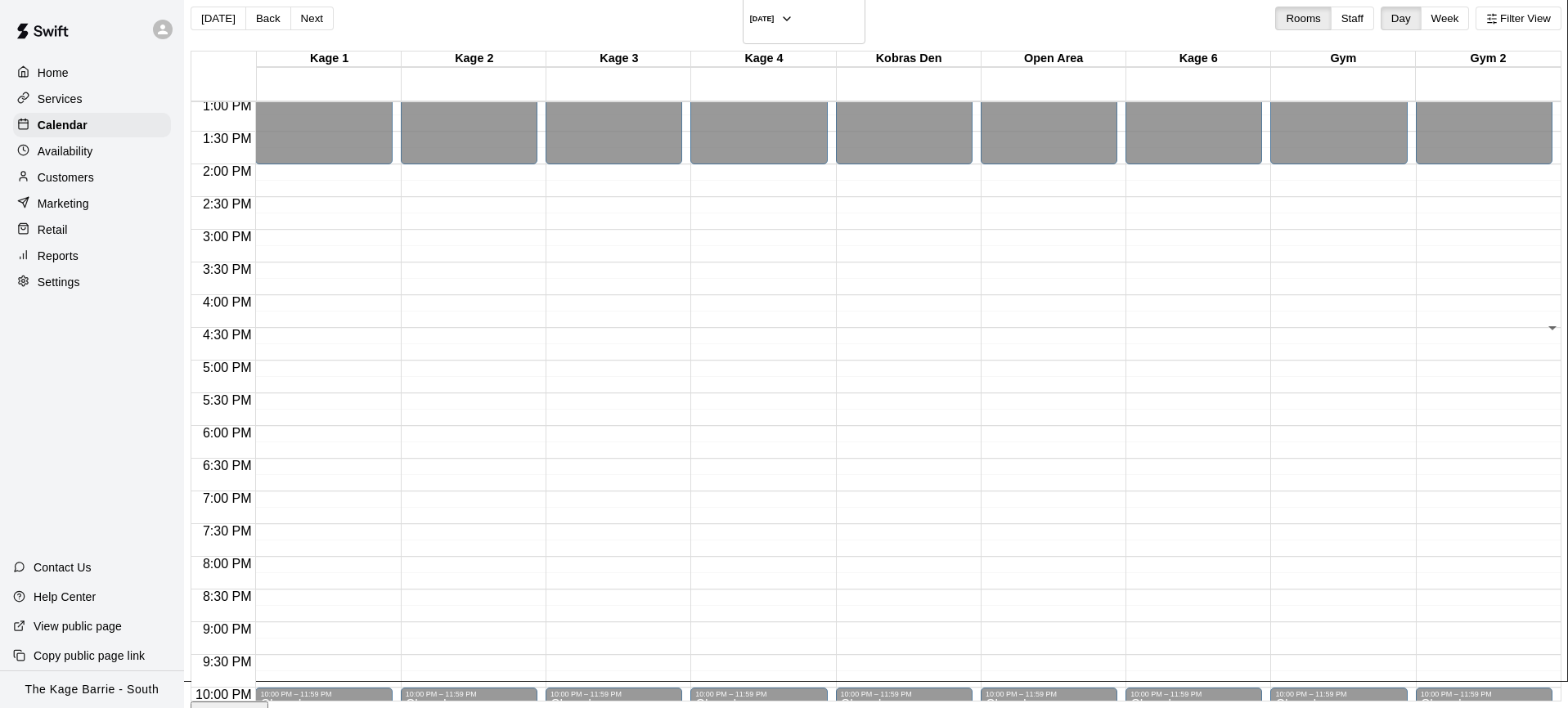
drag, startPoint x: 982, startPoint y: 381, endPoint x: 855, endPoint y: 380, distance: 127.0
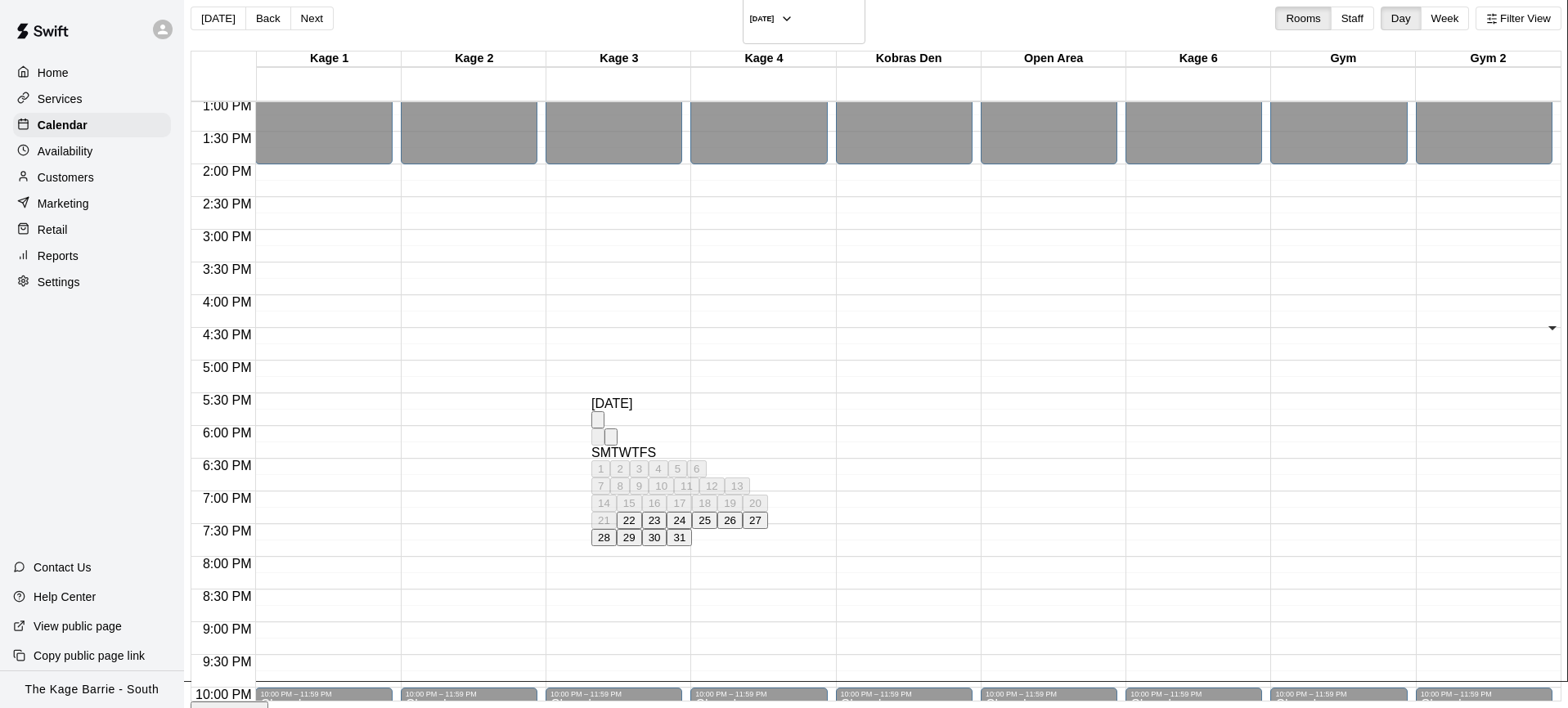
click at [668, 529] on button "23" at bounding box center [655, 521] width 26 height 18
type input "**********"
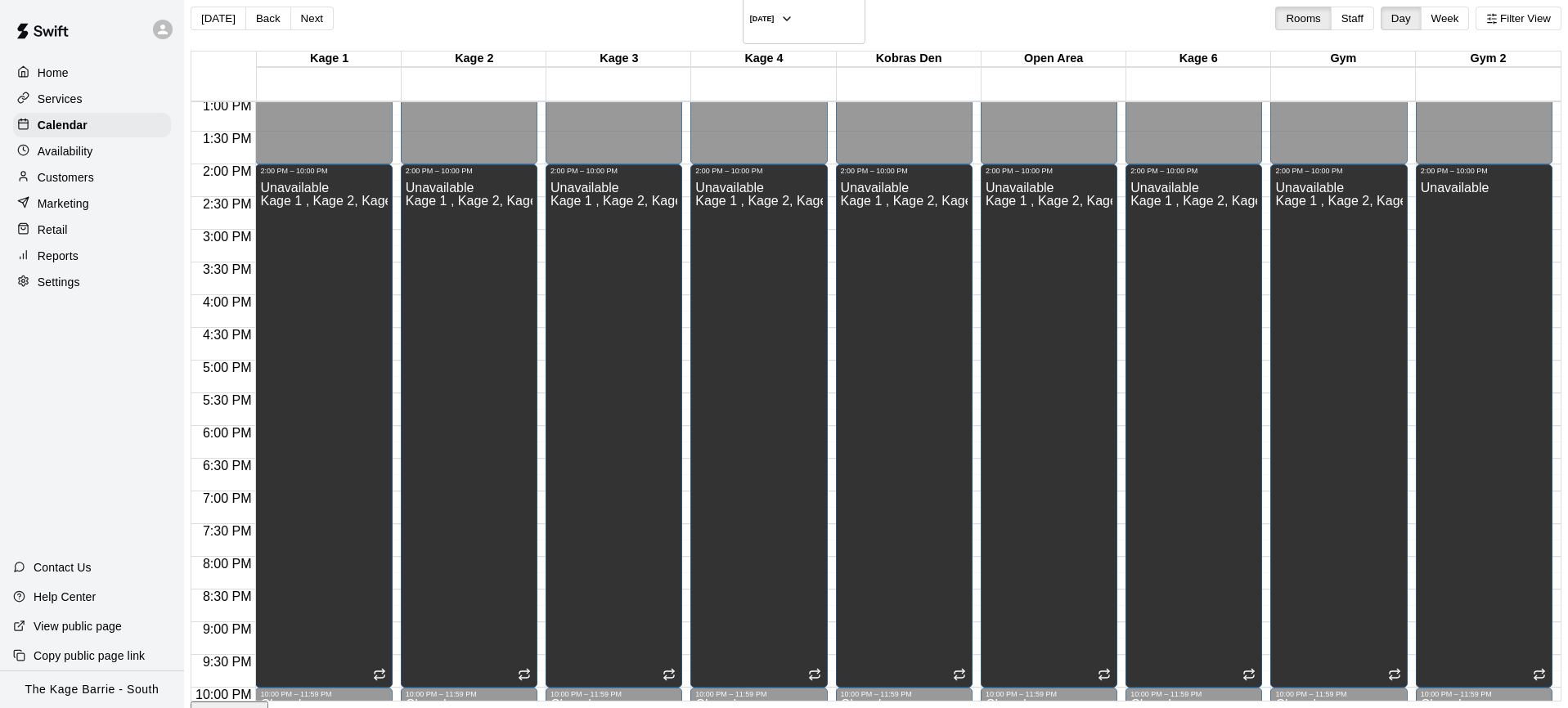
click at [333, 10] on button "Next" at bounding box center [311, 18] width 43 height 24
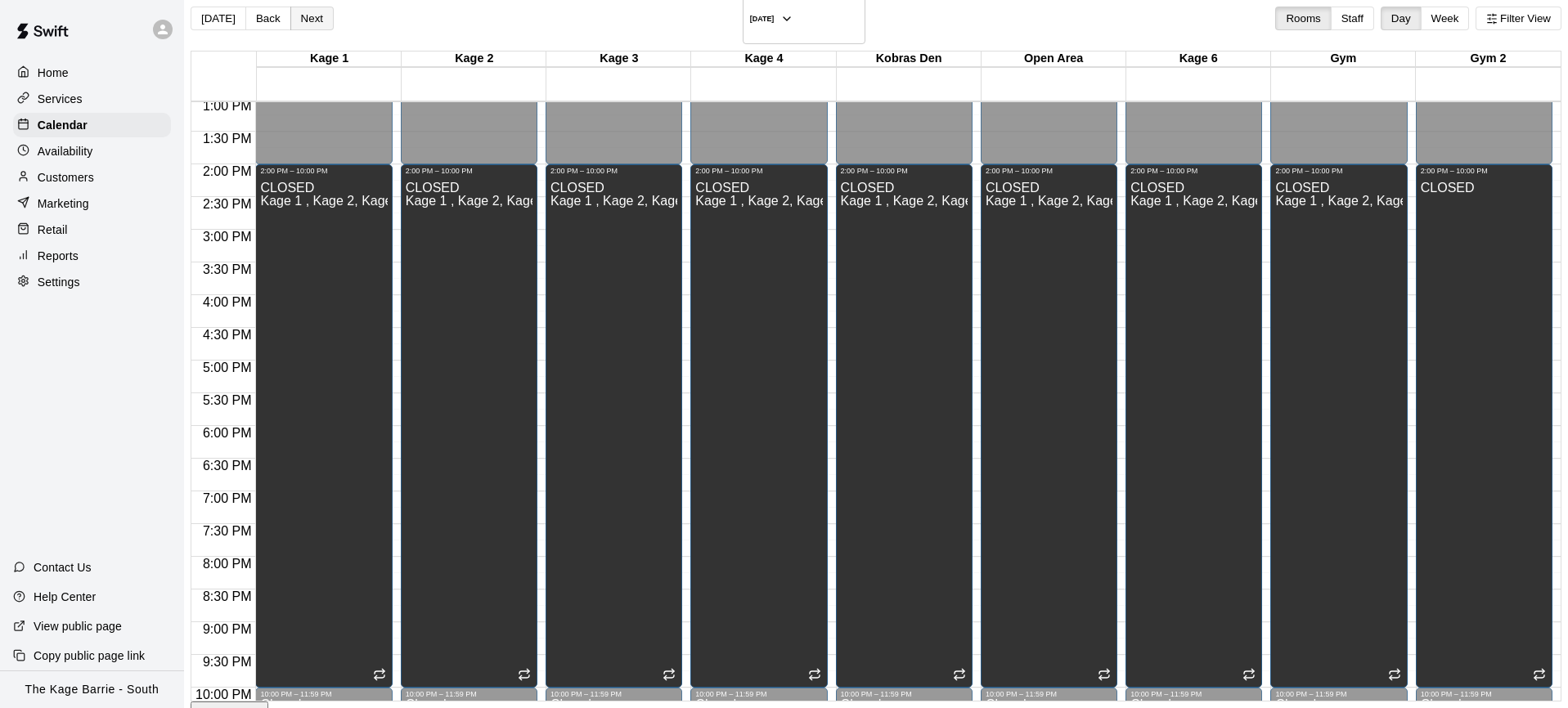
click at [333, 10] on button "Next" at bounding box center [311, 18] width 43 height 24
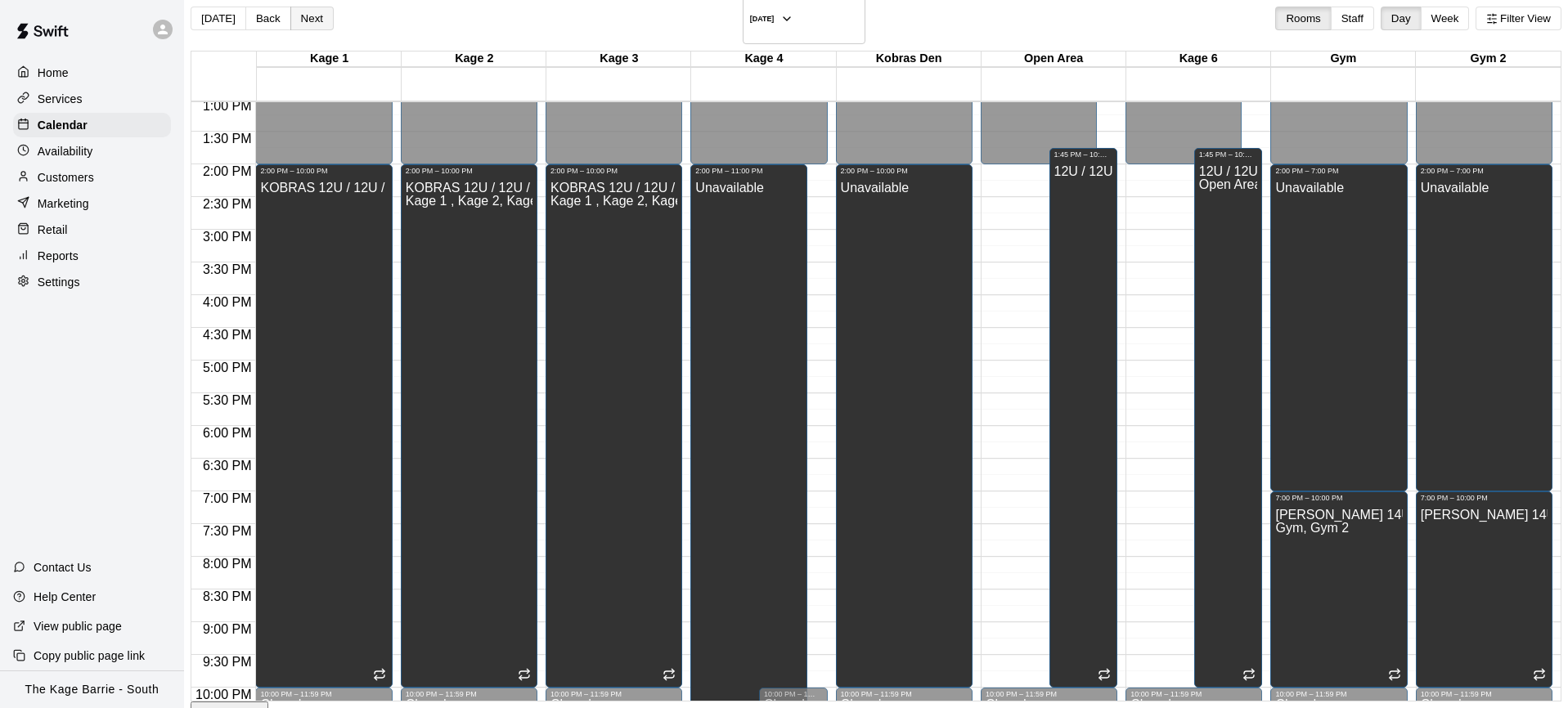
click at [333, 10] on button "Next" at bounding box center [311, 18] width 43 height 24
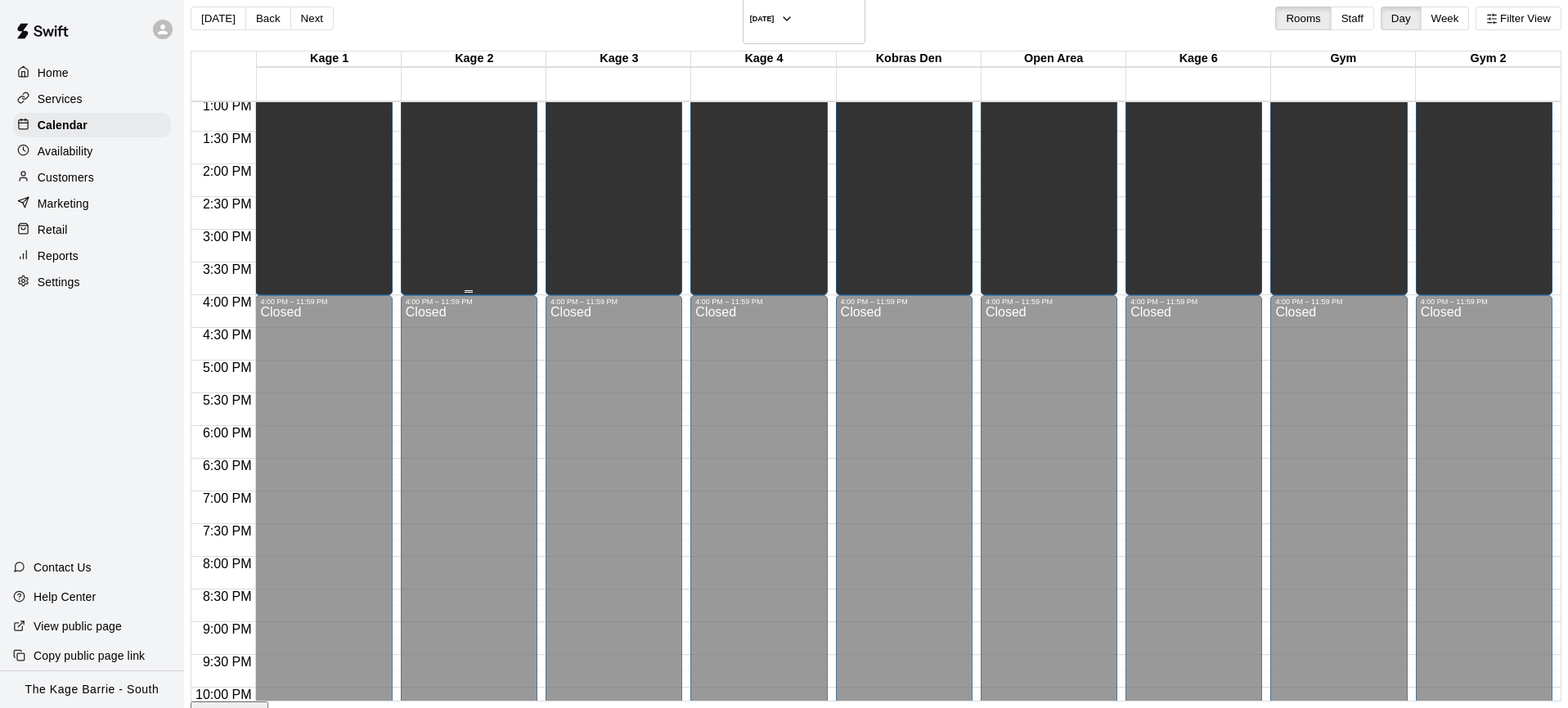
scroll to position [439, 0]
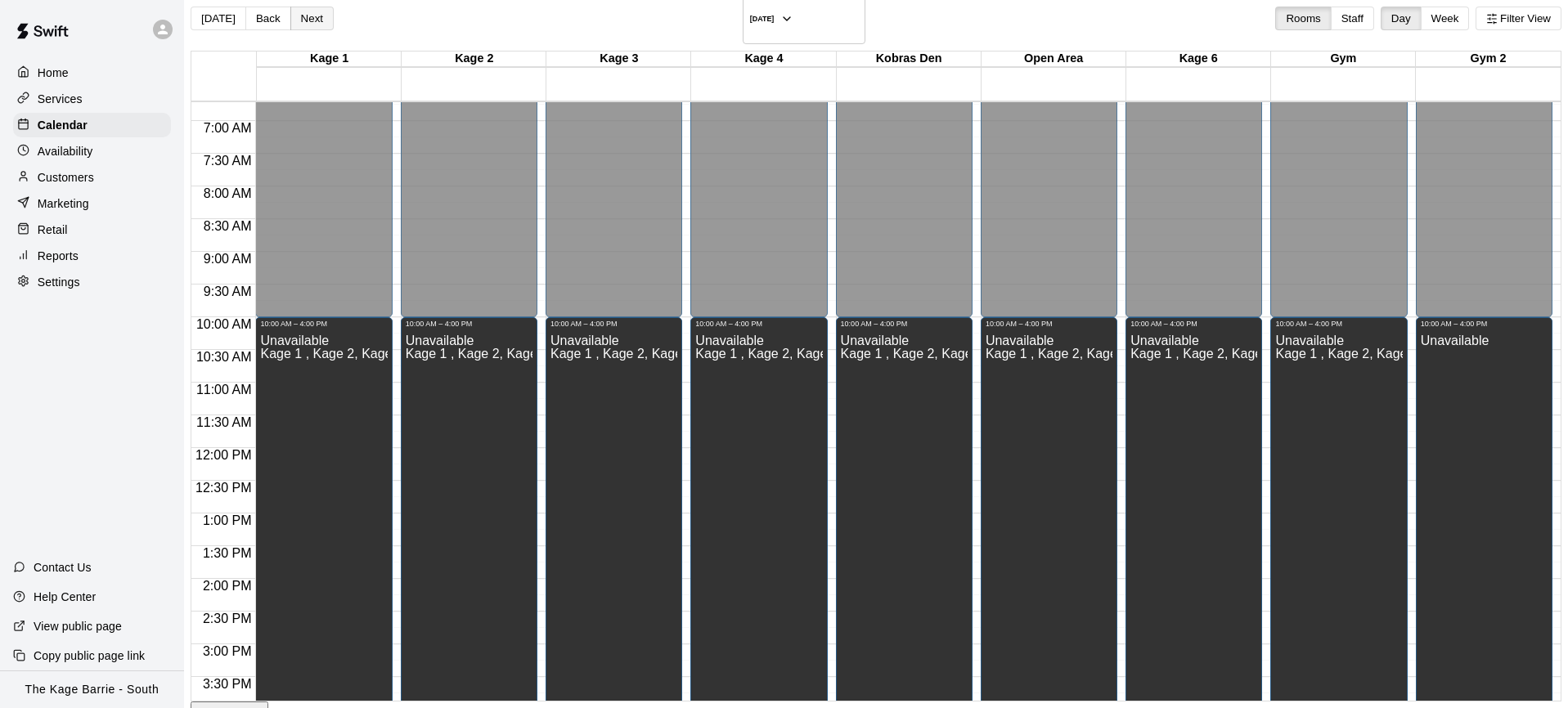
click at [332, 14] on button "Next" at bounding box center [311, 18] width 43 height 24
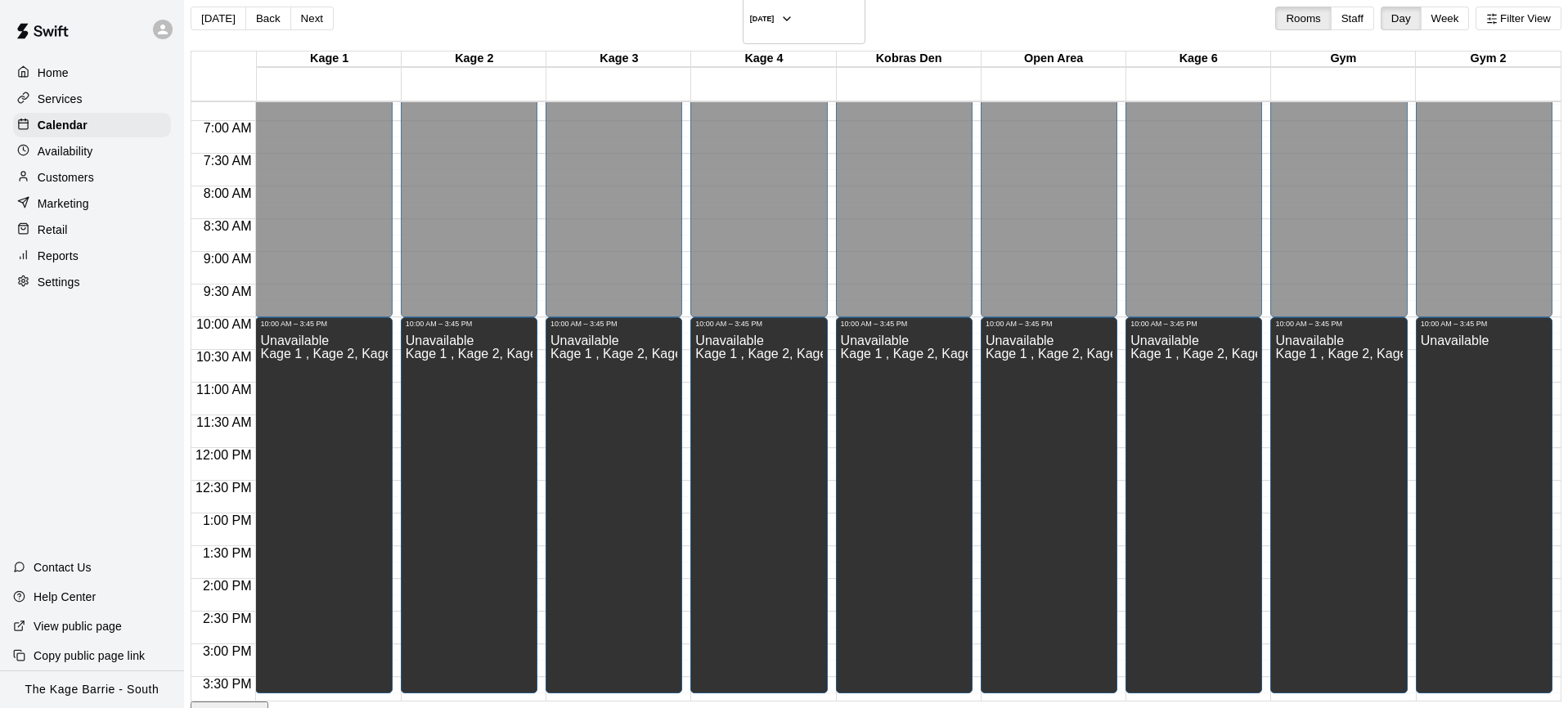
click at [333, 14] on button "Next" at bounding box center [311, 18] width 43 height 24
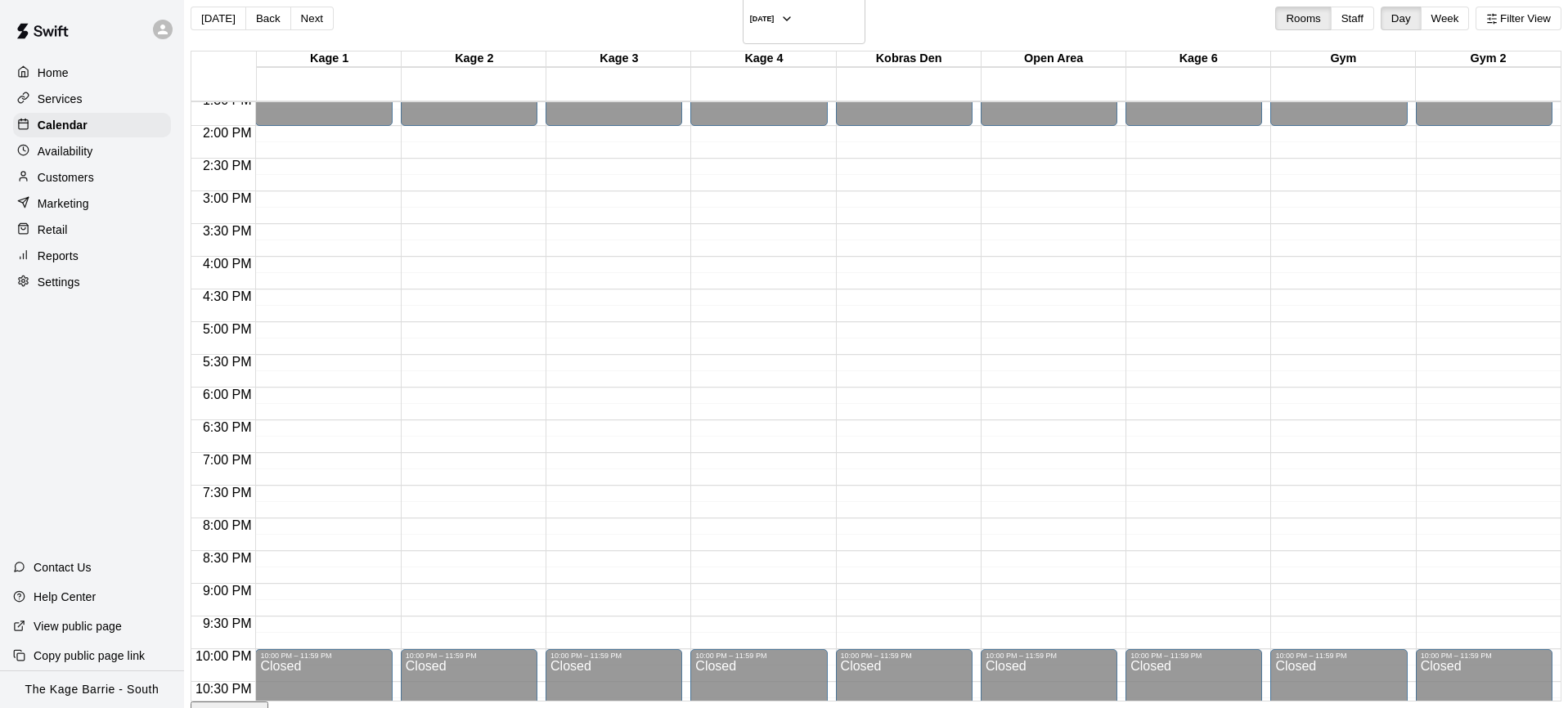
scroll to position [871, 0]
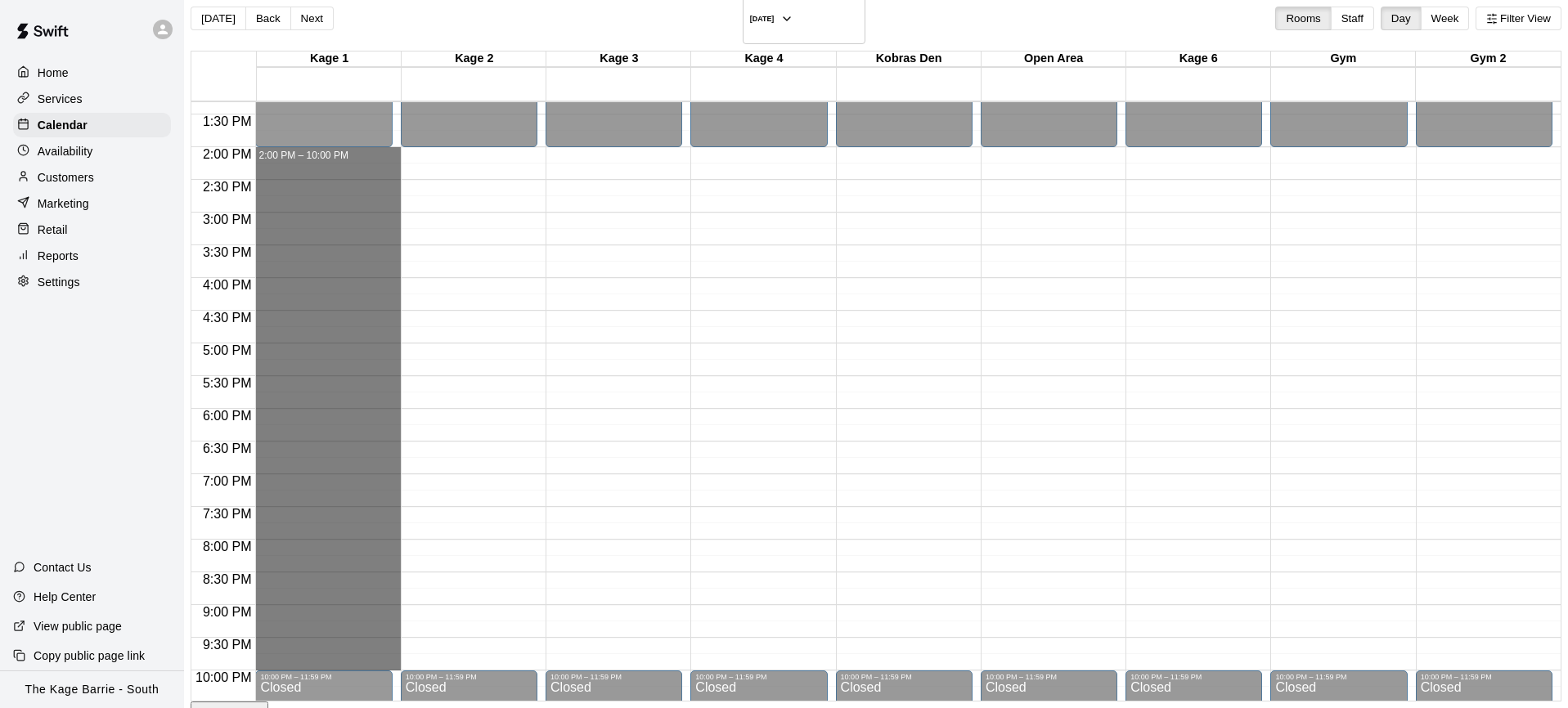
drag, startPoint x: 355, startPoint y: 179, endPoint x: 355, endPoint y: 635, distance: 456.0
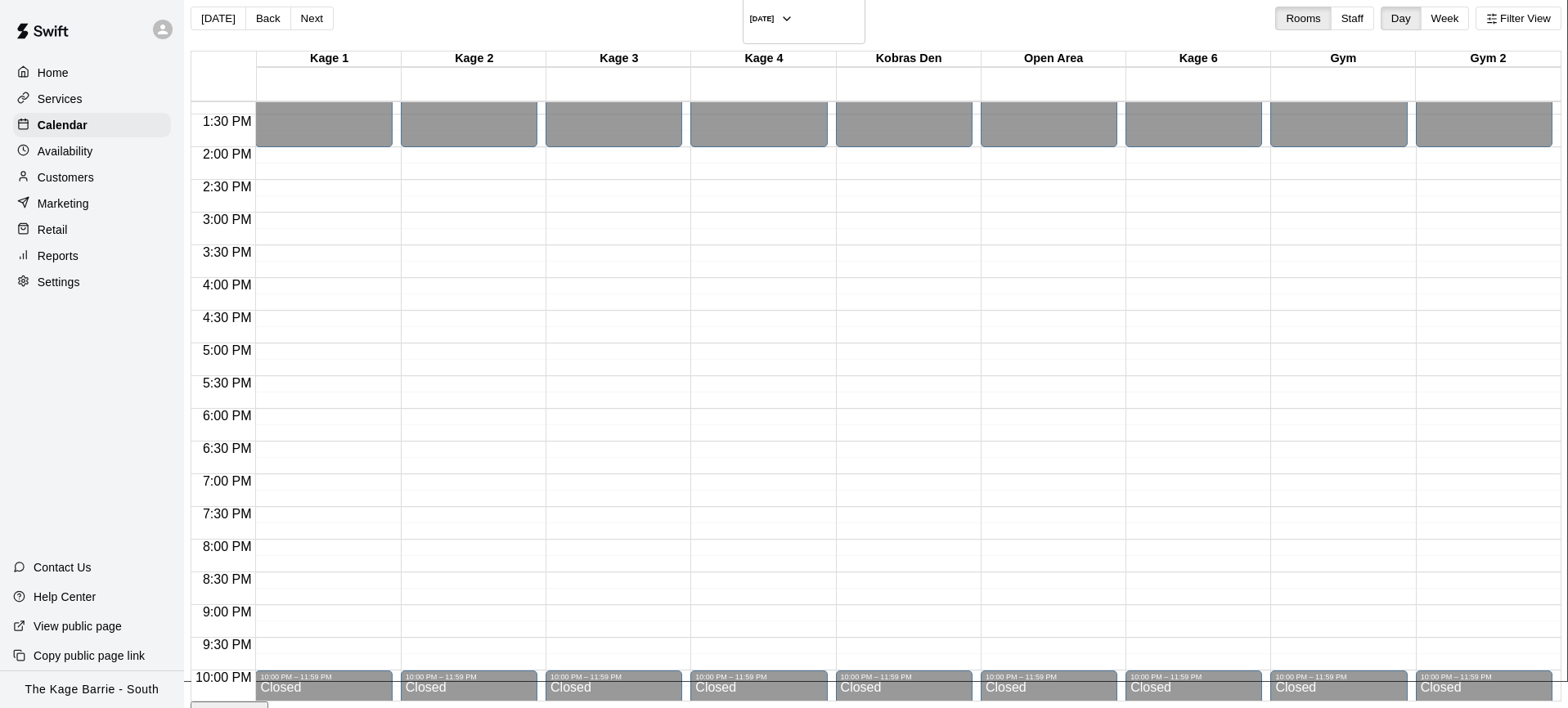
drag, startPoint x: 923, startPoint y: 419, endPoint x: 934, endPoint y: 427, distance: 13.6
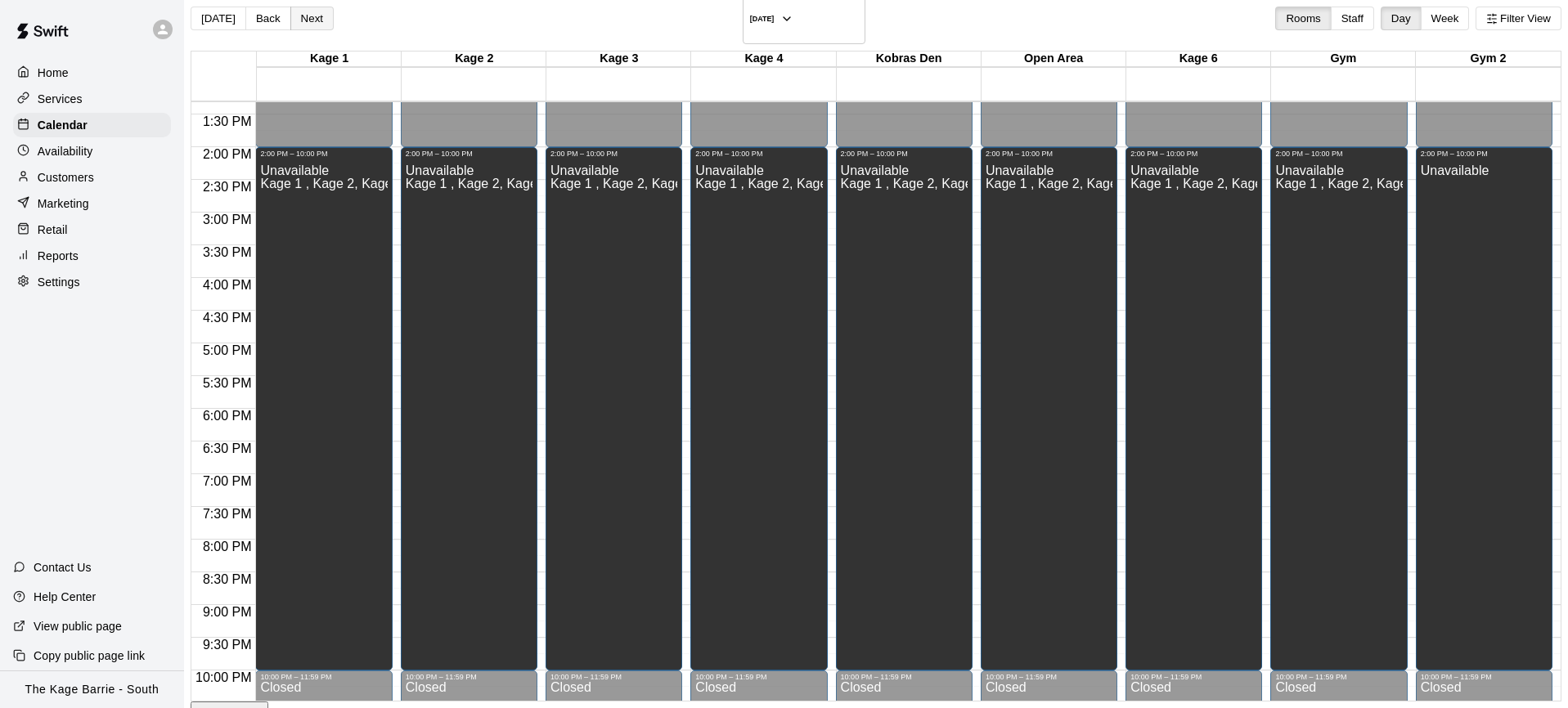
click at [328, 14] on button "Next" at bounding box center [311, 18] width 43 height 24
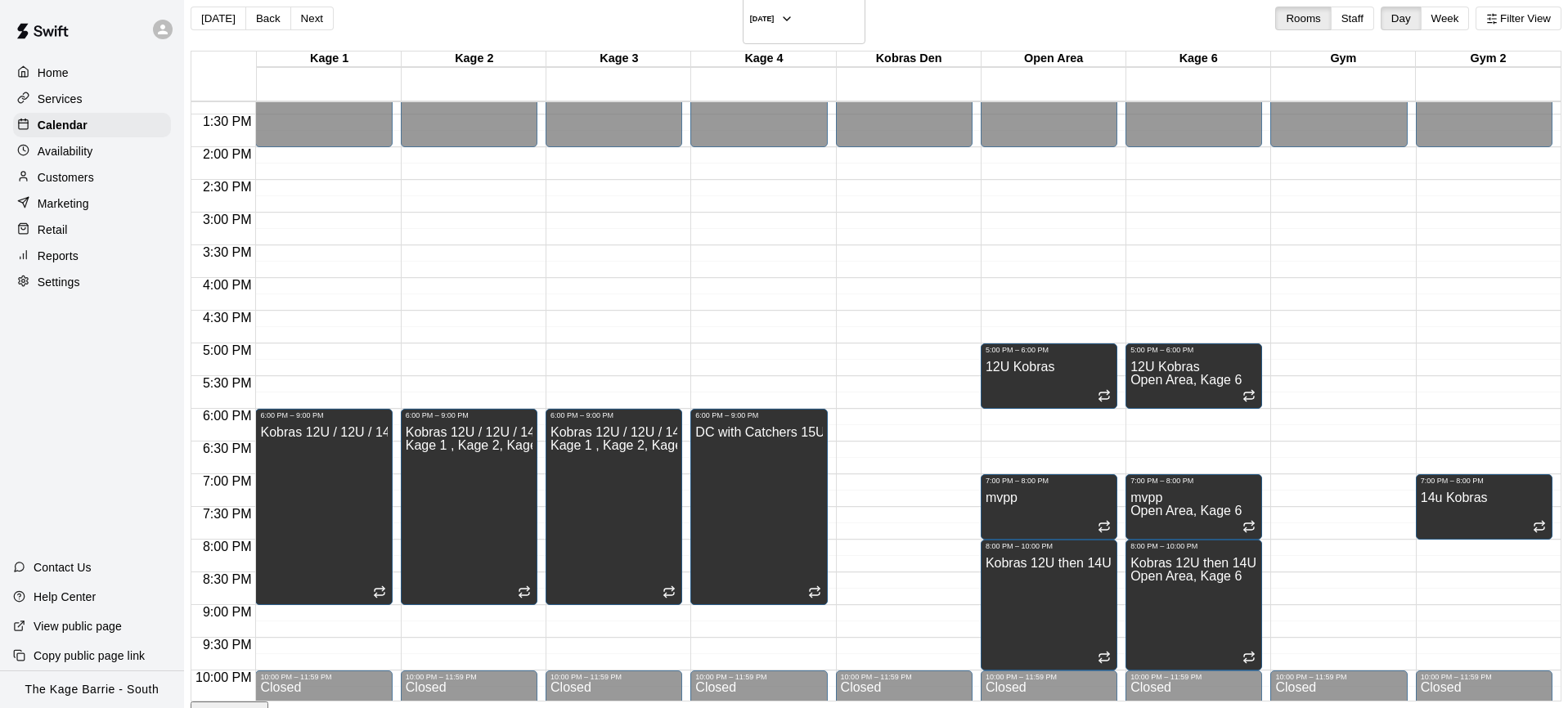
click at [91, 282] on div "Settings" at bounding box center [92, 282] width 158 height 25
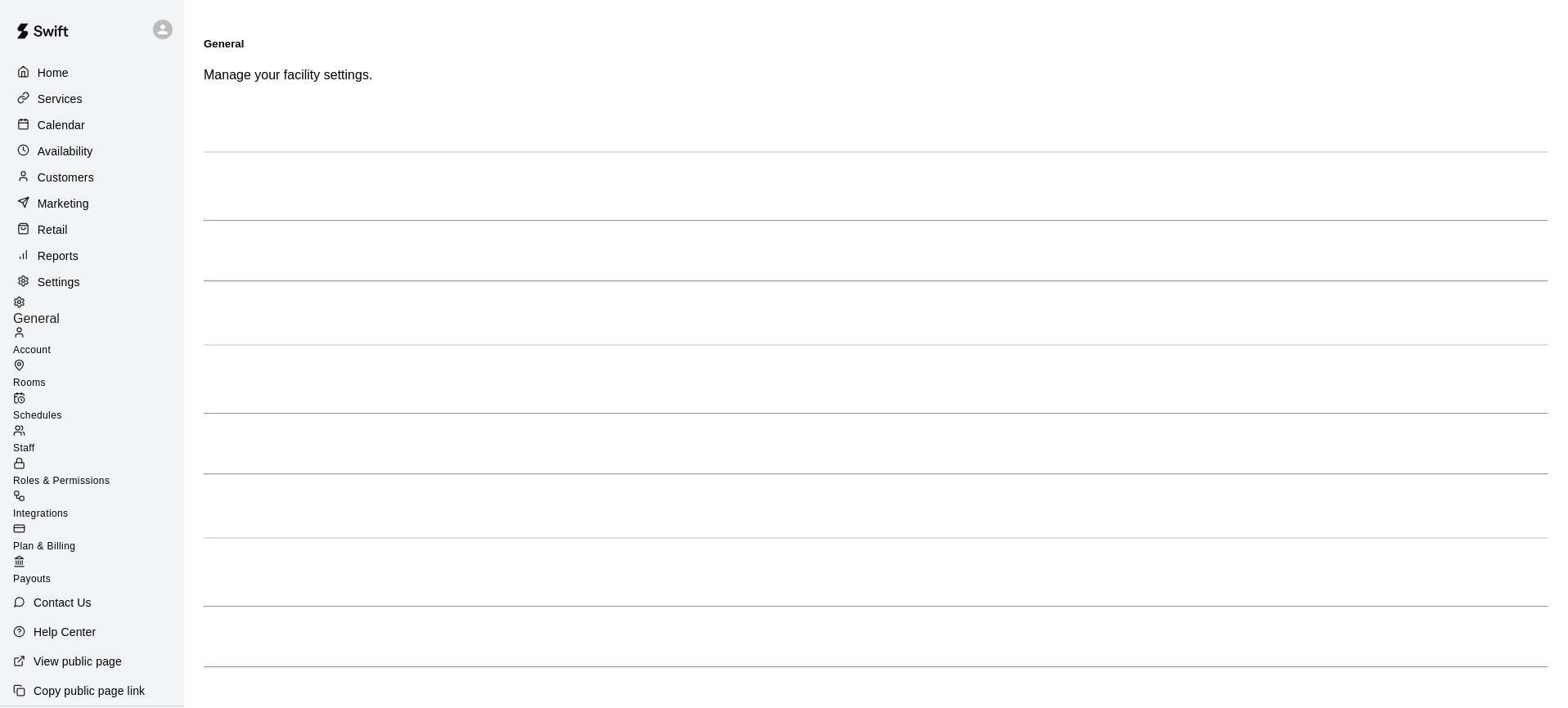
select select "**"
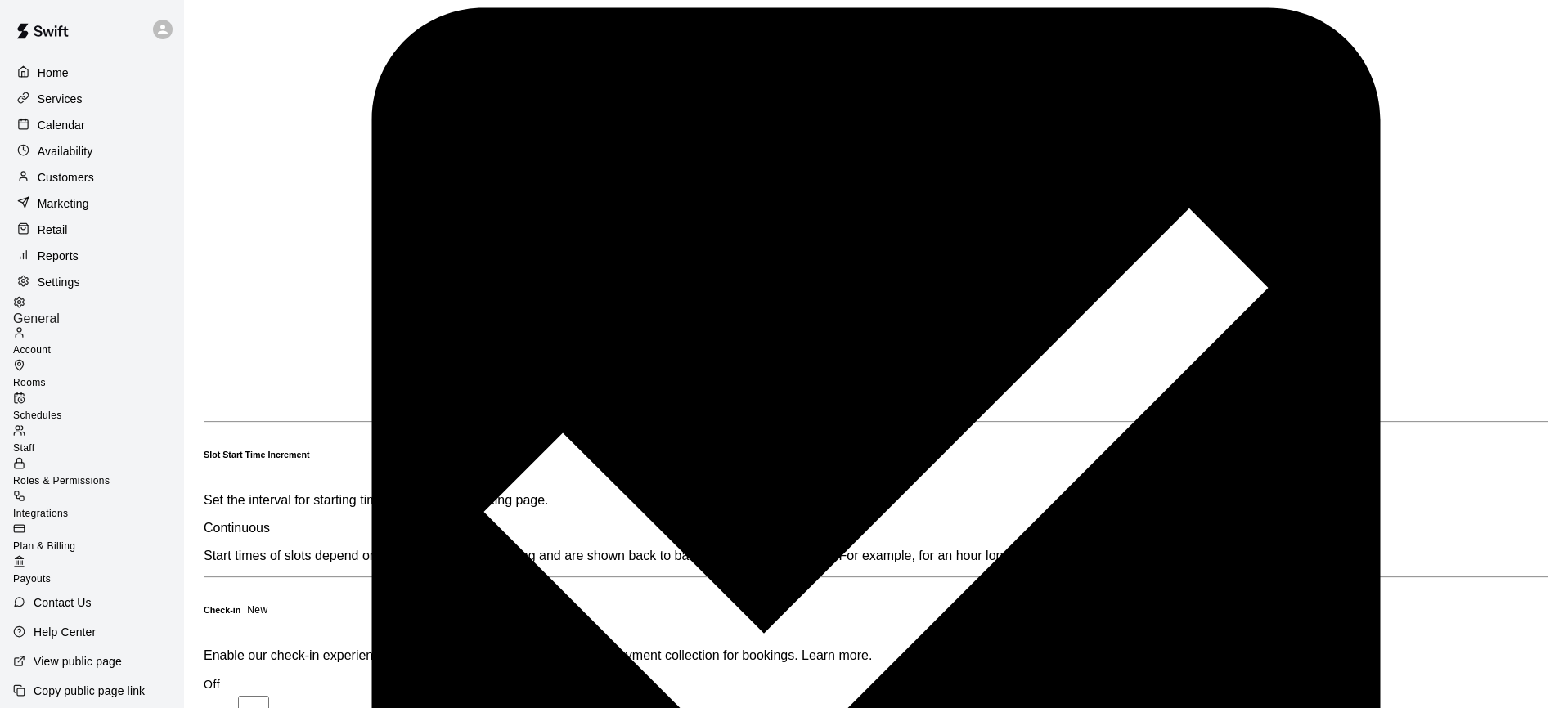
scroll to position [3235, 0]
click at [62, 410] on span "Schedules" at bounding box center [38, 415] width 49 height 11
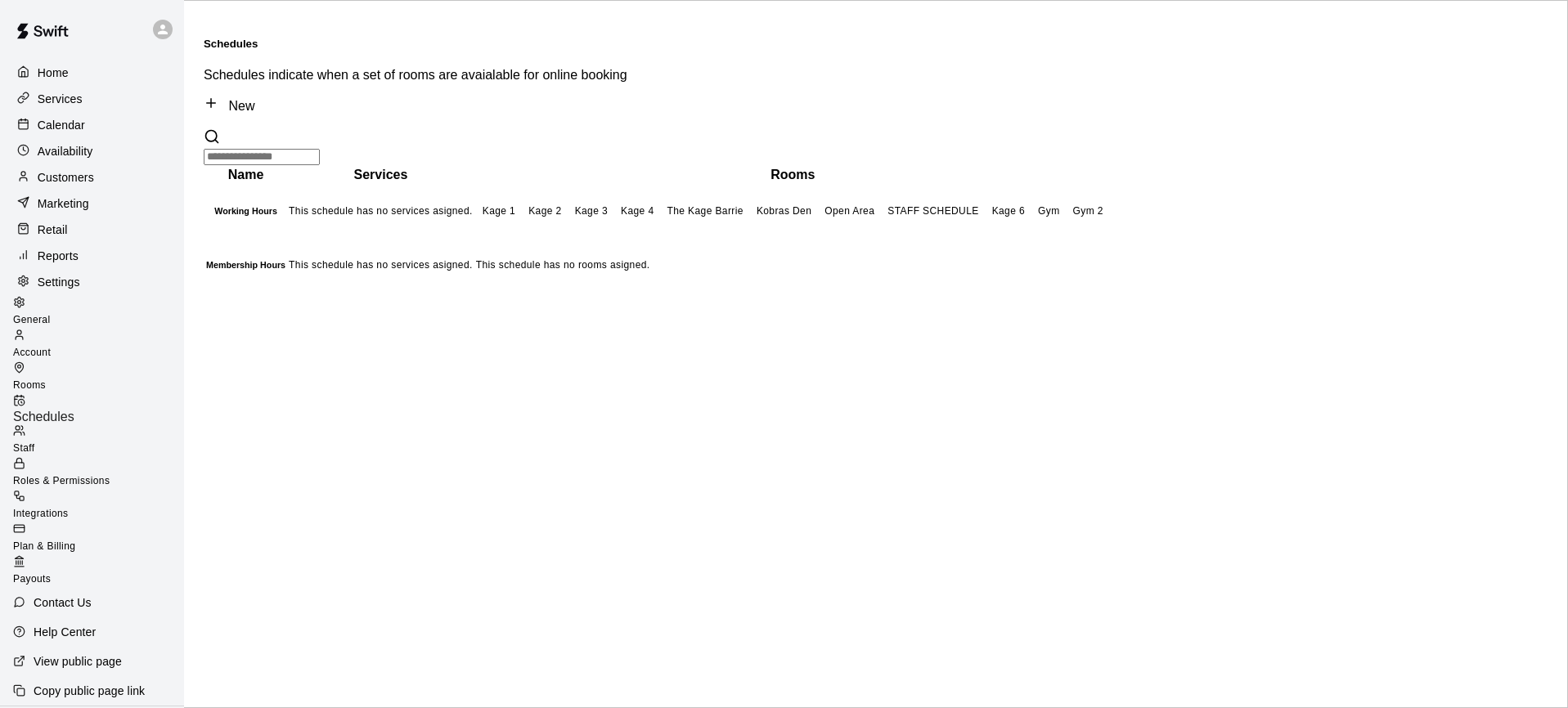
click at [1111, 194] on td "Kage 1 Kage 2 Kage 3 Kage 4 The Kage Barrie Kobras Den Open Area STAFF SCHEDULE…" at bounding box center [793, 211] width 635 height 53
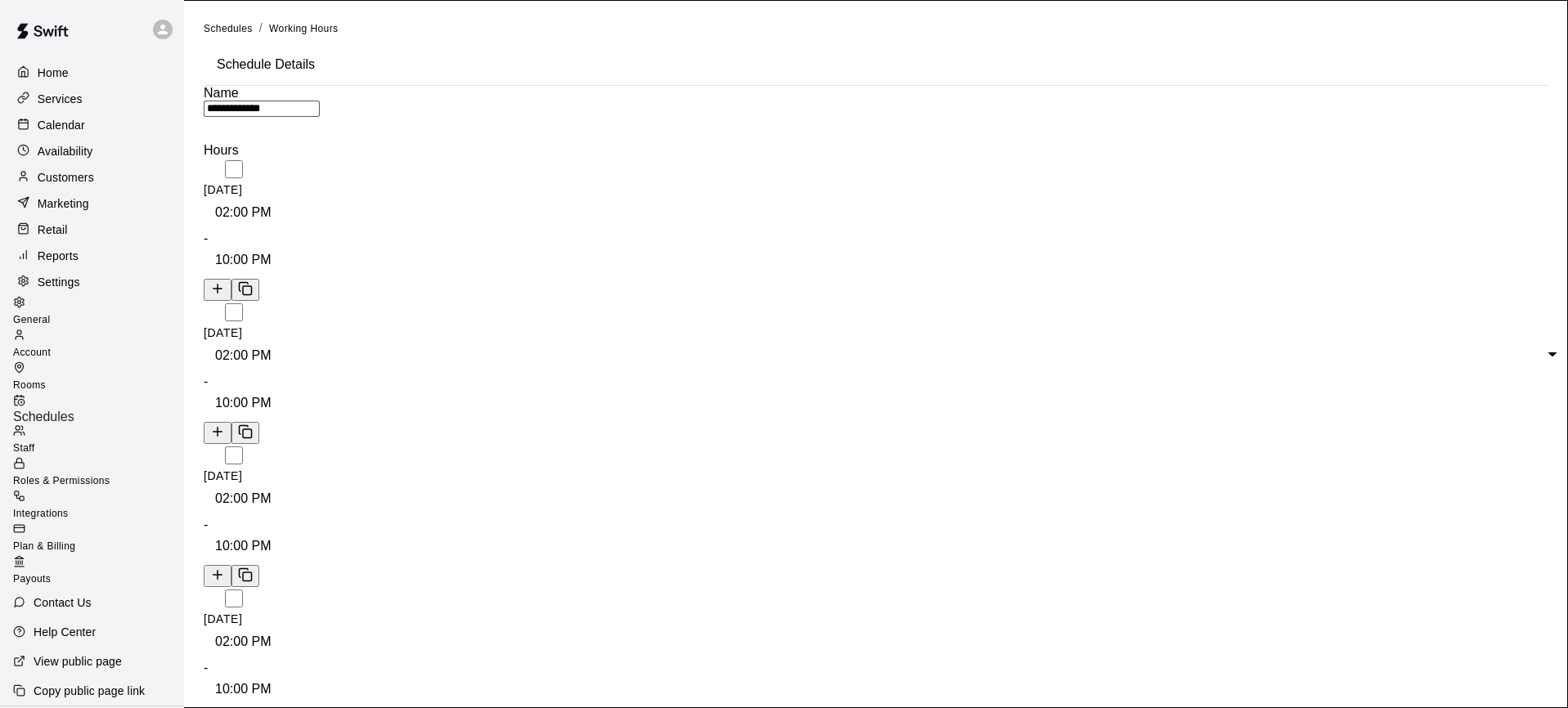
drag, startPoint x: 1095, startPoint y: 532, endPoint x: 1087, endPoint y: 531, distance: 8.1
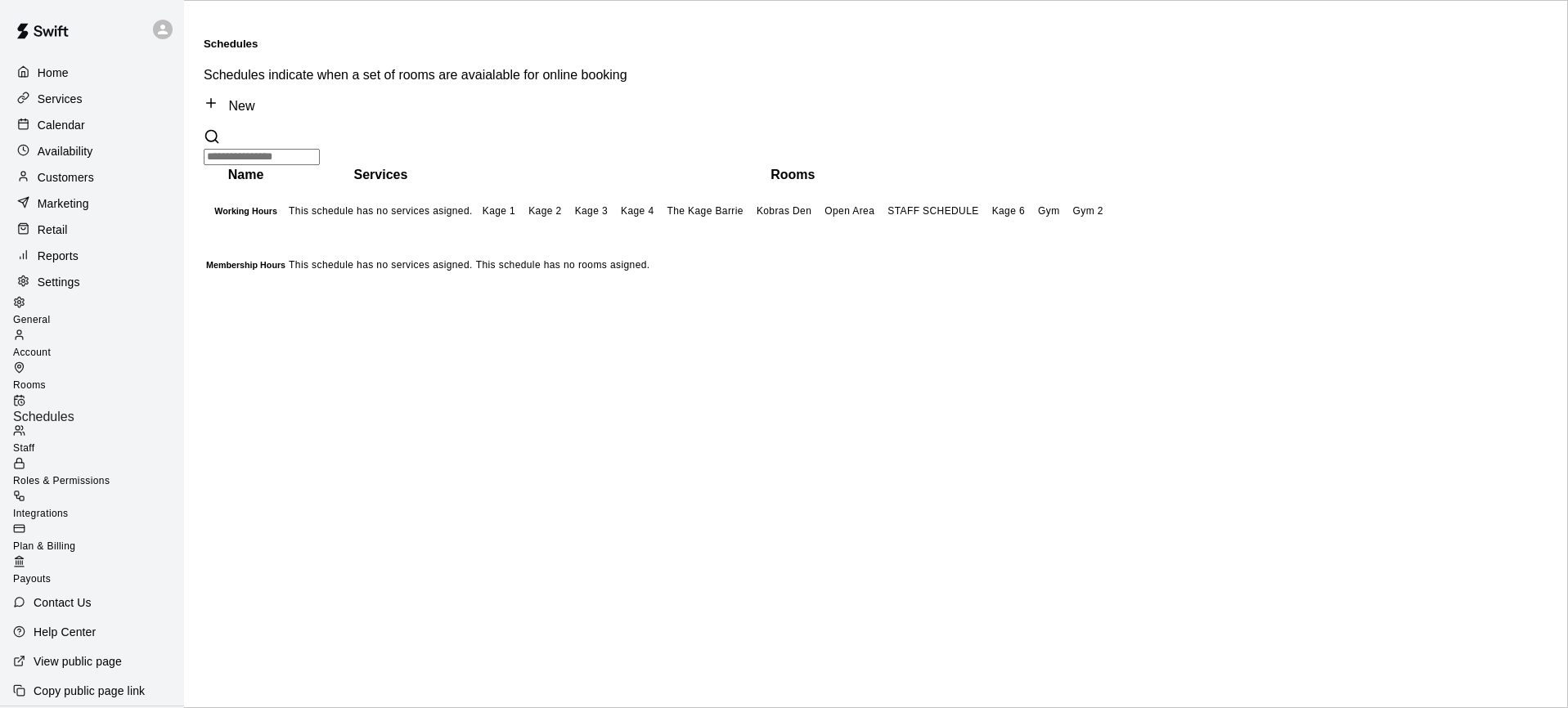
click at [92, 116] on div "Calendar" at bounding box center [92, 125] width 158 height 25
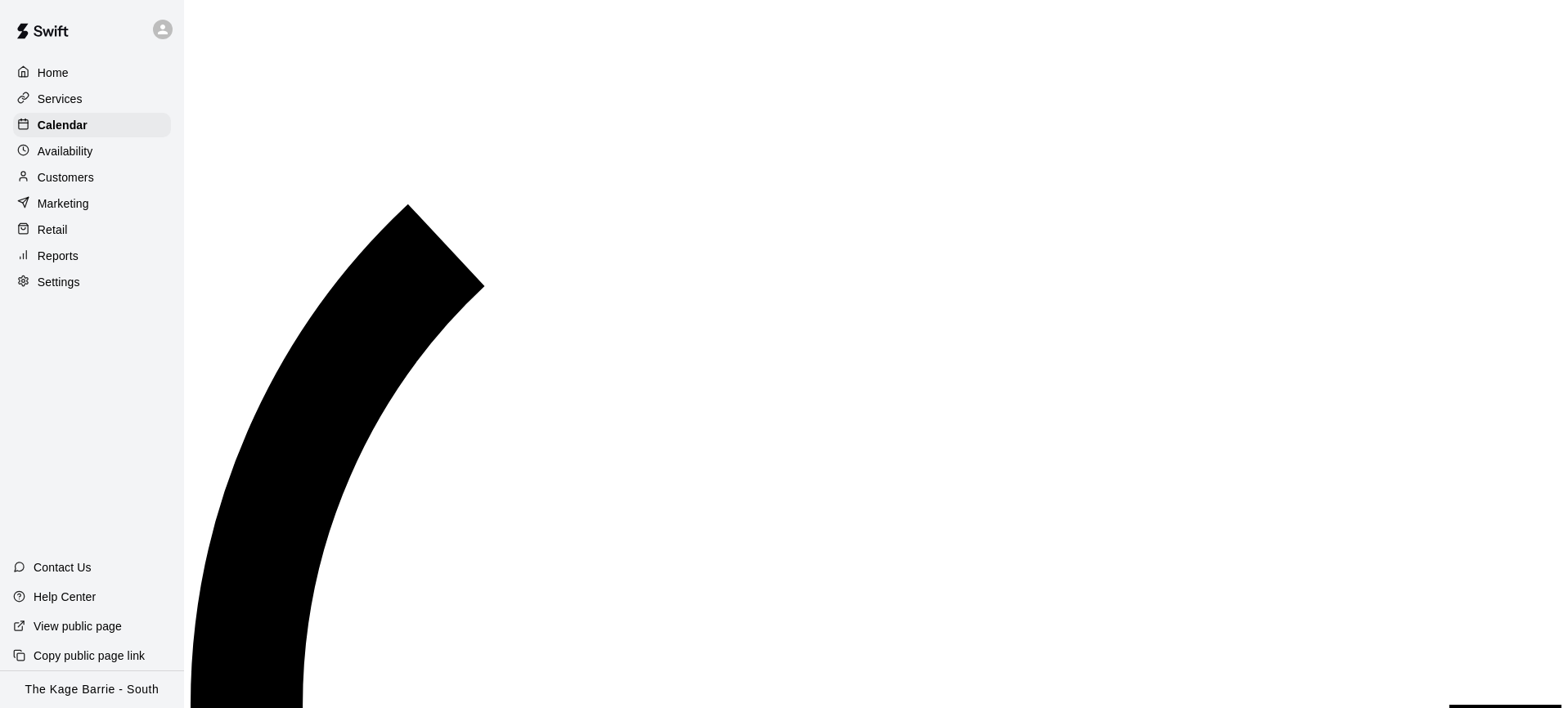
scroll to position [902, 0]
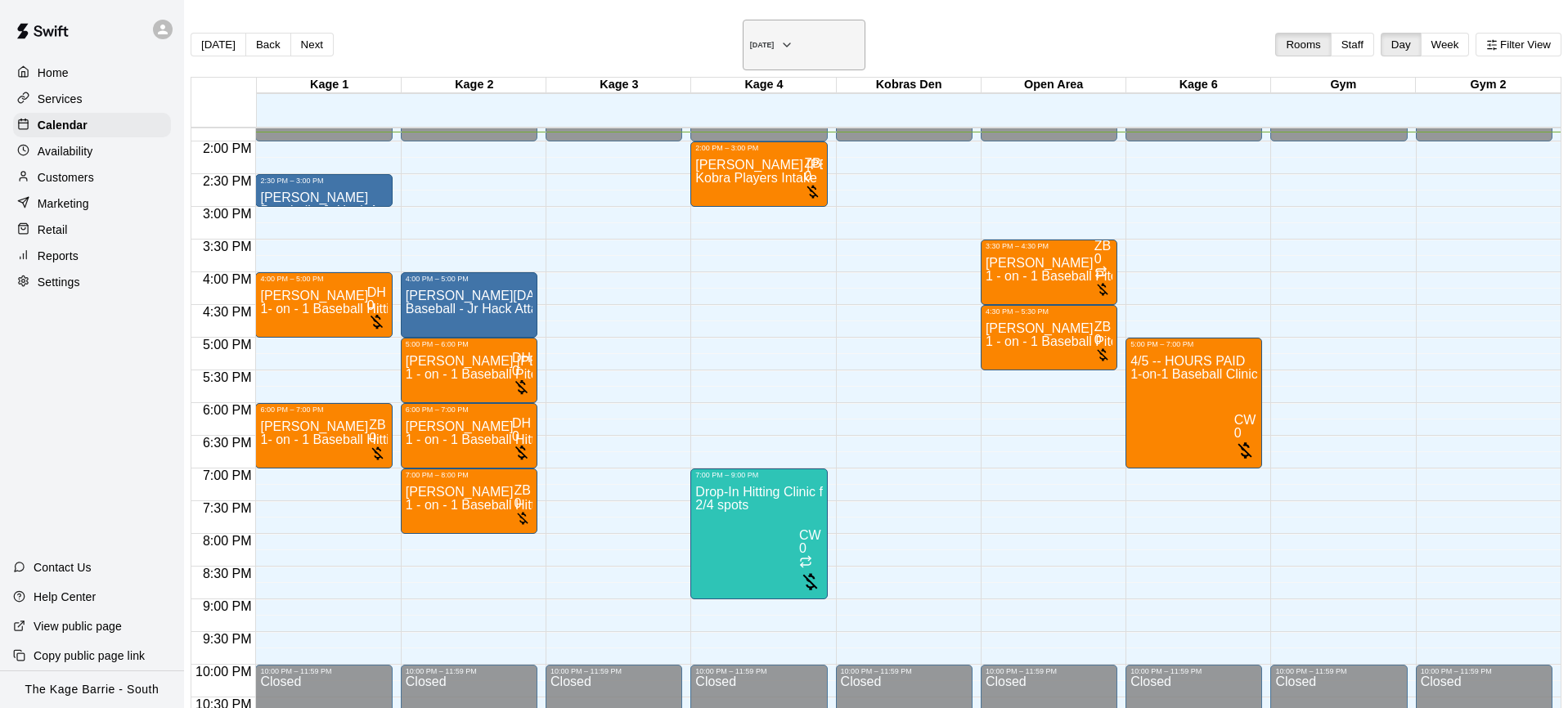
click at [794, 38] on icon "button" at bounding box center [787, 45] width 13 height 19
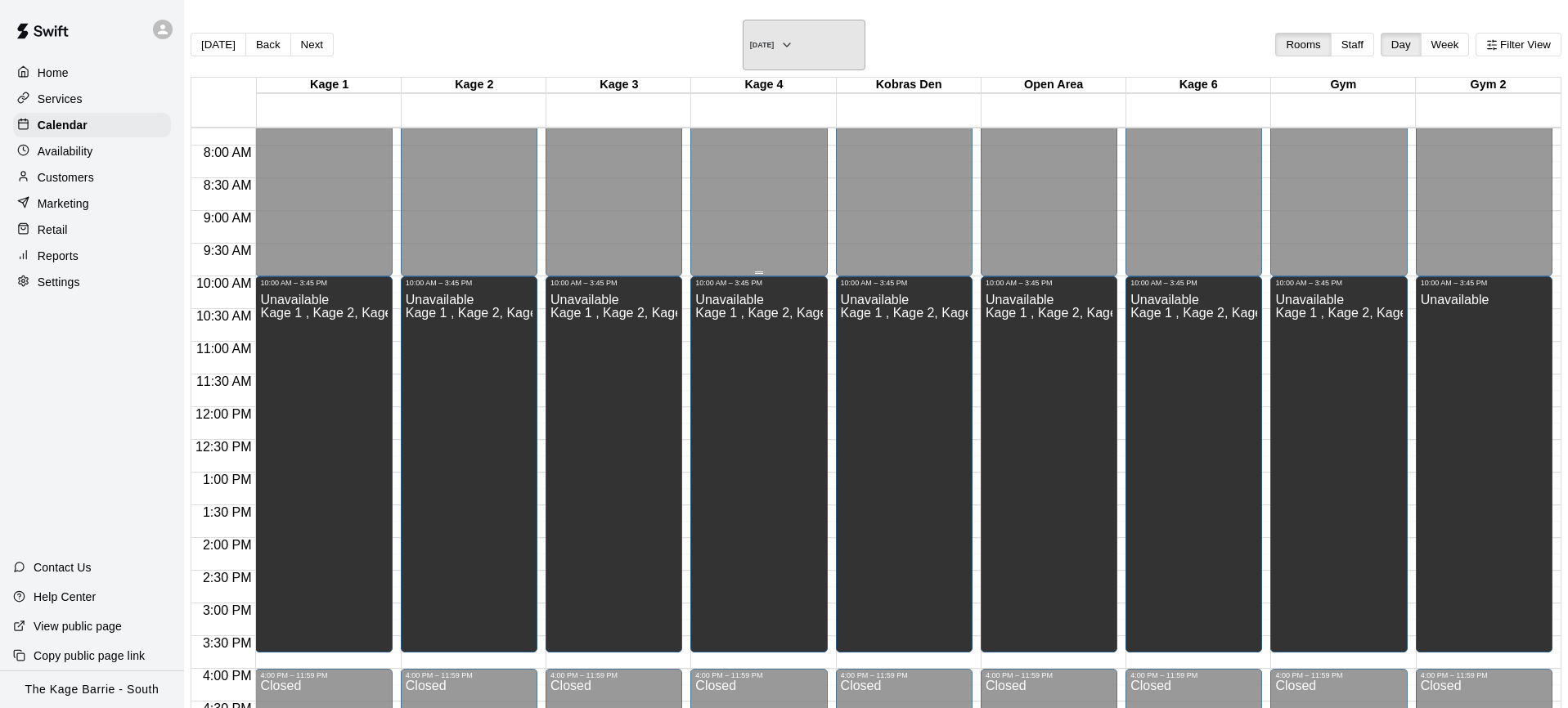
scroll to position [503, 0]
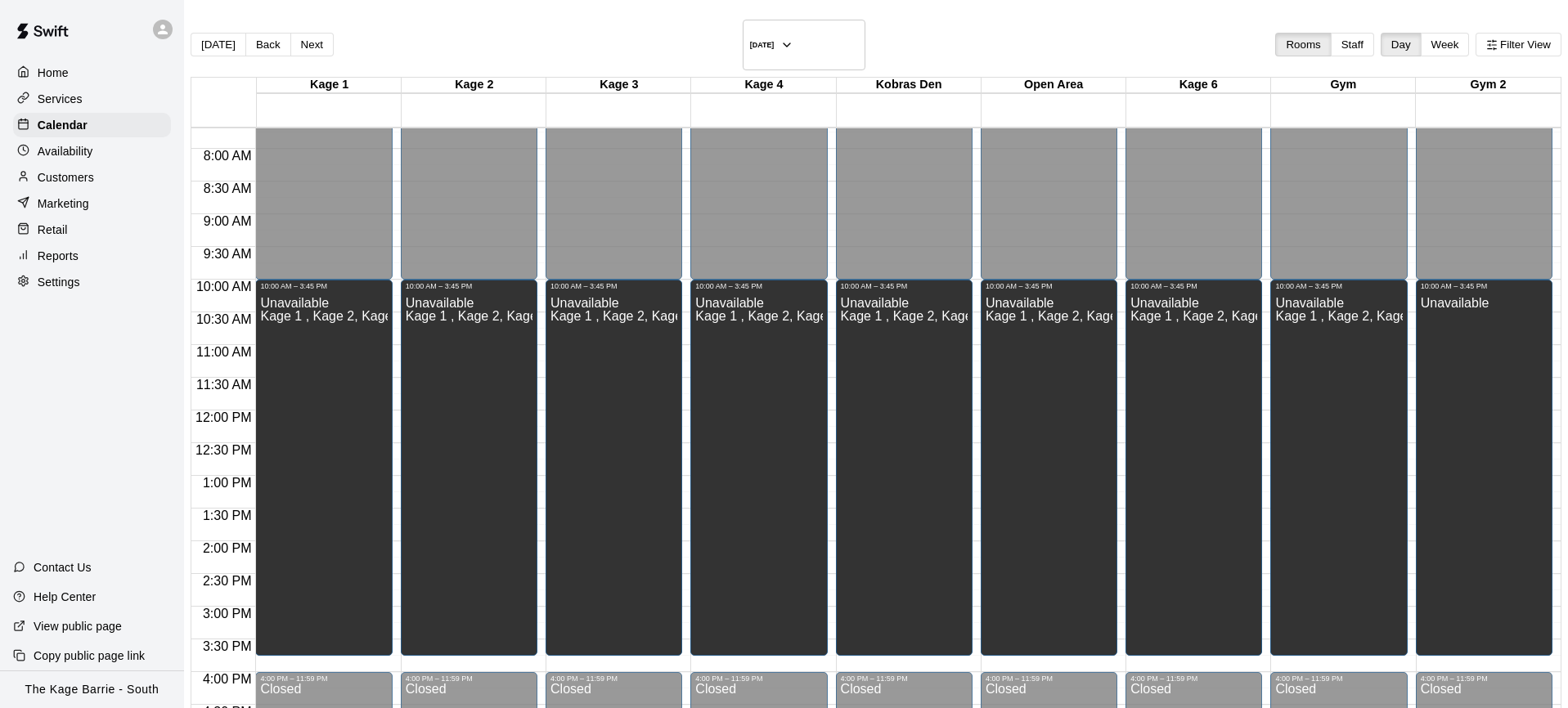
click at [291, 40] on button "Back" at bounding box center [268, 44] width 46 height 24
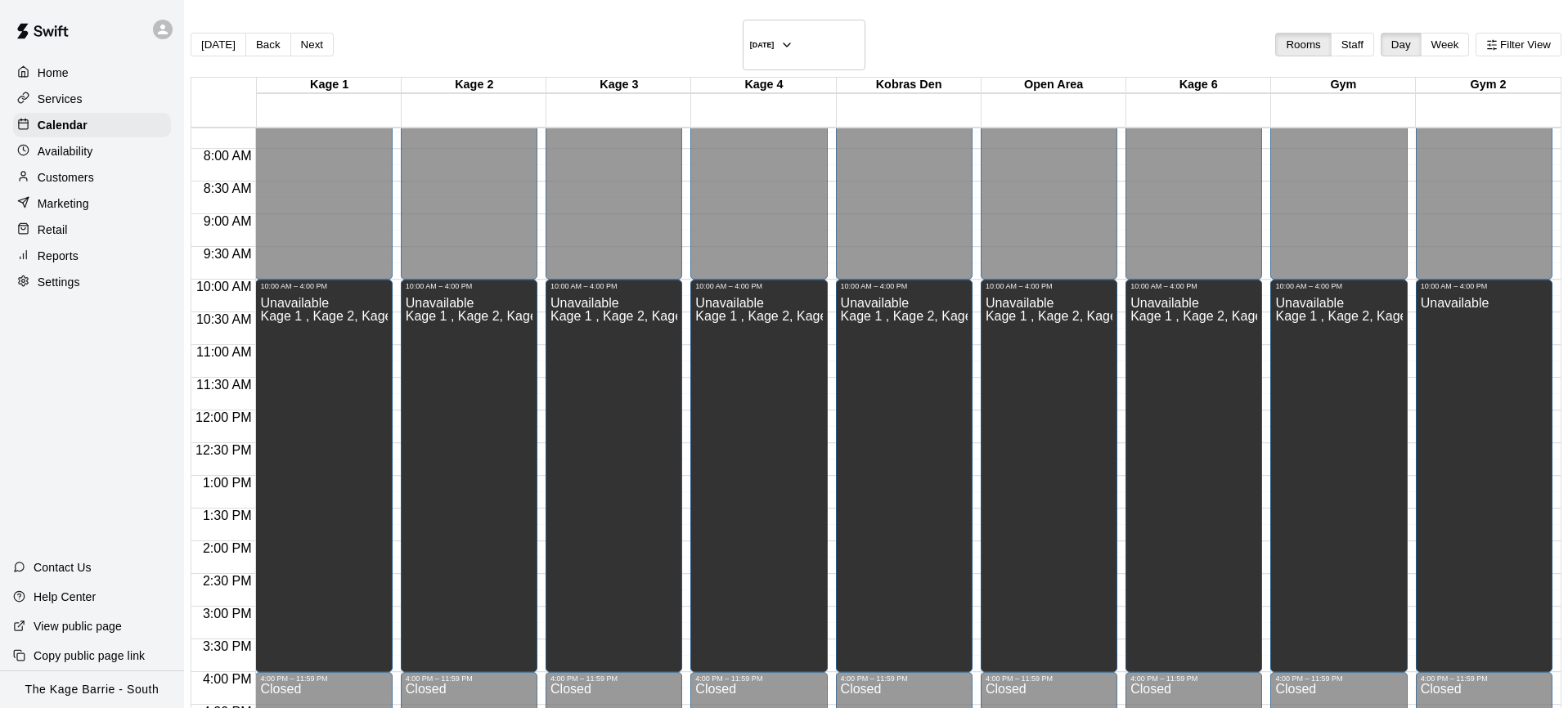
click at [101, 279] on div "Settings" at bounding box center [92, 282] width 158 height 25
select select "**"
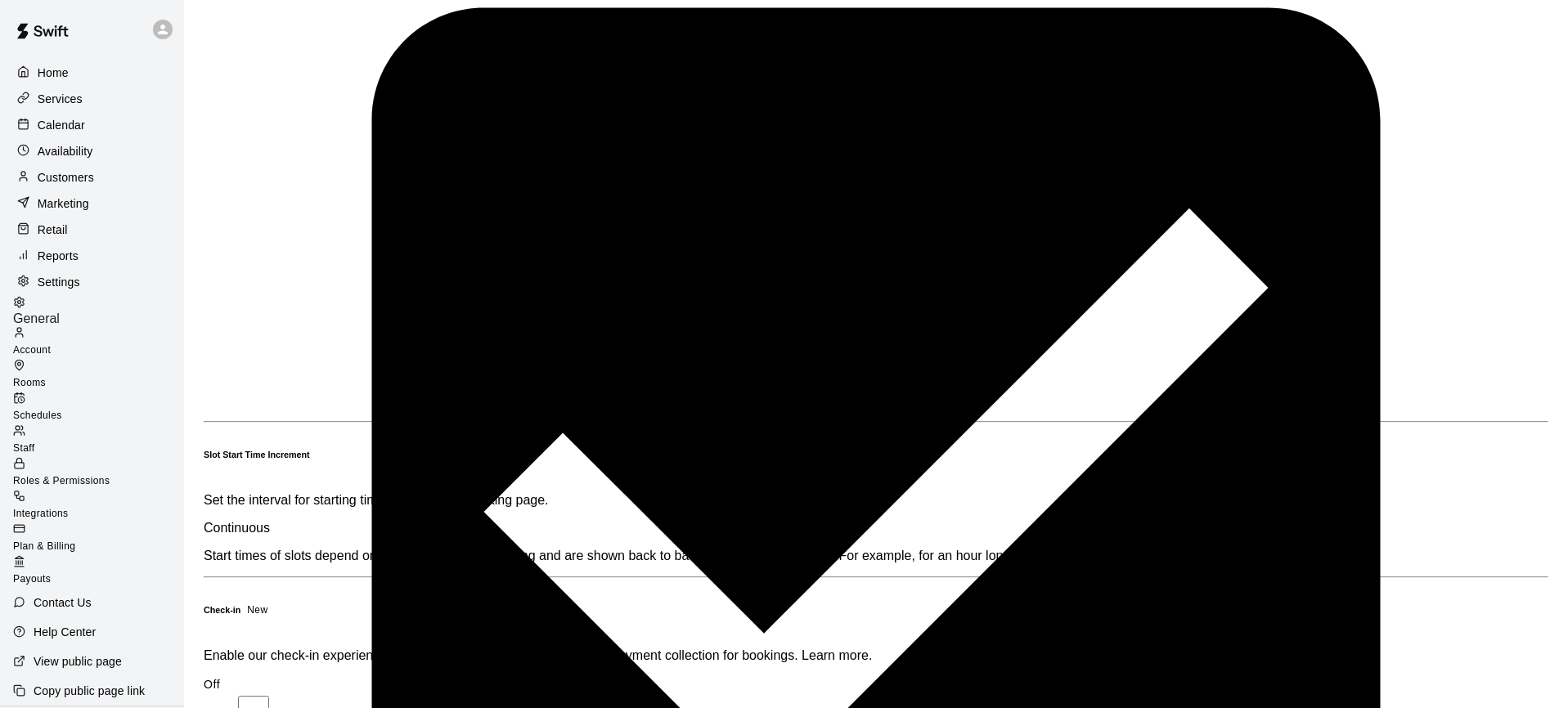
scroll to position [3235, 0]
click at [155, 391] on div "Schedules" at bounding box center [99, 407] width 171 height 33
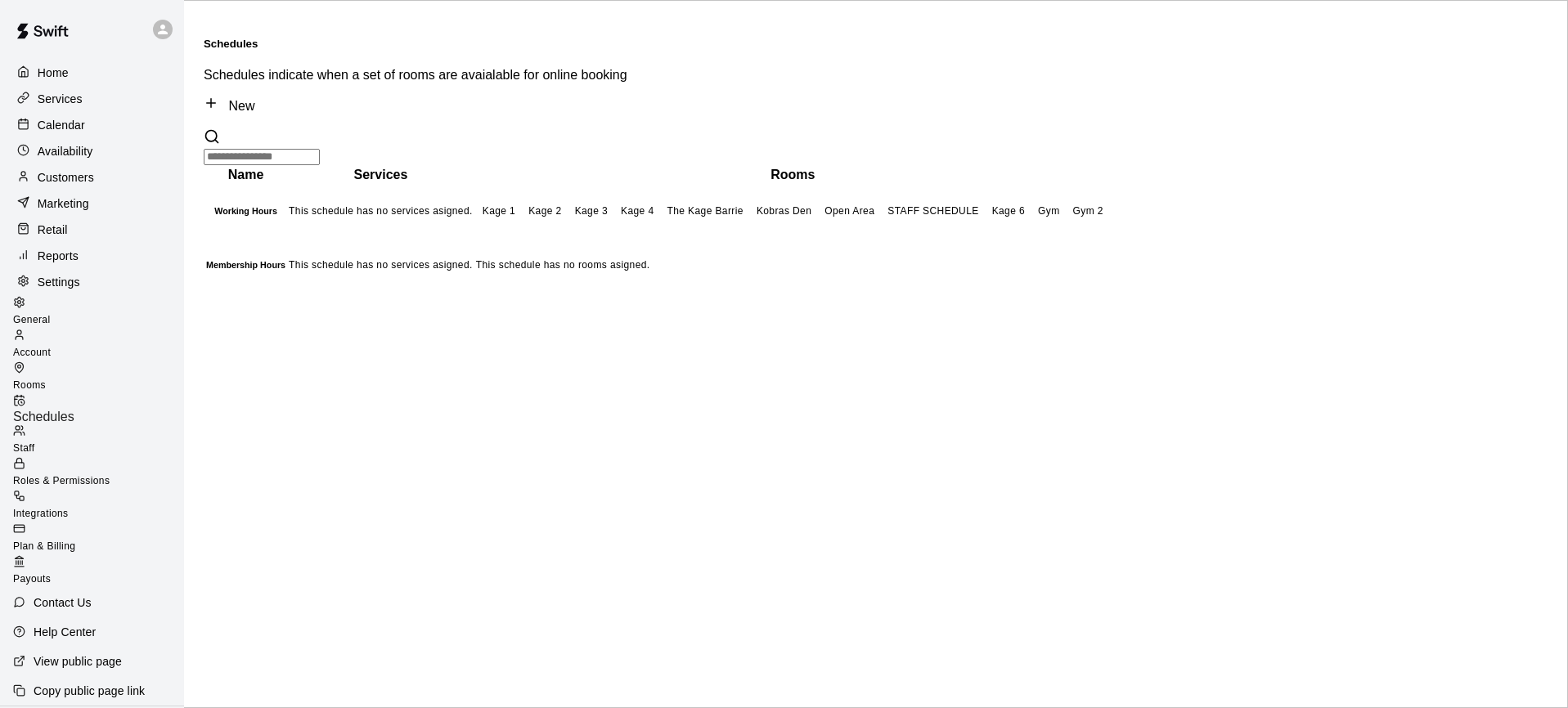
click at [648, 190] on td "Kage 1 Kage 2 Kage 3 Kage 4 The Kage Barrie Kobras Den Open Area STAFF SCHEDULE…" at bounding box center [793, 211] width 635 height 53
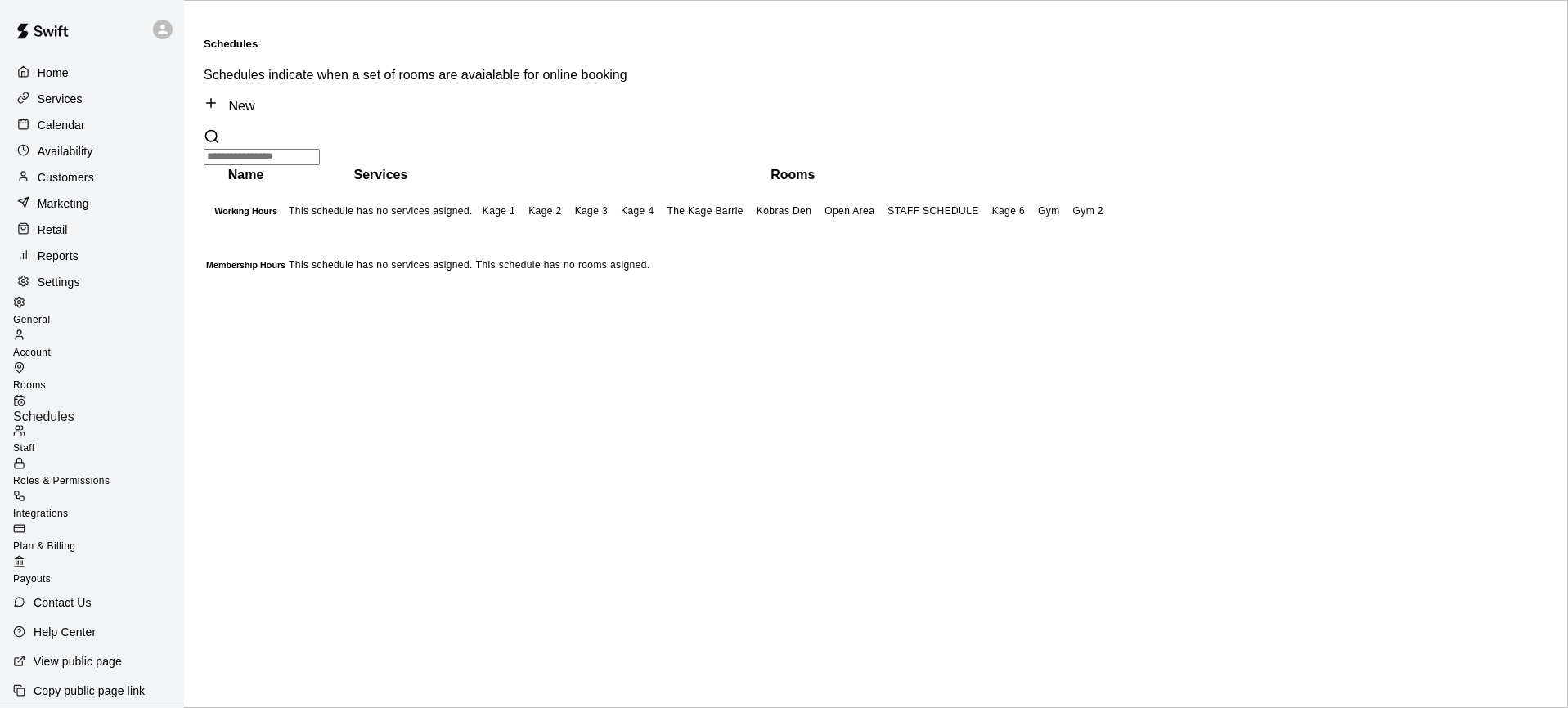
click at [103, 120] on div "Calendar" at bounding box center [92, 125] width 158 height 25
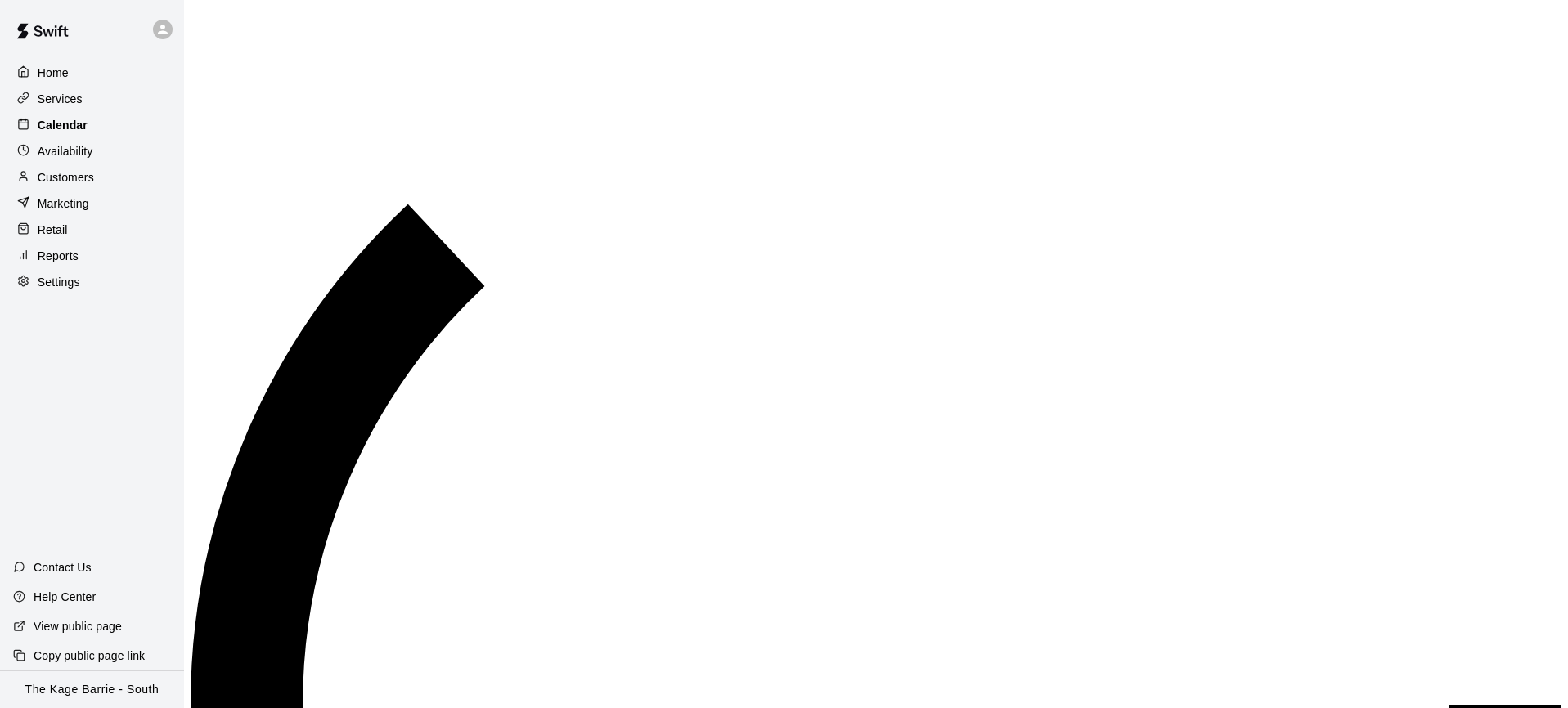
scroll to position [902, 0]
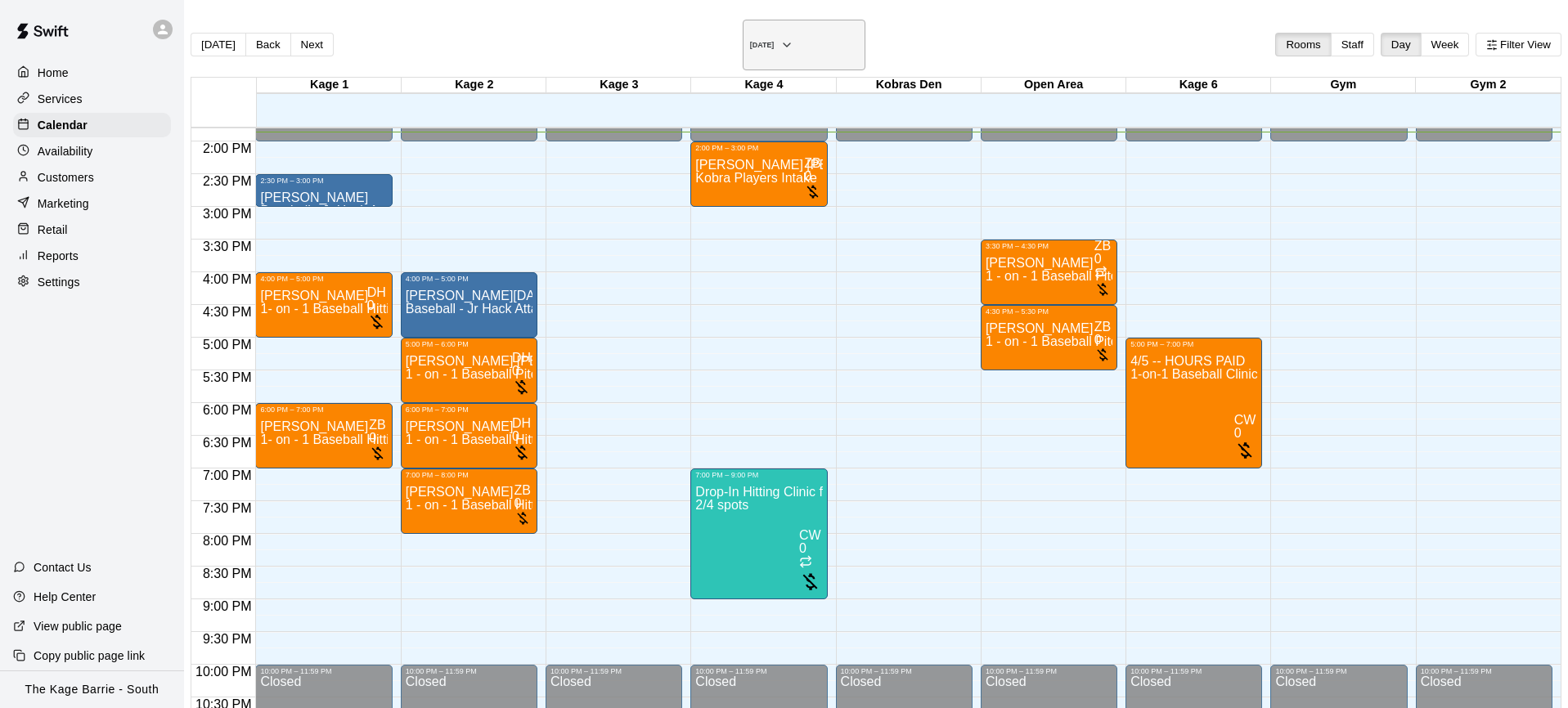
click at [794, 35] on icon "button" at bounding box center [787, 45] width 13 height 19
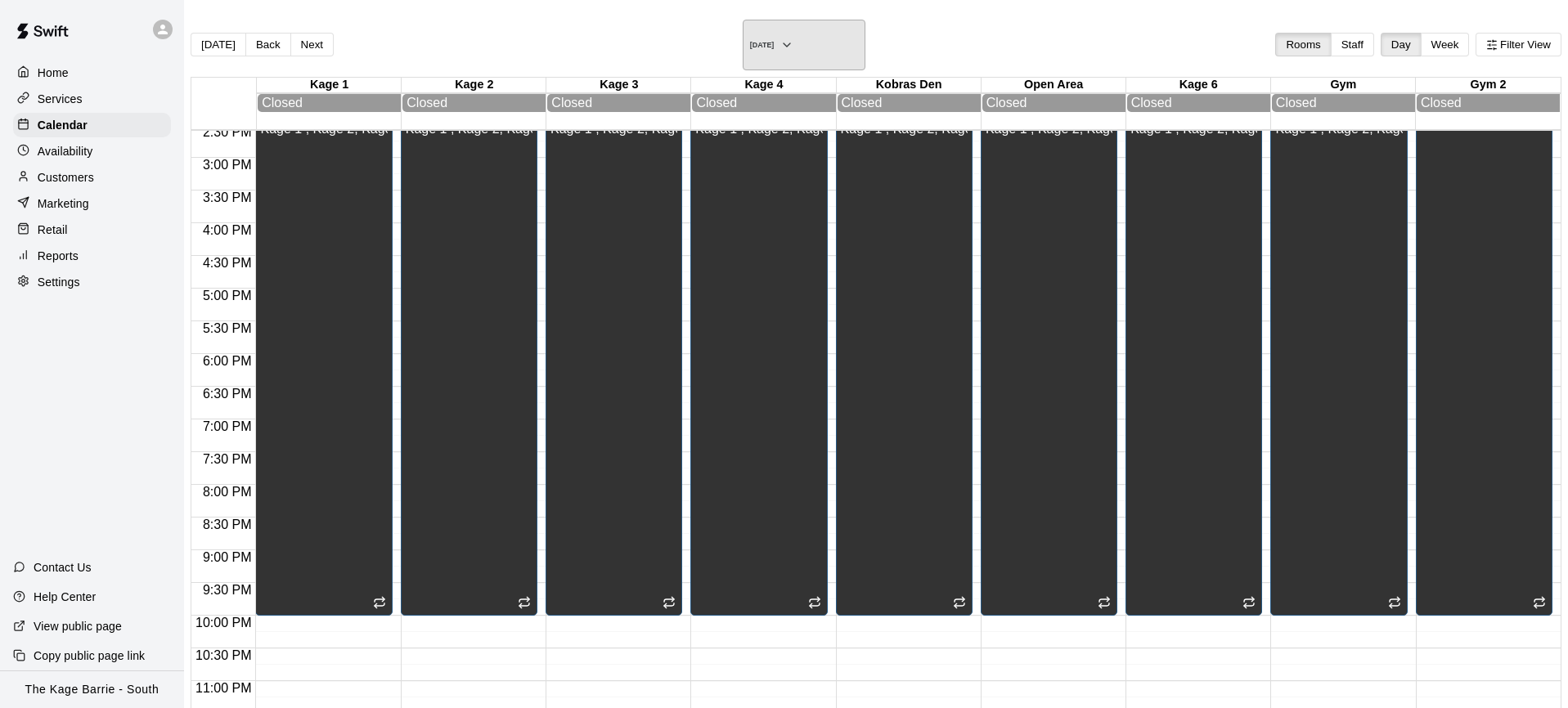
scroll to position [0, 0]
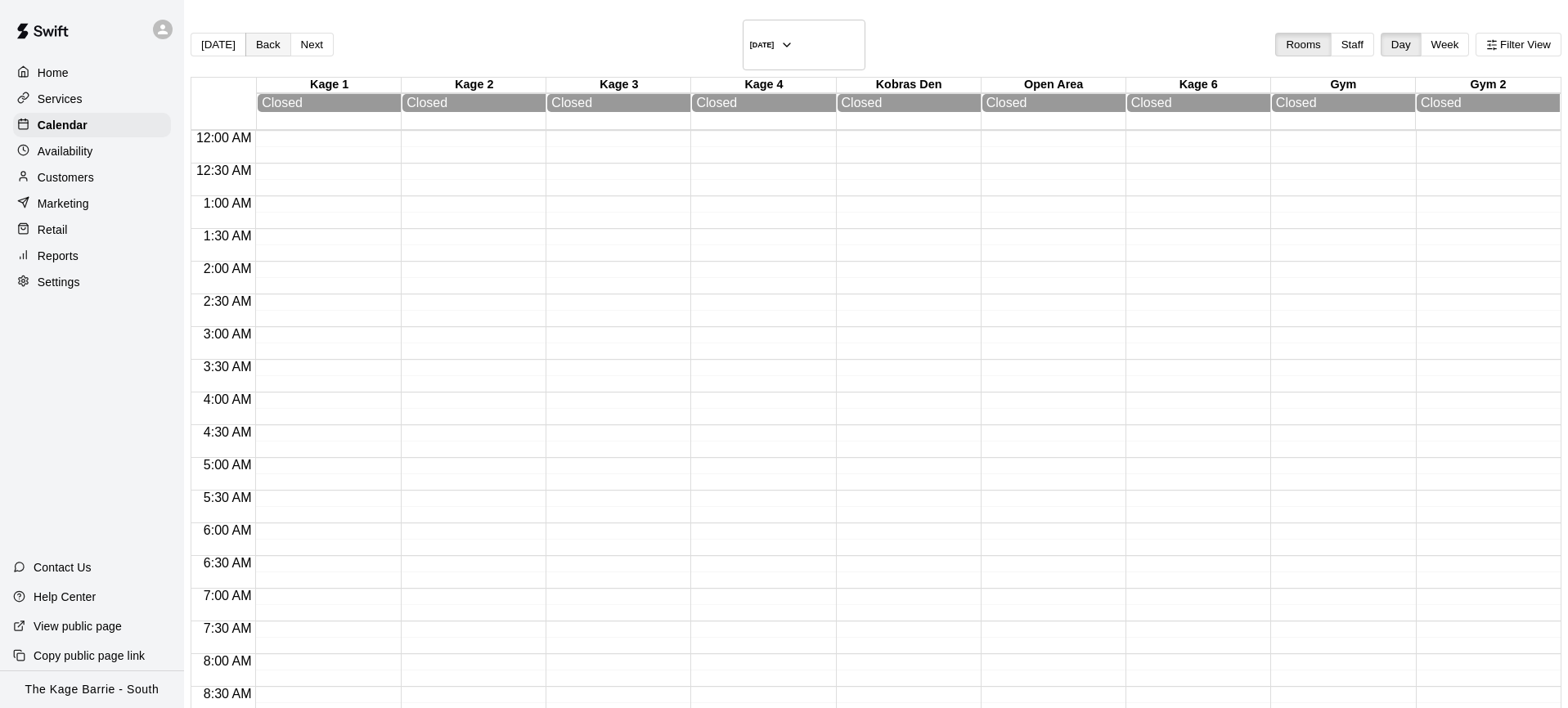
click at [278, 38] on button "Back" at bounding box center [268, 44] width 46 height 24
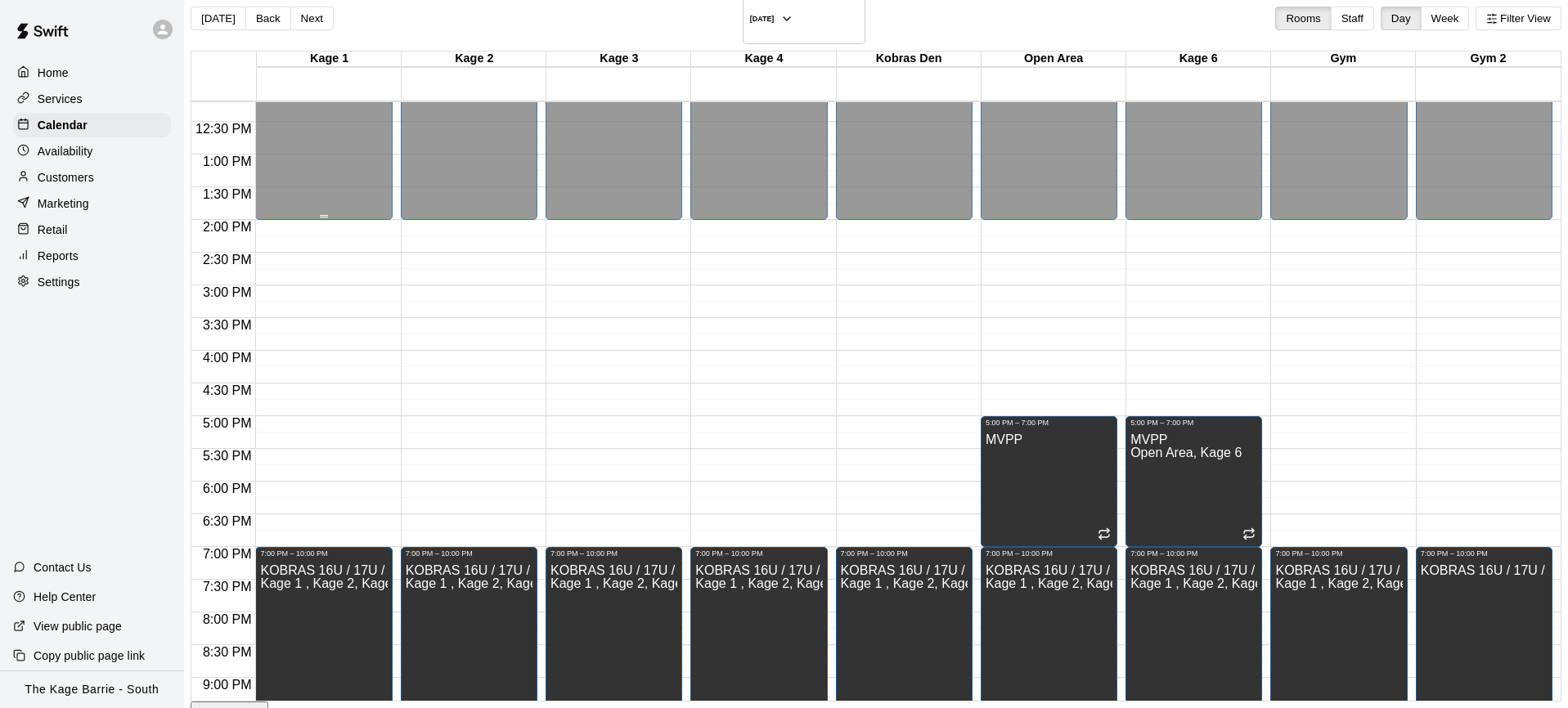
scroll to position [837, 0]
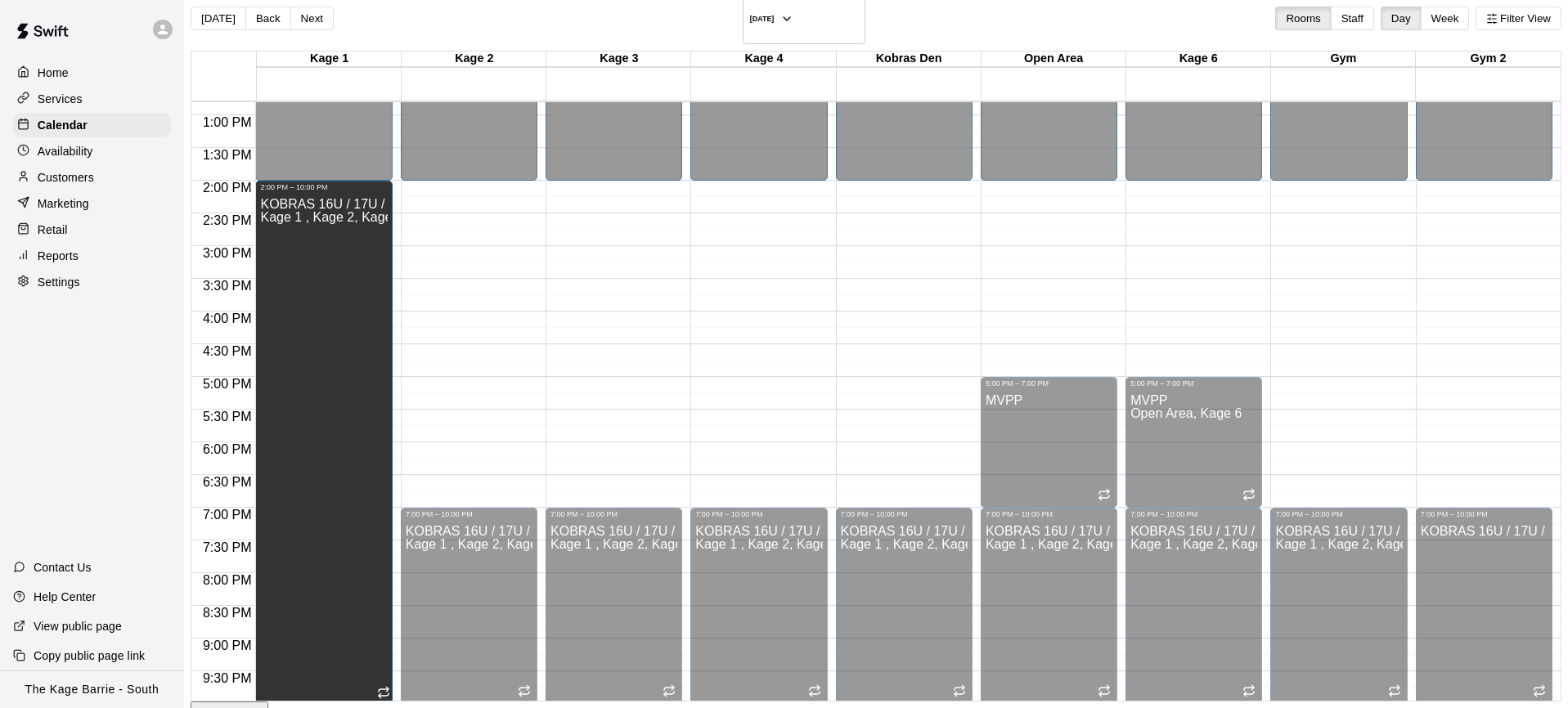
drag, startPoint x: 332, startPoint y: 491, endPoint x: 361, endPoint y: 165, distance: 327.3
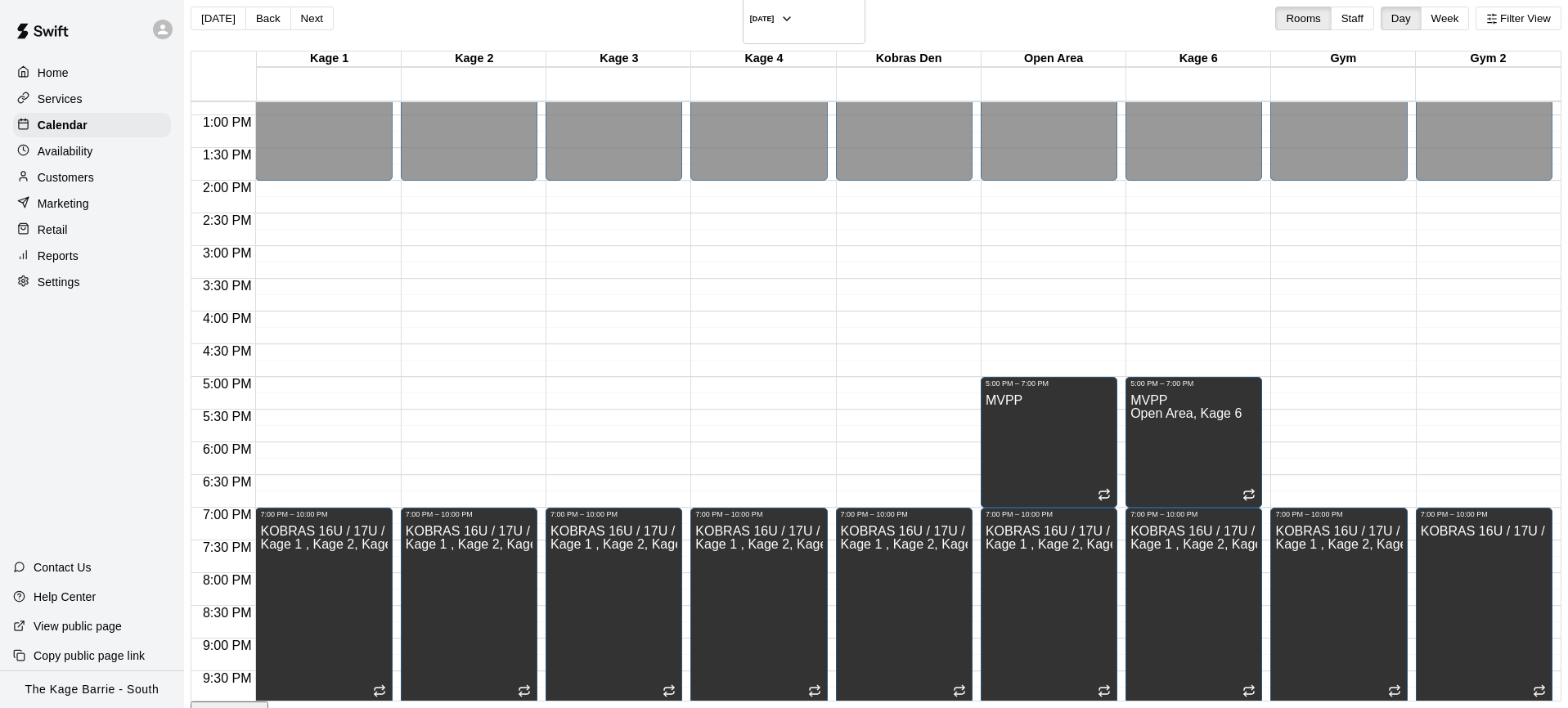
drag, startPoint x: 996, startPoint y: 435, endPoint x: 978, endPoint y: 436, distance: 18.0
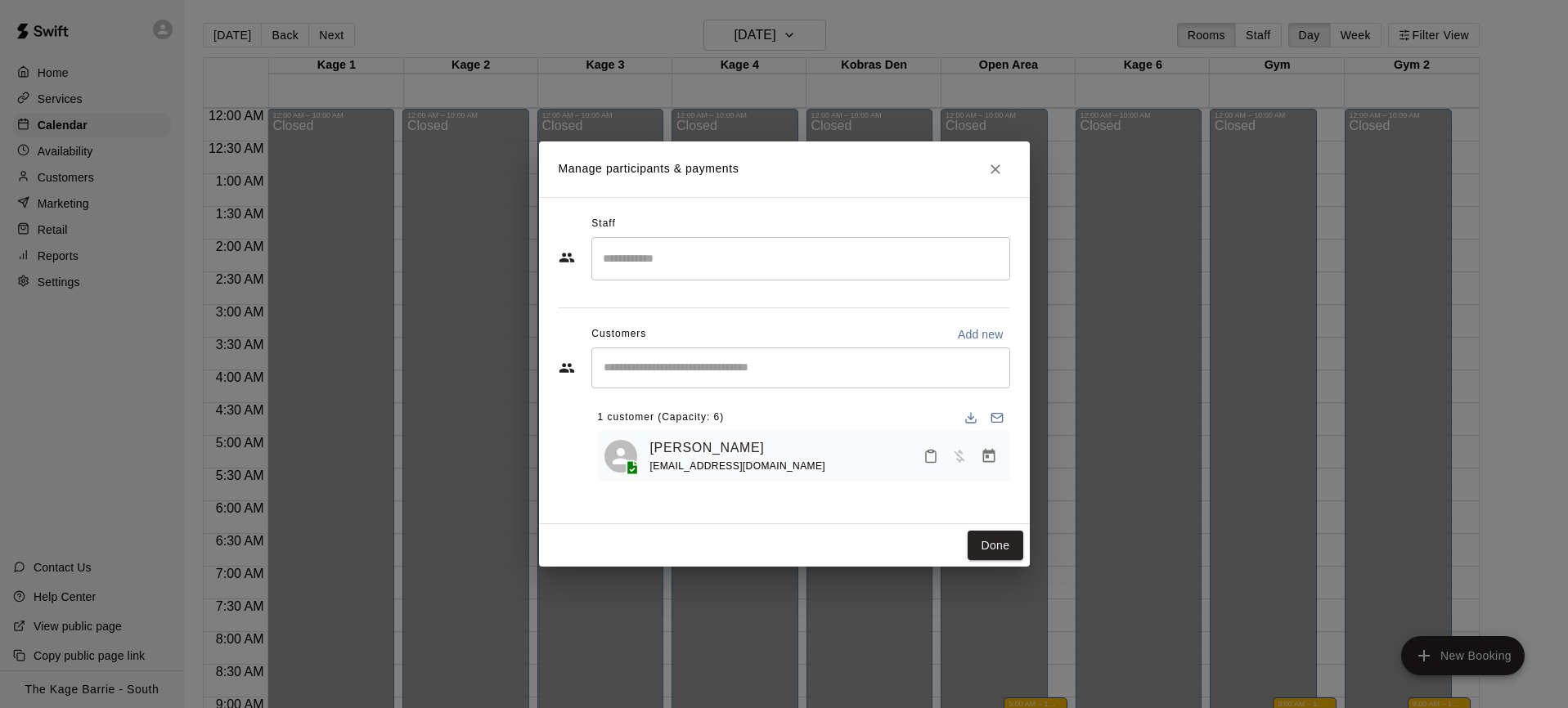
scroll to position [540, 0]
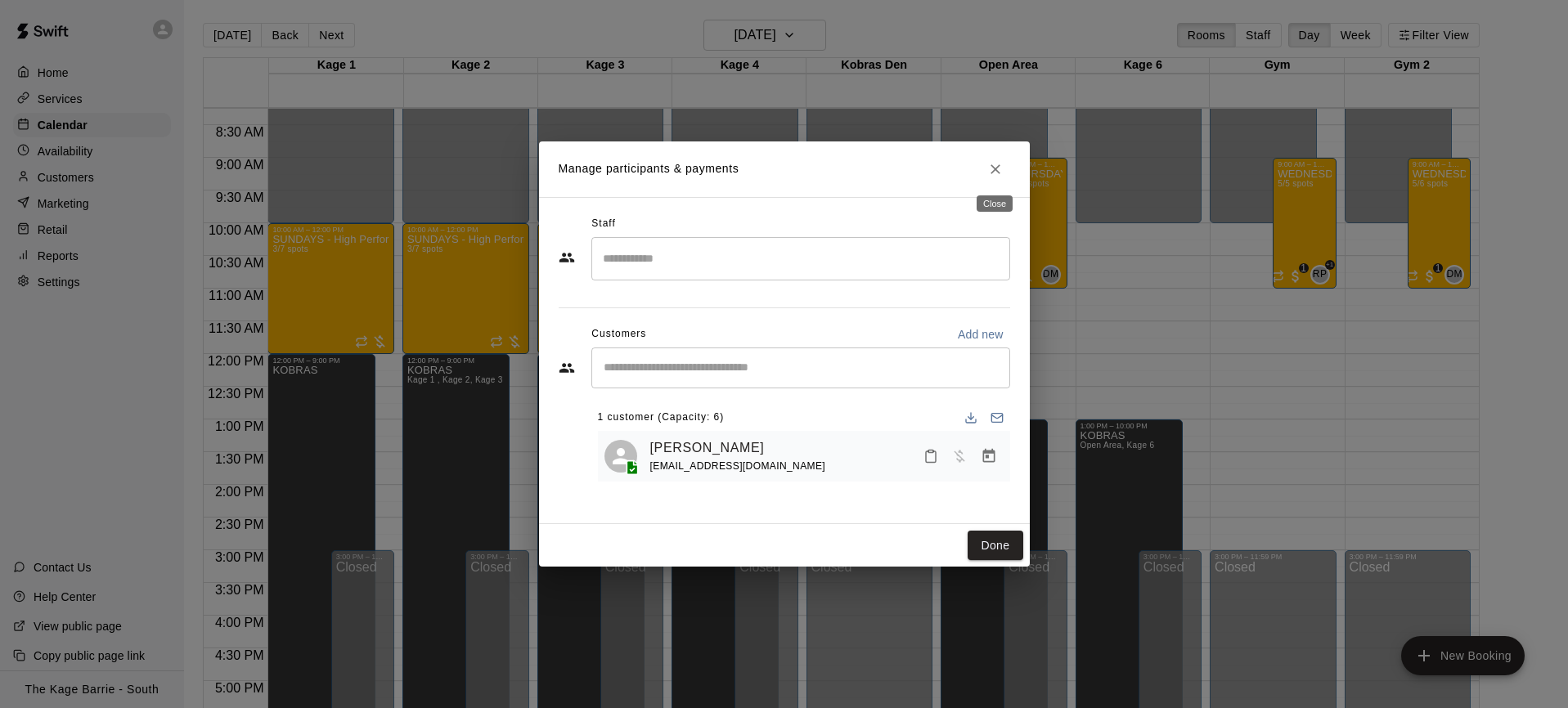
click at [992, 171] on icon "Close" at bounding box center [995, 169] width 10 height 10
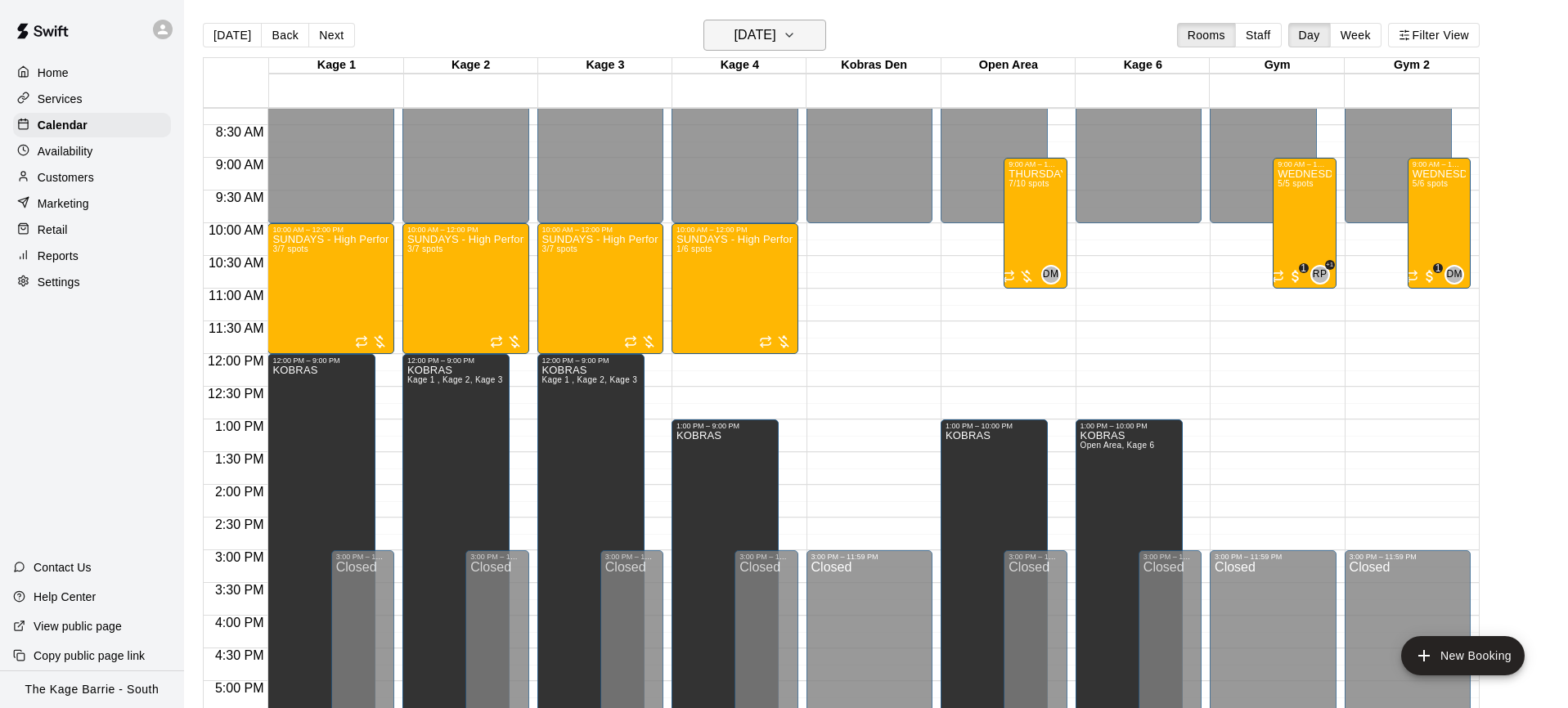
click at [796, 40] on icon "button" at bounding box center [789, 35] width 13 height 19
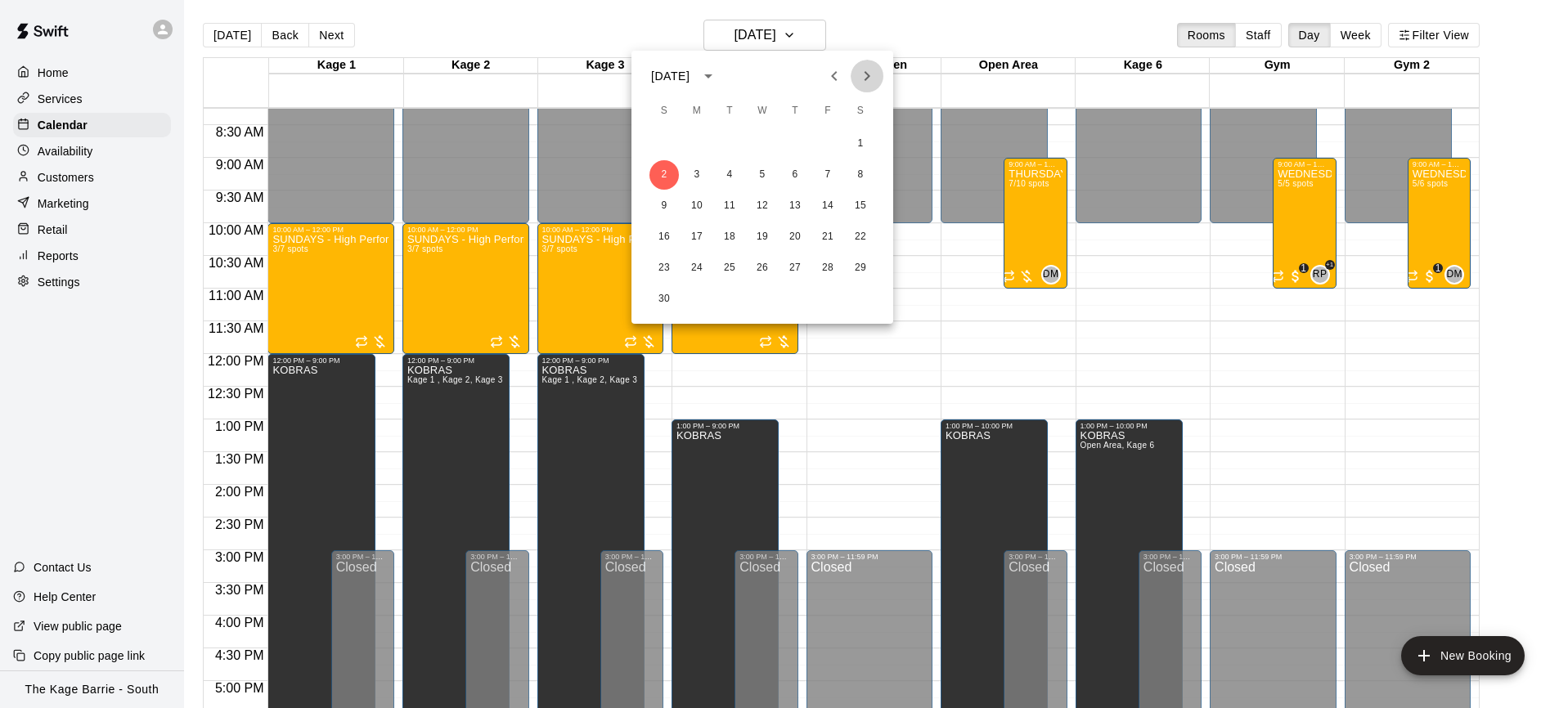
click at [868, 75] on icon "Next month" at bounding box center [868, 76] width 6 height 10
click at [662, 242] on button "21" at bounding box center [663, 237] width 29 height 29
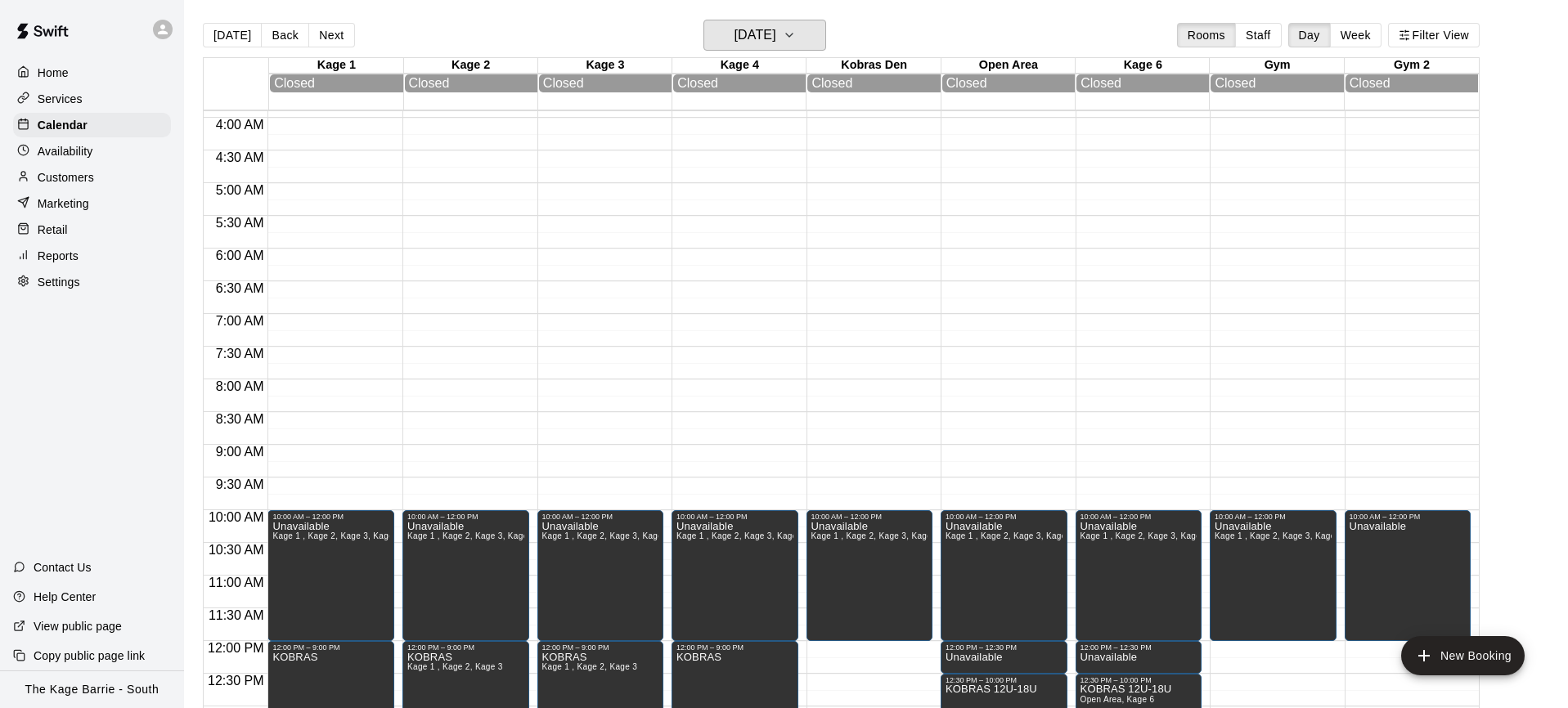
scroll to position [245, 0]
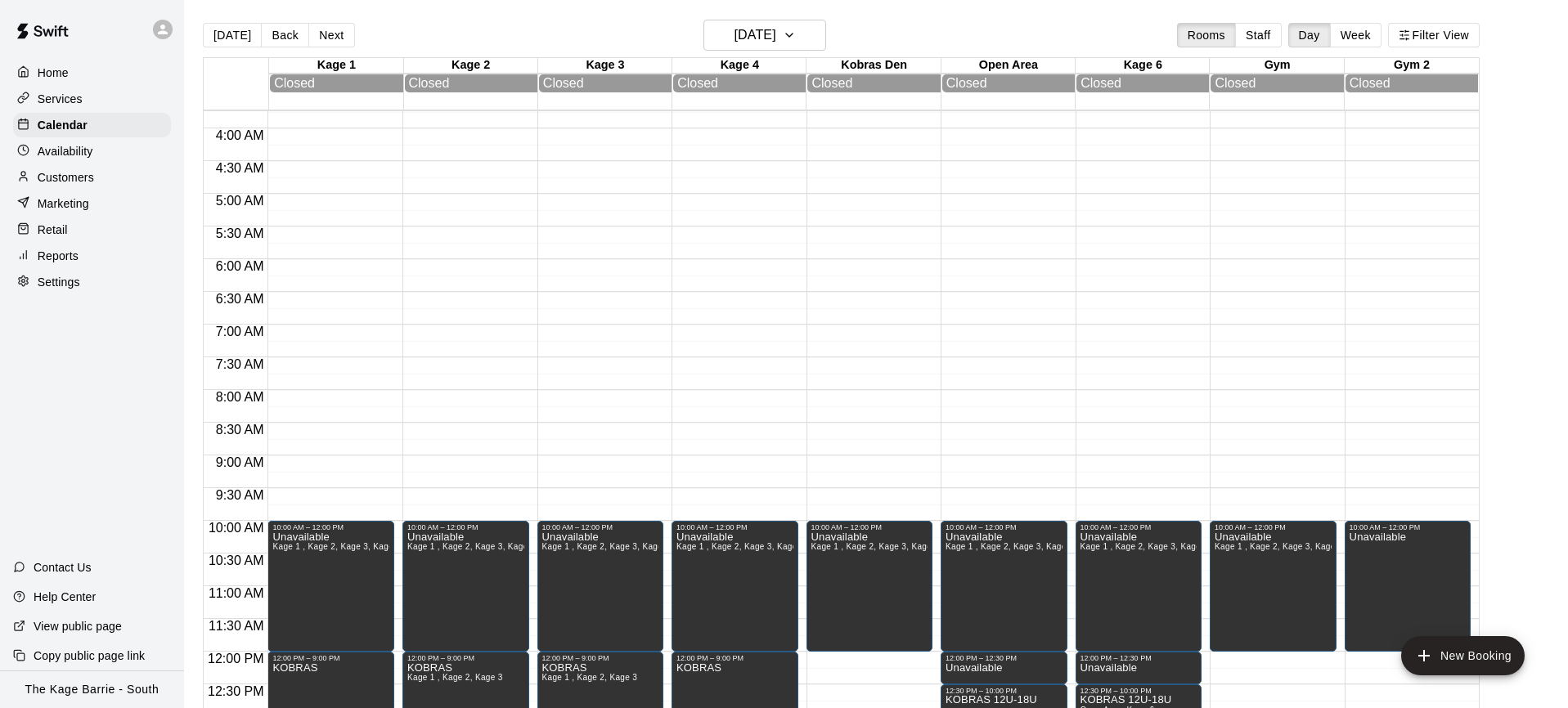
click at [327, 35] on button "Next" at bounding box center [332, 35] width 46 height 25
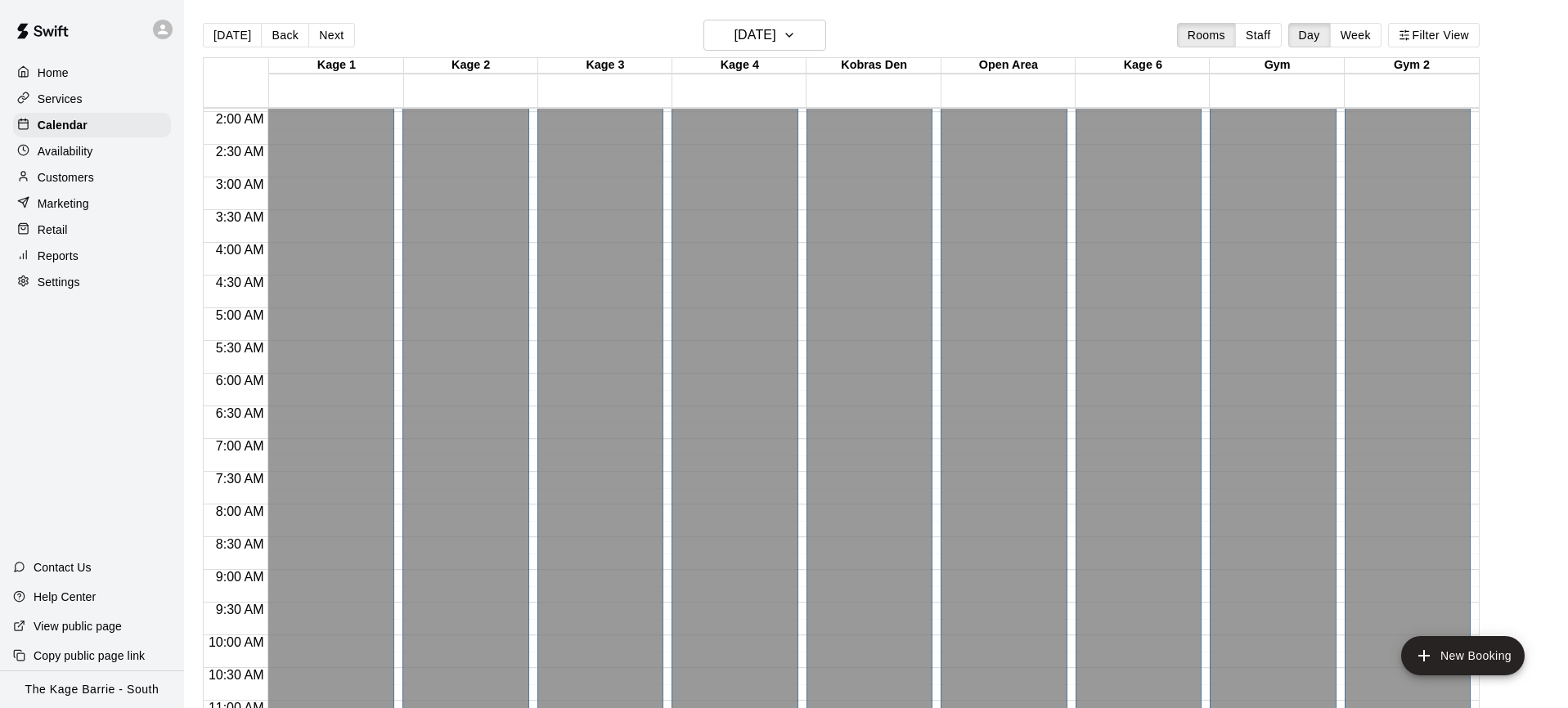
scroll to position [0, 0]
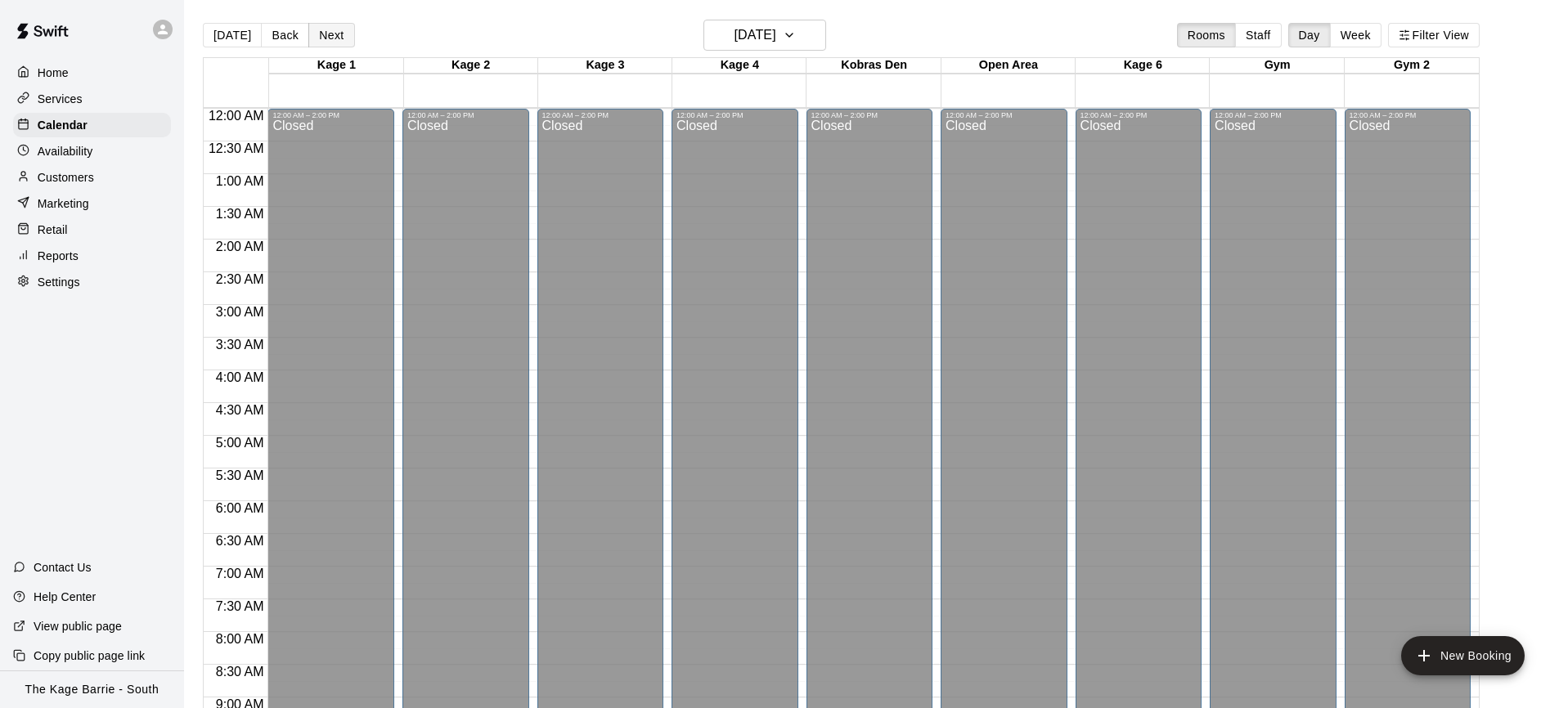
click at [331, 37] on button "Next" at bounding box center [332, 35] width 46 height 25
click at [229, 44] on button "Today" at bounding box center [232, 35] width 59 height 25
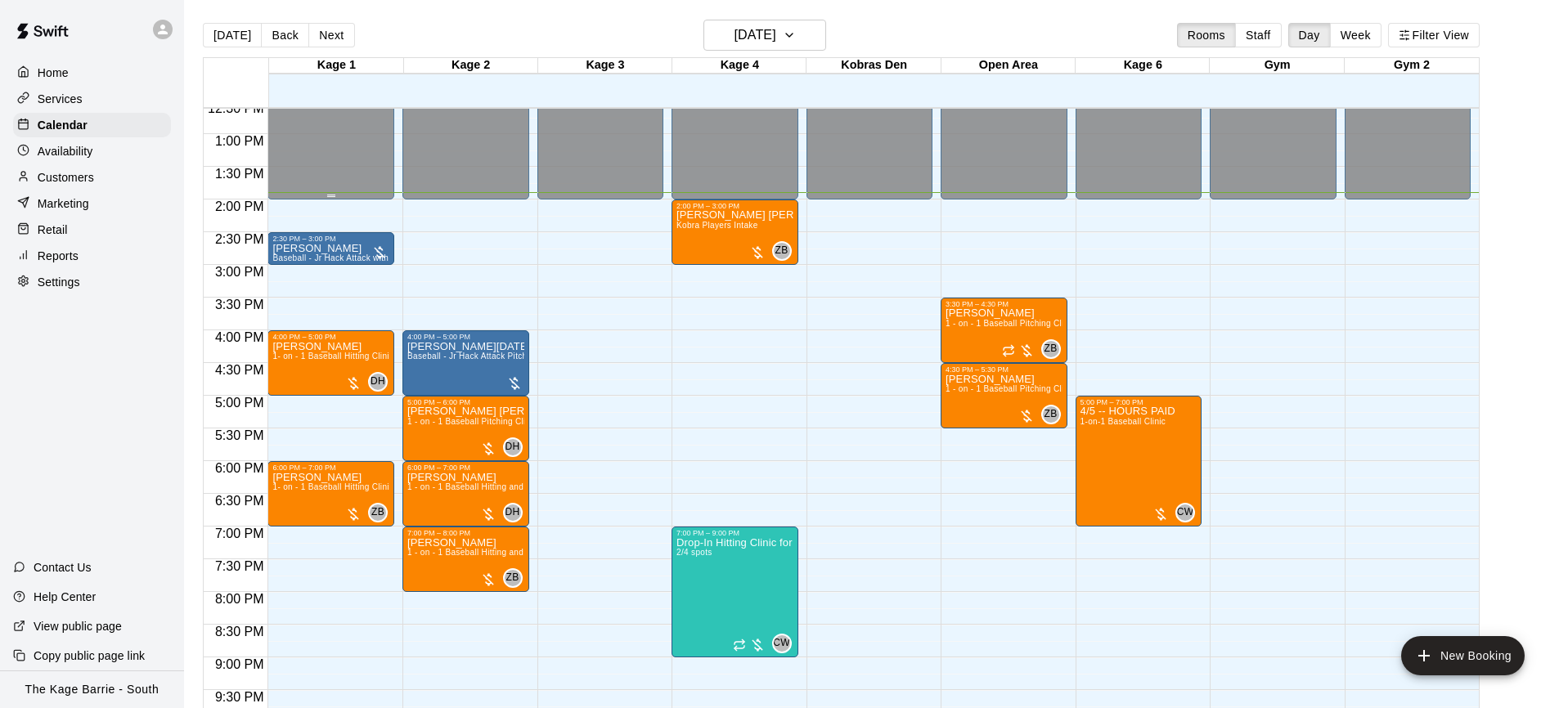
scroll to position [827, 0]
